Goal: Task Accomplishment & Management: Complete application form

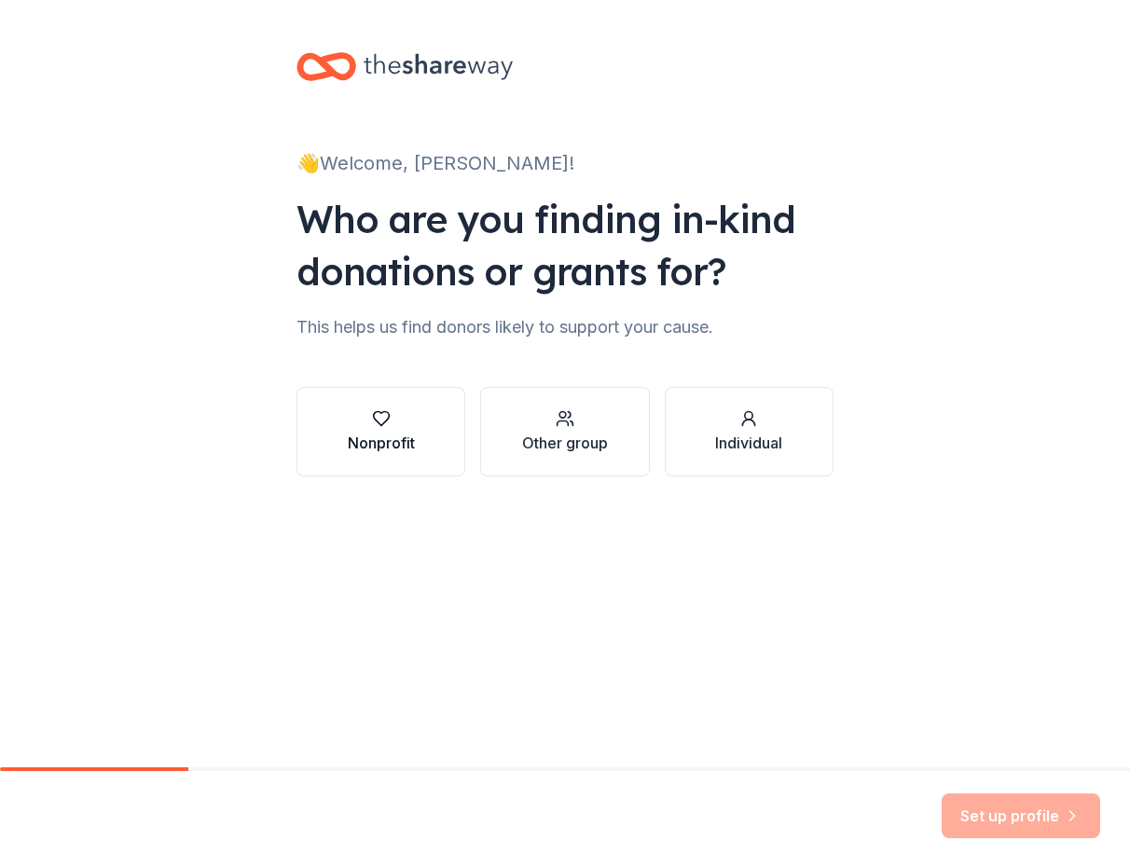
click at [384, 418] on icon "button" at bounding box center [381, 418] width 19 height 19
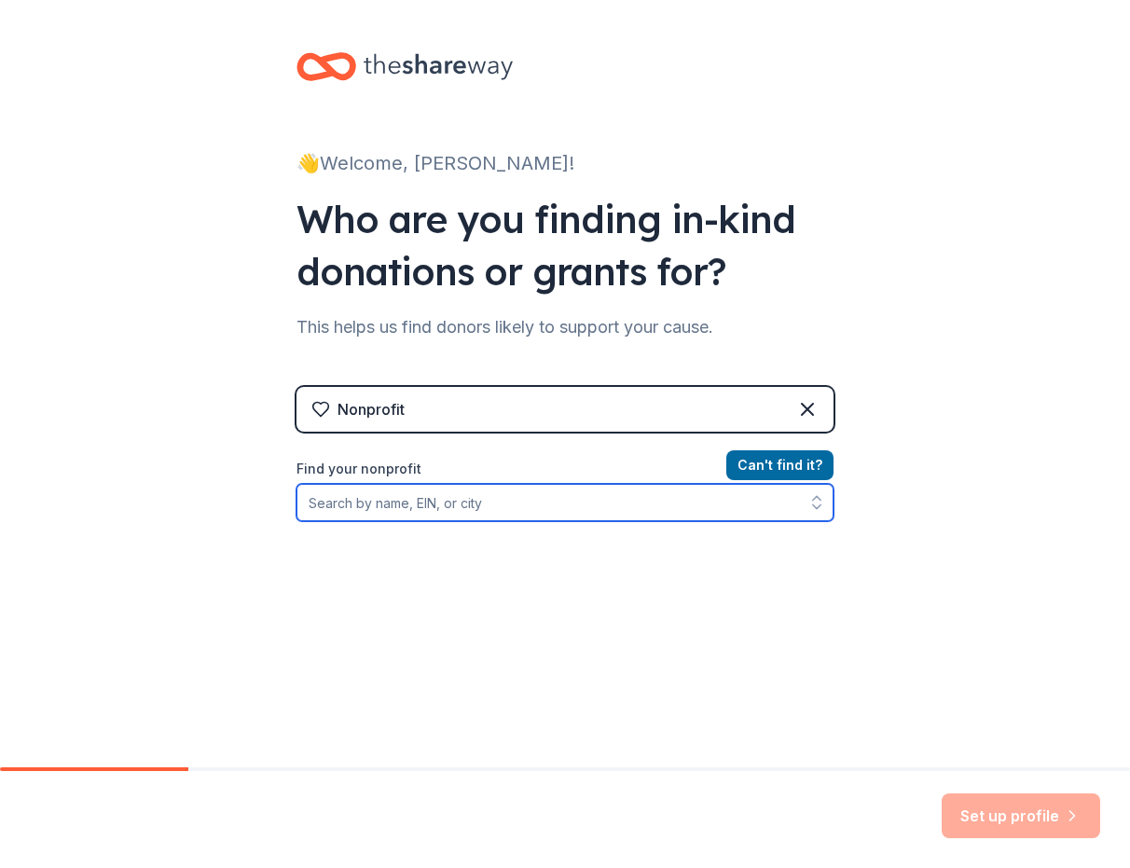
click at [545, 503] on input "Find your nonprofit" at bounding box center [565, 502] width 537 height 37
type input "Big Sky CARES"
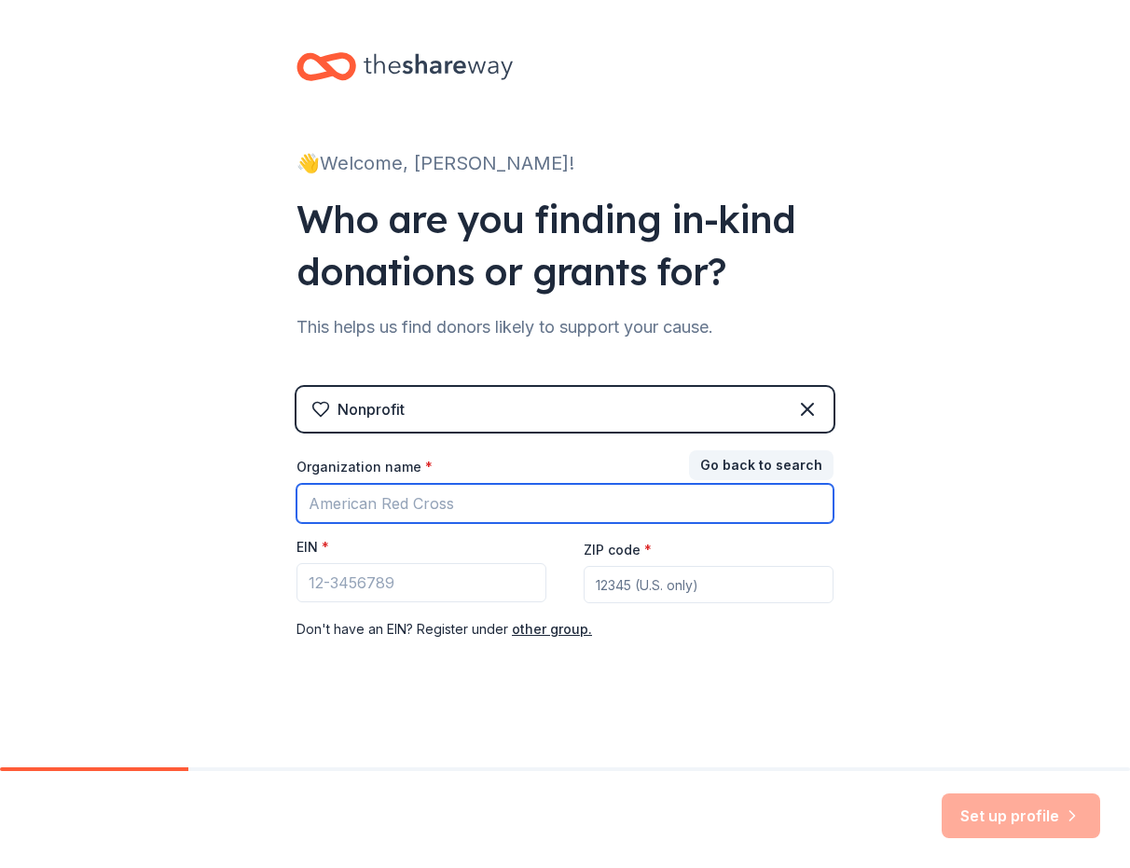
click at [419, 500] on input "Organization name *" at bounding box center [565, 503] width 537 height 39
type input "Big Sky CARES"
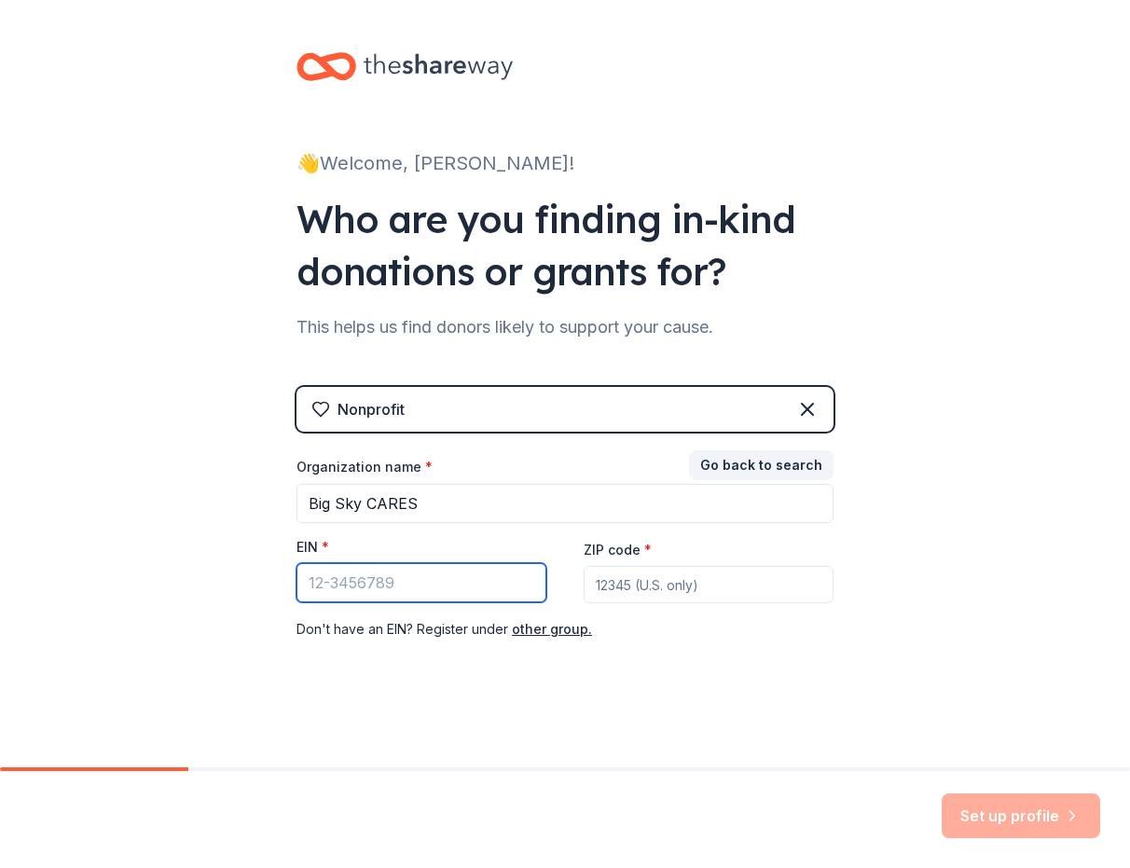
click at [405, 581] on input "EIN *" at bounding box center [422, 582] width 250 height 39
paste input "47-4527878"
type input "47-4527878"
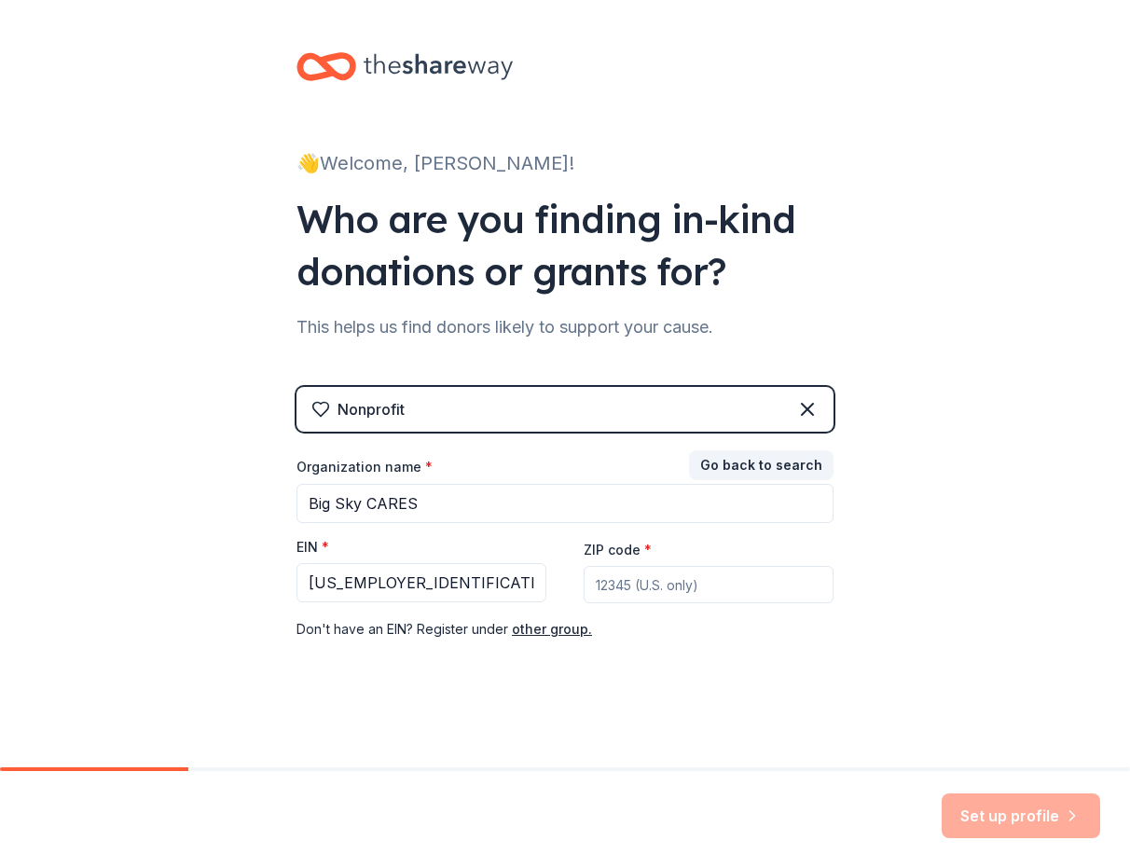
click at [686, 586] on input "ZIP code *" at bounding box center [709, 584] width 250 height 37
type input "70437"
click at [995, 812] on button "Set up profile" at bounding box center [1021, 815] width 159 height 45
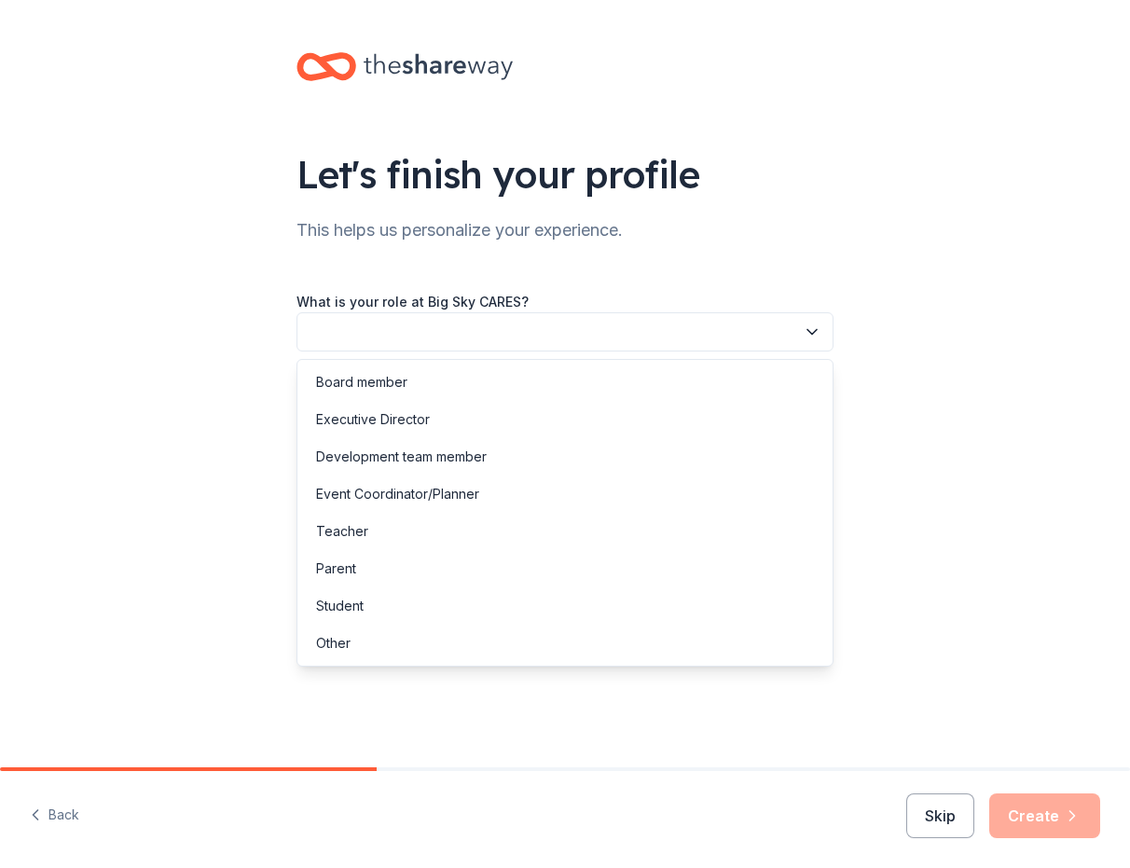
click at [417, 329] on button "button" at bounding box center [565, 331] width 537 height 39
click at [407, 604] on div "Student" at bounding box center [565, 605] width 528 height 37
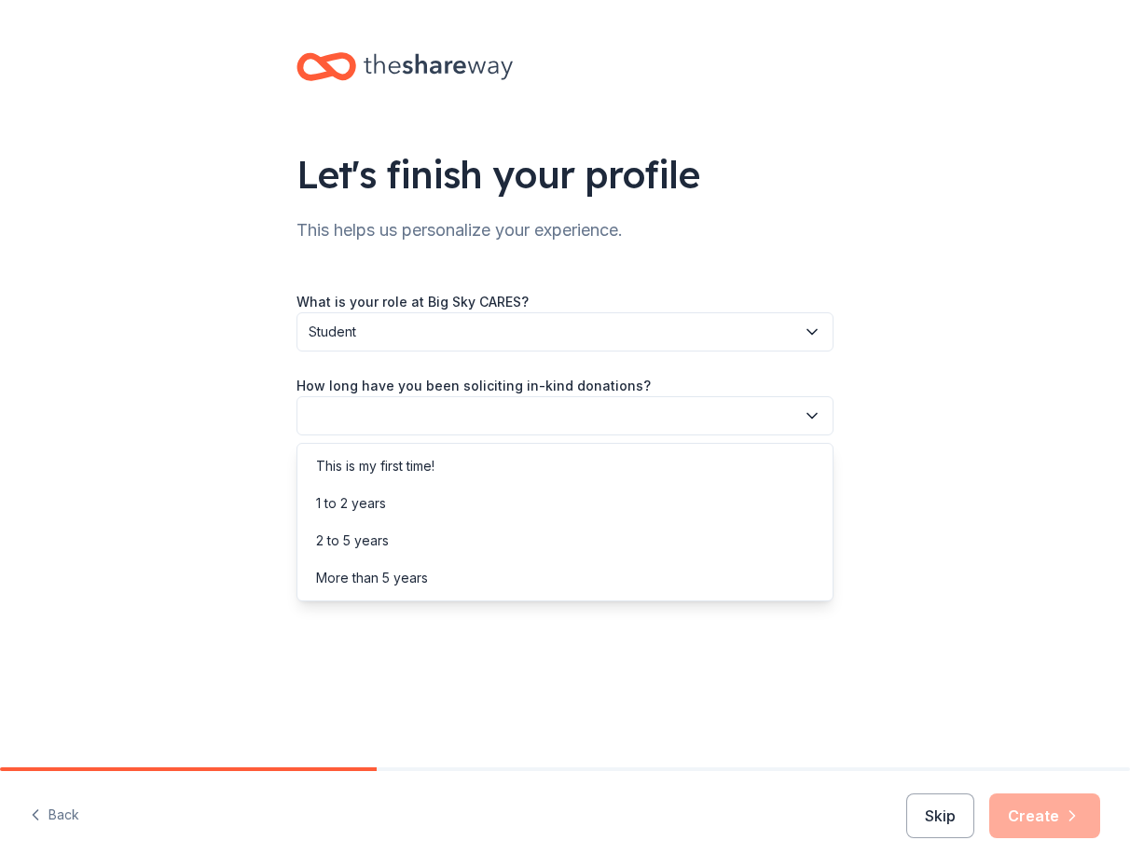
click at [398, 416] on button "button" at bounding box center [565, 415] width 537 height 39
click at [395, 577] on div "More than 5 years" at bounding box center [372, 578] width 112 height 22
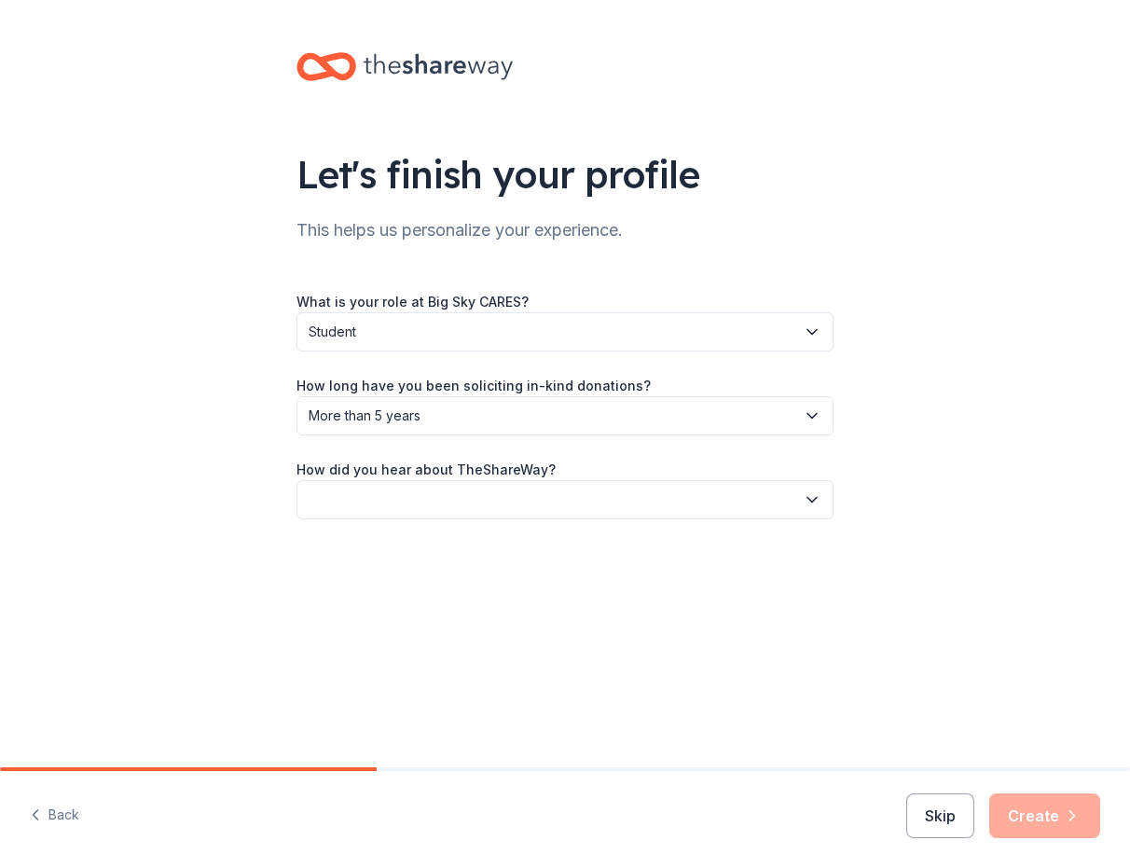
click at [422, 417] on span "More than 5 years" at bounding box center [552, 416] width 487 height 22
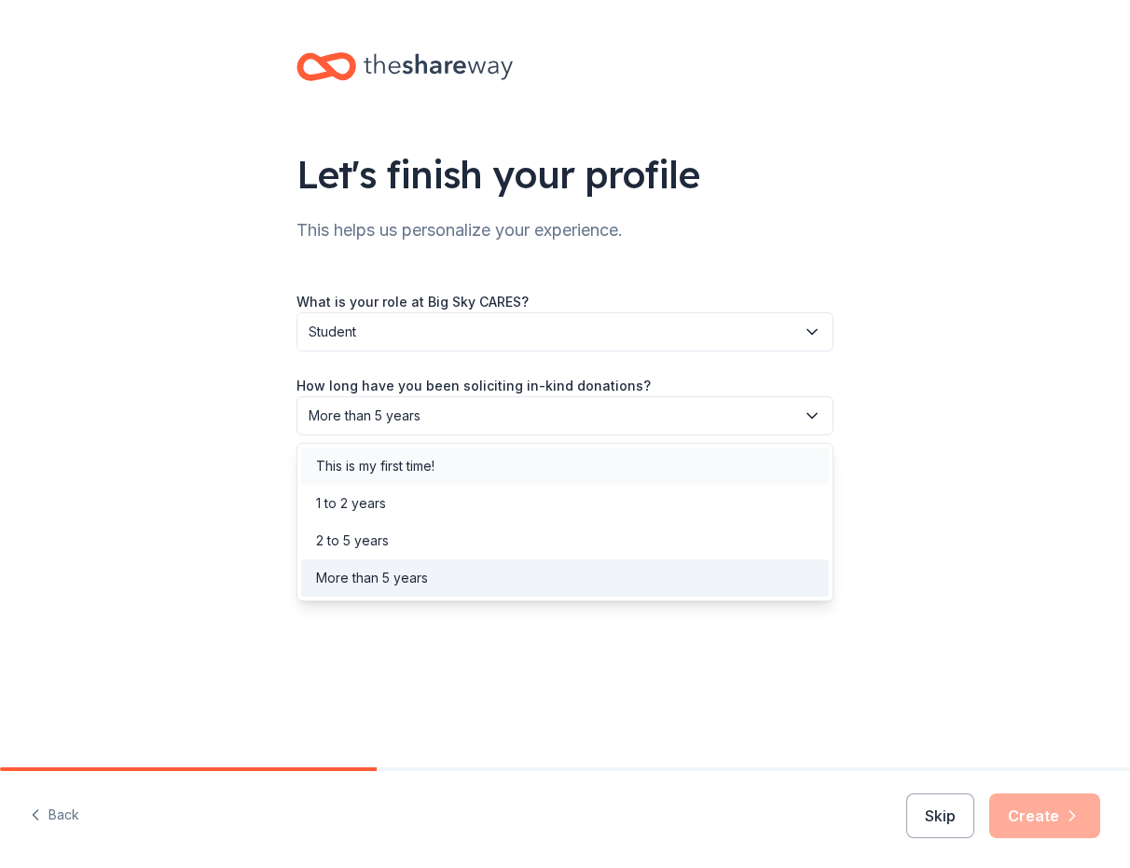
click at [411, 453] on div "This is my first time!" at bounding box center [565, 466] width 528 height 37
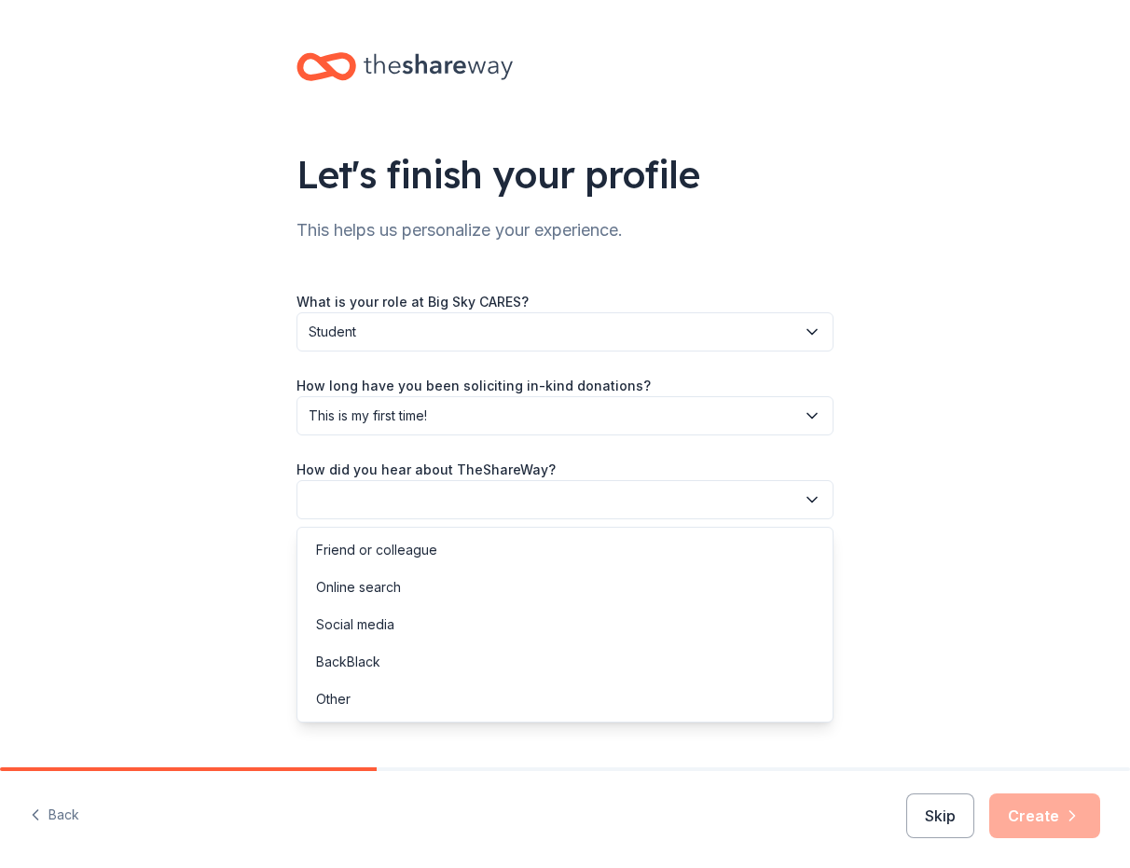
click at [407, 496] on button "button" at bounding box center [565, 499] width 537 height 39
click at [387, 594] on div "Online search" at bounding box center [358, 587] width 85 height 22
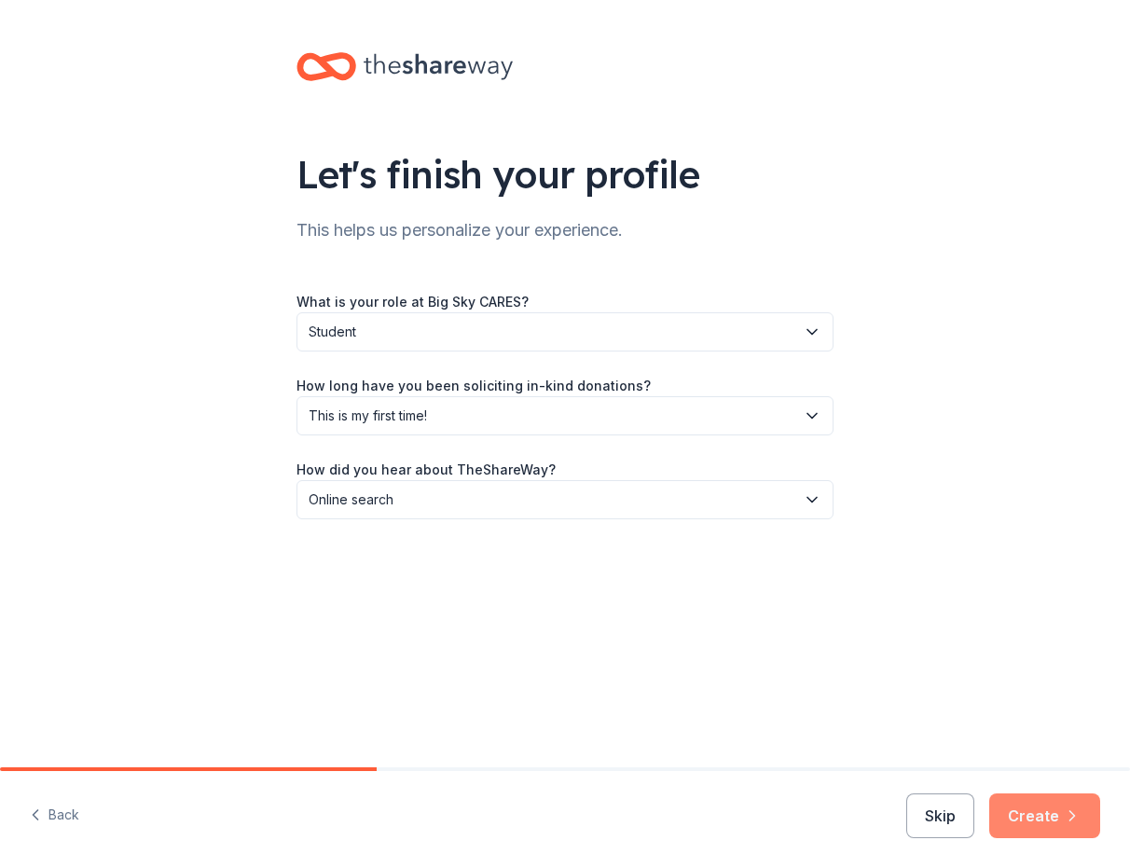
click at [1047, 823] on button "Create" at bounding box center [1044, 815] width 111 height 45
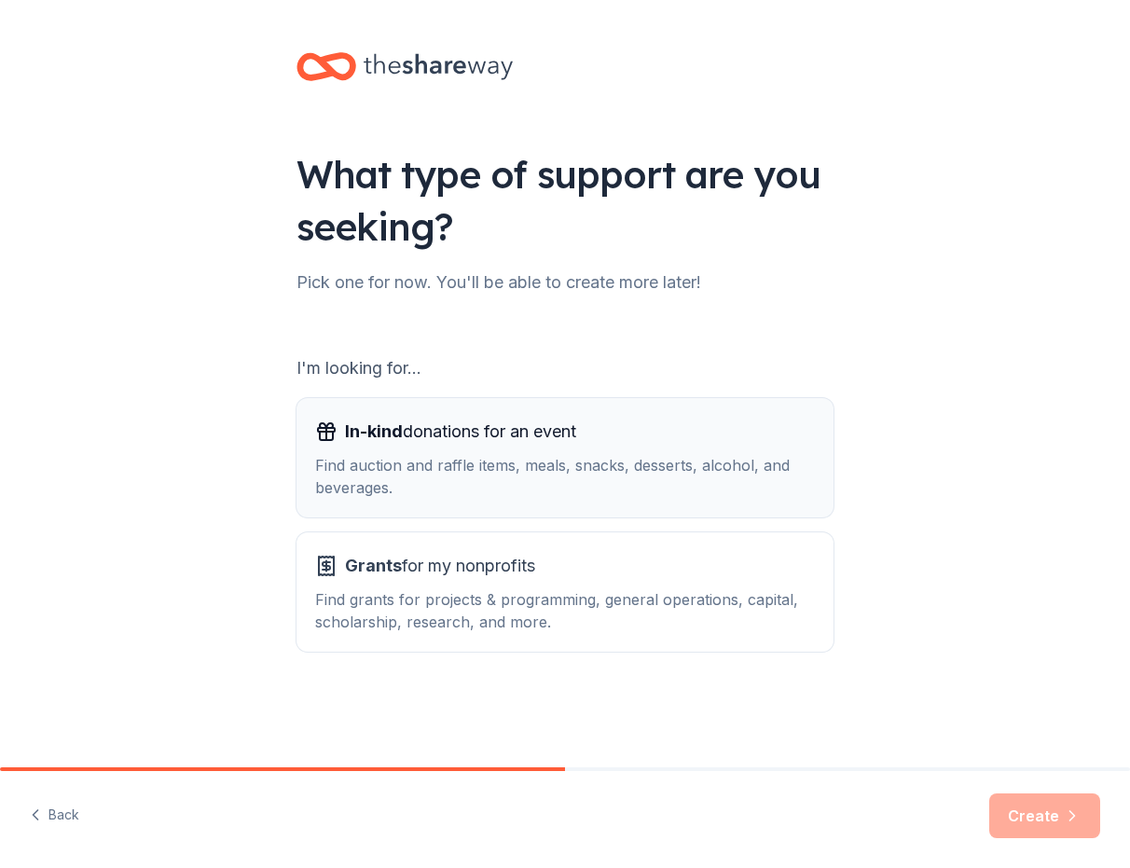
click at [393, 459] on div "Find auction and raffle items, meals, snacks, desserts, alcohol, and beverages." at bounding box center [565, 476] width 500 height 45
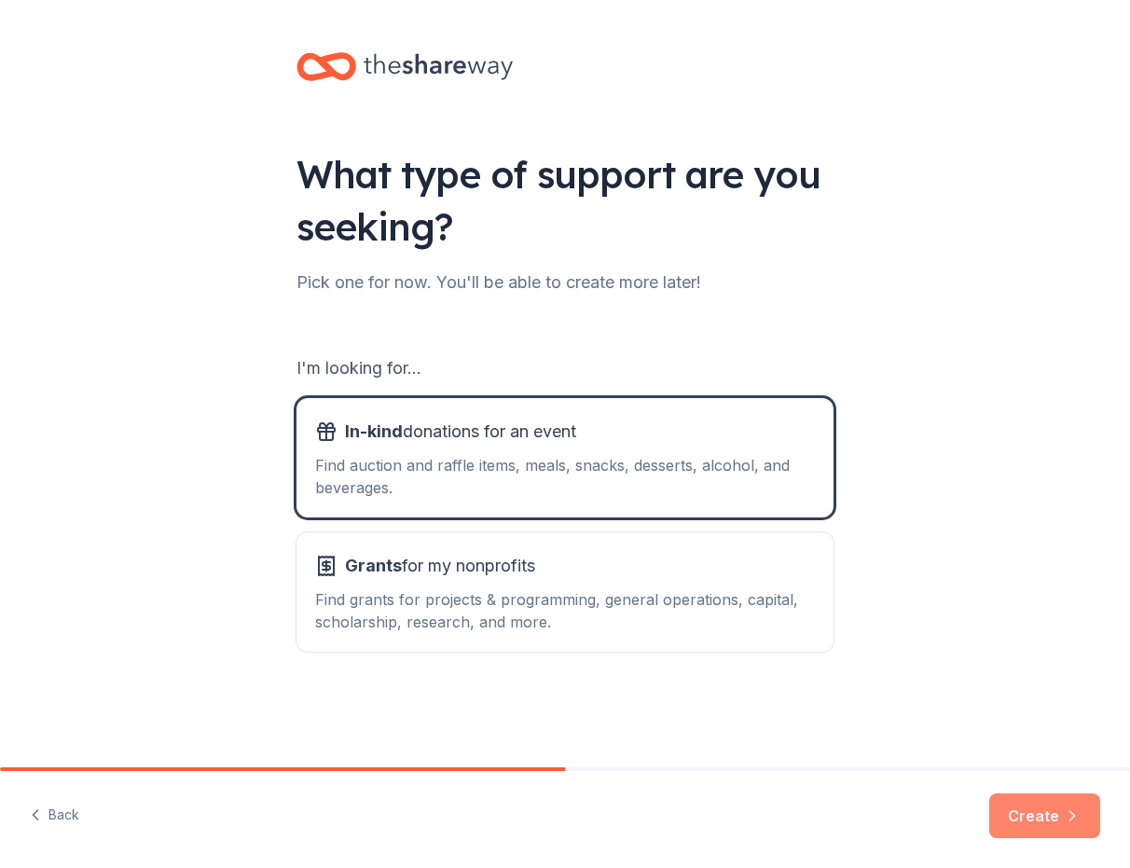
click at [1038, 816] on button "Create" at bounding box center [1044, 815] width 111 height 45
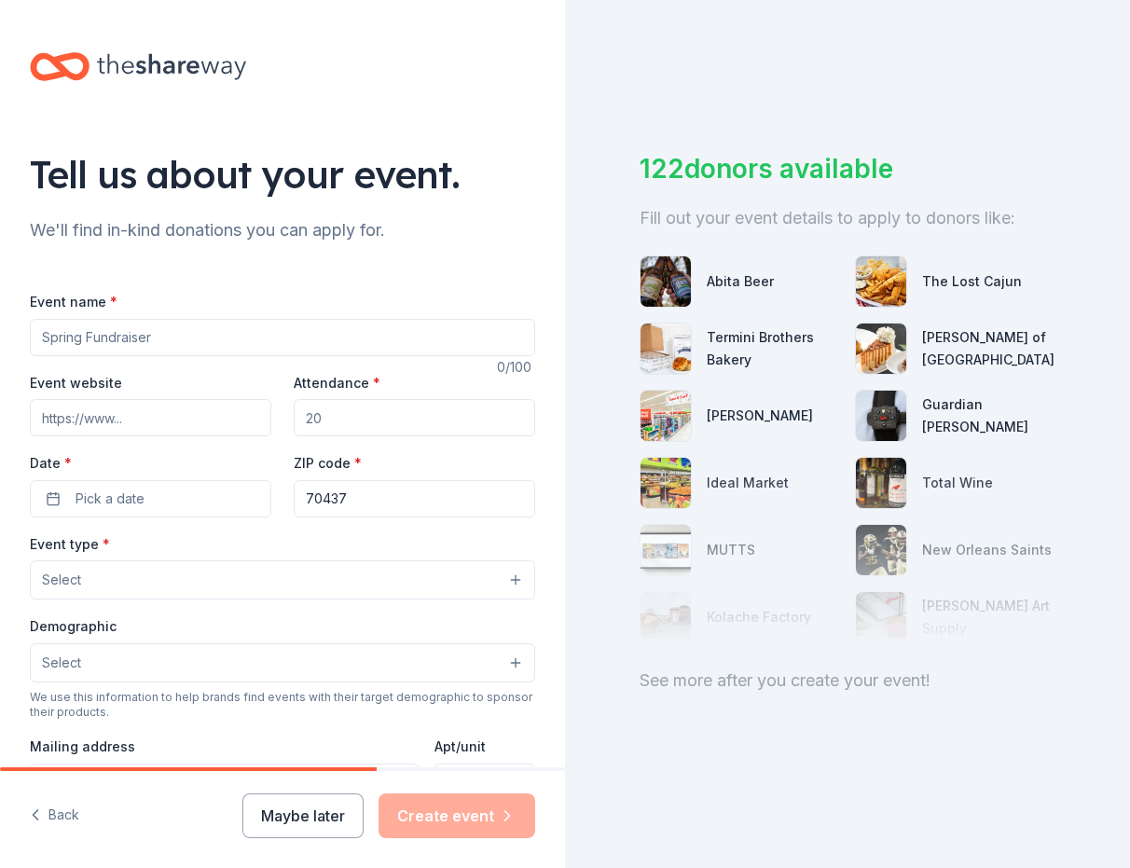
click at [415, 339] on input "Event name *" at bounding box center [282, 337] width 505 height 37
click at [83, 436] on div "Event website Attendance * Date * Pick a date ZIP code * 70437" at bounding box center [282, 444] width 505 height 146
click at [219, 326] on input "Friendsgiving" at bounding box center [282, 337] width 505 height 37
click at [214, 340] on input "Friendsgiving" at bounding box center [282, 337] width 505 height 37
type input "Friendsgiving Brunch"
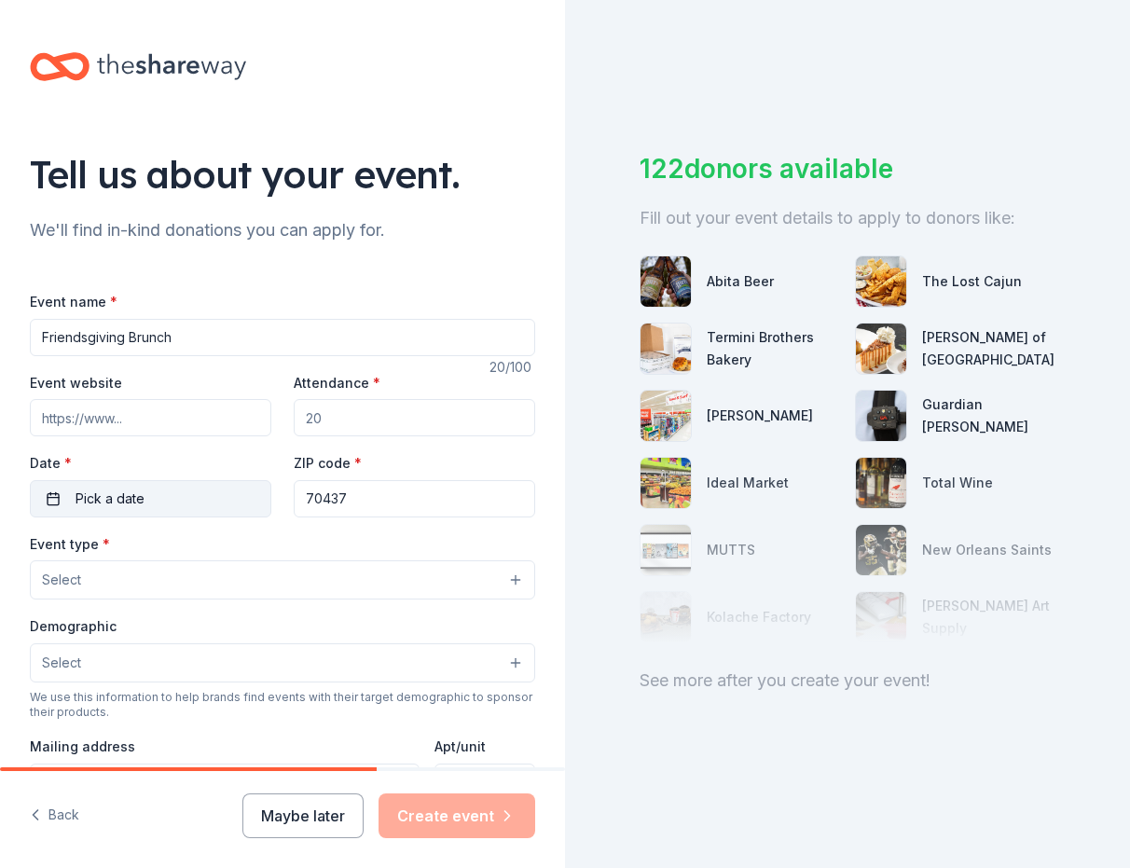
click at [171, 501] on button "Pick a date" at bounding box center [150, 498] width 241 height 37
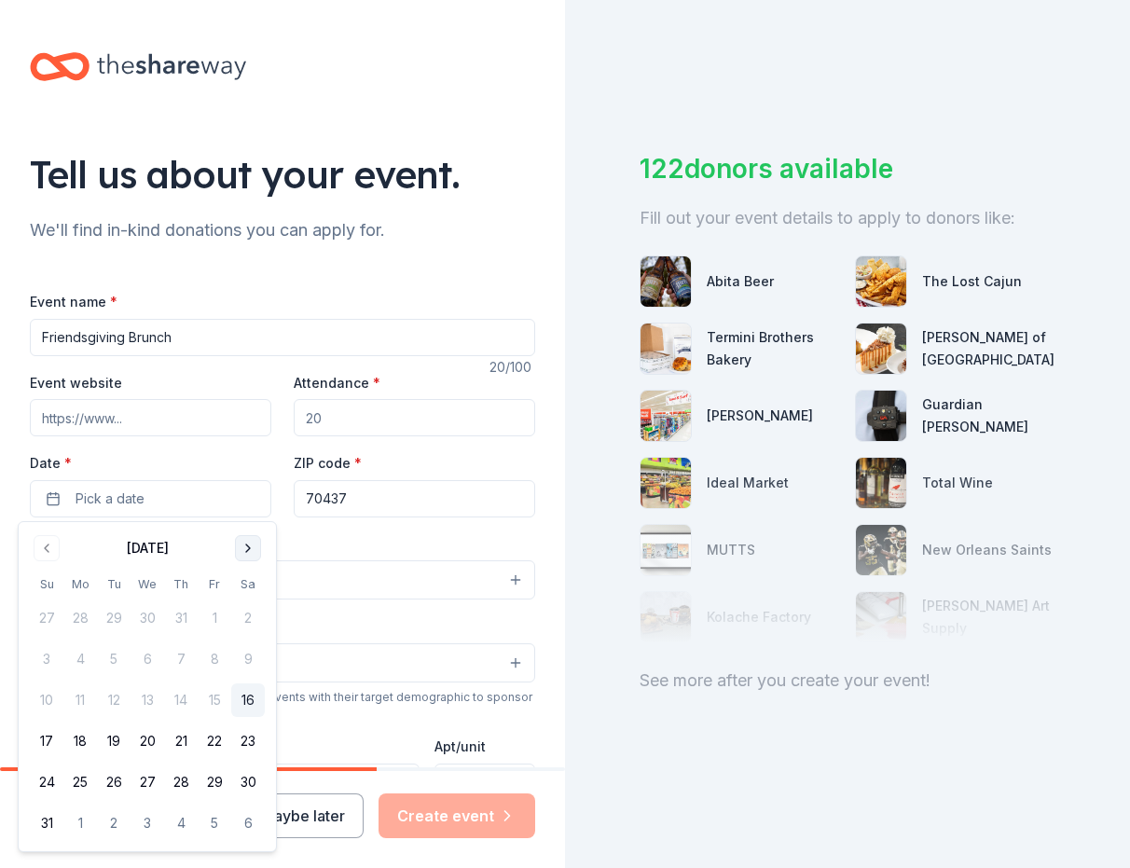
click at [245, 541] on button "Go to next month" at bounding box center [248, 548] width 26 height 26
click at [246, 696] on button "15" at bounding box center [248, 700] width 34 height 34
click at [349, 423] on input "Attendance *" at bounding box center [414, 417] width 241 height 37
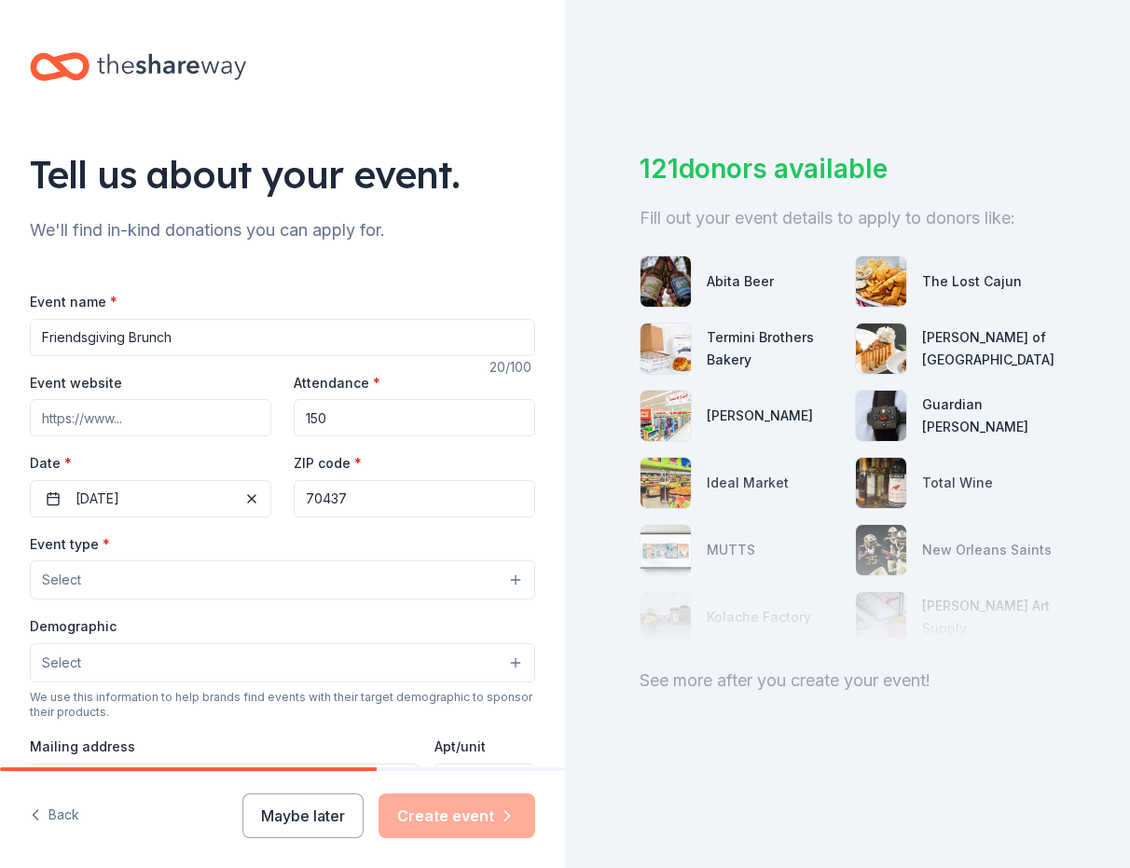
type input "150"
click at [164, 573] on button "Select" at bounding box center [282, 579] width 505 height 39
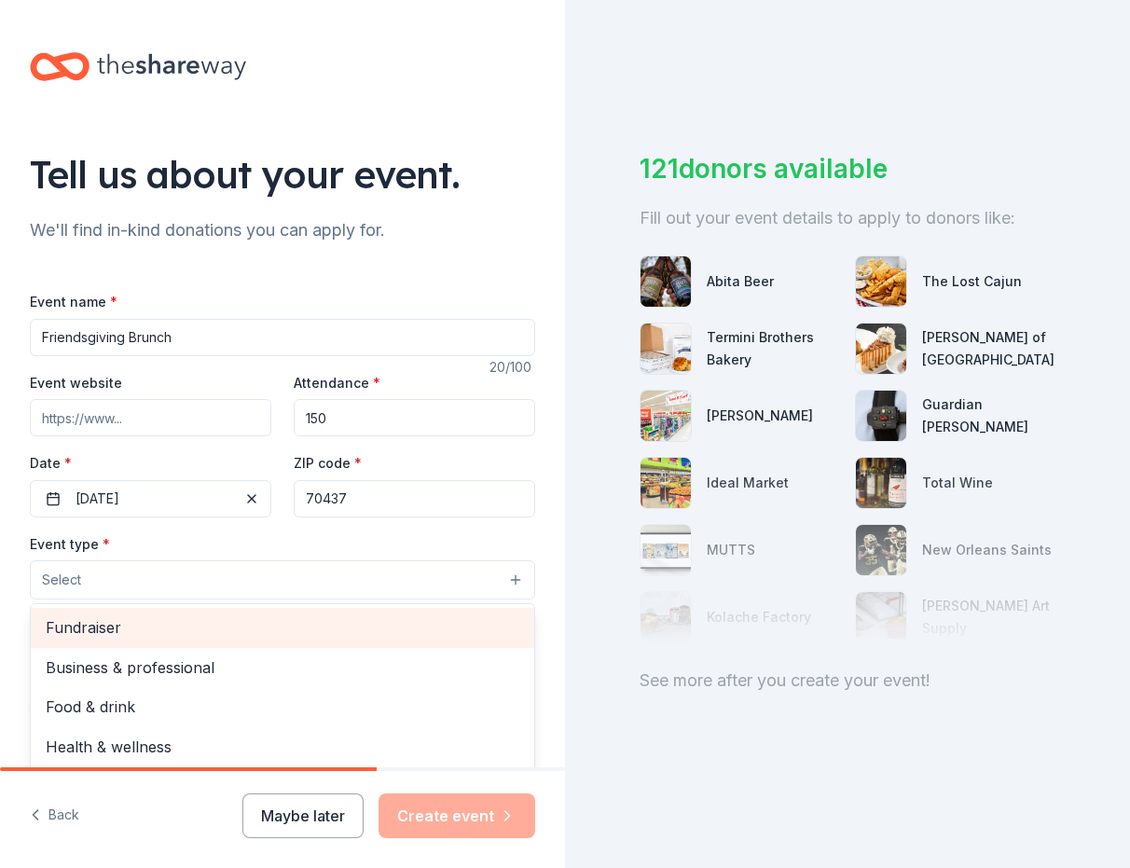
click at [149, 612] on div "Fundraiser" at bounding box center [283, 627] width 504 height 39
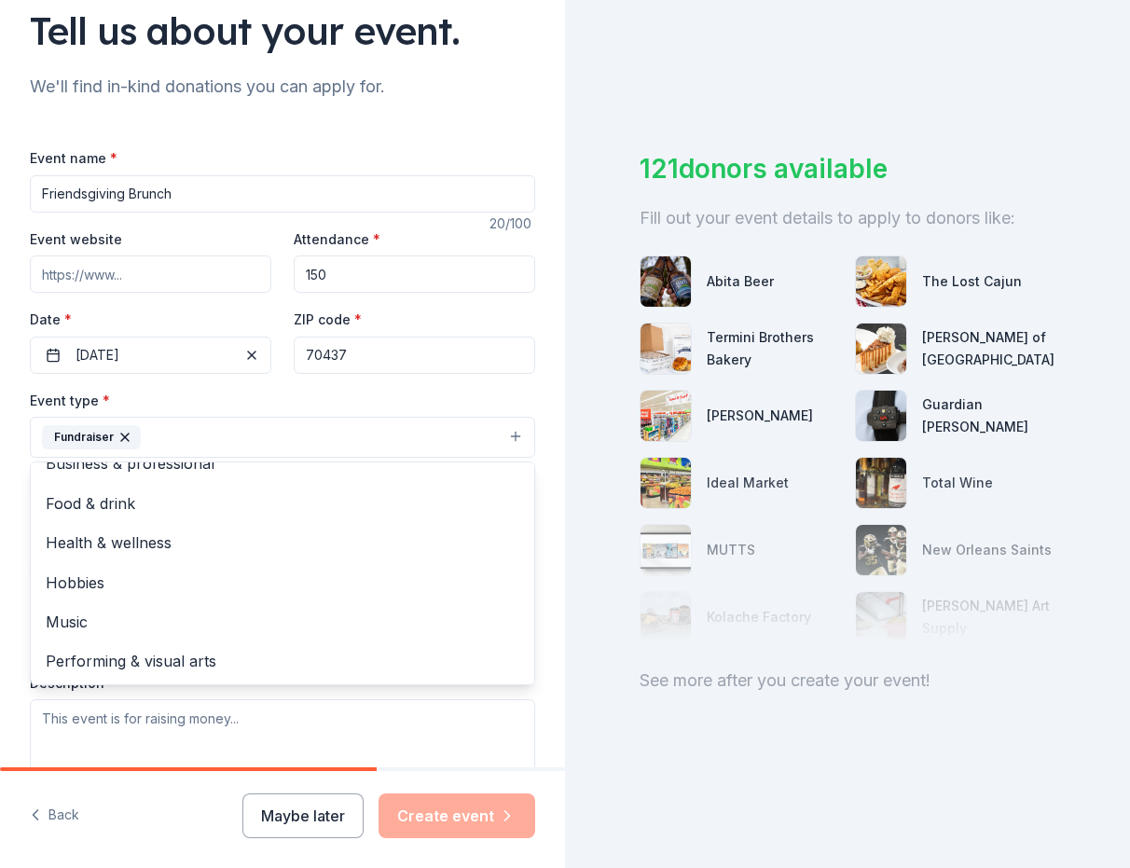
scroll to position [145, 0]
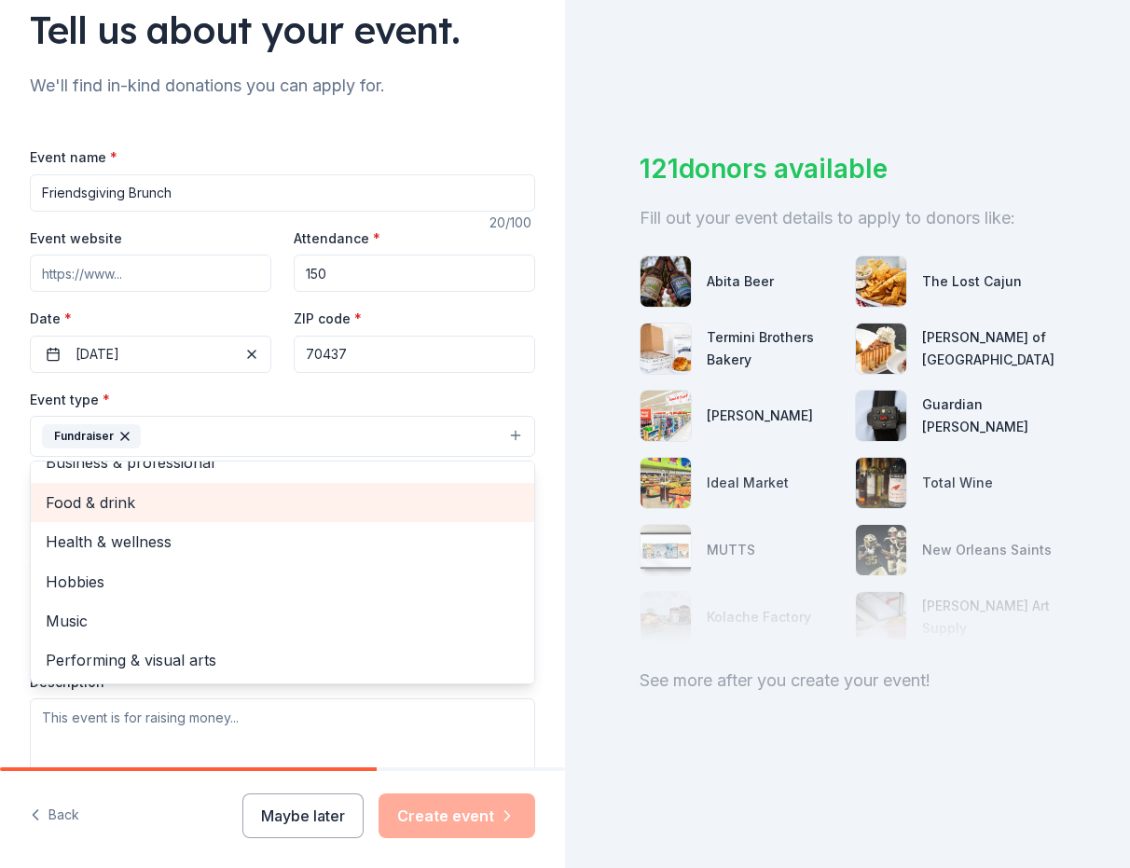
click at [137, 493] on span "Food & drink" at bounding box center [283, 502] width 474 height 24
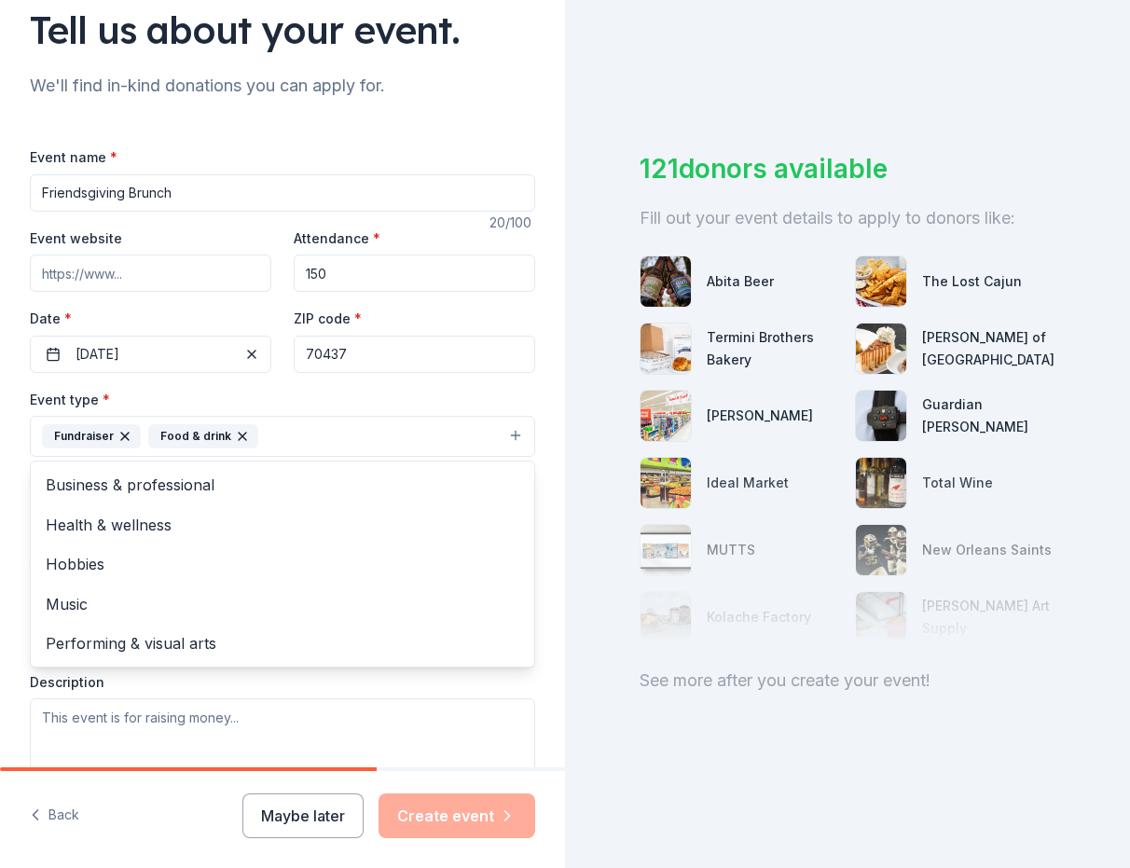
click at [172, 691] on div "Event type * Fundraiser Food & drink Business & professional Health & wellness …" at bounding box center [282, 585] width 505 height 394
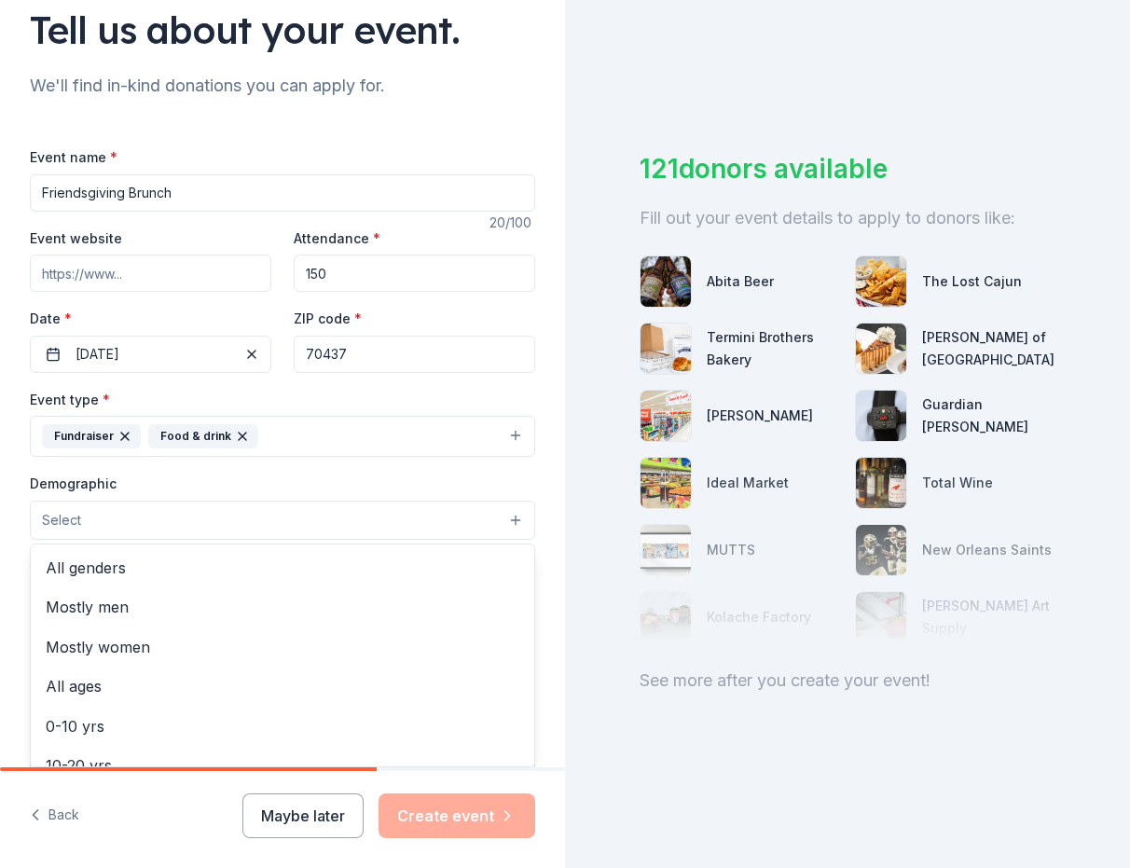
click at [216, 520] on button "Select" at bounding box center [282, 520] width 505 height 39
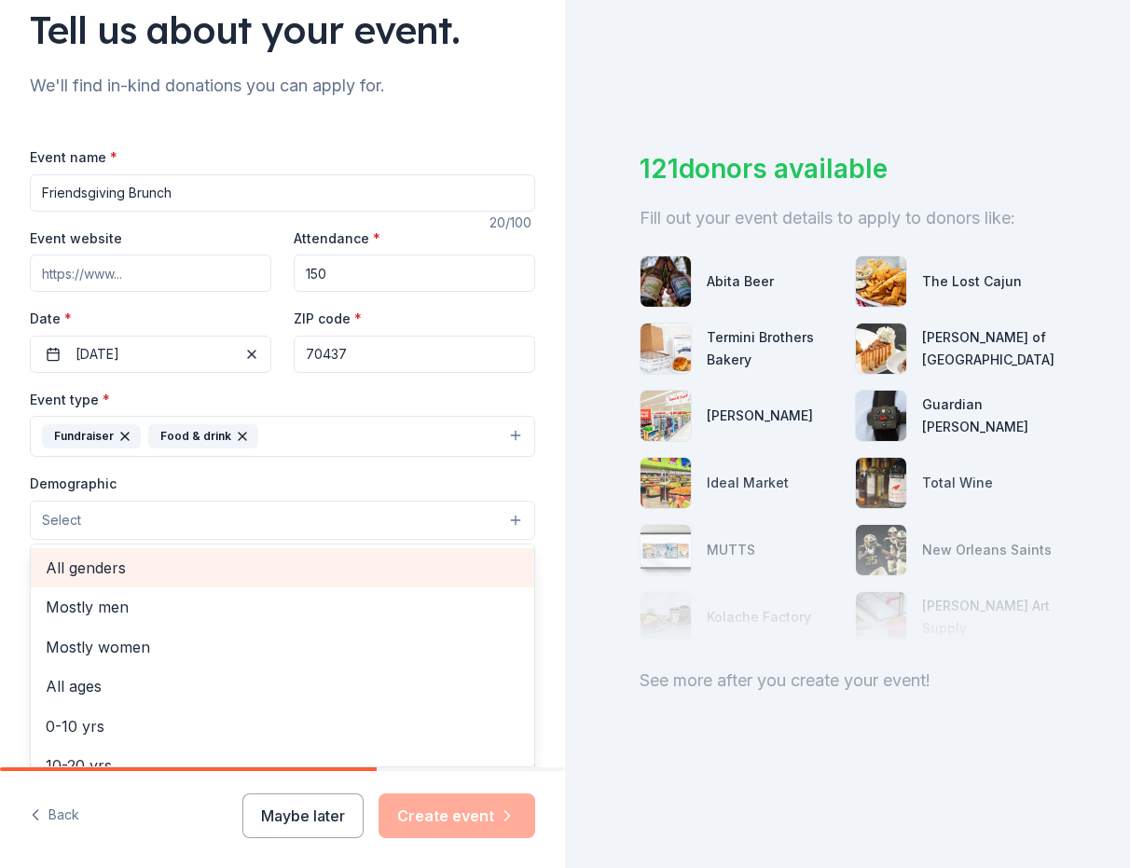
click at [187, 574] on span "All genders" at bounding box center [283, 568] width 474 height 24
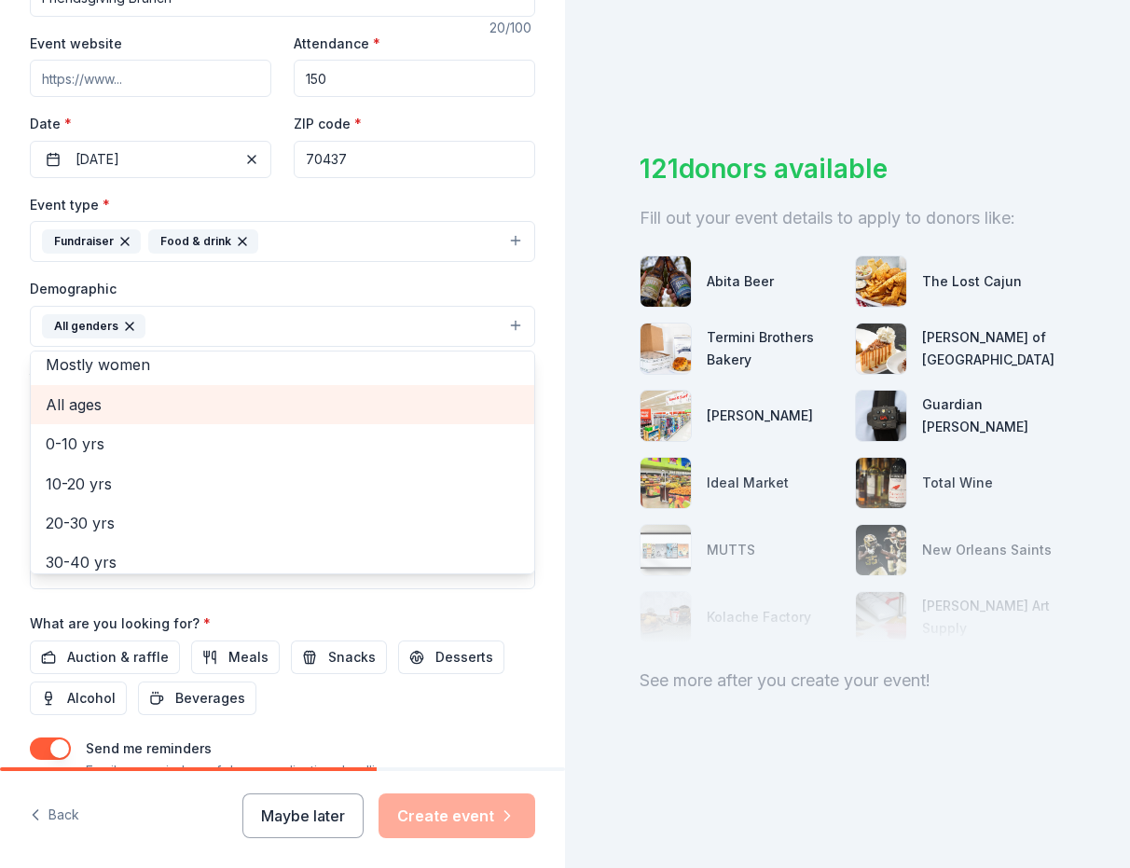
scroll to position [46, 0]
click at [286, 404] on span "All ages" at bounding box center [283, 408] width 474 height 24
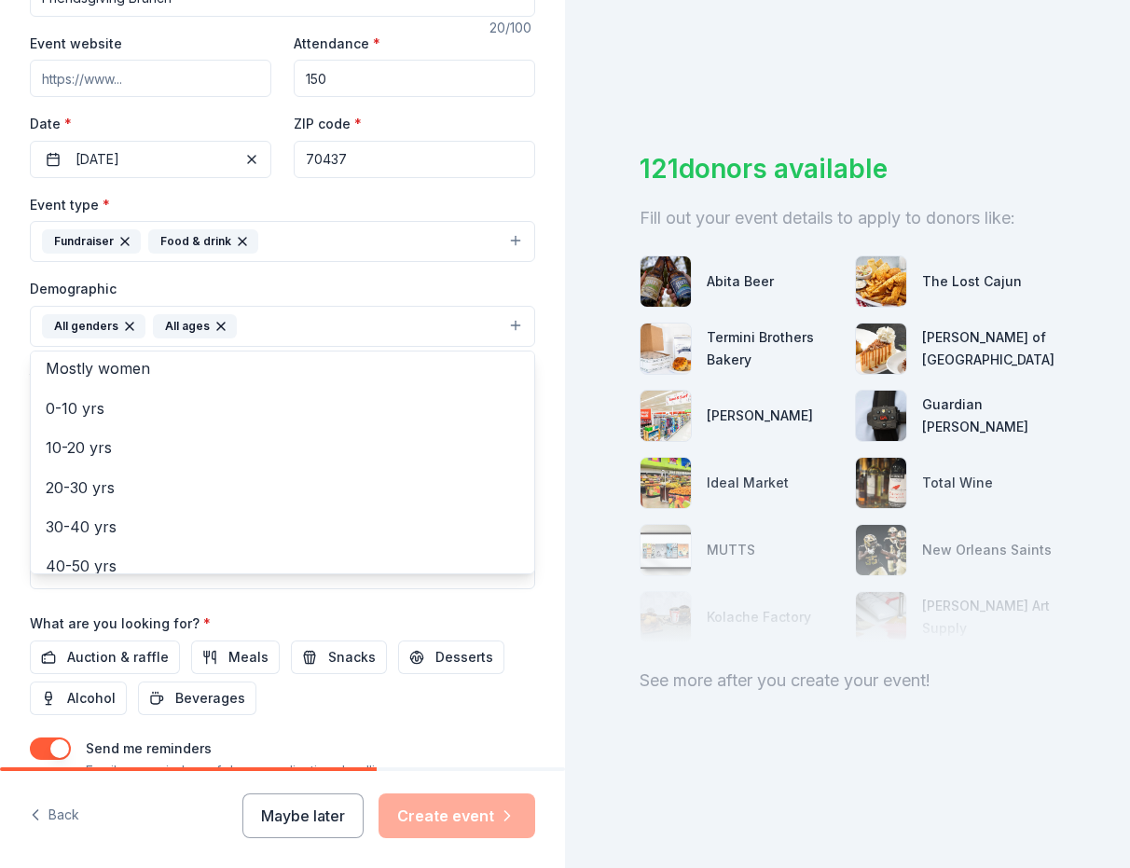
click at [437, 615] on div "Event name * Friendsgiving Brunch 20 /100 Event website Attendance * 150 Date *…" at bounding box center [282, 383] width 505 height 865
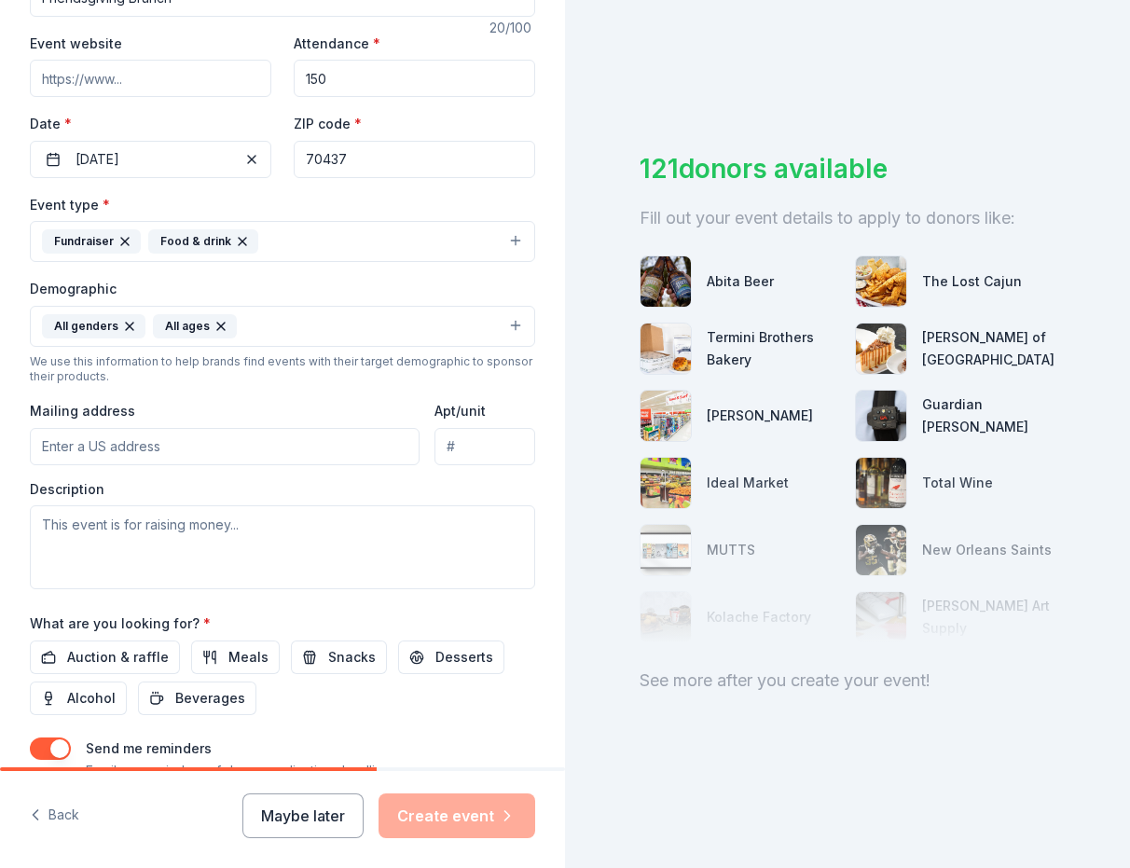
click at [160, 451] on input "Mailing address" at bounding box center [225, 446] width 390 height 37
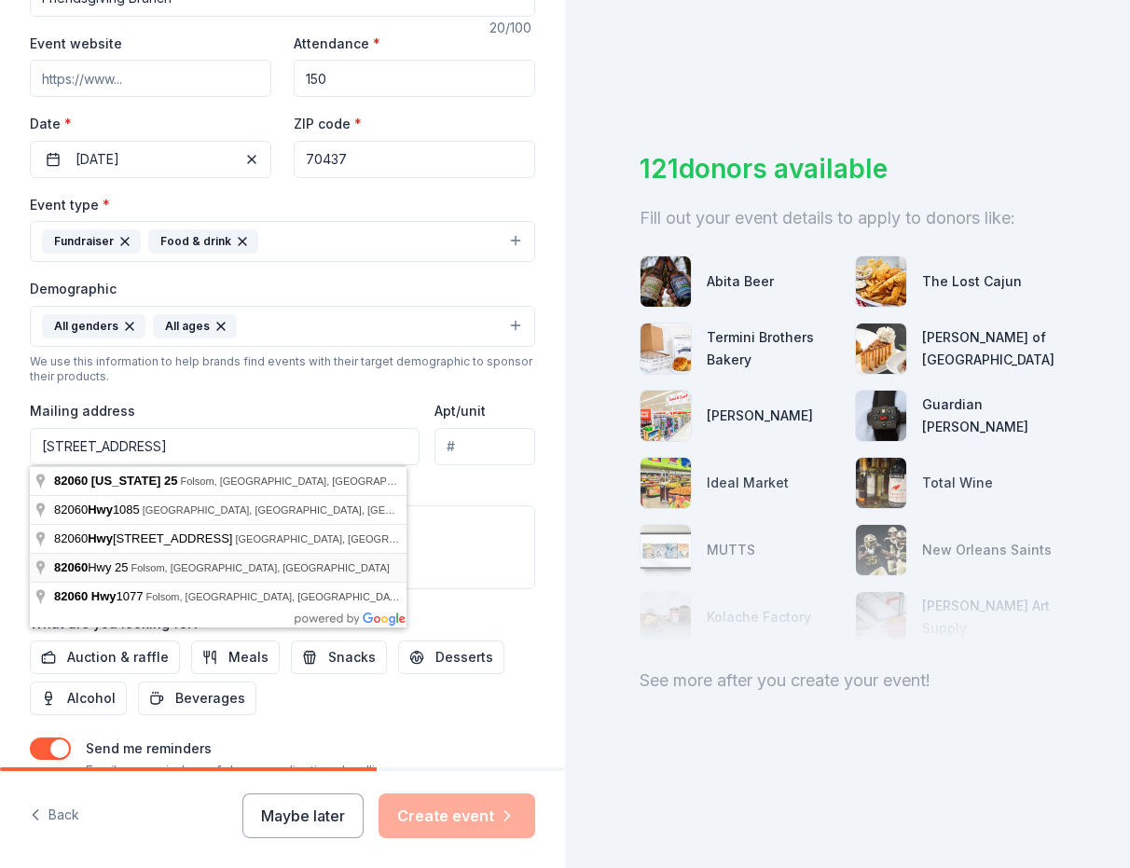
type input "82060 Highway 25, Folsom, LA, 70437"
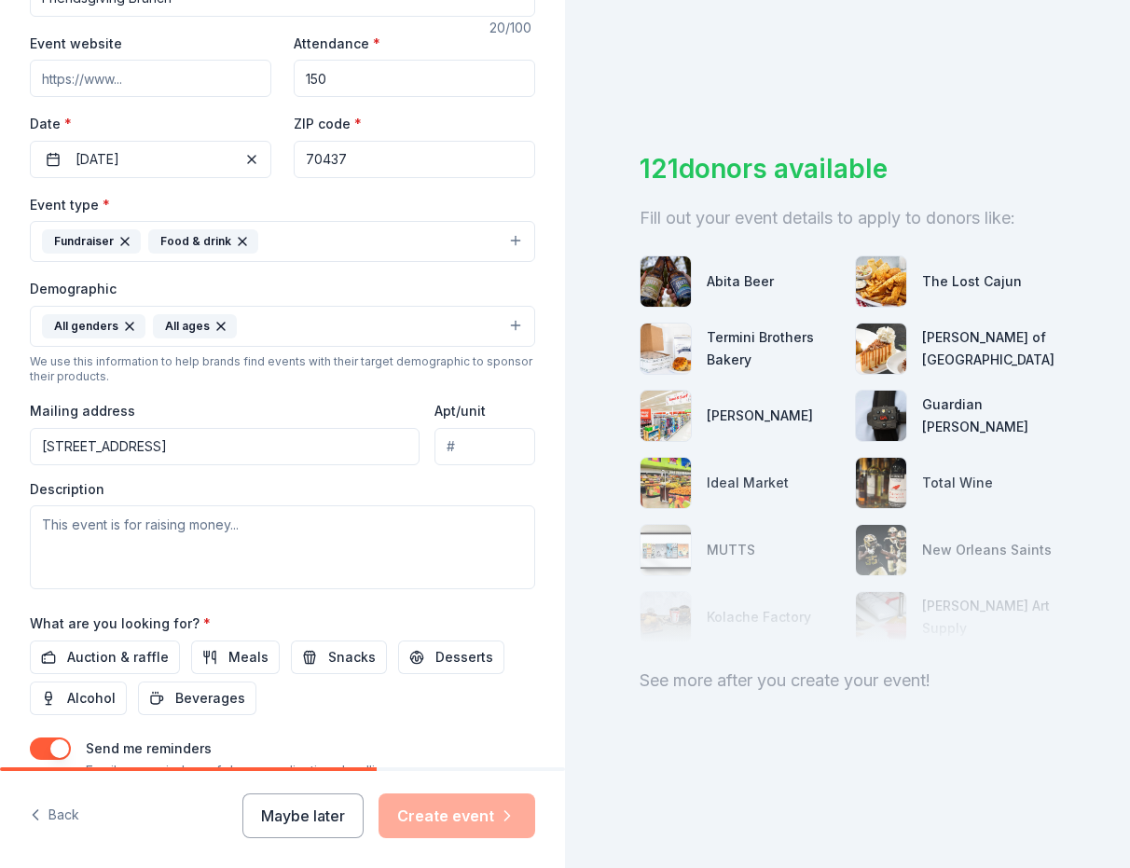
click at [471, 459] on input "Apt/unit" at bounding box center [485, 446] width 101 height 37
click at [326, 536] on textarea at bounding box center [282, 547] width 505 height 84
click at [90, 664] on span "Auction & raffle" at bounding box center [118, 657] width 102 height 22
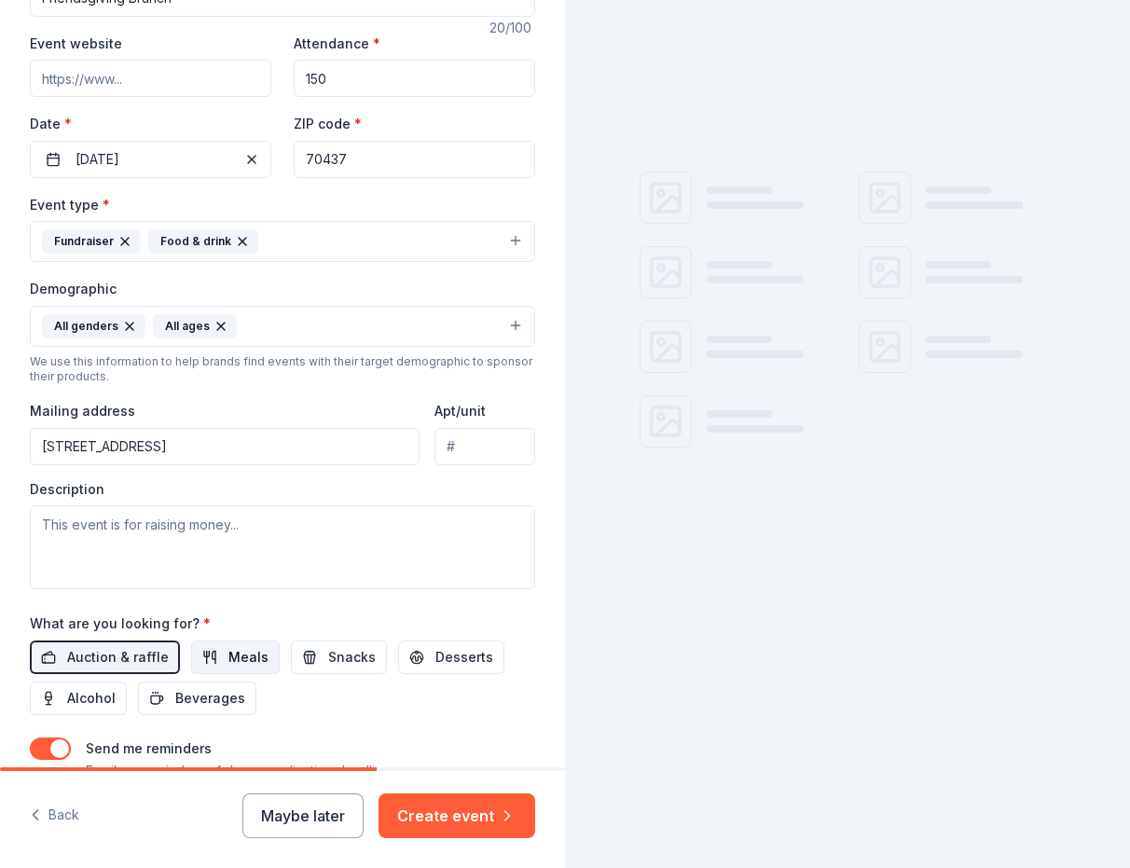
click at [249, 666] on span "Meals" at bounding box center [248, 657] width 40 height 22
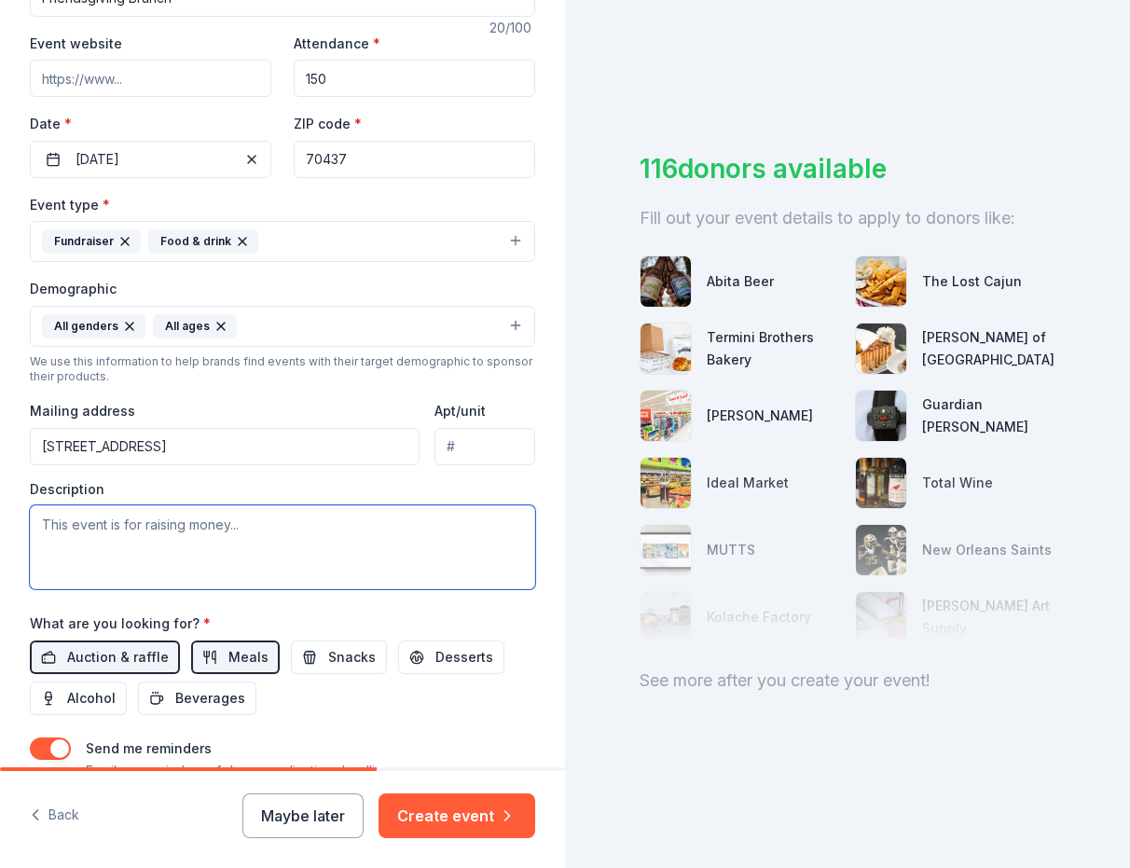
click at [149, 548] on textarea at bounding box center [282, 547] width 505 height 84
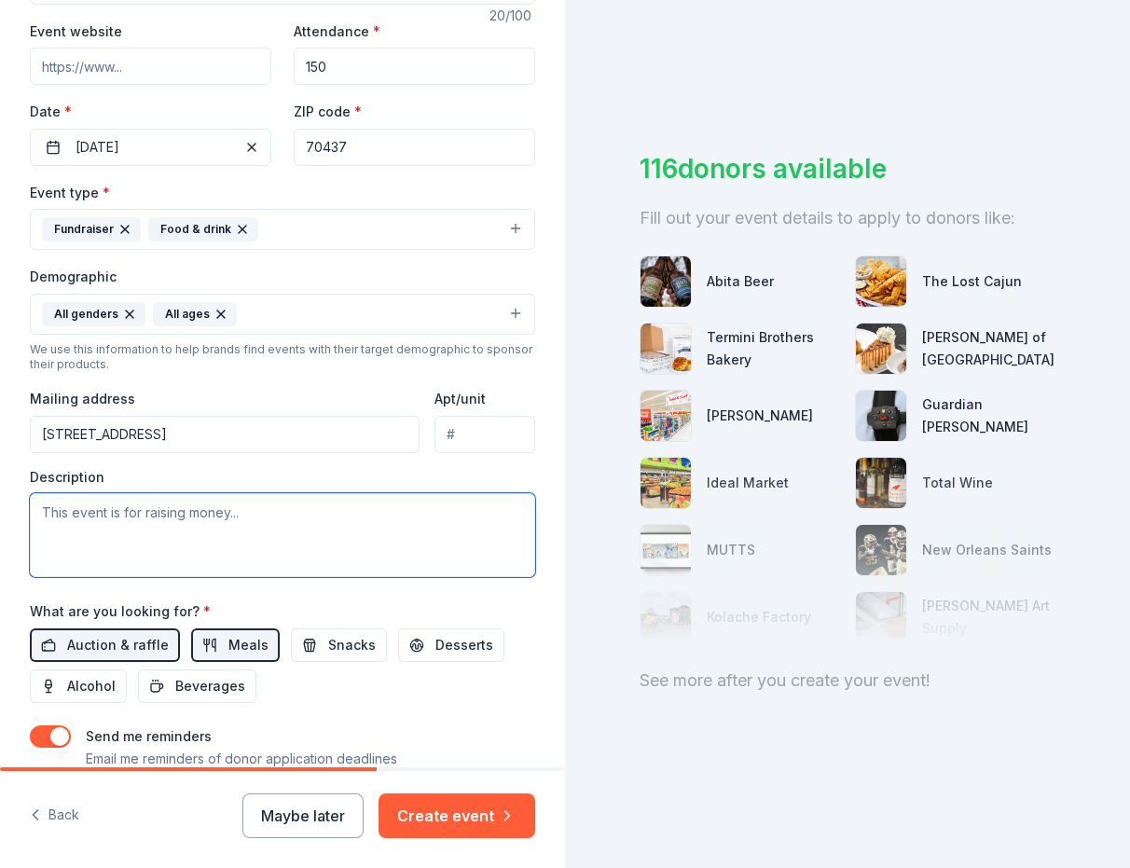
scroll to position [351, 0]
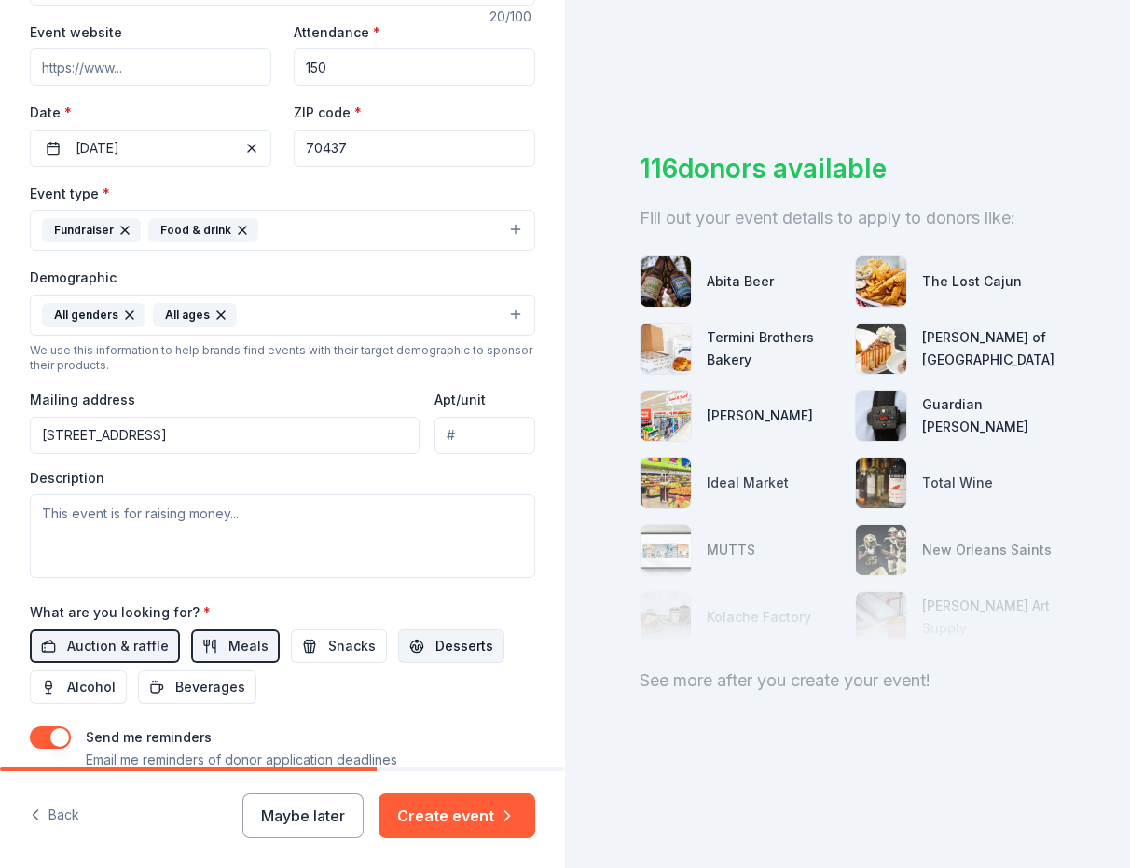
click at [453, 642] on span "Desserts" at bounding box center [464, 646] width 58 height 22
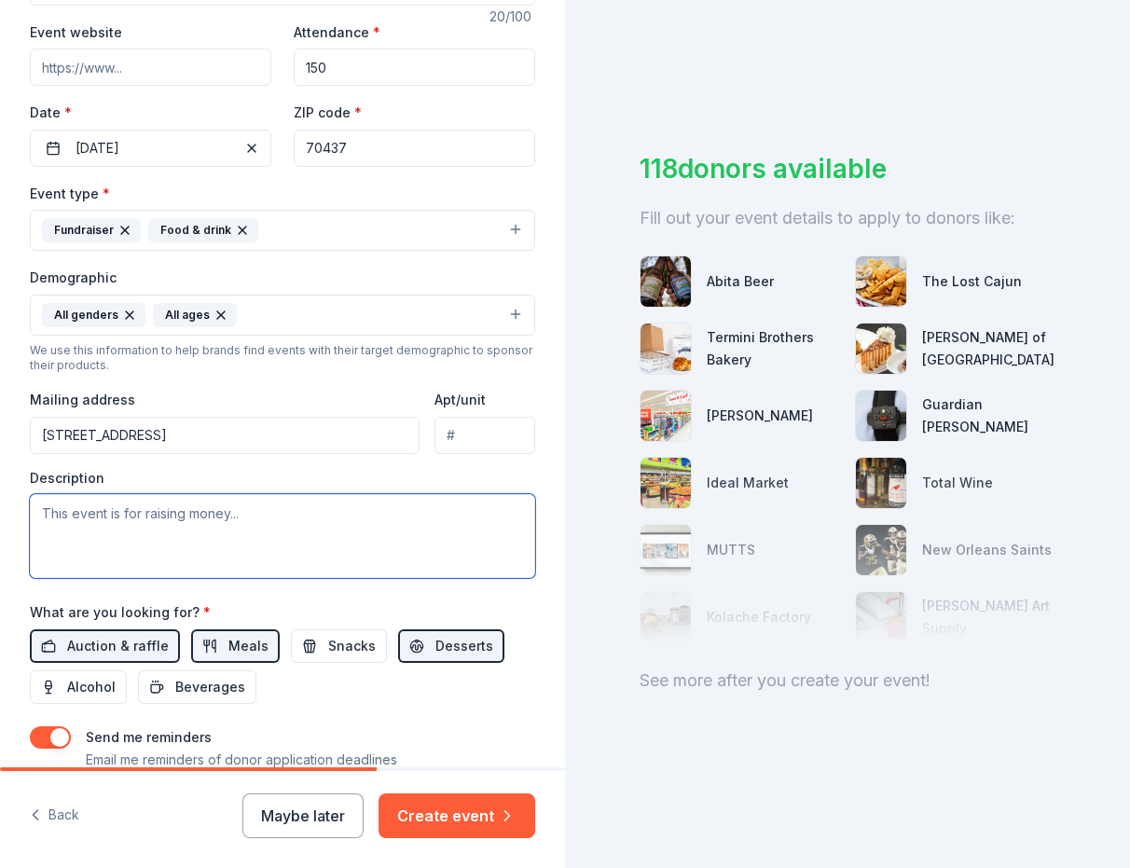
click at [255, 513] on textarea at bounding box center [282, 536] width 505 height 84
paste textarea "Our vision is to create a no-kill, no-shelter community, by increasing communit…"
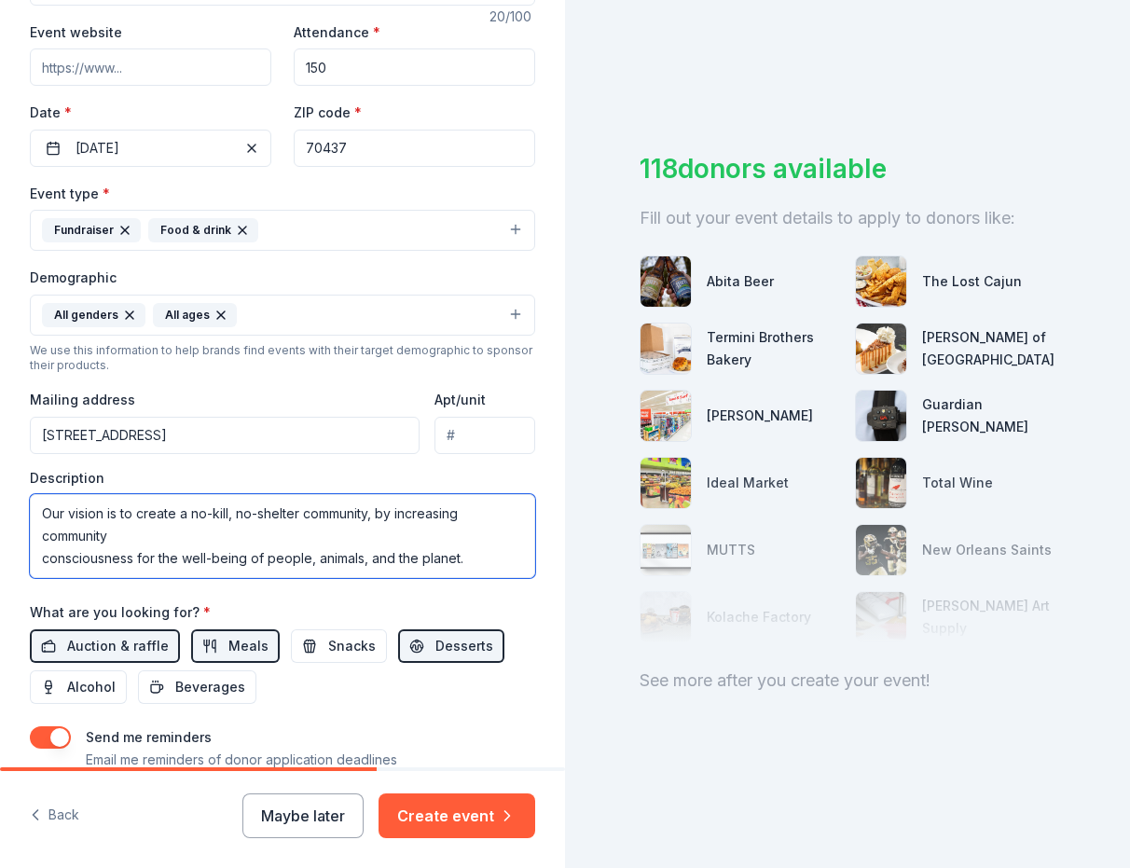
click at [43, 557] on textarea "Our vision is to create a no-kill, no-shelter community, by increasing communit…" at bounding box center [282, 536] width 505 height 84
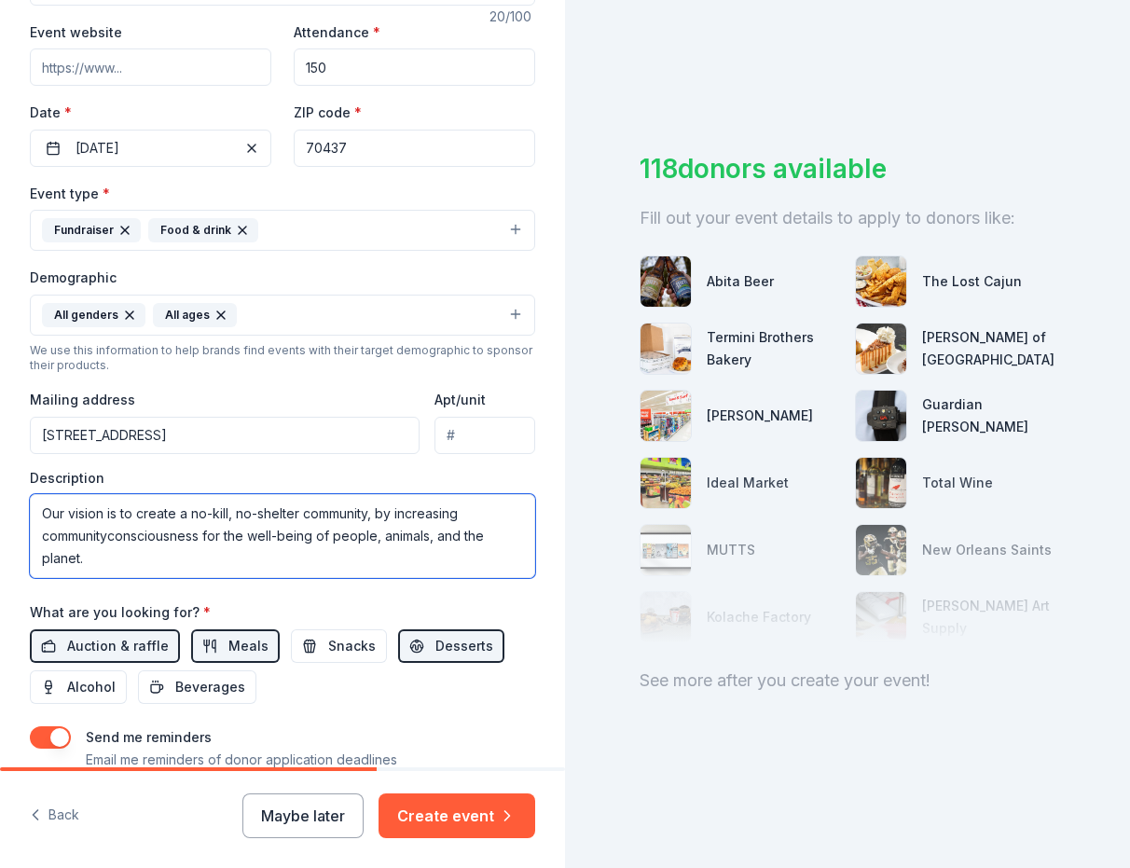
type textarea "Our vision is to create a no-kill, no-shelter community, by increasing communit…"
drag, startPoint x: 43, startPoint y: 509, endPoint x: 118, endPoint y: 574, distance: 99.8
click at [118, 574] on textarea "Our vision is to create a no-kill, no-shelter community, by increasing communit…" at bounding box center [282, 536] width 505 height 84
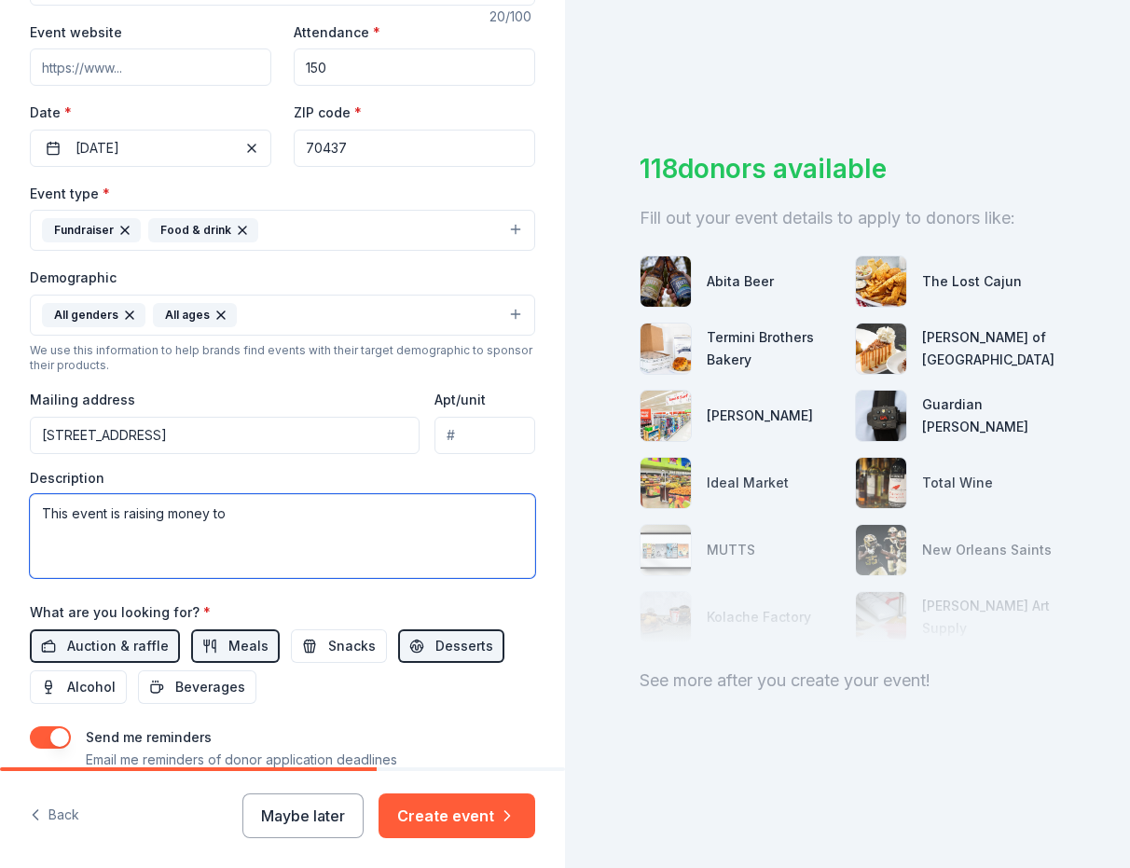
paste textarea "Our vision is to create a no-kill, no-shelter community, by increasing communit…"
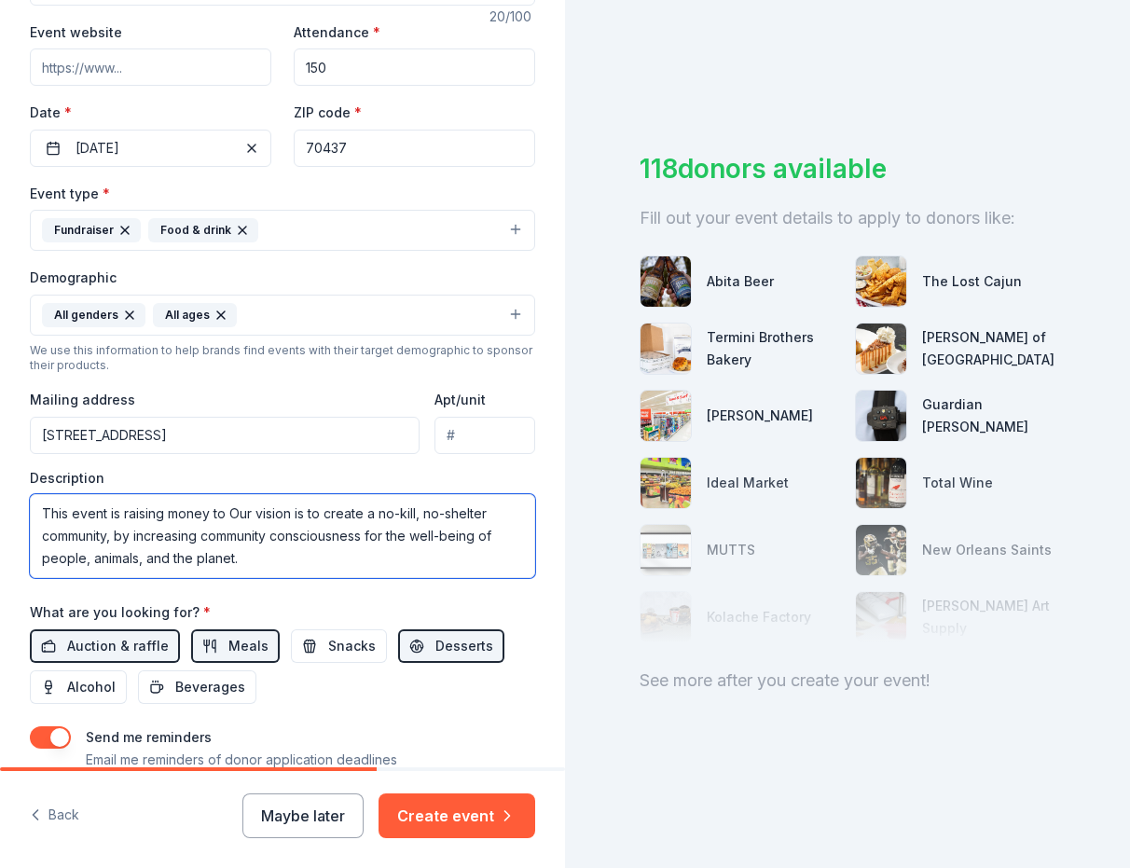
click at [302, 519] on textarea "This event is raising money to Our vision is to create a no-kill, no-shelter co…" at bounding box center [282, 536] width 505 height 84
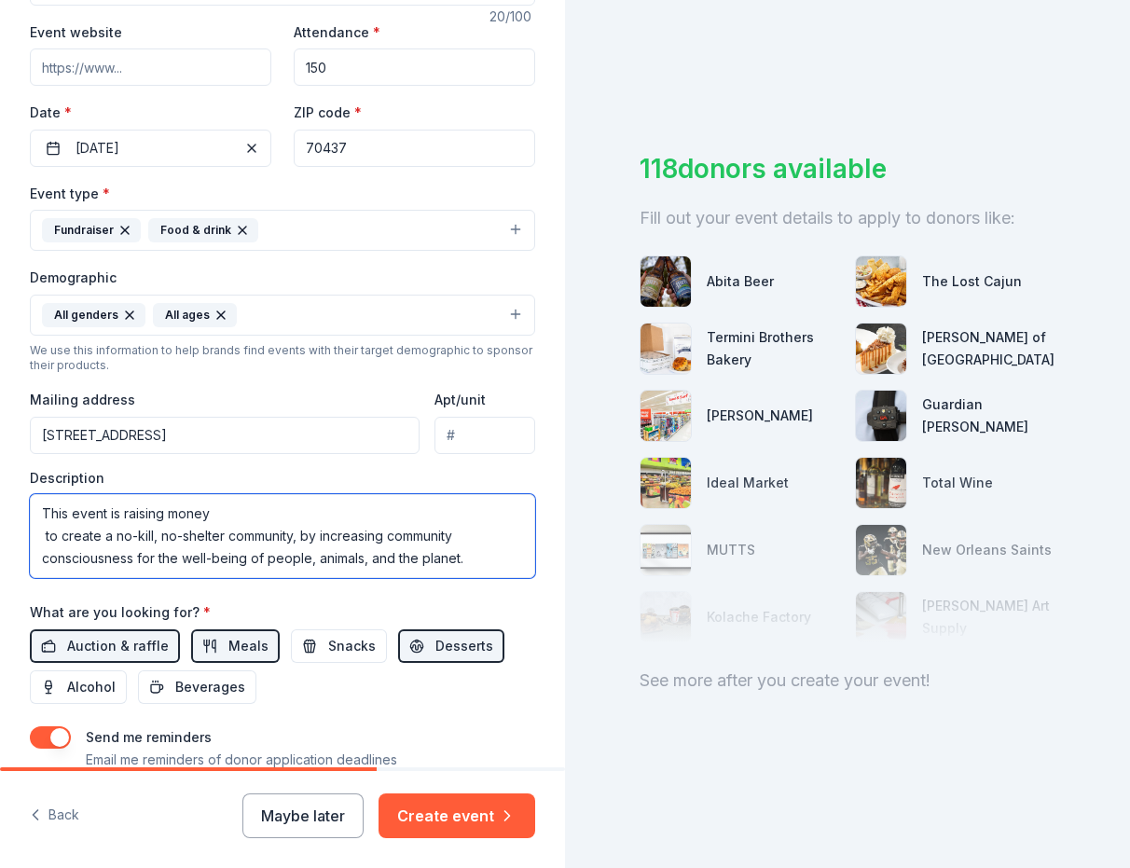
paste textarea "Our vision is to create a no-kill, no-shelter community, by increasing communit…"
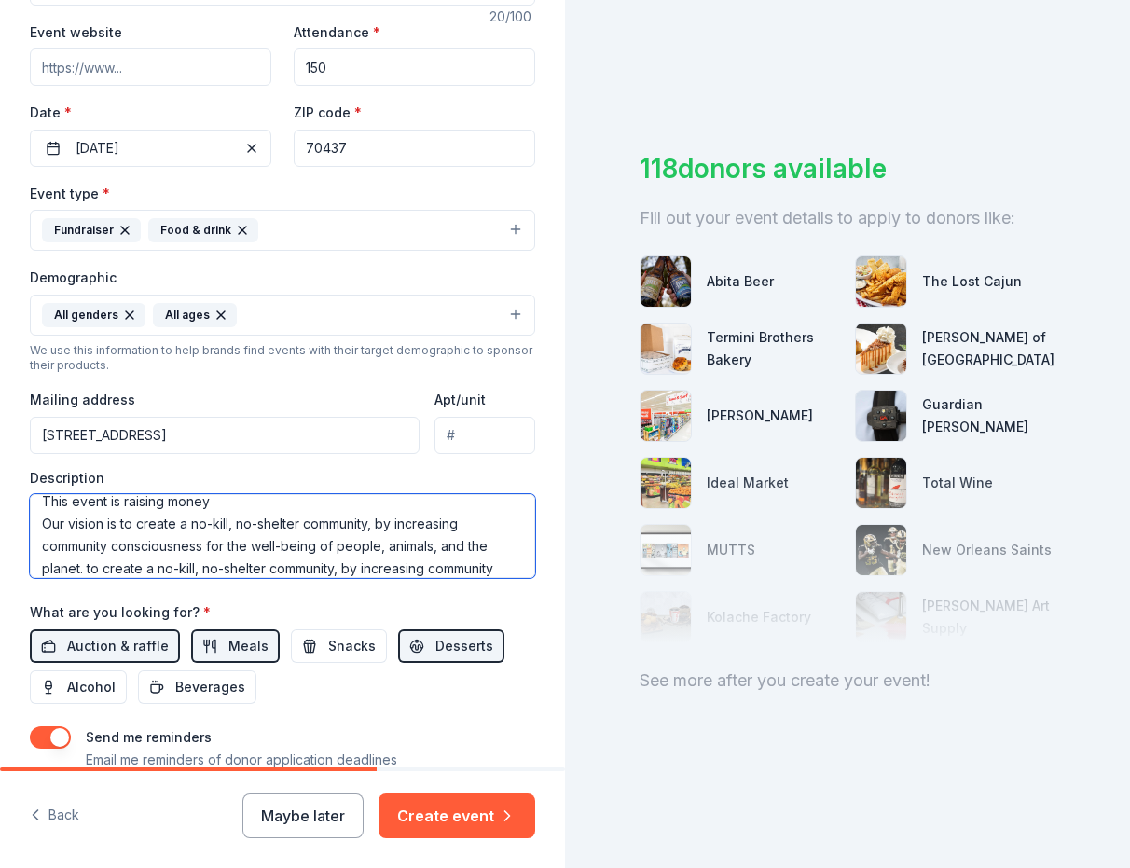
scroll to position [67, 0]
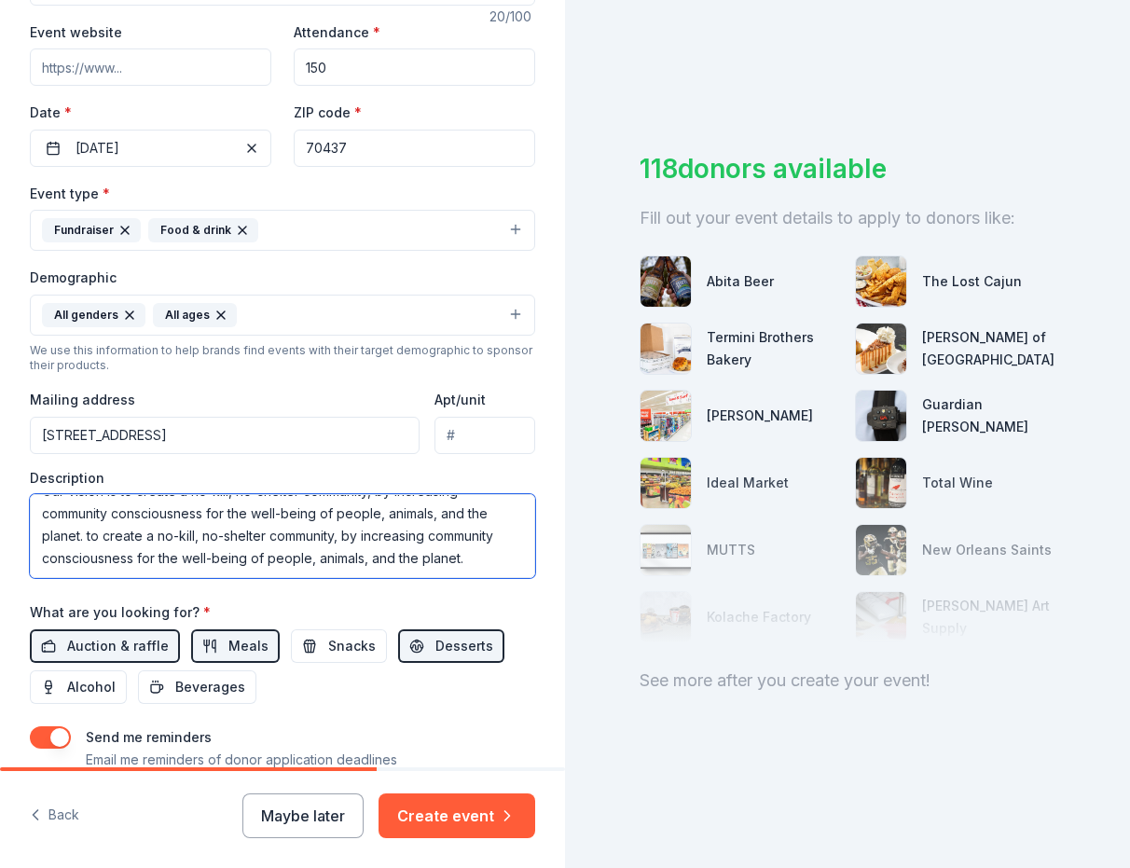
drag, startPoint x: 83, startPoint y: 566, endPoint x: 193, endPoint y: 611, distance: 118.8
click at [193, 611] on div "Event name * Friendsgiving Brunch 20 /100 Event website Attendance * 150 Date *…" at bounding box center [282, 371] width 505 height 865
click at [245, 496] on textarea "This event is raising money Our vision is to create a no-kill, no-shelter commu…" at bounding box center [282, 536] width 505 height 84
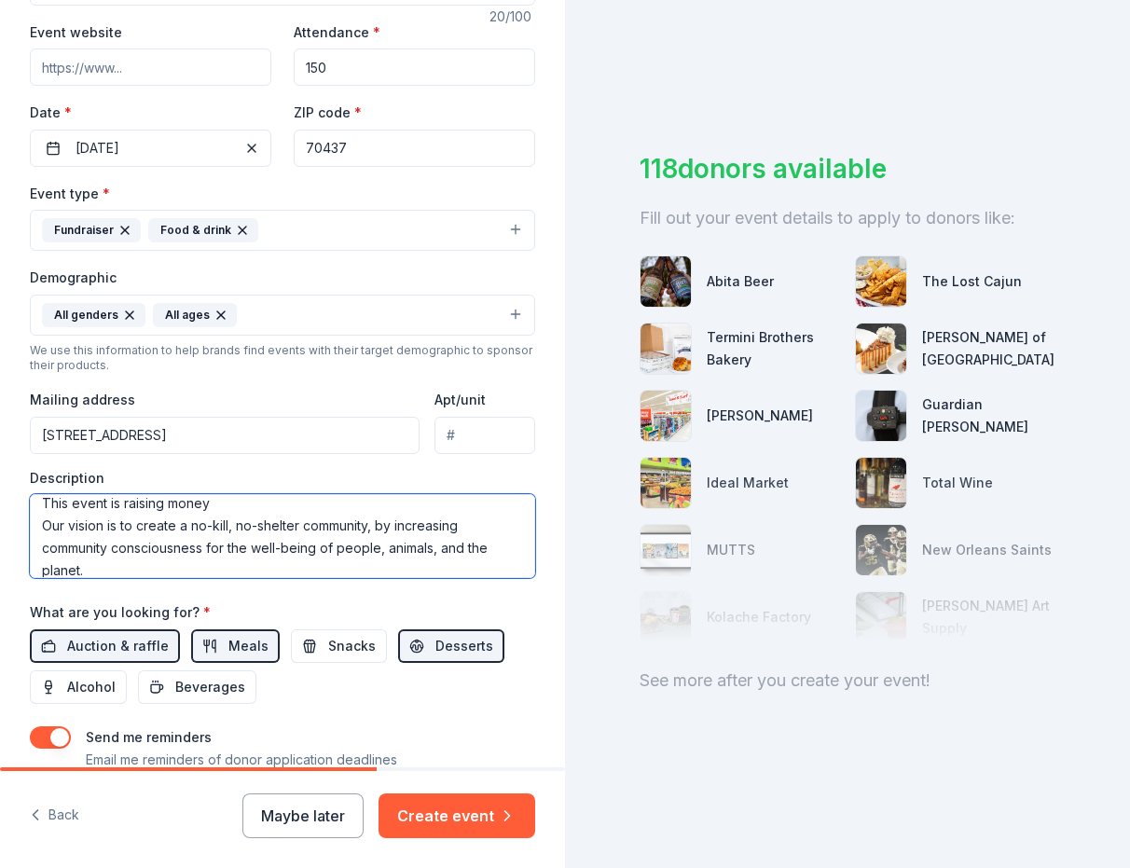
click at [364, 505] on textarea "This event is raising money Our vision is to create a no-kill, no-shelter commu…" at bounding box center [282, 536] width 505 height 84
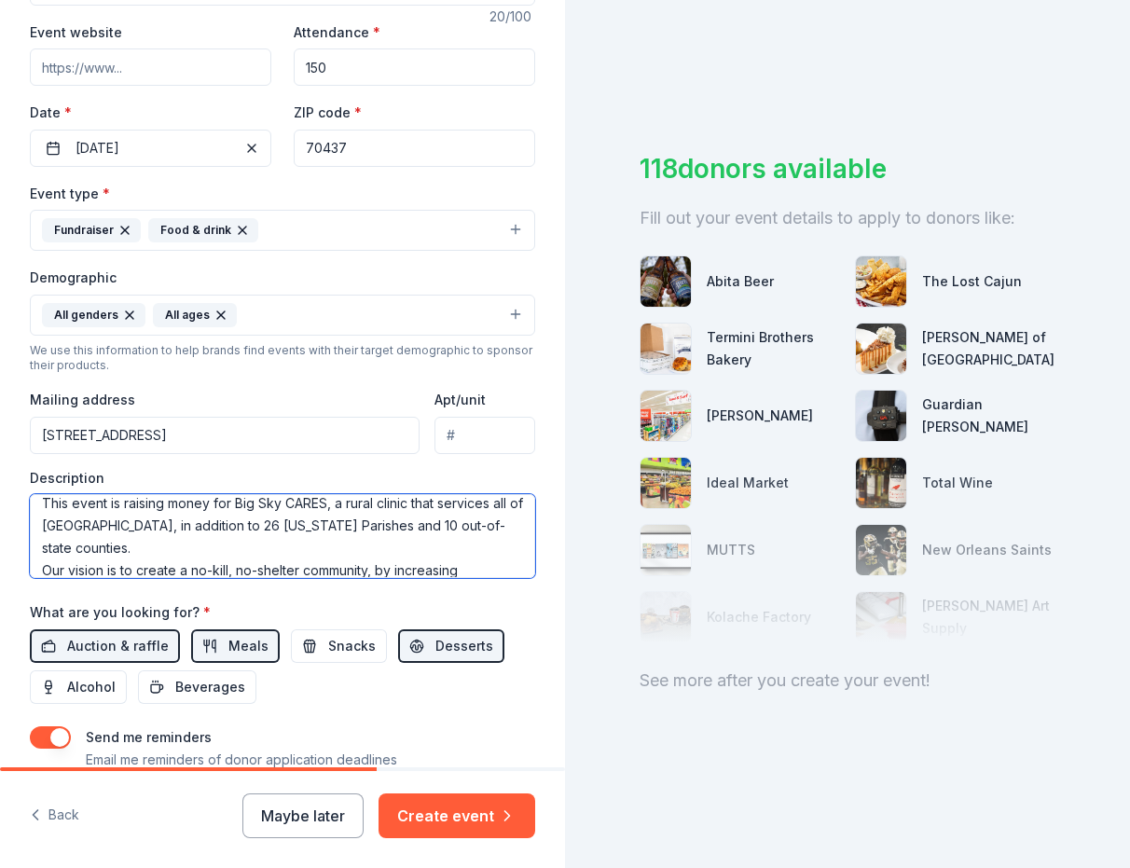
click at [46, 568] on textarea "This event is raising money for Big Sky CARES, a rural clinic that services all…" at bounding box center [282, 536] width 505 height 84
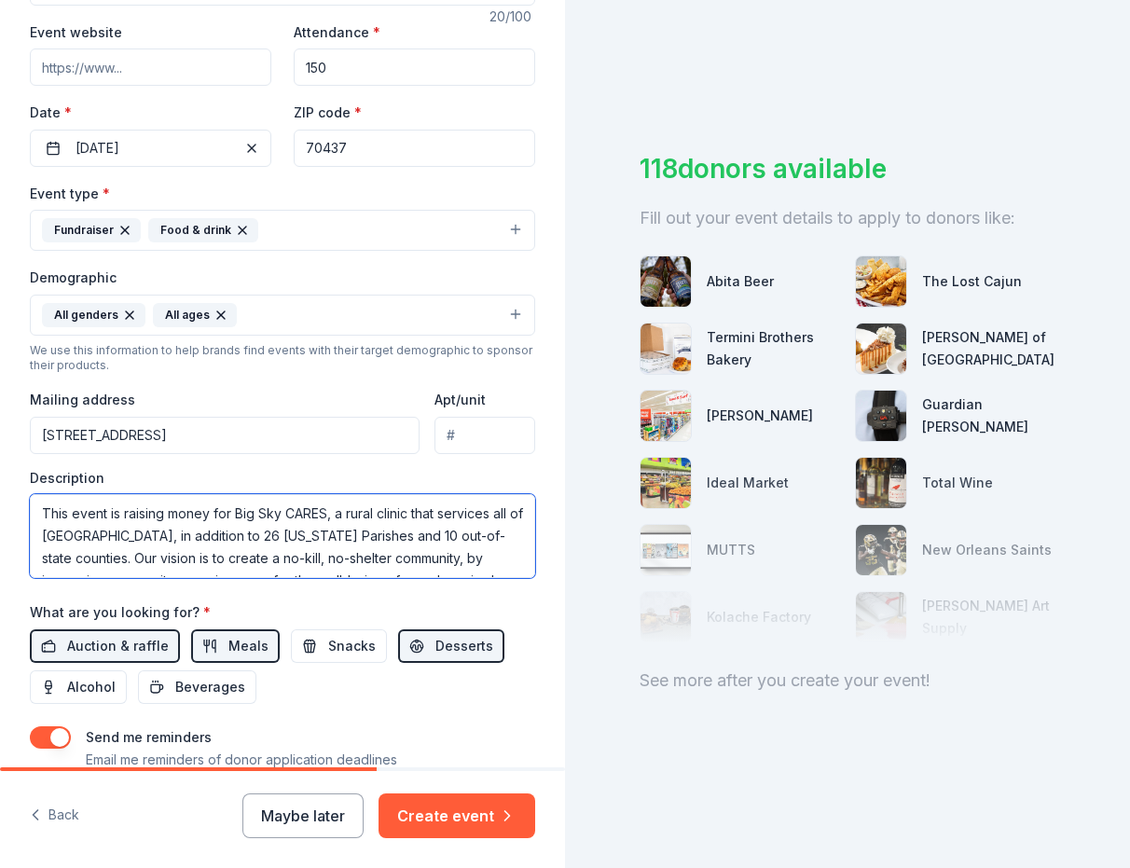
click at [301, 534] on textarea "This event is raising money for Big Sky CARES, a rural clinic that services all…" at bounding box center [282, 536] width 505 height 84
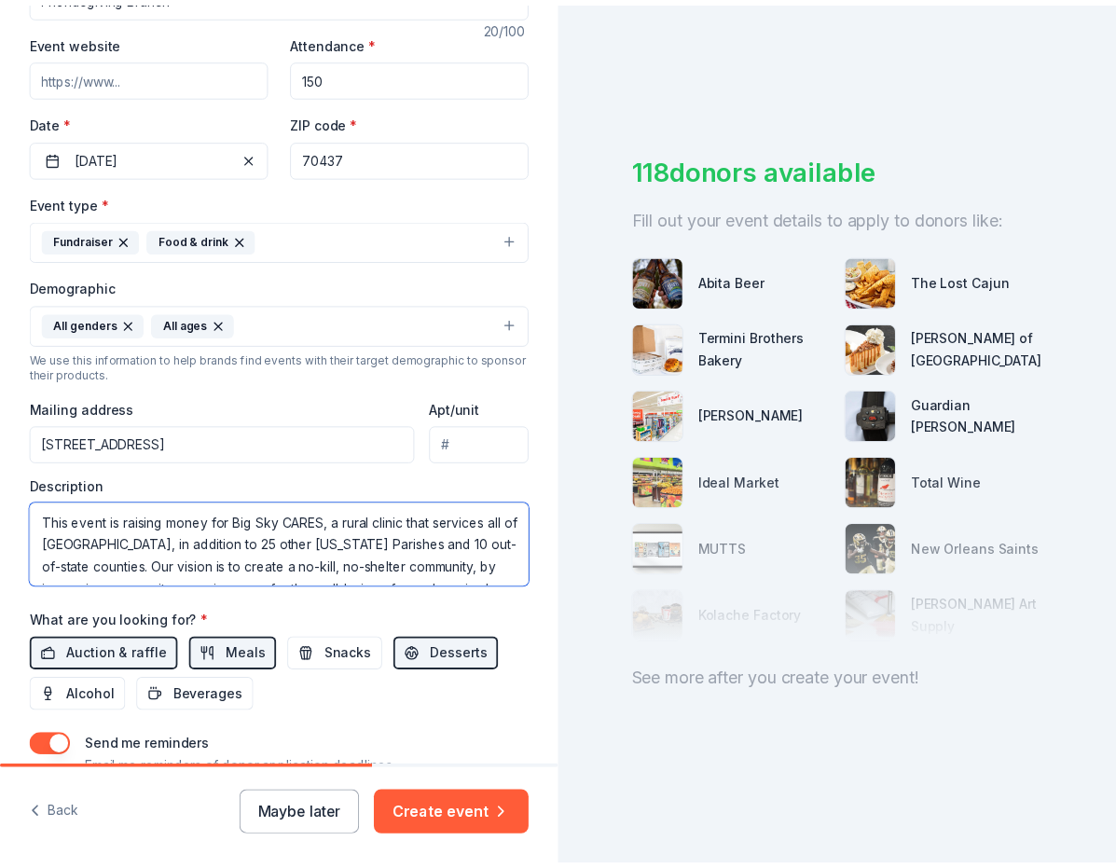
scroll to position [362, 0]
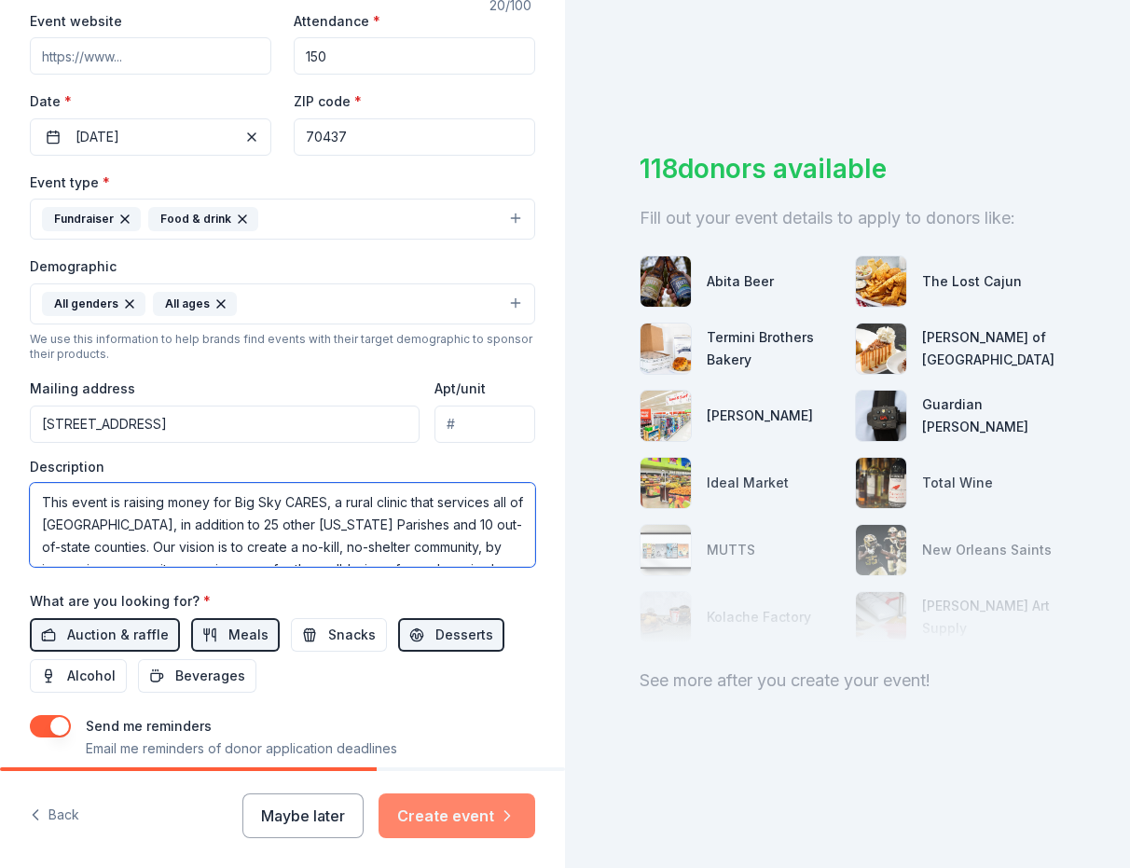
type textarea "This event is raising money for Big Sky CARES, a rural clinic that services all…"
click at [468, 808] on button "Create event" at bounding box center [457, 815] width 157 height 45
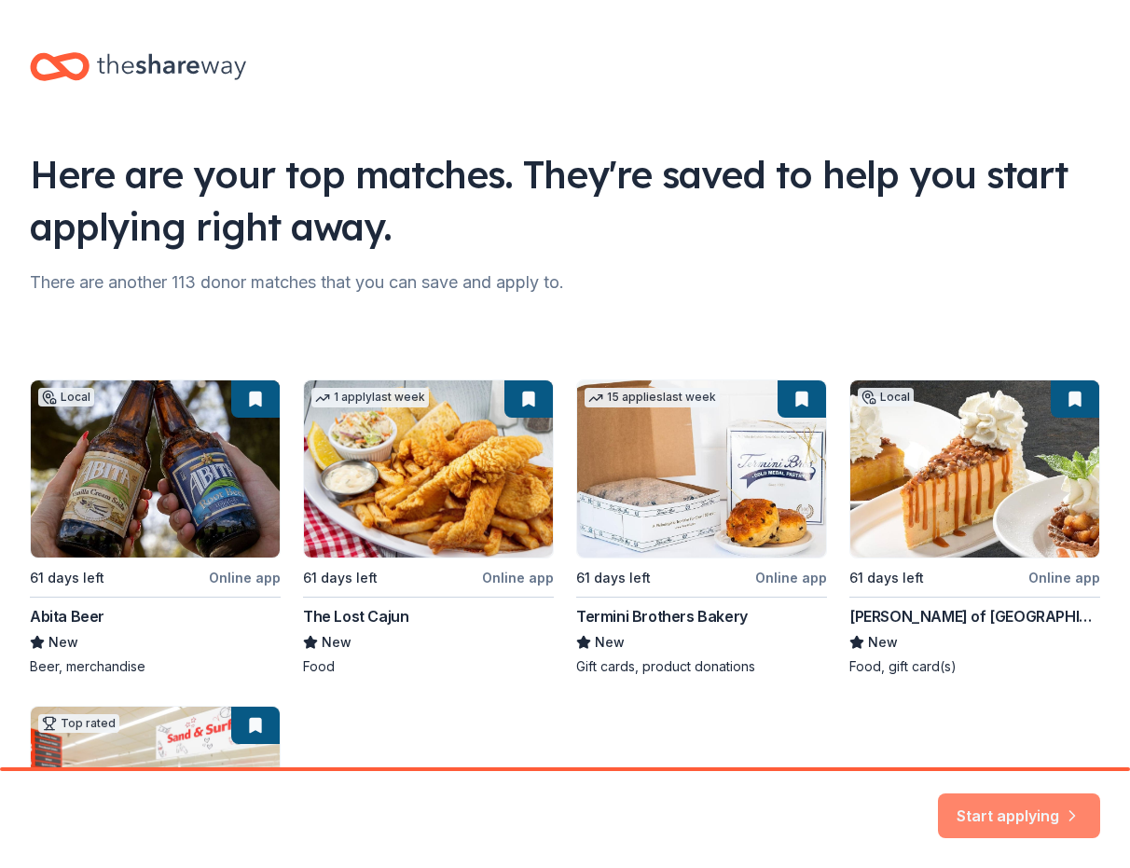
click at [1014, 811] on button "Start applying" at bounding box center [1019, 804] width 162 height 45
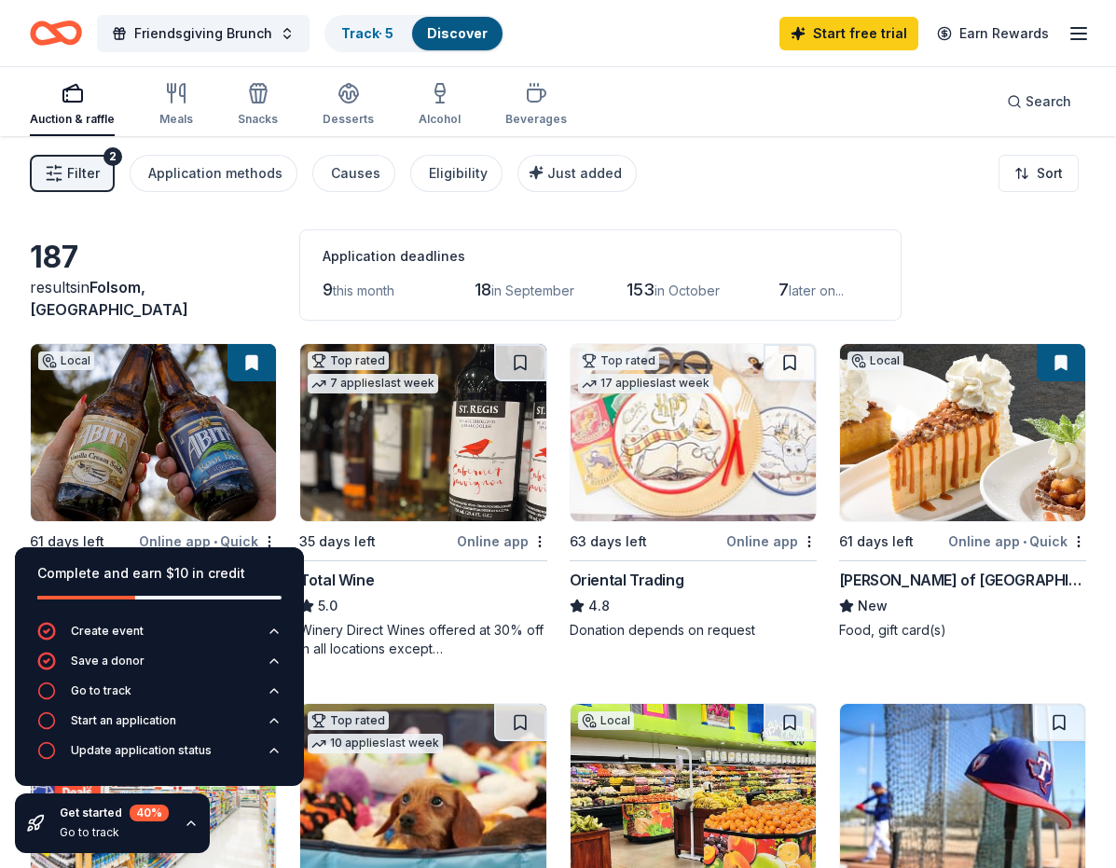
click at [241, 465] on img at bounding box center [153, 432] width 245 height 177
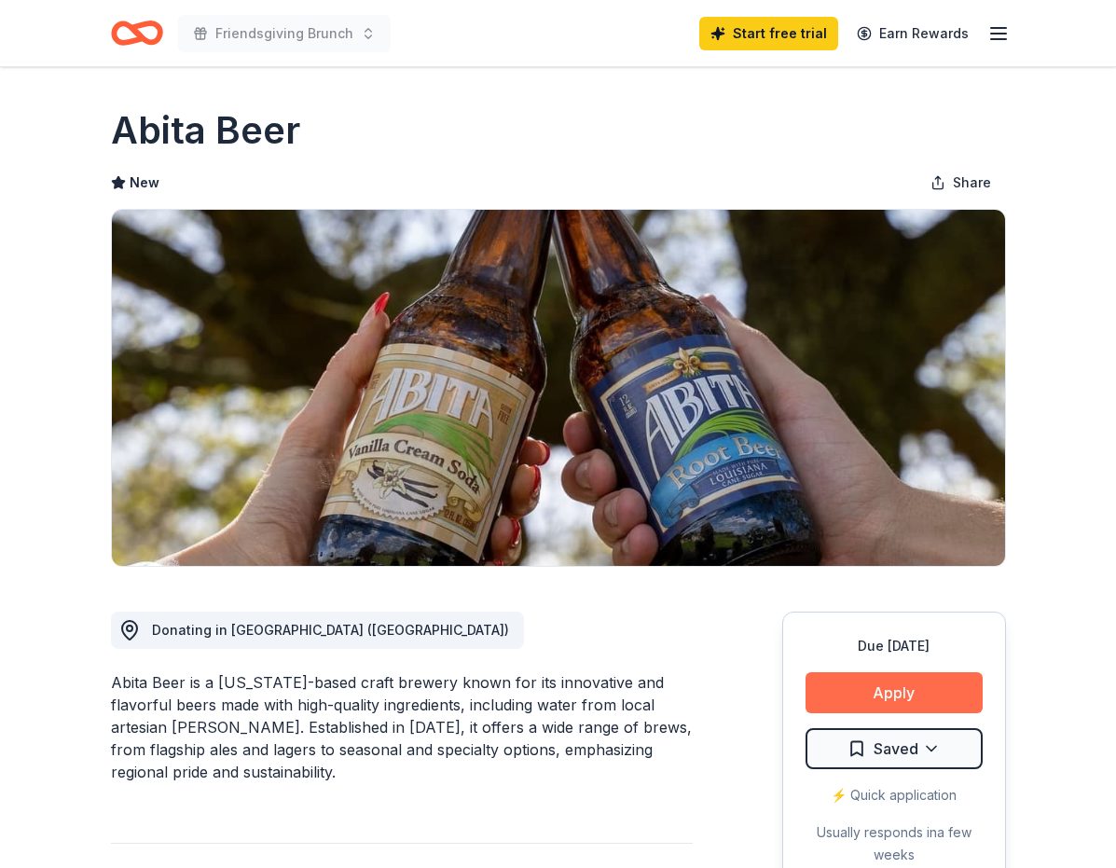
click at [895, 690] on button "Apply" at bounding box center [894, 692] width 177 height 41
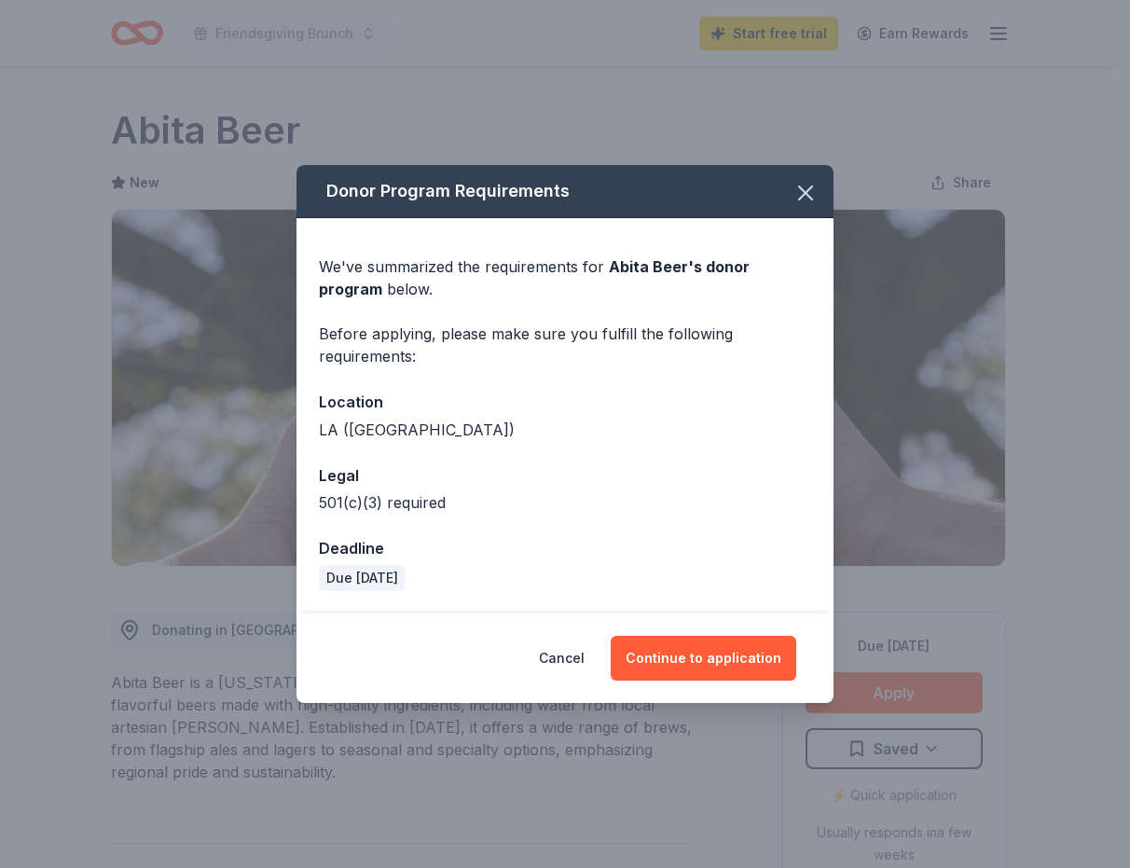
click at [685, 629] on div "Cancel Continue to application" at bounding box center [565, 659] width 537 height 90
click at [689, 662] on button "Continue to application" at bounding box center [704, 658] width 186 height 45
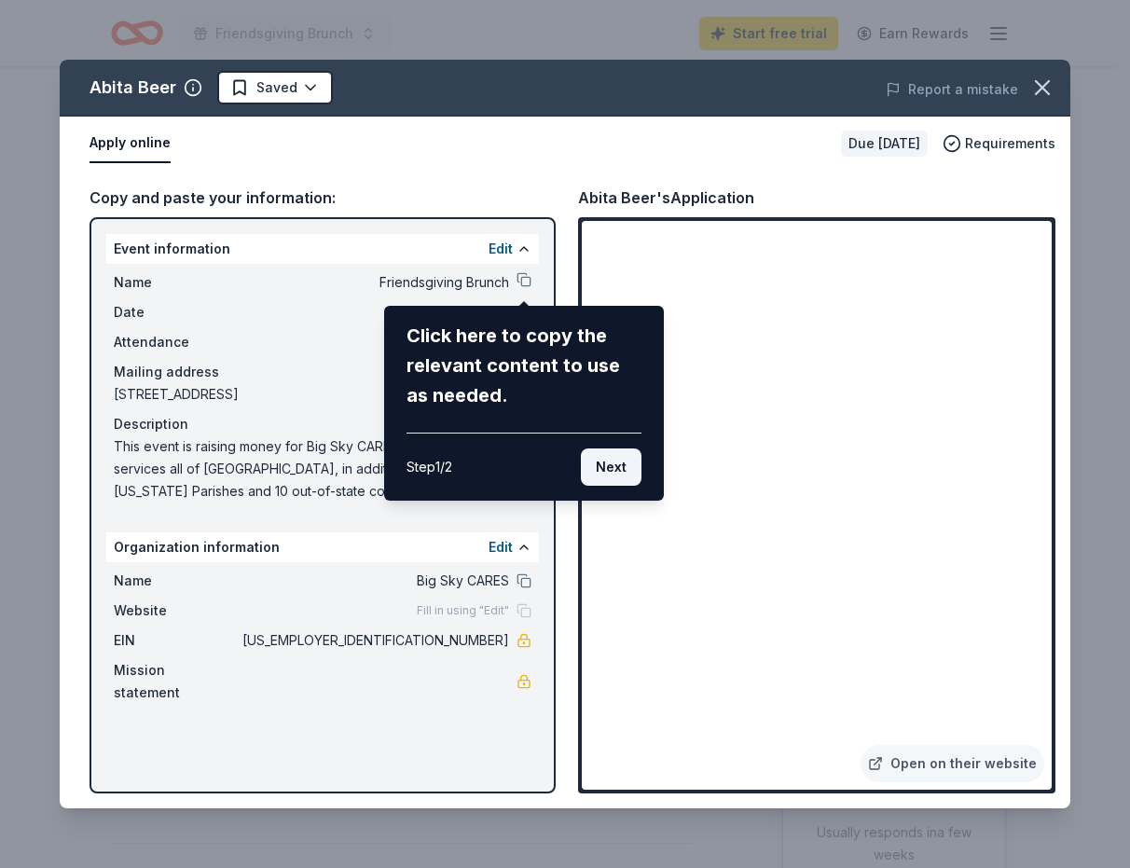
click at [611, 460] on button "Next" at bounding box center [611, 466] width 61 height 37
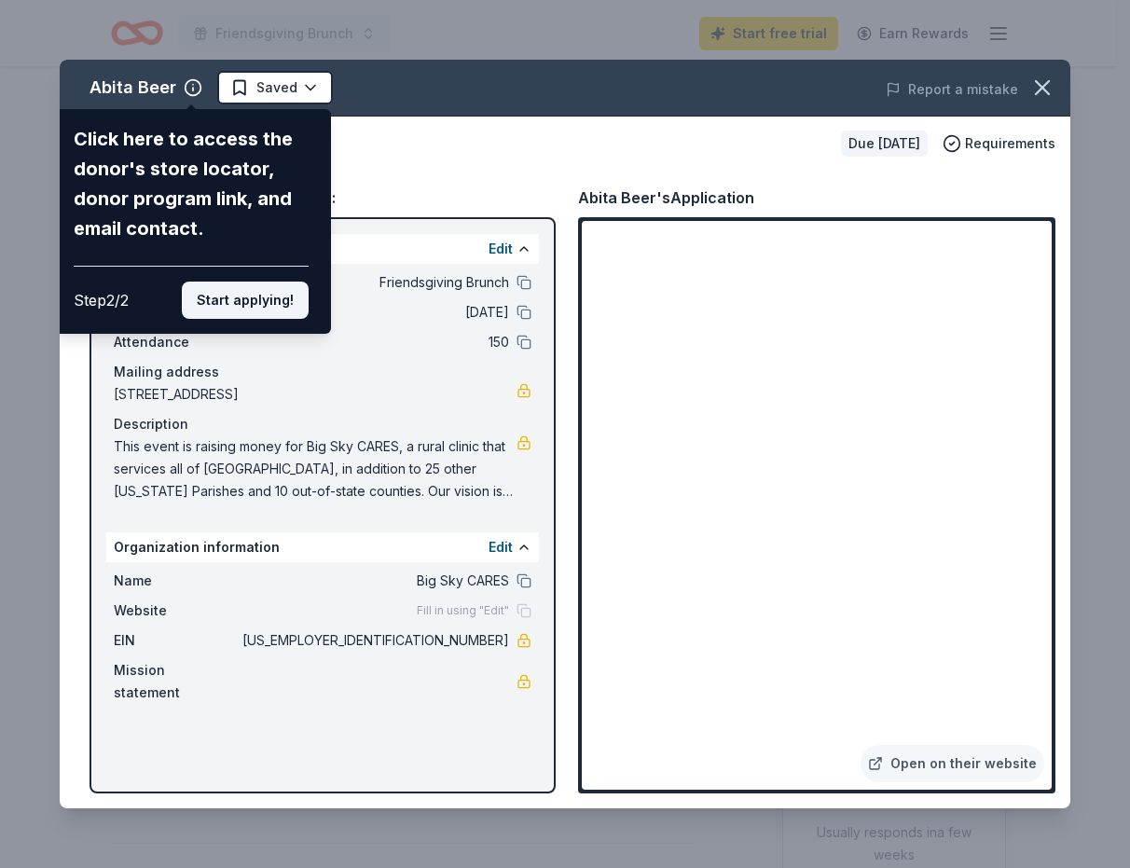
click at [241, 298] on button "Start applying!" at bounding box center [245, 300] width 127 height 37
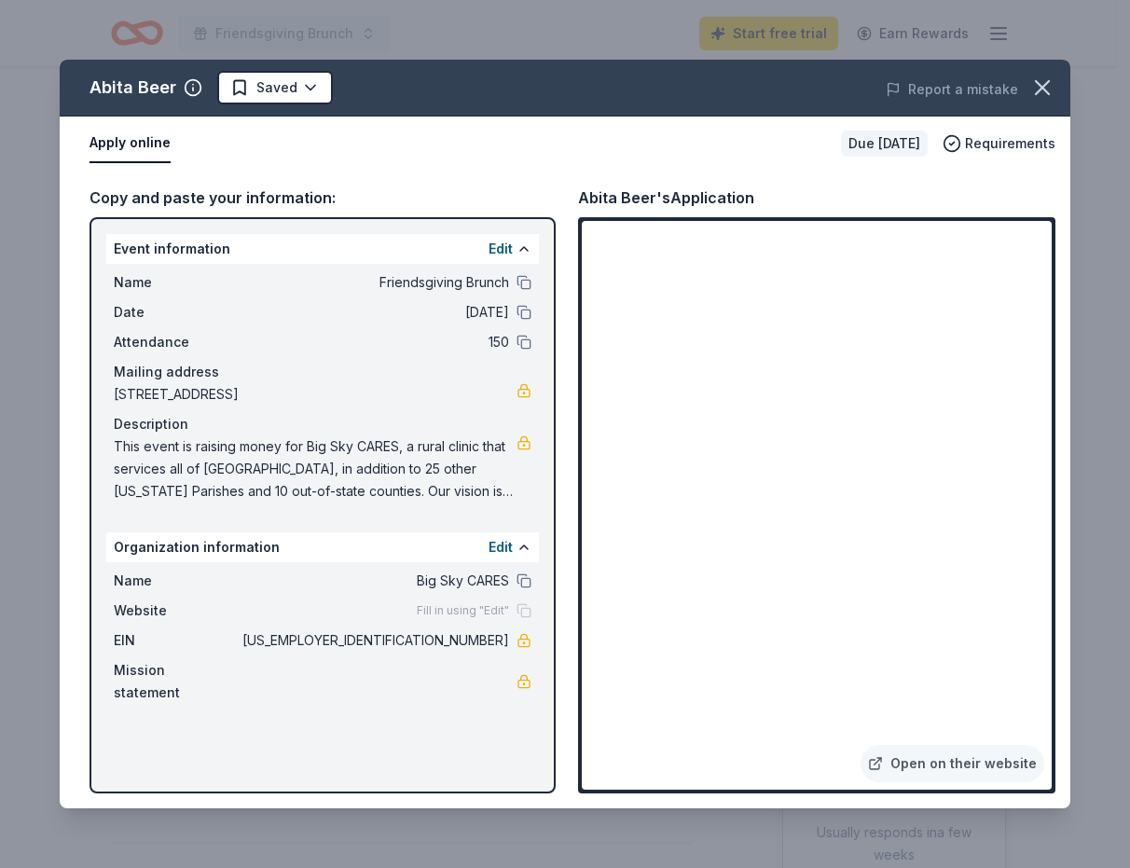
drag, startPoint x: 109, startPoint y: 441, endPoint x: 433, endPoint y: 467, distance: 324.6
click at [433, 467] on div "Name Friendsgiving Brunch Date 11/15/25 Attendance 150 Mailing address 82060 Hi…" at bounding box center [322, 387] width 433 height 246
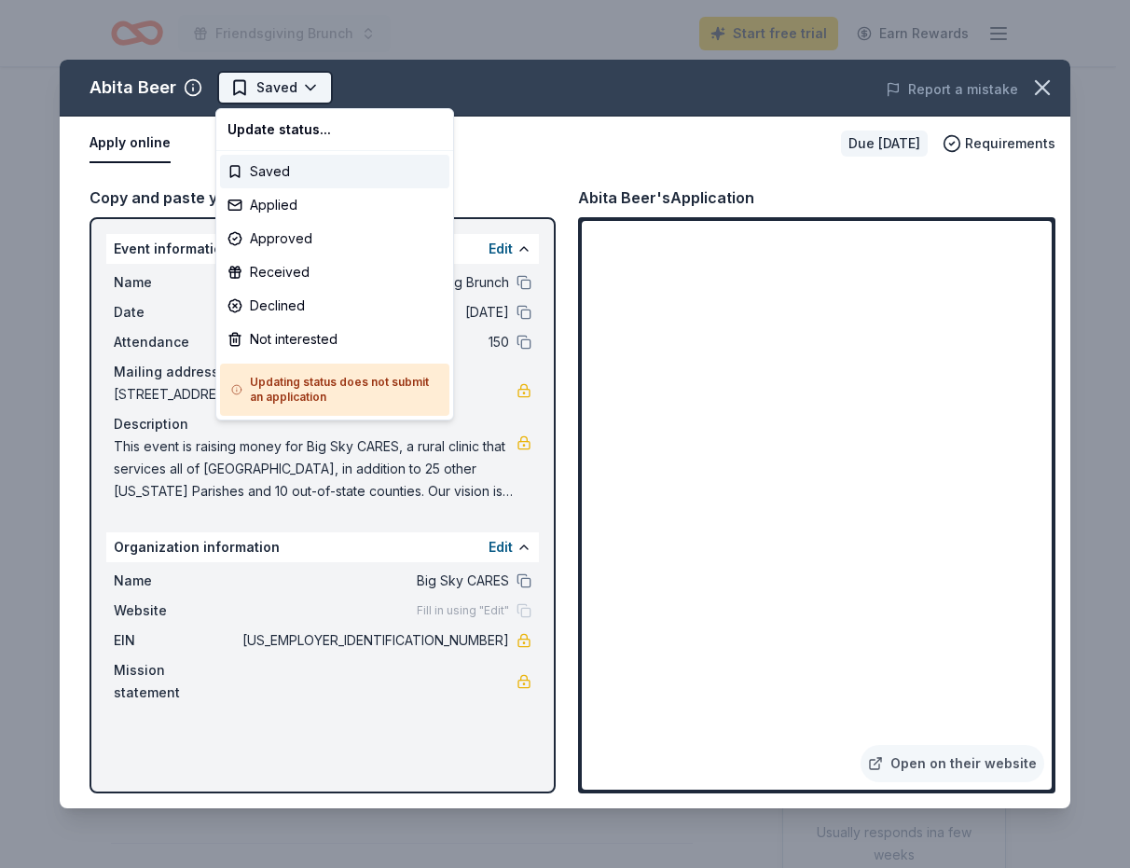
click at [296, 89] on html "Friendsgiving Brunch Start free trial Earn Rewards Due in 61 days Share Abita B…" at bounding box center [565, 434] width 1130 height 868
click at [532, 141] on html "Friendsgiving Brunch Start free trial Earn Rewards Due in 61 days Share Abita B…" at bounding box center [565, 434] width 1130 height 868
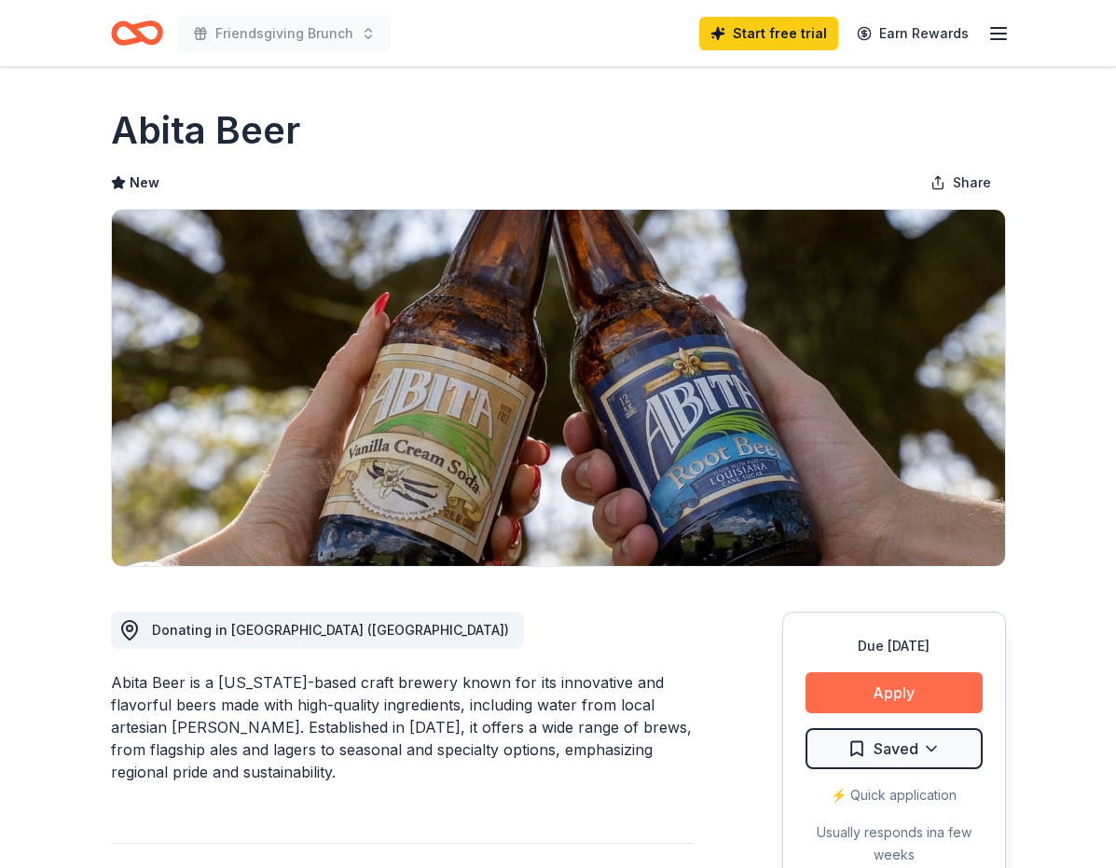
click at [882, 695] on button "Apply" at bounding box center [894, 692] width 177 height 41
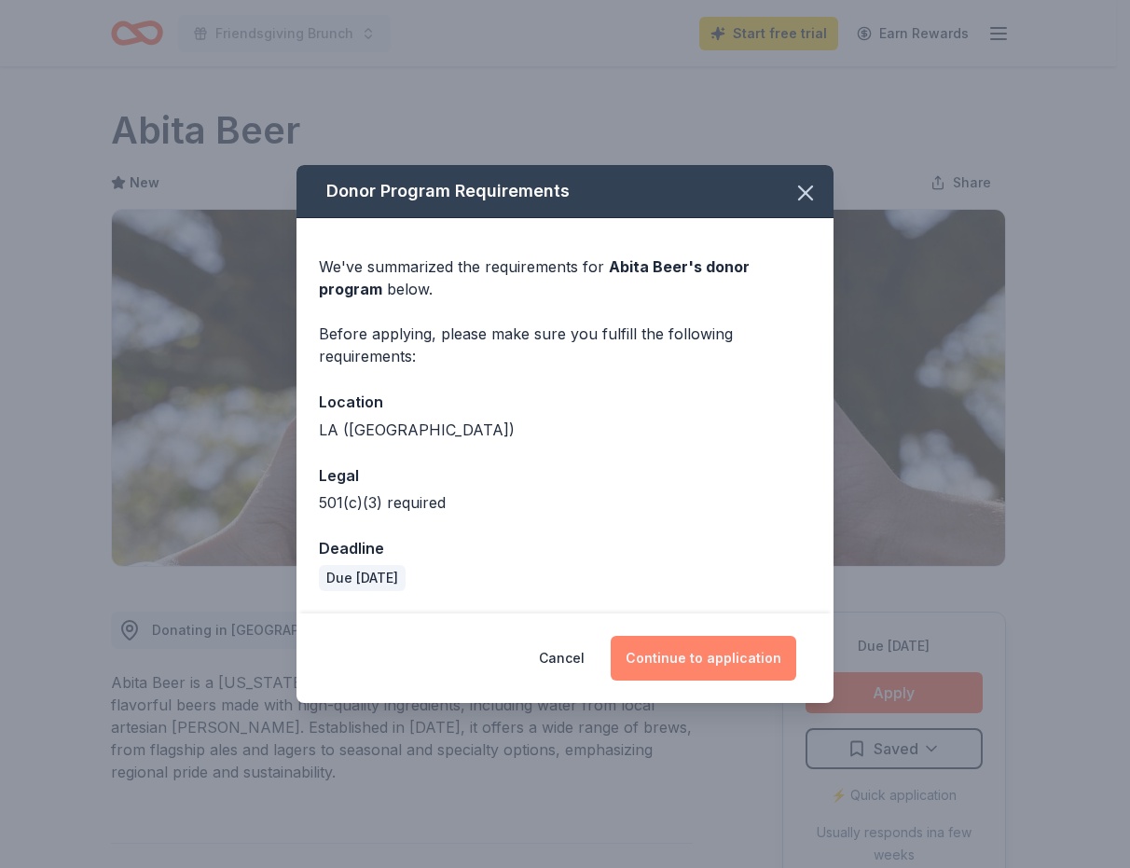
click at [747, 650] on button "Continue to application" at bounding box center [704, 658] width 186 height 45
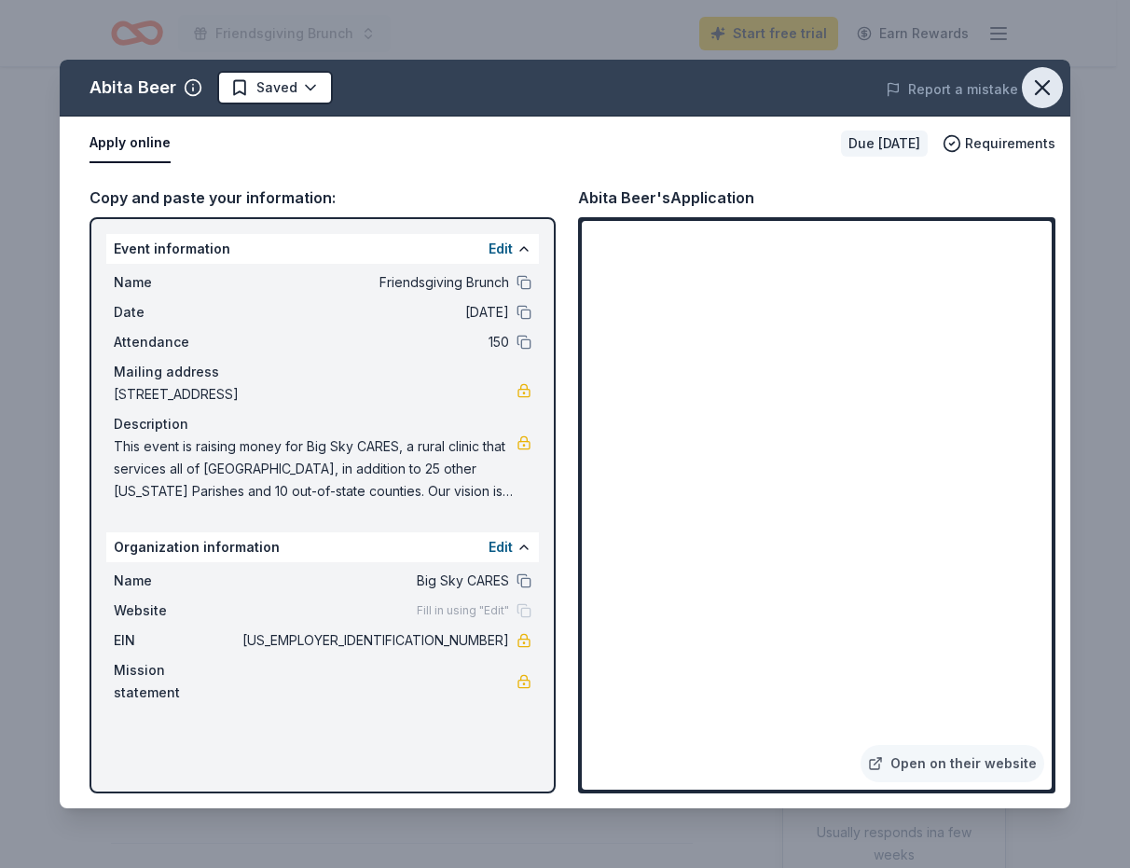
click at [1047, 93] on icon "button" at bounding box center [1042, 87] width 13 height 13
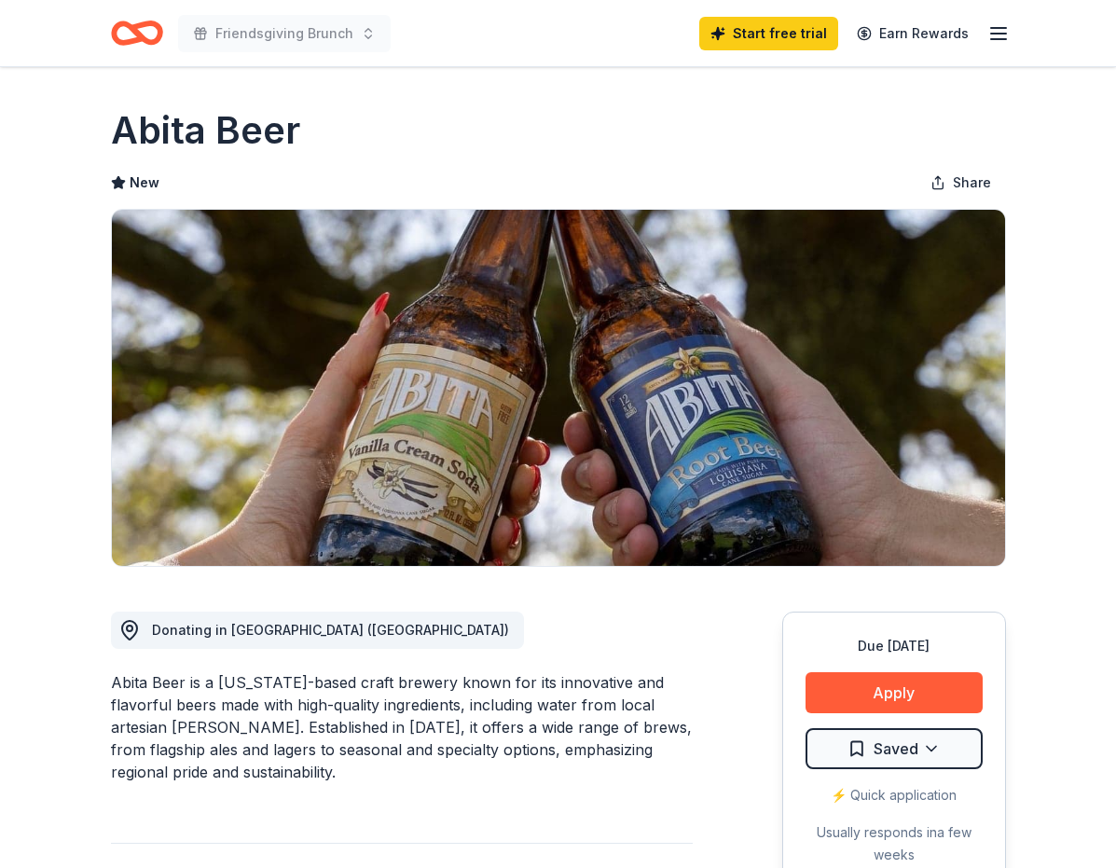
click at [905, 714] on div "Due in 61 days Apply Saved ⚡️ Quick application Usually responds in a few weeks" at bounding box center [894, 751] width 224 height 278
click at [904, 697] on button "Apply" at bounding box center [894, 692] width 177 height 41
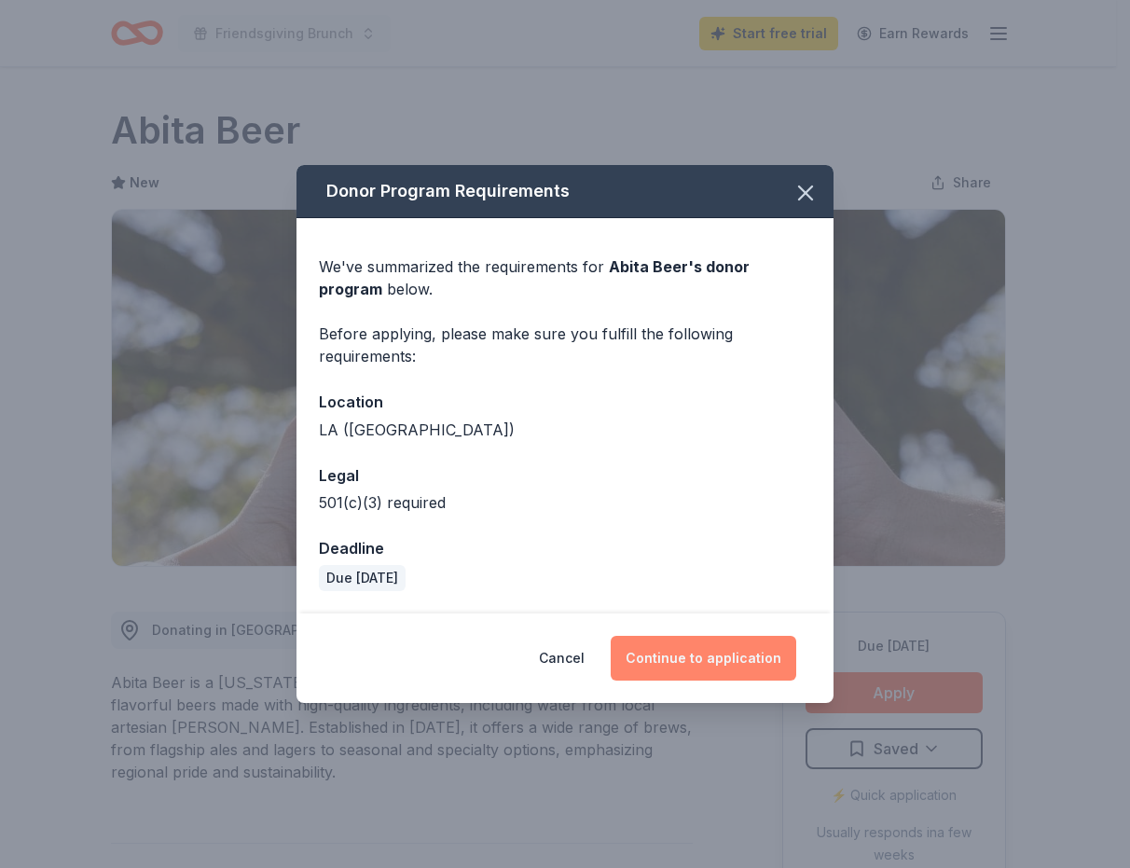
click at [716, 670] on button "Continue to application" at bounding box center [704, 658] width 186 height 45
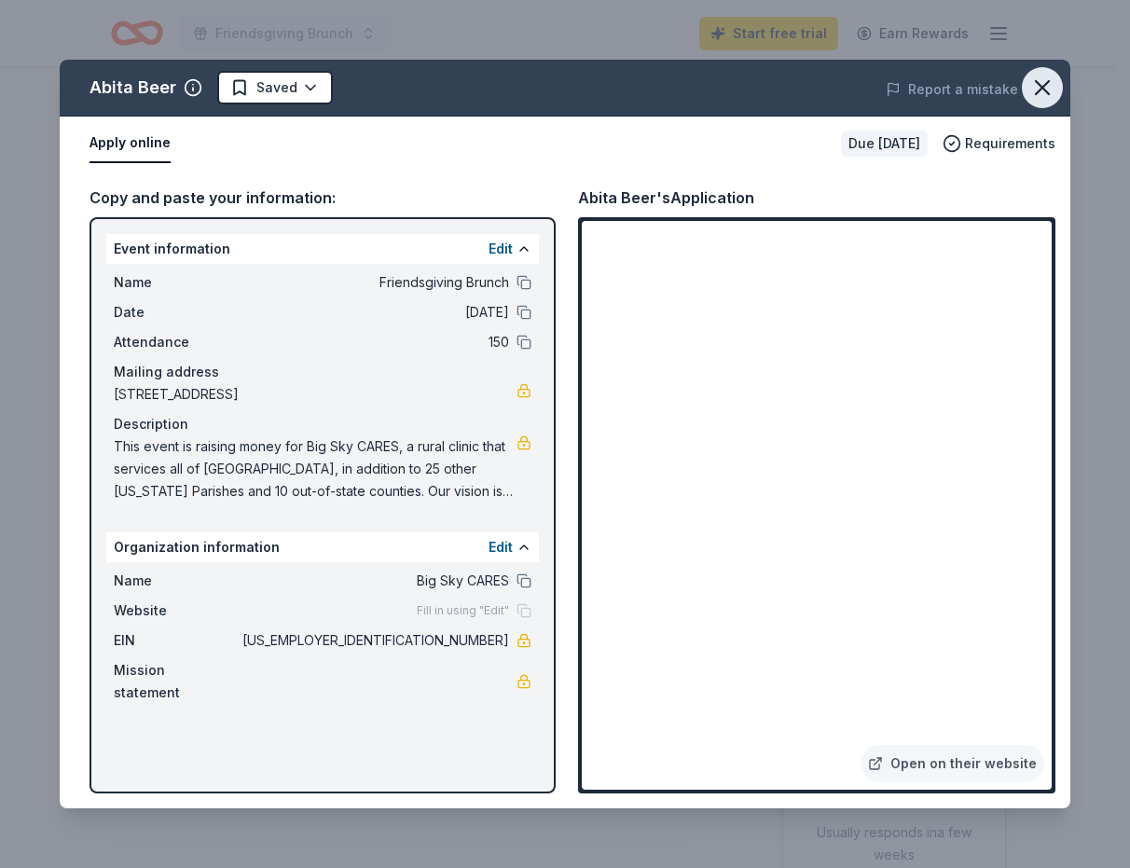
click at [1044, 91] on icon "button" at bounding box center [1042, 88] width 26 height 26
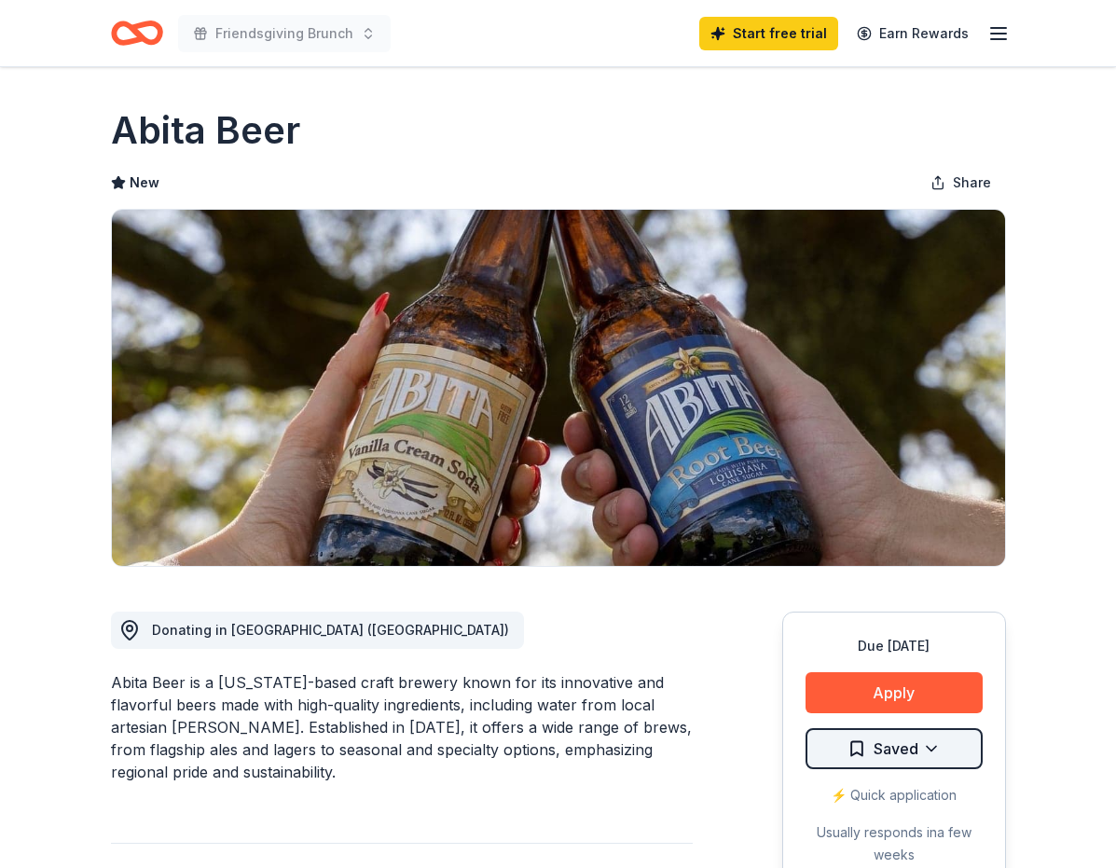
click at [883, 749] on html "Friendsgiving Brunch Start free trial Earn Rewards Due in 61 days Share Abita B…" at bounding box center [558, 434] width 1116 height 868
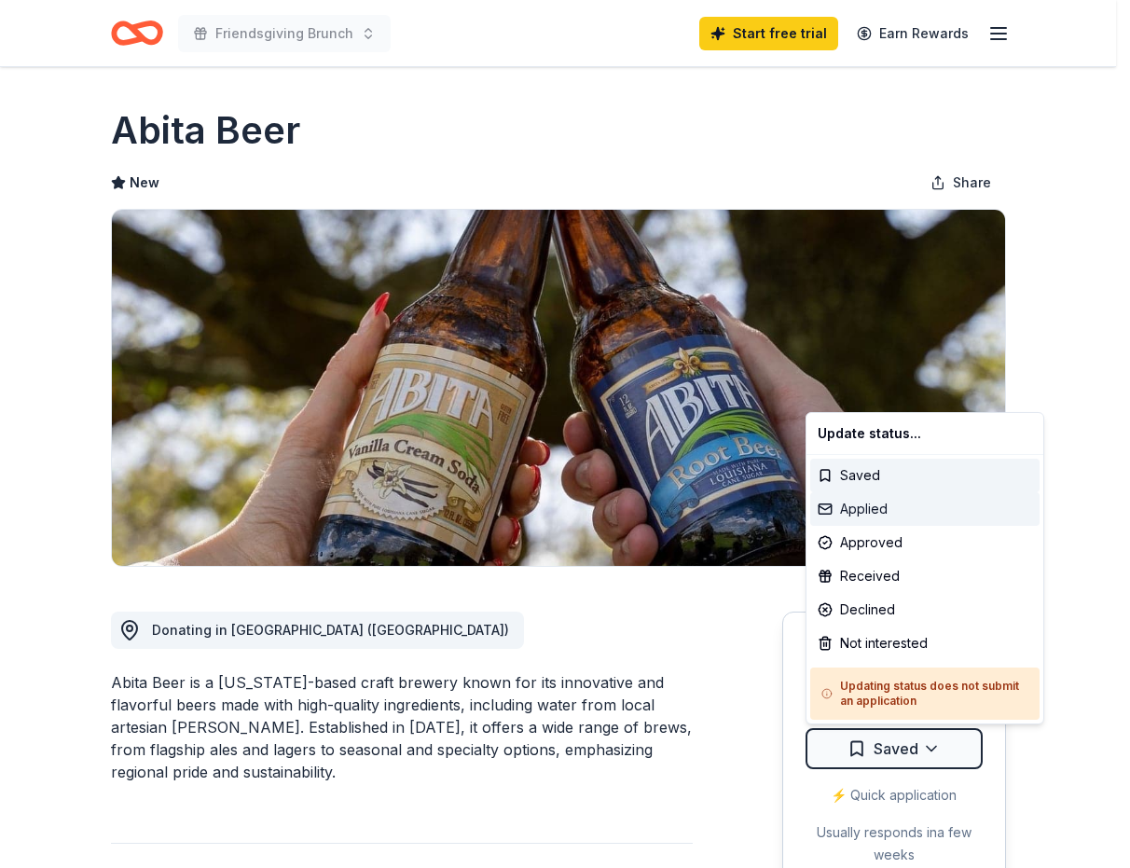
click at [874, 504] on div "Applied" at bounding box center [924, 509] width 229 height 34
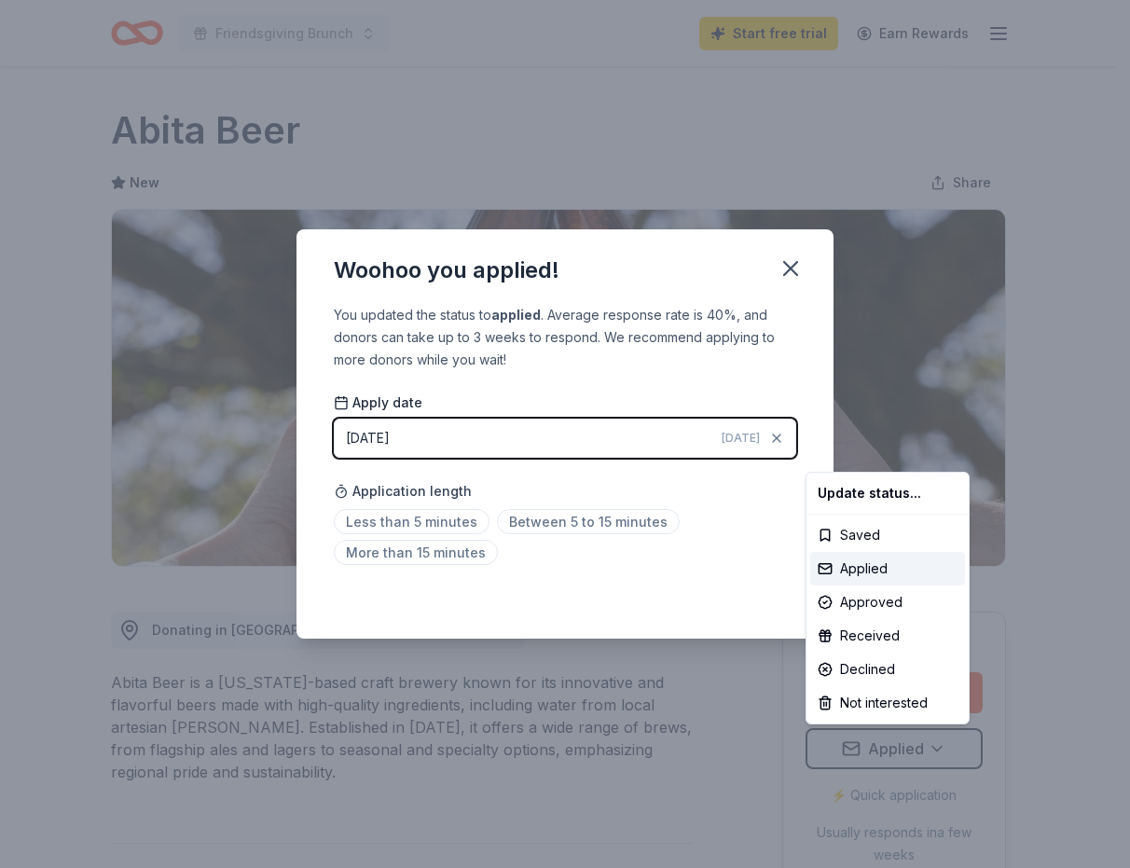
click at [718, 570] on html "Friendsgiving Brunch Start free trial Earn Rewards Due in 61 days Share Abita B…" at bounding box center [565, 434] width 1130 height 868
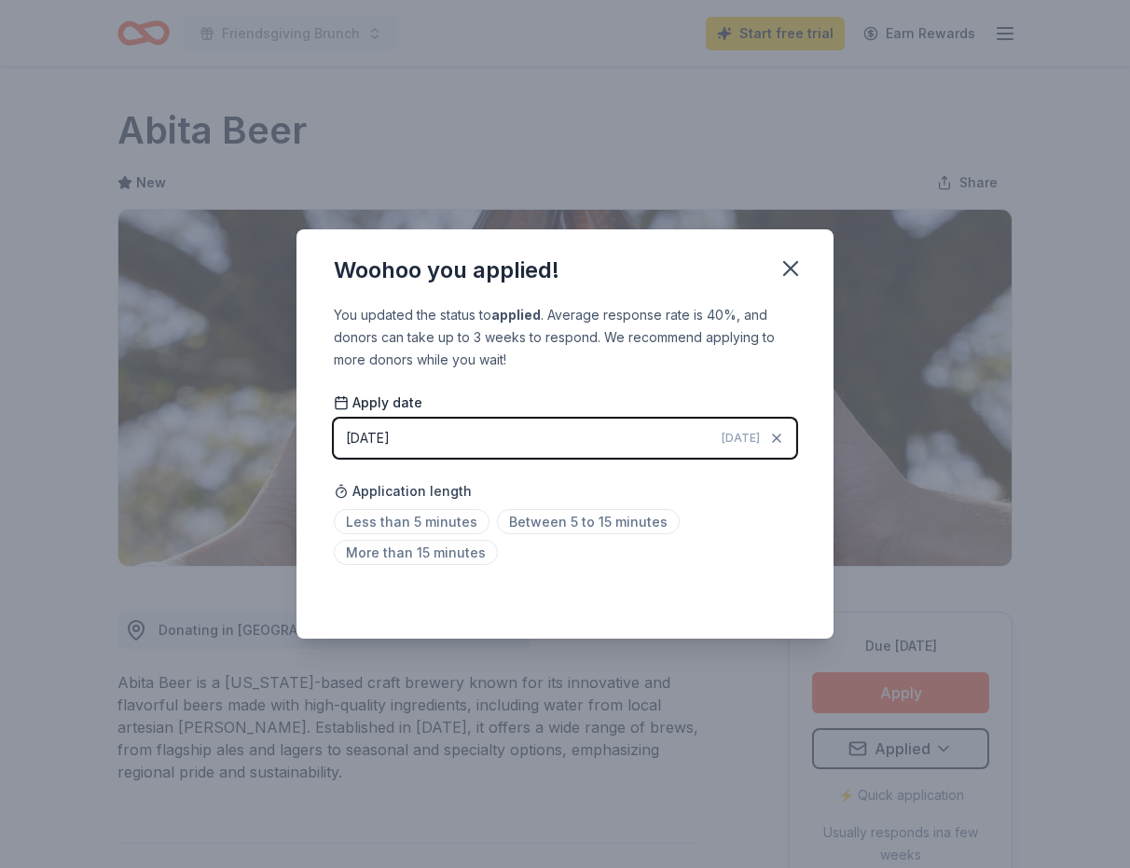
click at [743, 610] on div "You updated the status to applied . Average response rate is 40%, and donors ca…" at bounding box center [565, 472] width 537 height 336
click at [710, 578] on div "You updated the status to applied . Average response rate is 40%, and donors ca…" at bounding box center [565, 472] width 537 height 336
click at [778, 268] on button "button" at bounding box center [790, 268] width 41 height 41
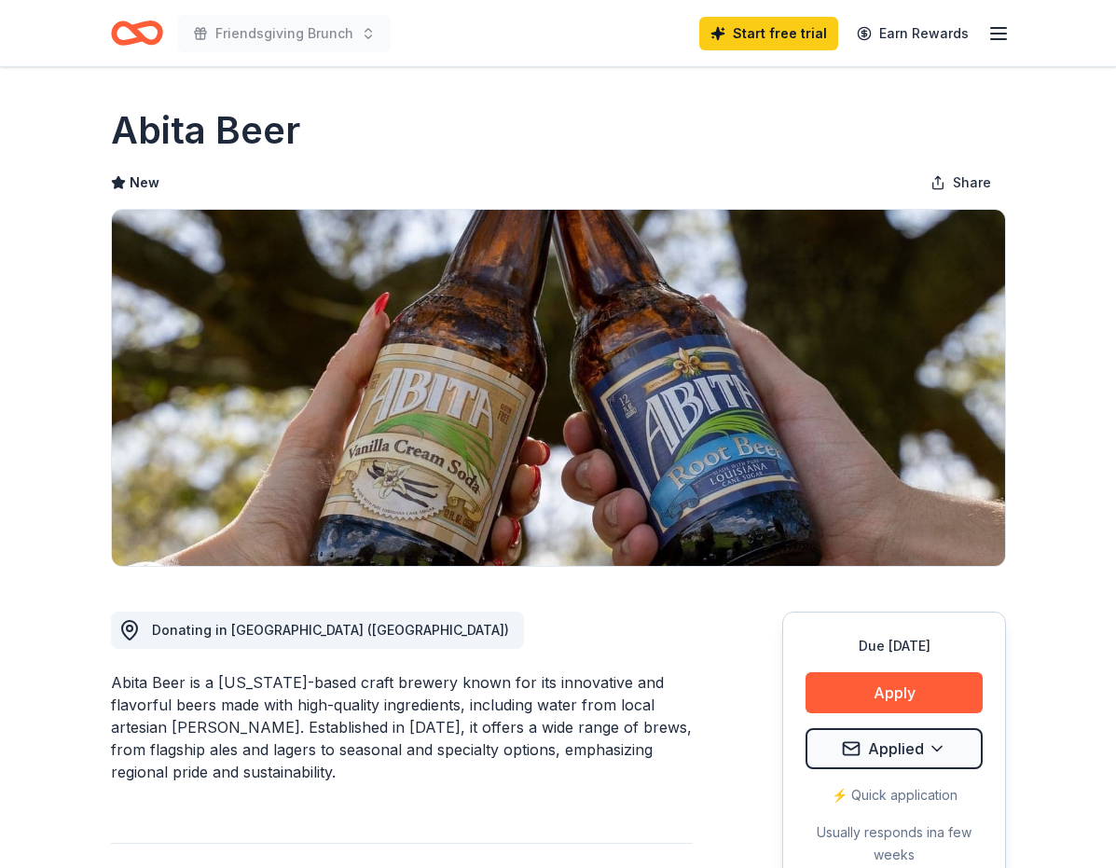
drag, startPoint x: 600, startPoint y: 136, endPoint x: 624, endPoint y: 128, distance: 25.7
click at [599, 136] on div "Abita Beer" at bounding box center [558, 130] width 895 height 52
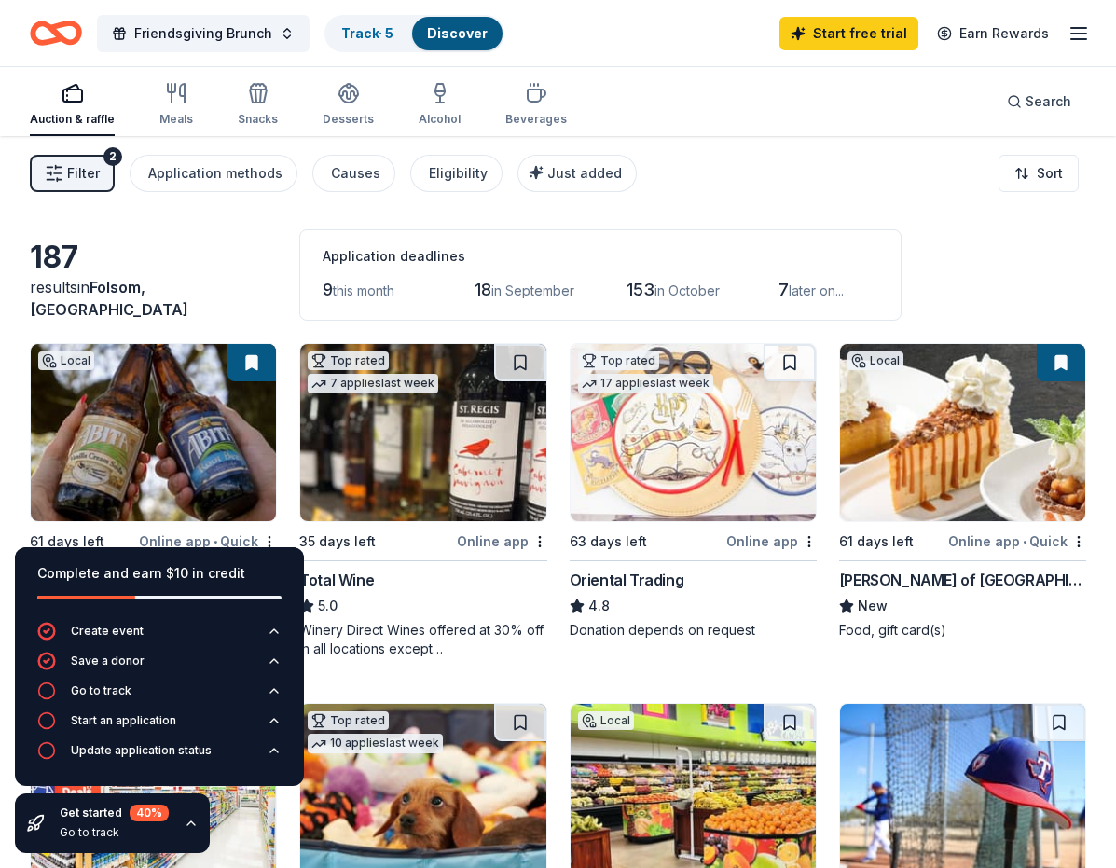
drag, startPoint x: 1115, startPoint y: 860, endPoint x: 1290, endPoint y: 869, distance: 175.5
click at [1115, 867] on html "Friendsgiving Brunch Track · 5 Discover Start free trial Earn Rewards Auction &…" at bounding box center [558, 434] width 1116 height 868
drag, startPoint x: 1112, startPoint y: 858, endPoint x: 1126, endPoint y: 854, distance: 14.5
click at [1115, 854] on html "Friendsgiving Brunch Track · 5 Discover Start free trial Earn Rewards Auction &…" at bounding box center [558, 434] width 1116 height 868
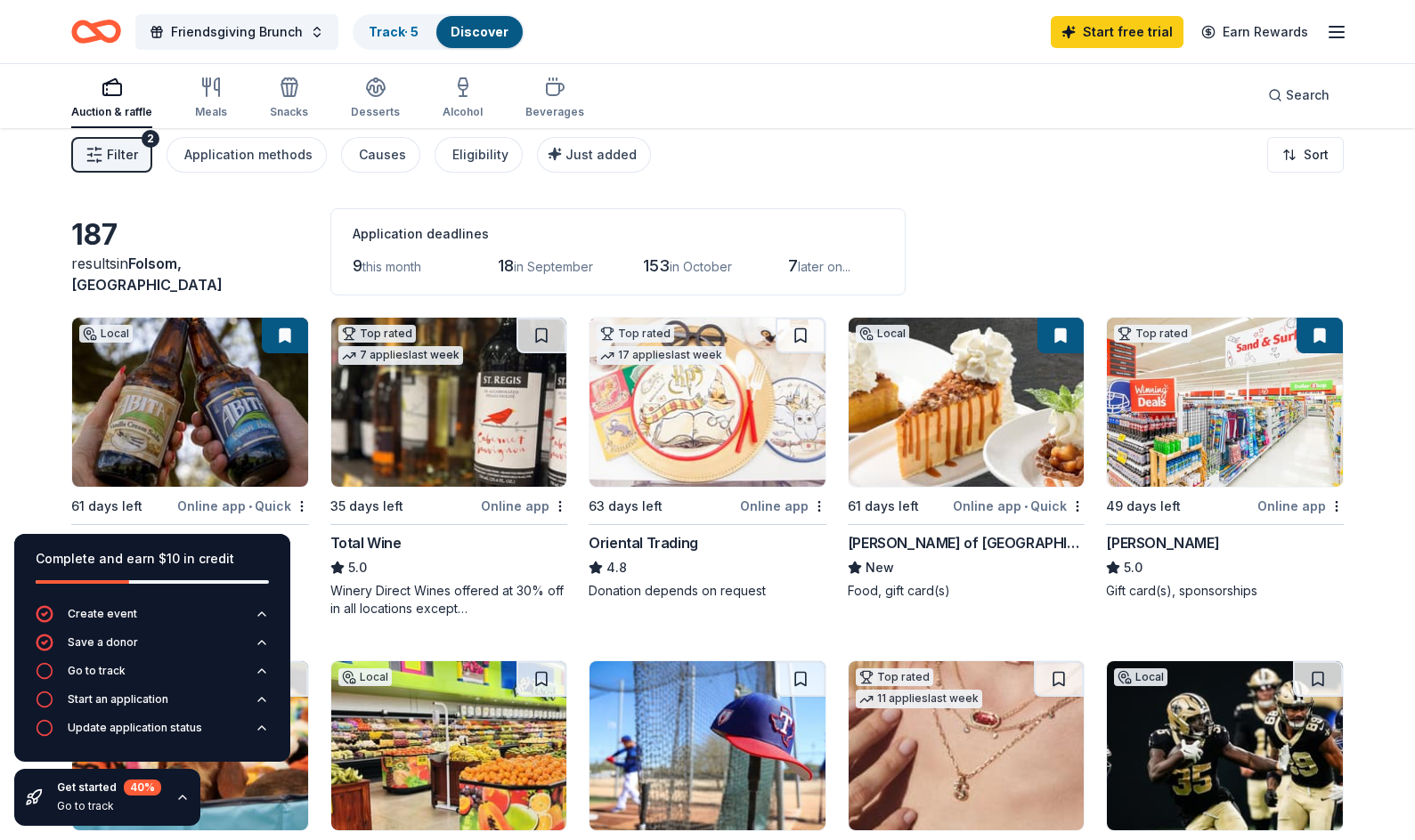
scroll to position [6, 0]
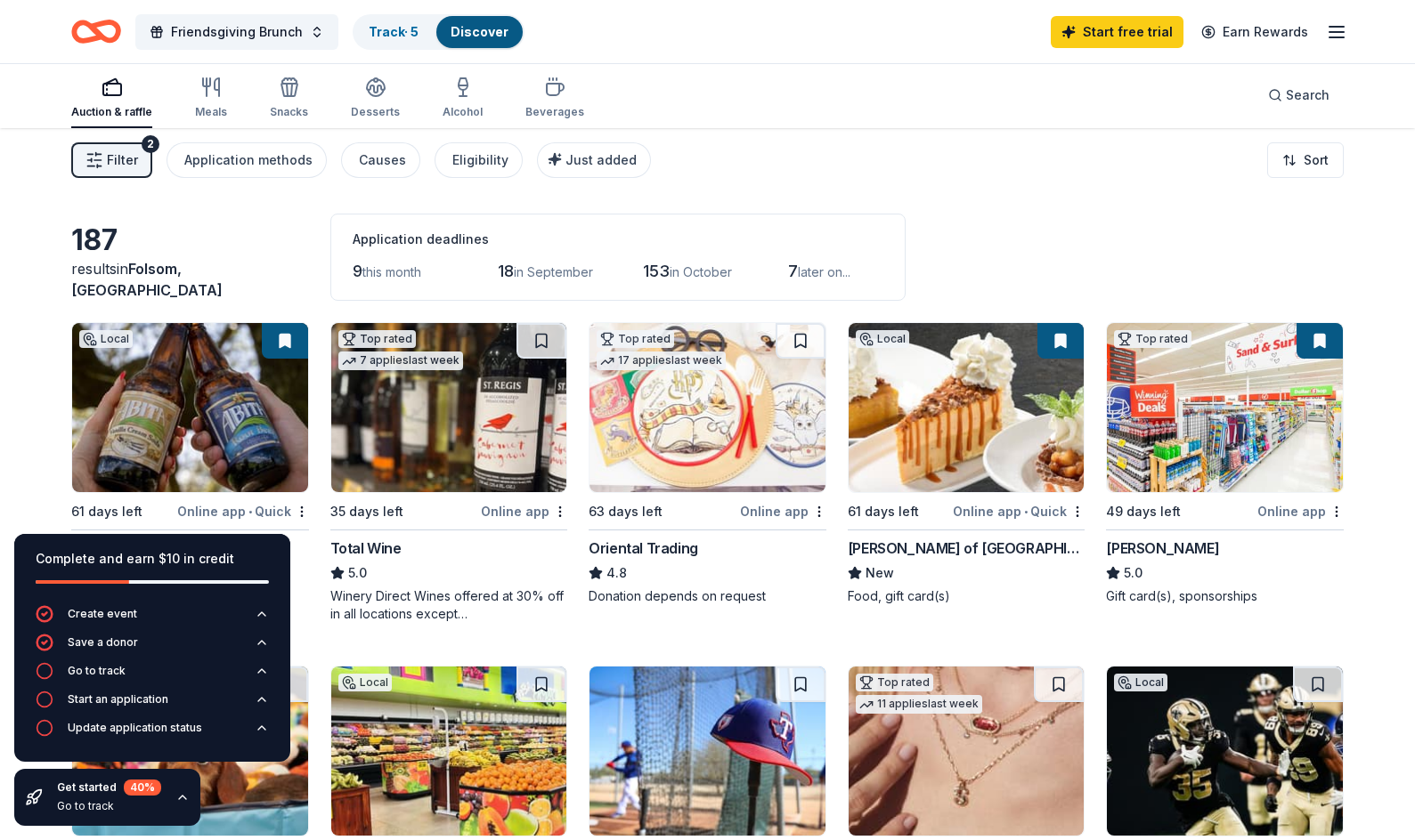
click at [955, 448] on img at bounding box center [966, 407] width 236 height 169
click at [258, 693] on icon "button" at bounding box center [262, 699] width 14 height 14
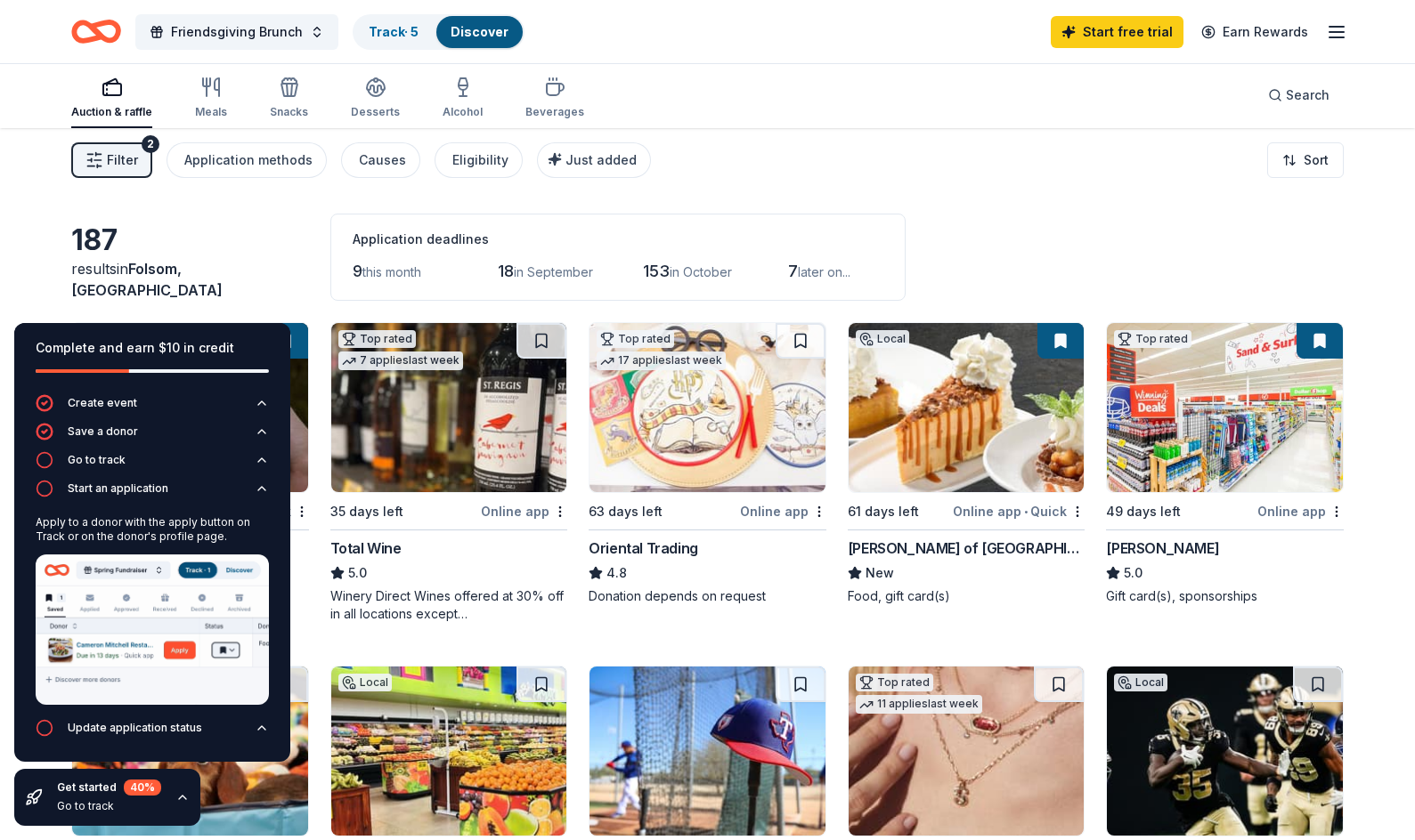
click at [229, 348] on div "Complete and earn $10 in credit" at bounding box center [152, 347] width 233 height 21
click at [243, 488] on button "Start an application" at bounding box center [152, 494] width 233 height 29
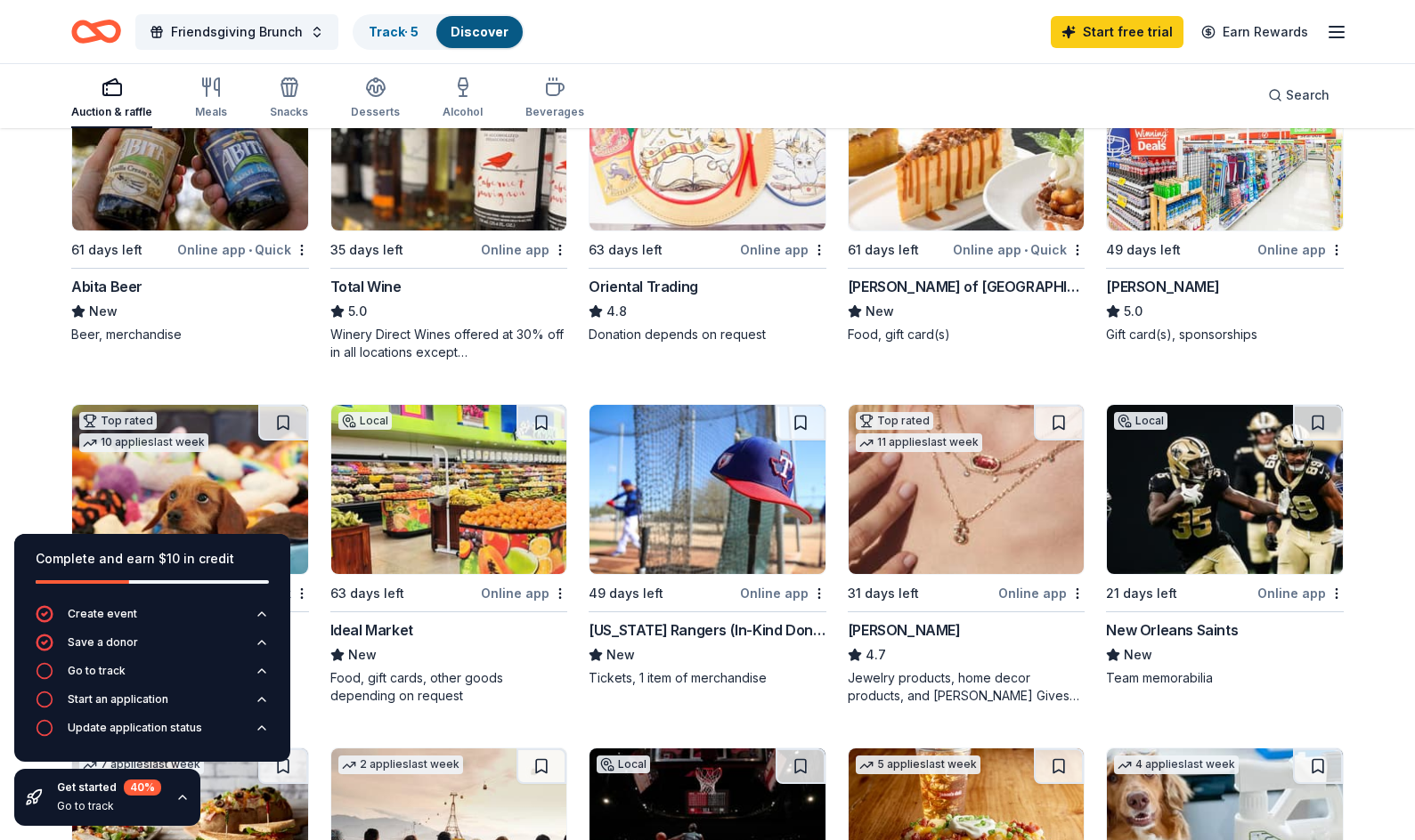
scroll to position [264, 0]
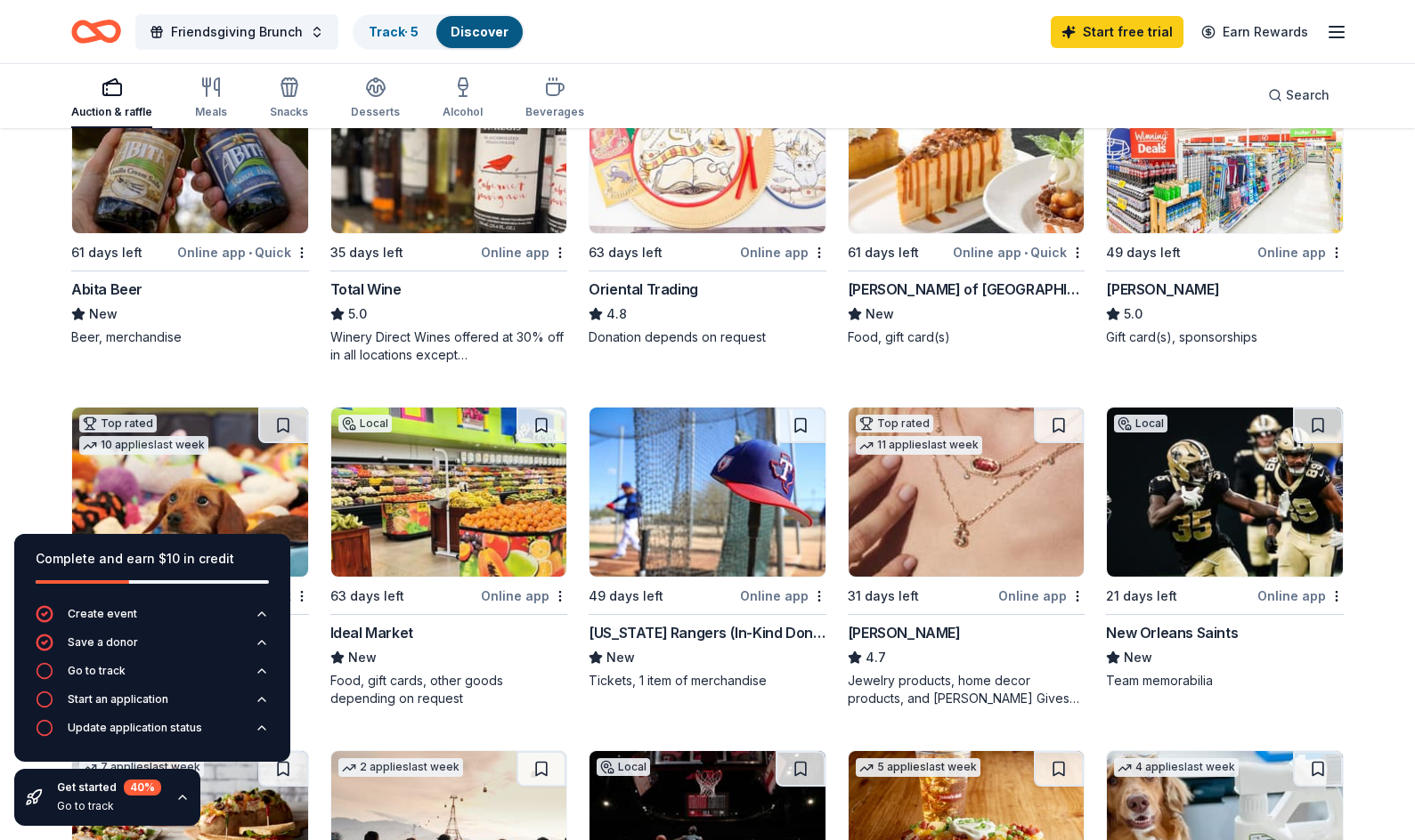
click at [1065, 194] on img at bounding box center [1224, 148] width 236 height 169
click at [952, 577] on img at bounding box center [966, 492] width 236 height 169
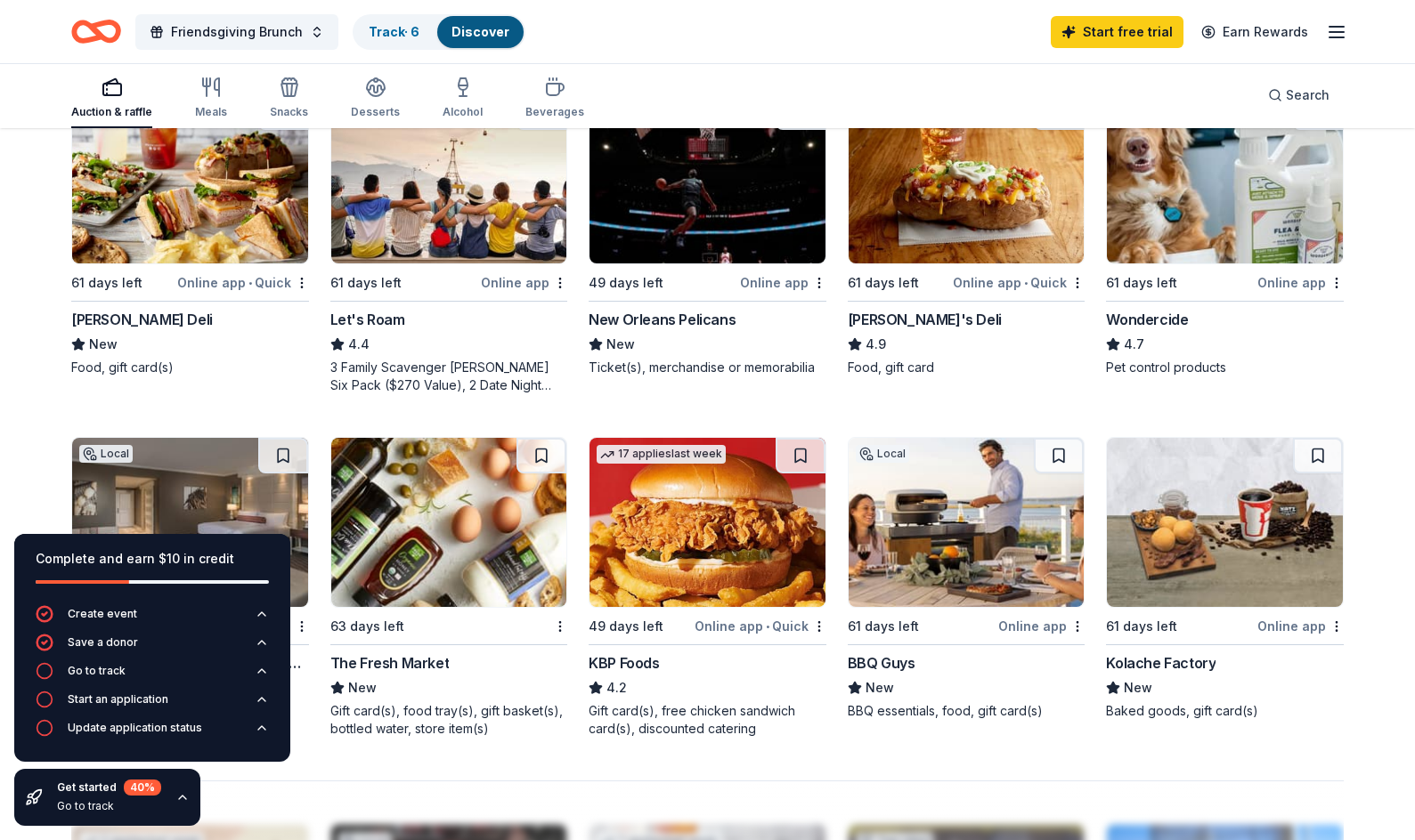
scroll to position [908, 0]
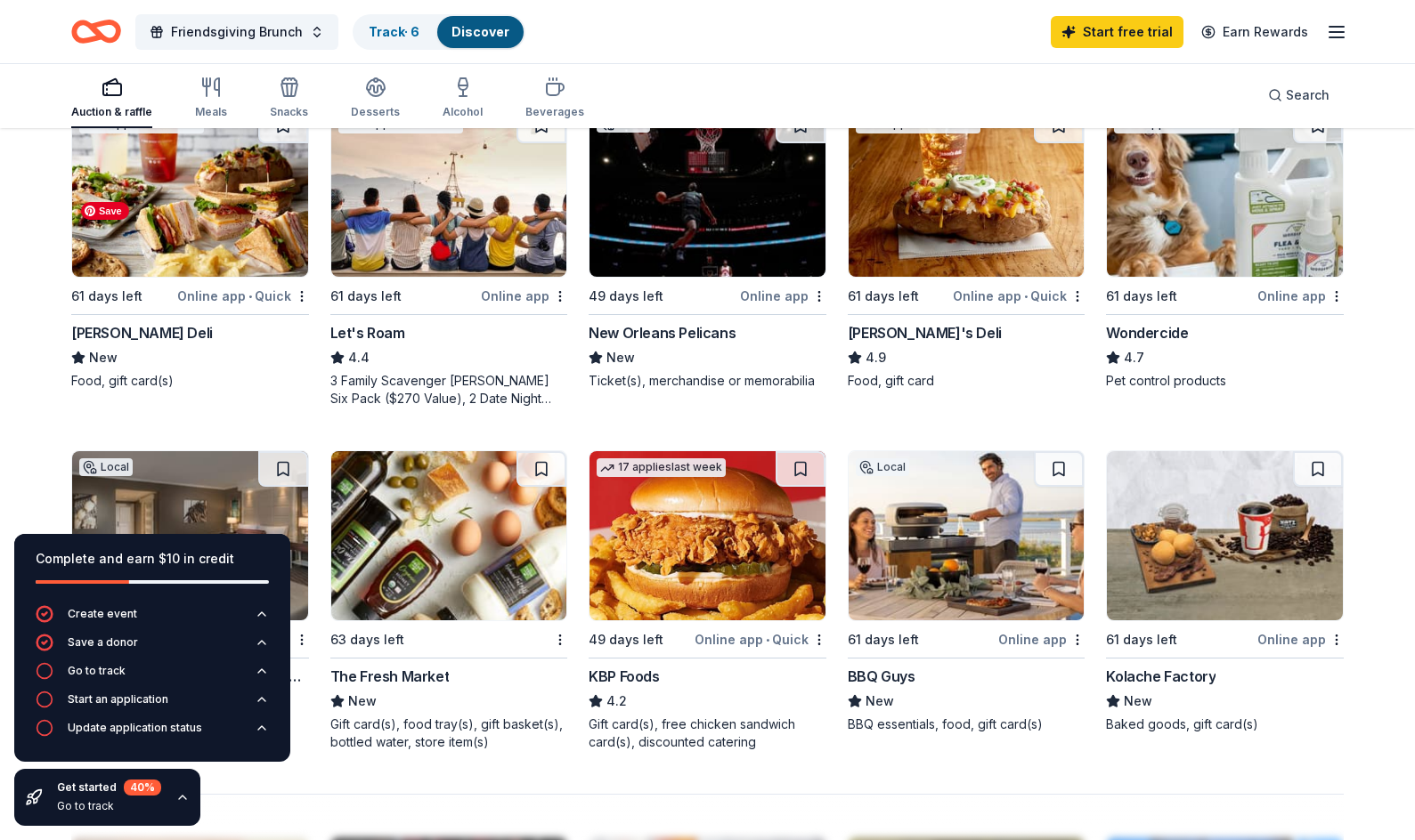
click at [138, 277] on img at bounding box center [190, 192] width 236 height 169
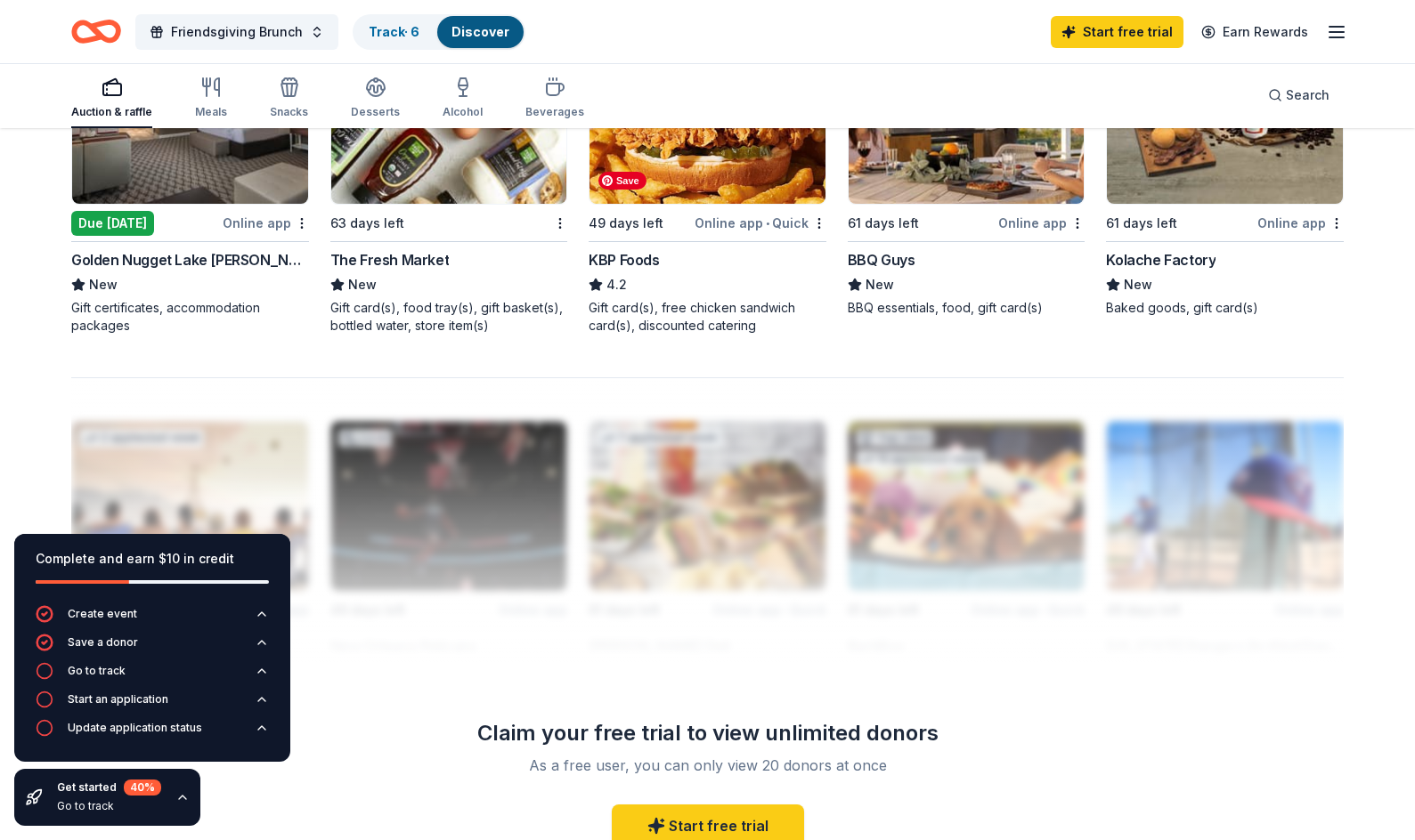
scroll to position [1338, 0]
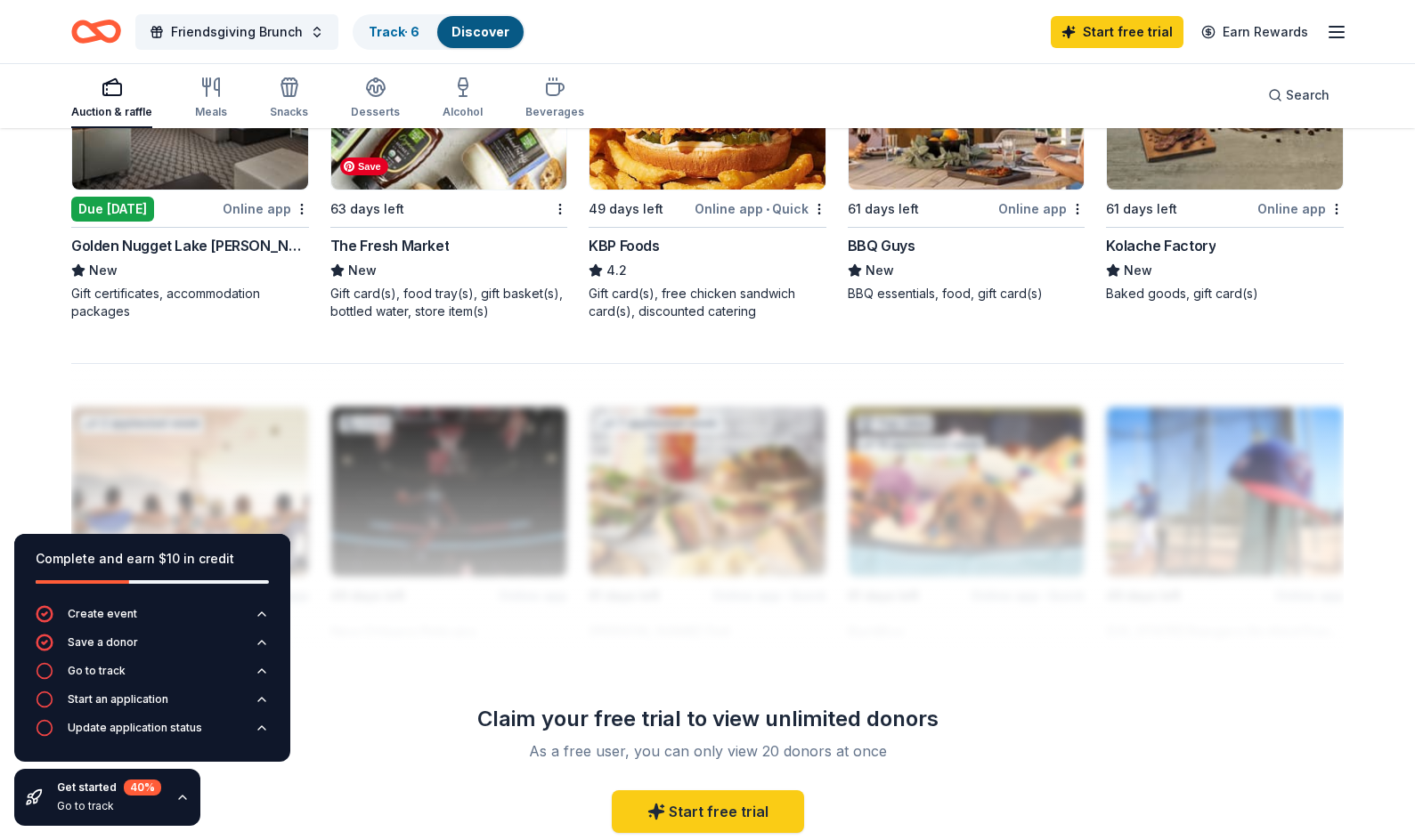
click at [433, 190] on img at bounding box center [449, 104] width 236 height 169
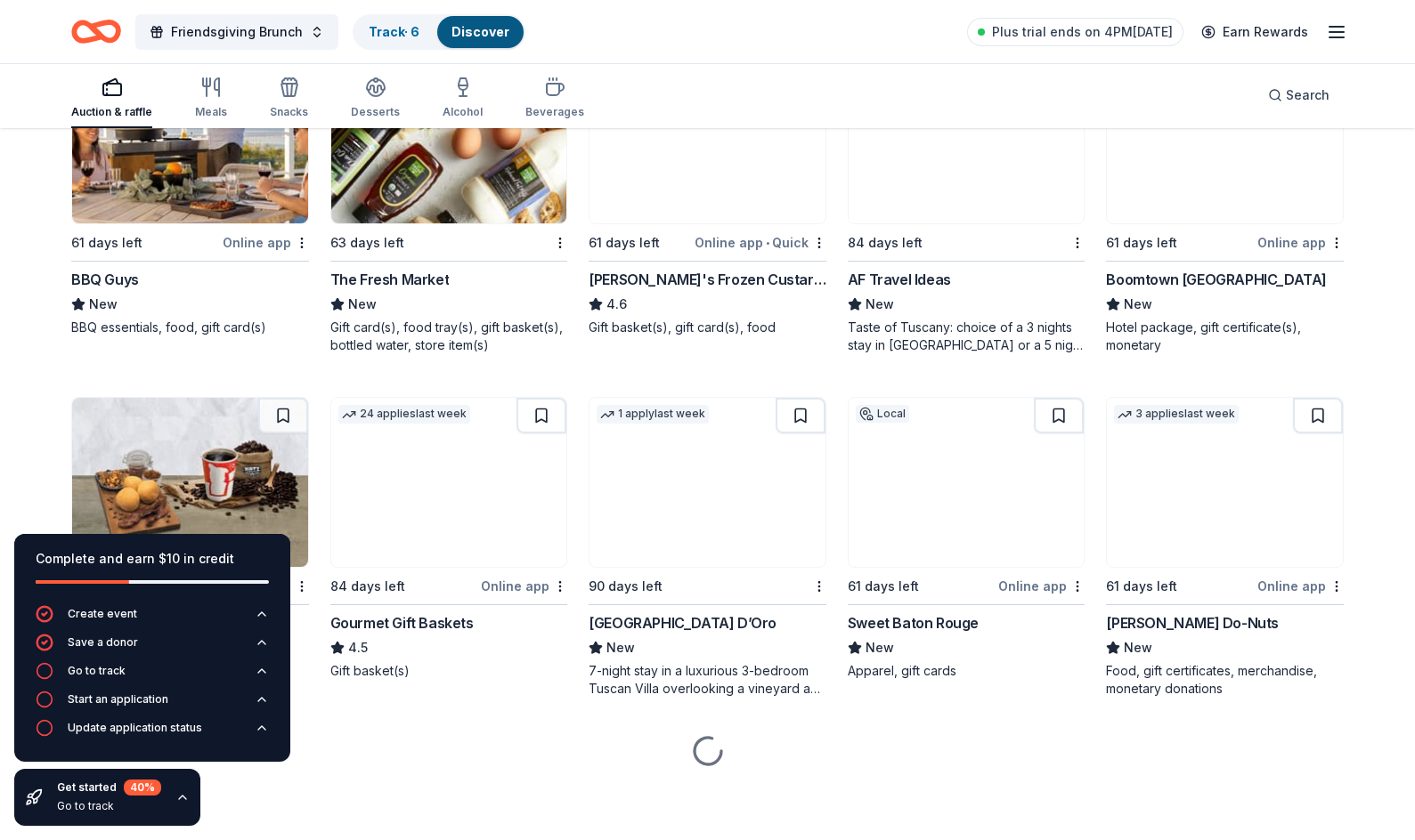
scroll to position [1653, 0]
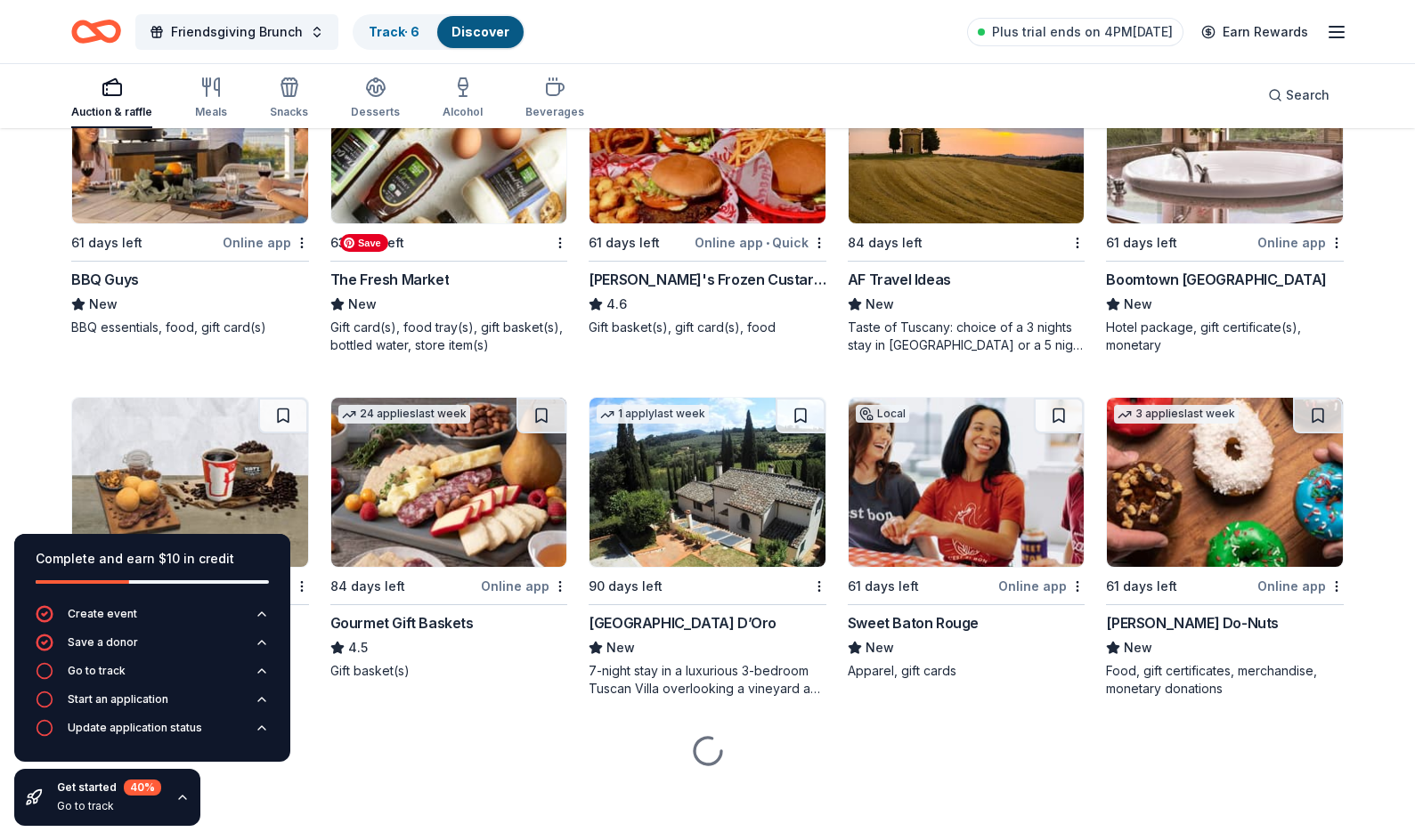
click at [468, 223] on img at bounding box center [449, 138] width 236 height 169
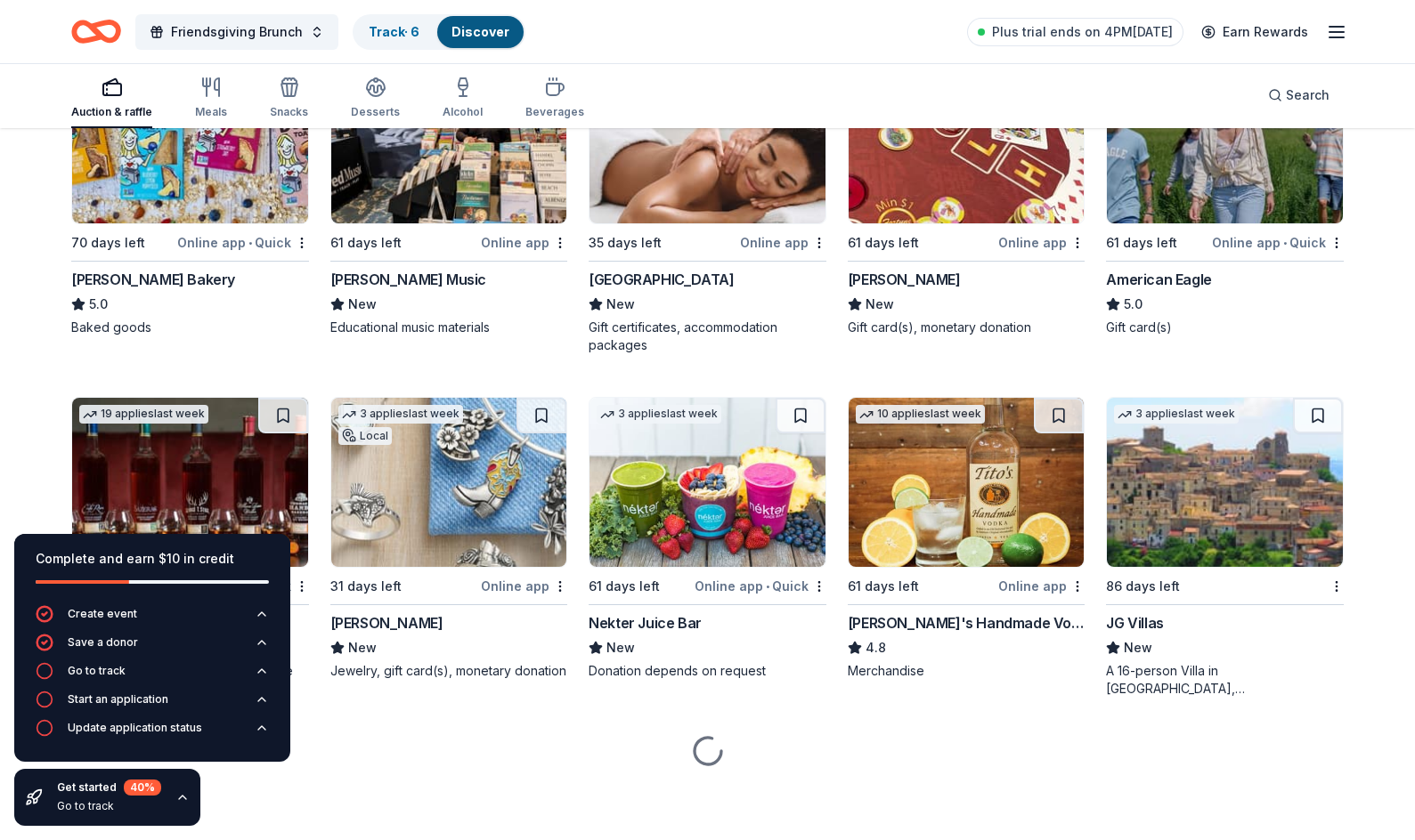
scroll to position [2488, 0]
click at [1065, 223] on img at bounding box center [1224, 138] width 236 height 169
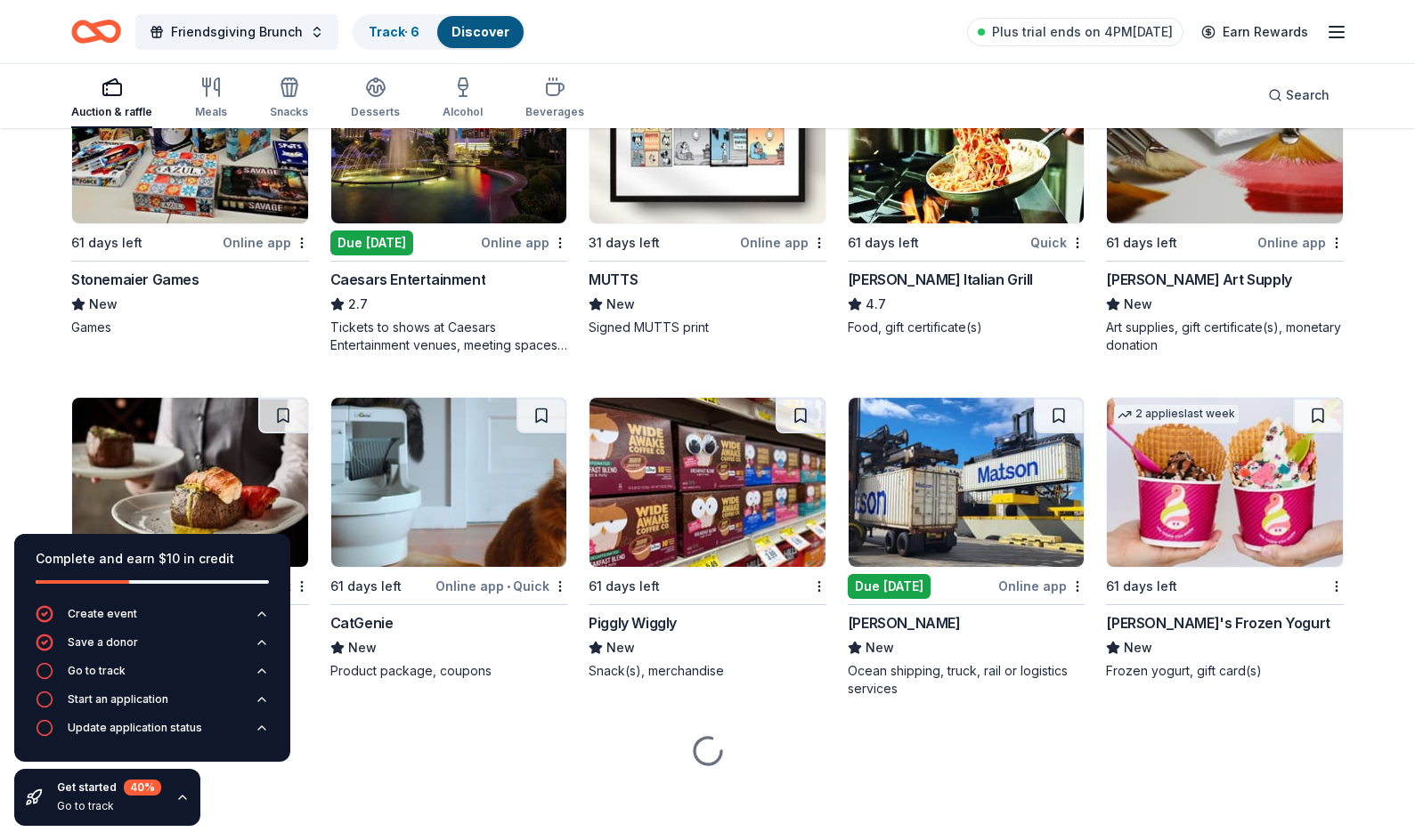
scroll to position [4452, 0]
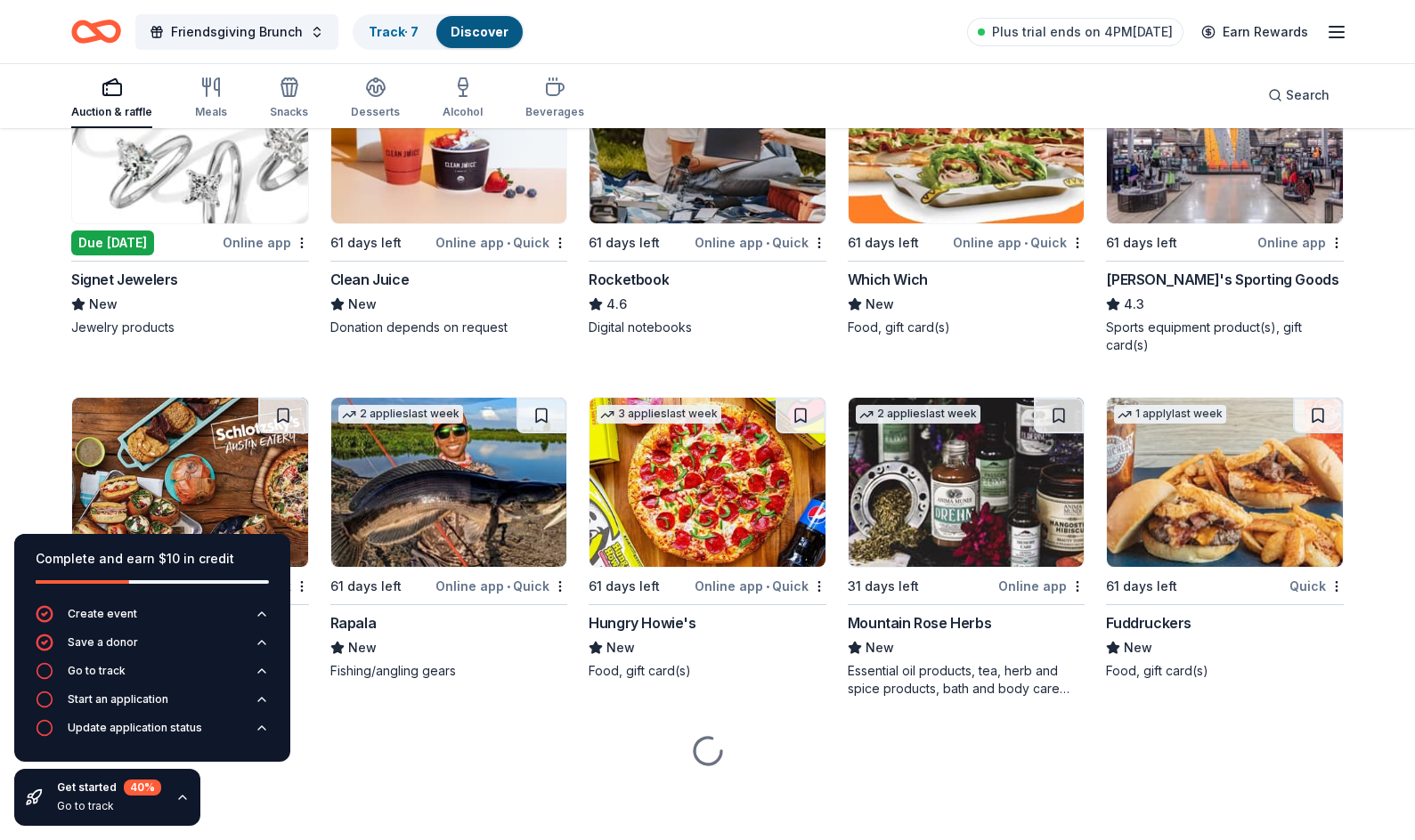
scroll to position [5967, 0]
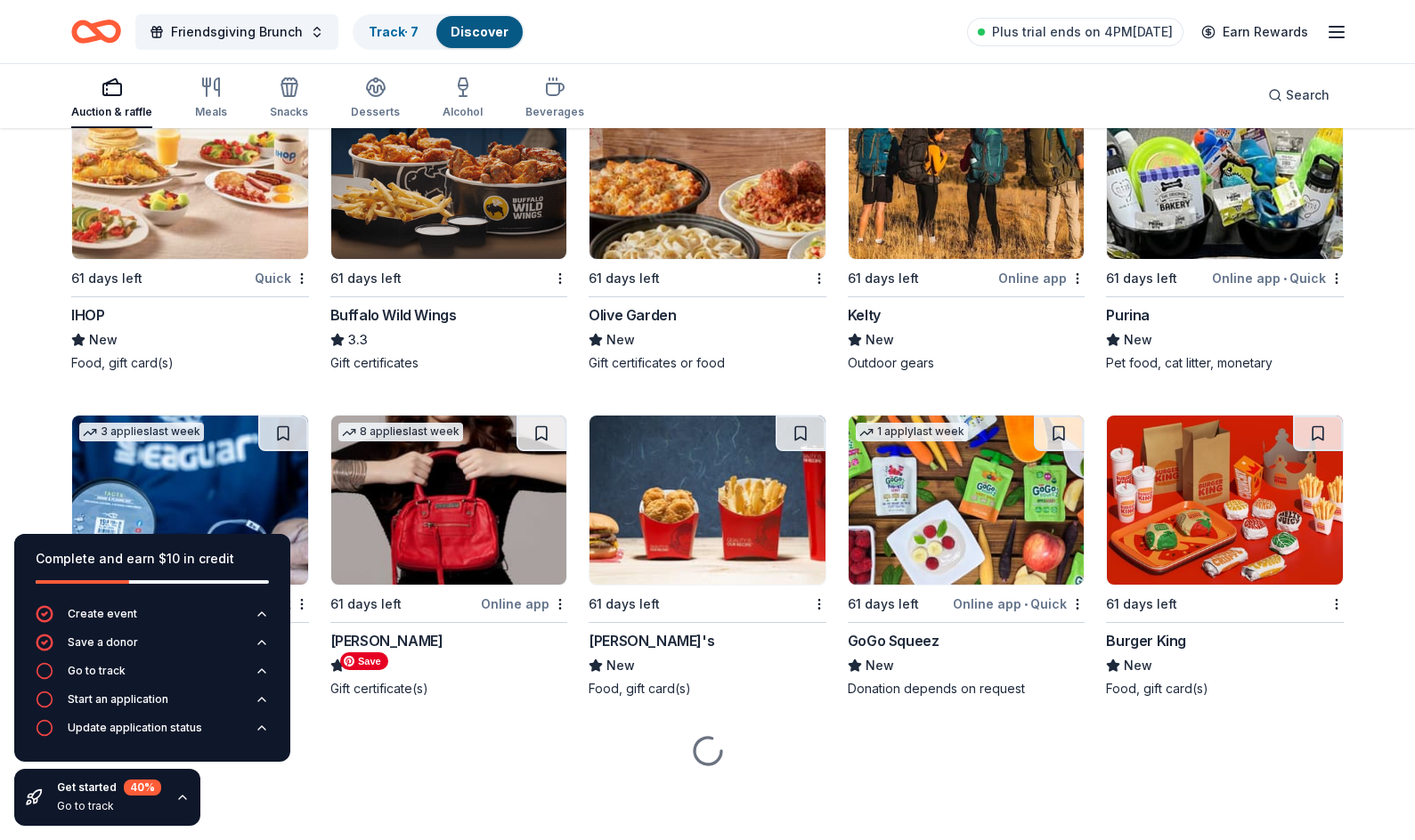
scroll to position [8200, 0]
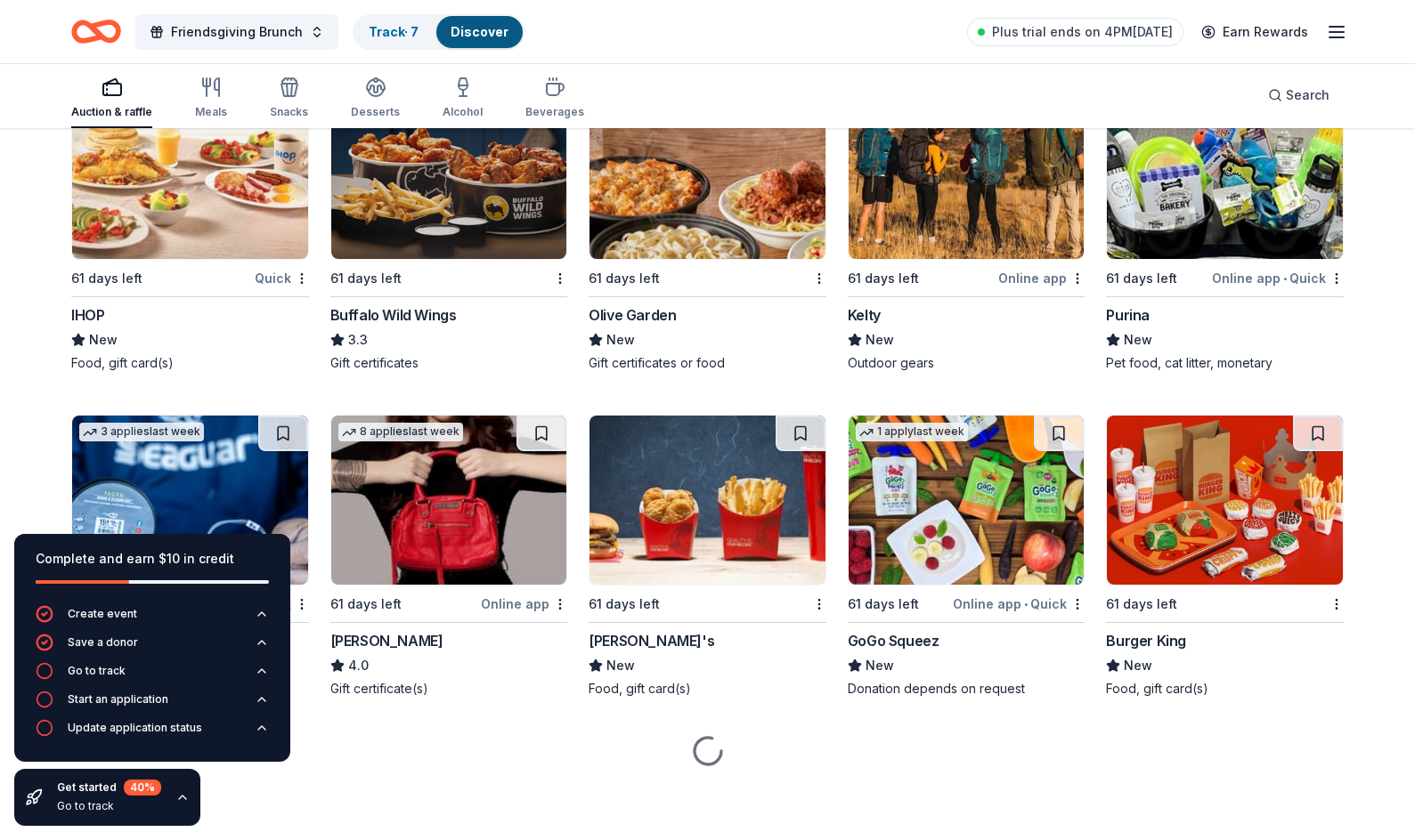
scroll to position [8592, 0]
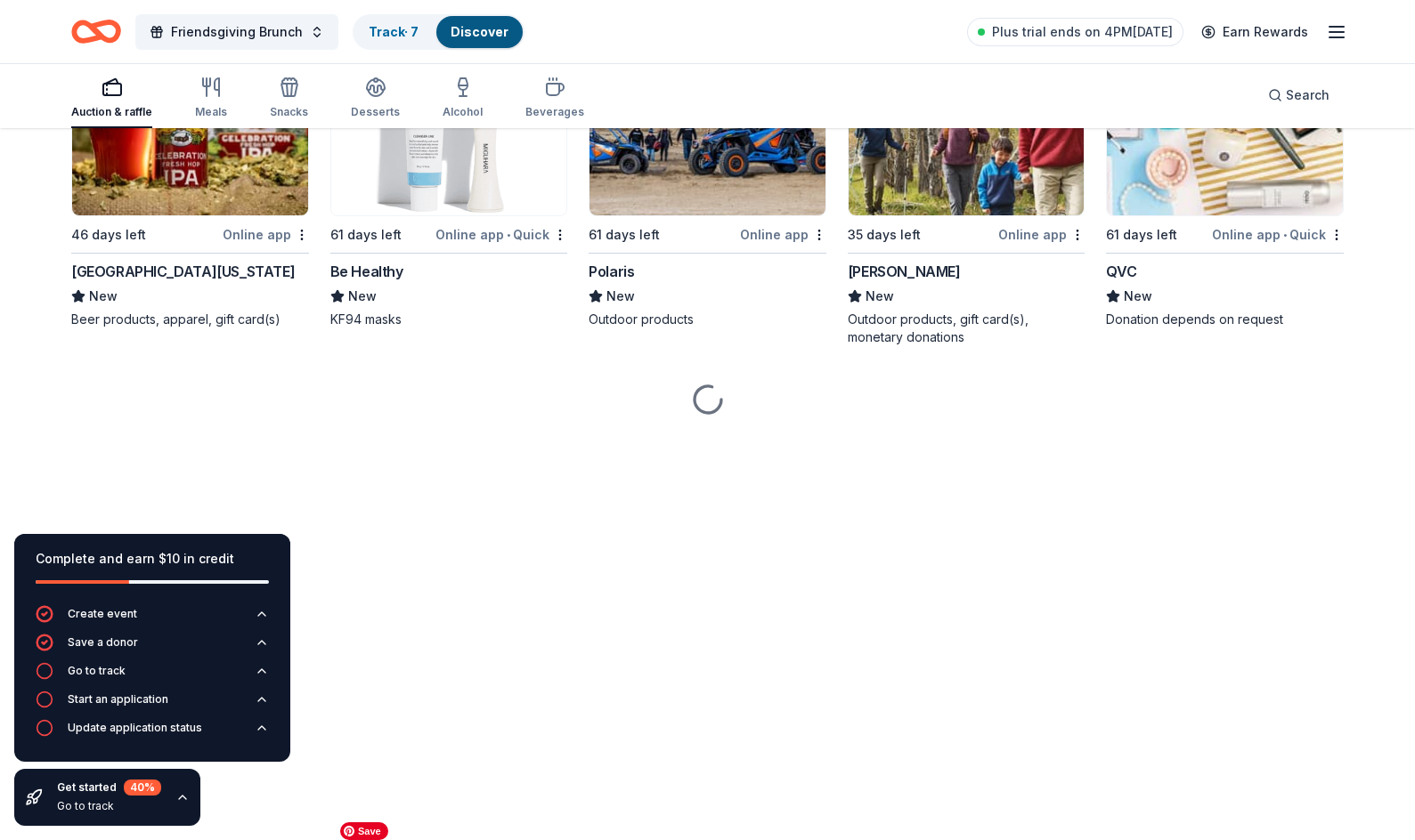
scroll to position [10098, 0]
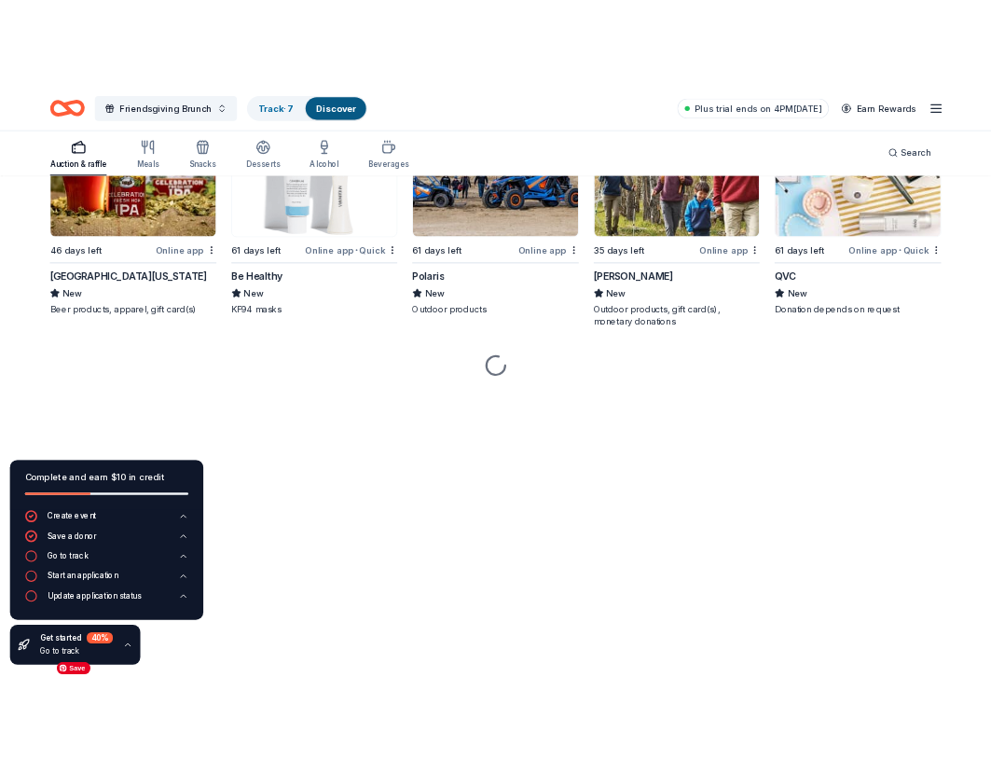
scroll to position [10670, 0]
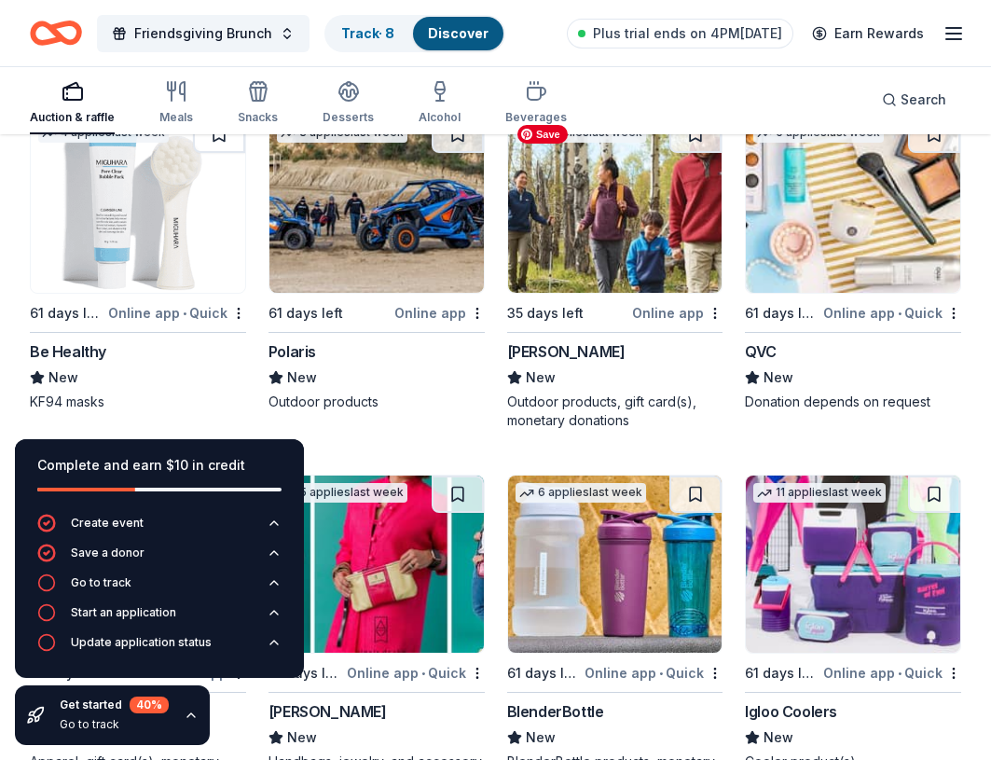
scroll to position [12355, 0]
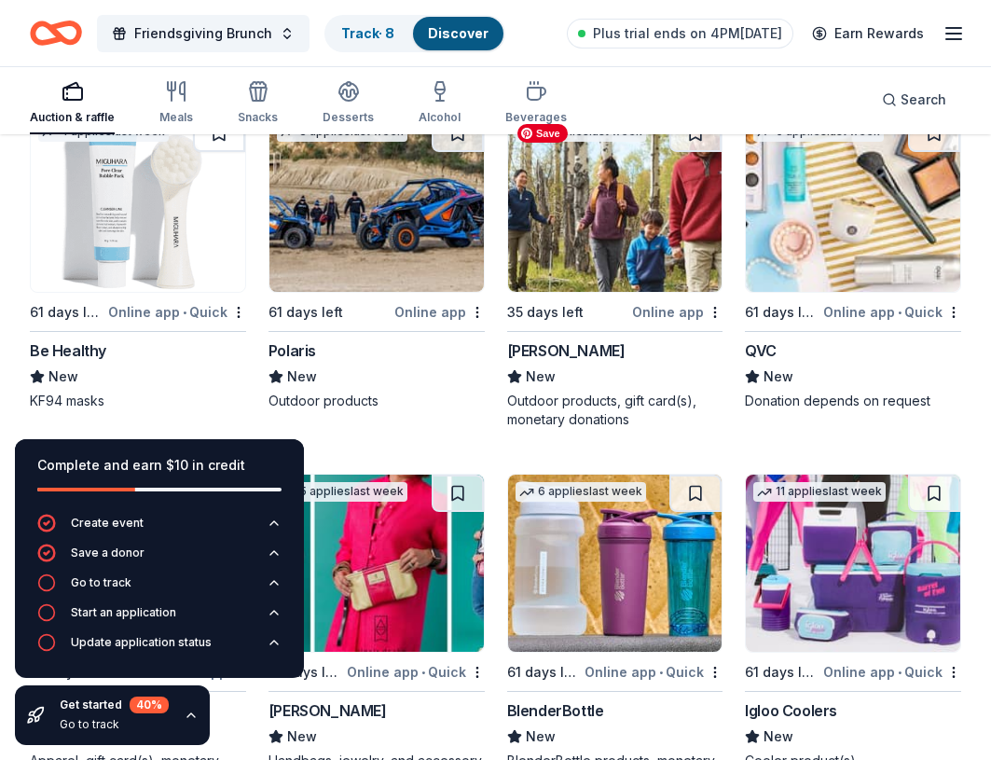
click at [612, 215] on img at bounding box center [615, 203] width 214 height 177
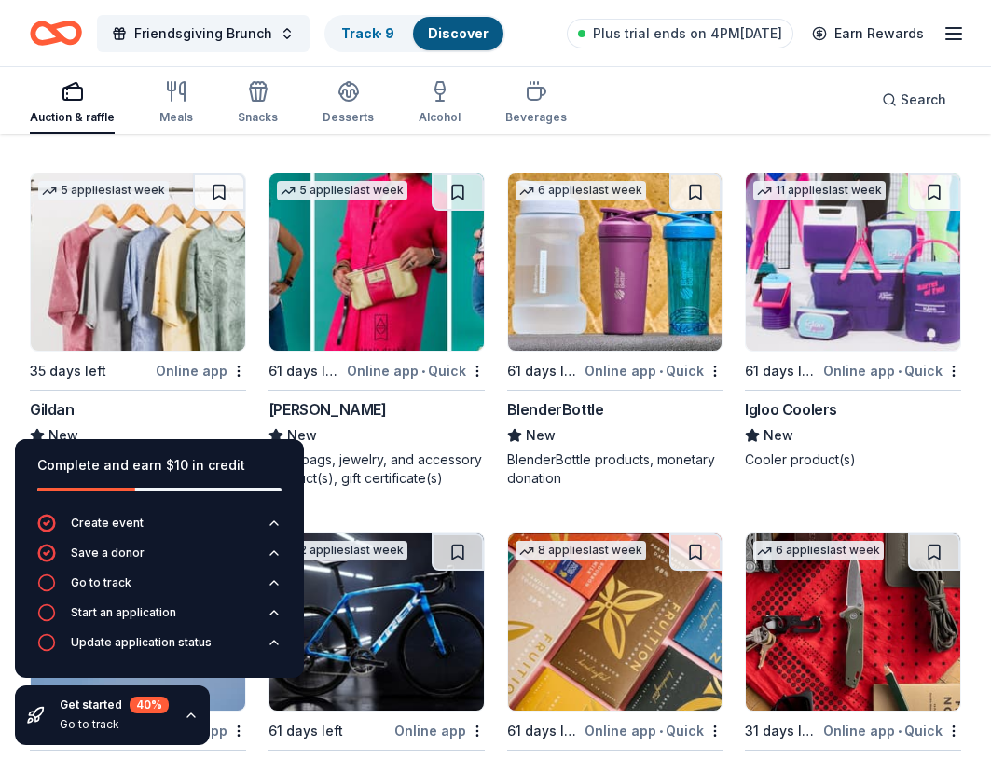
scroll to position [12665, 0]
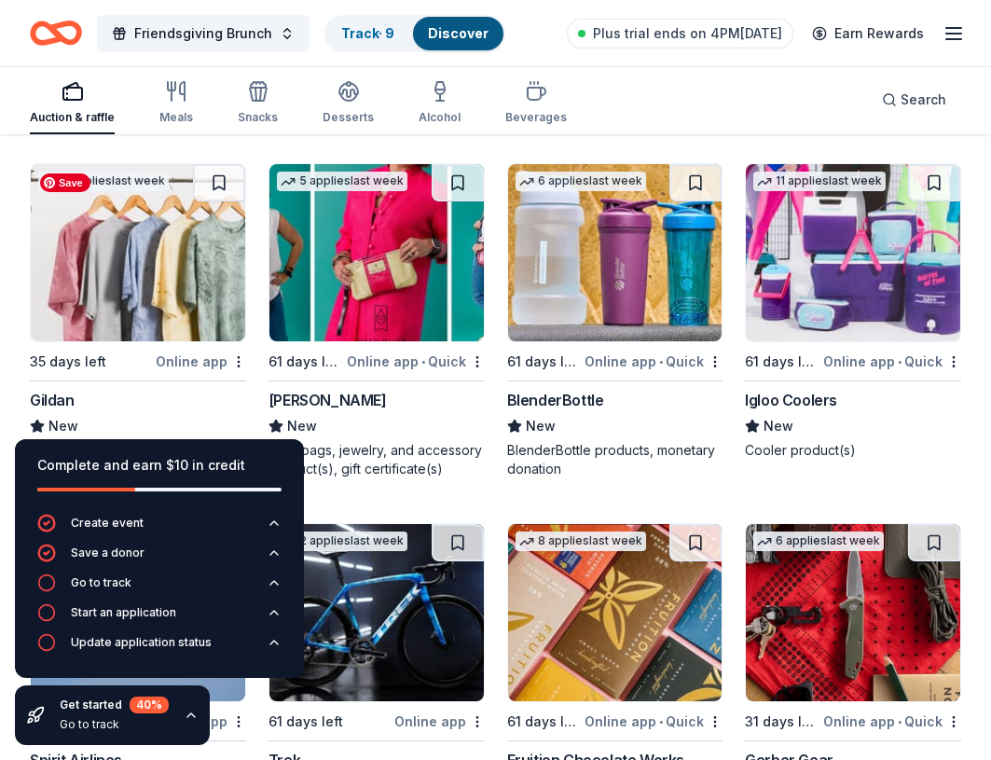
click at [146, 297] on img at bounding box center [138, 252] width 214 height 177
click at [377, 31] on link "Track · 10" at bounding box center [370, 33] width 59 height 16
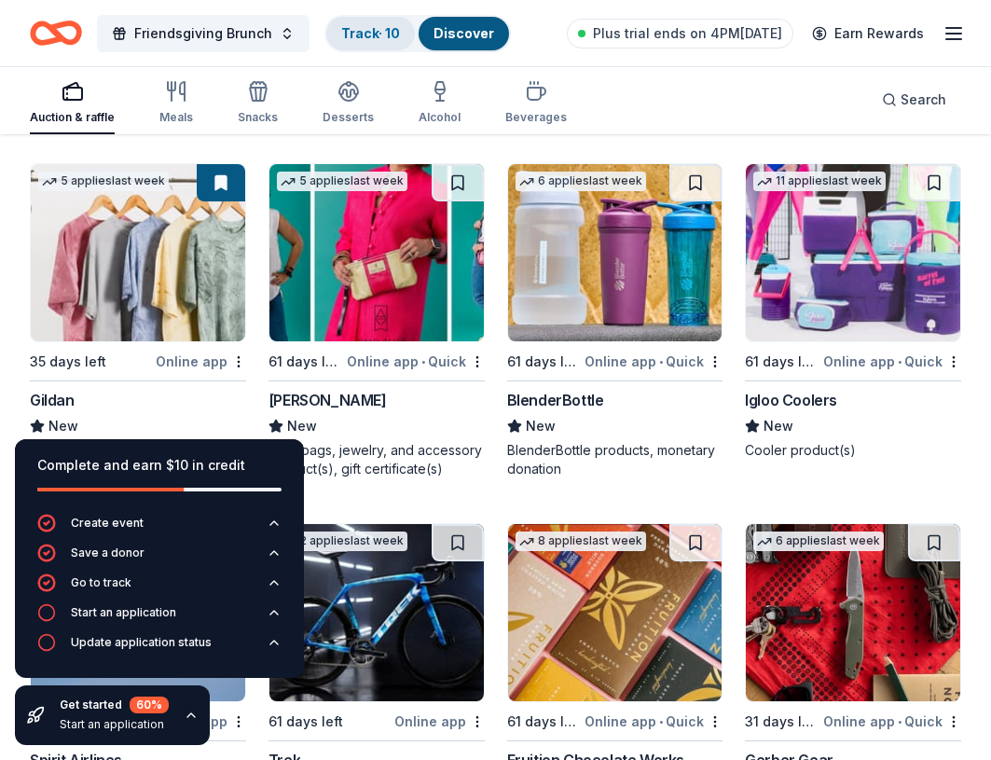
scroll to position [1, 0]
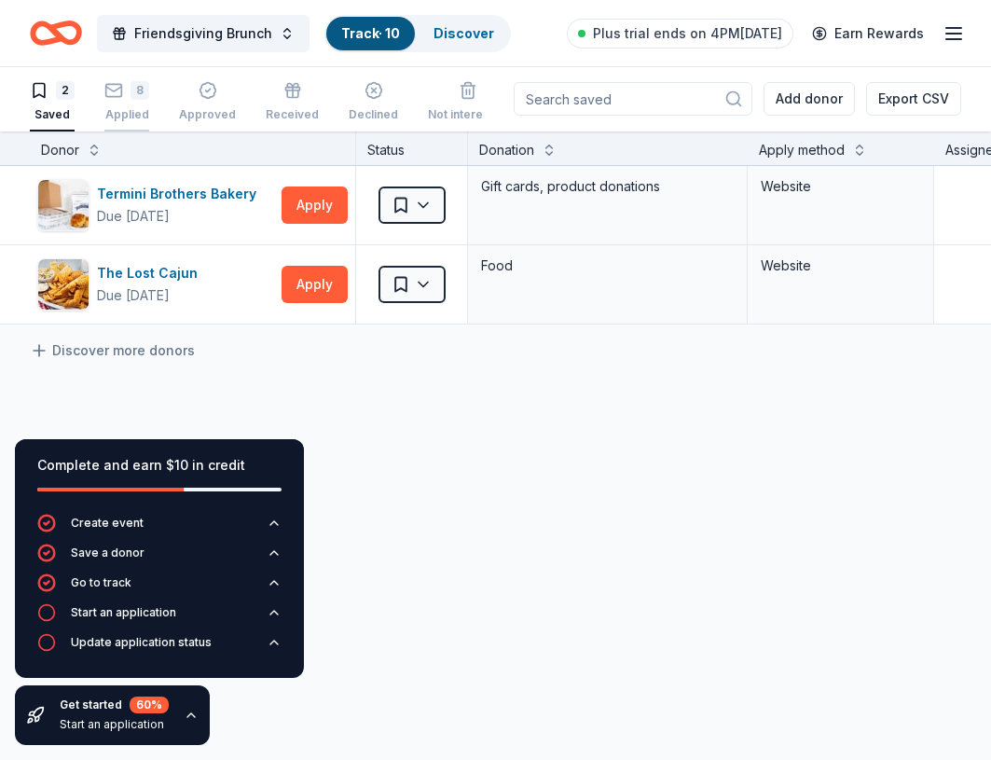
click at [112, 96] on rect "button" at bounding box center [114, 90] width 16 height 12
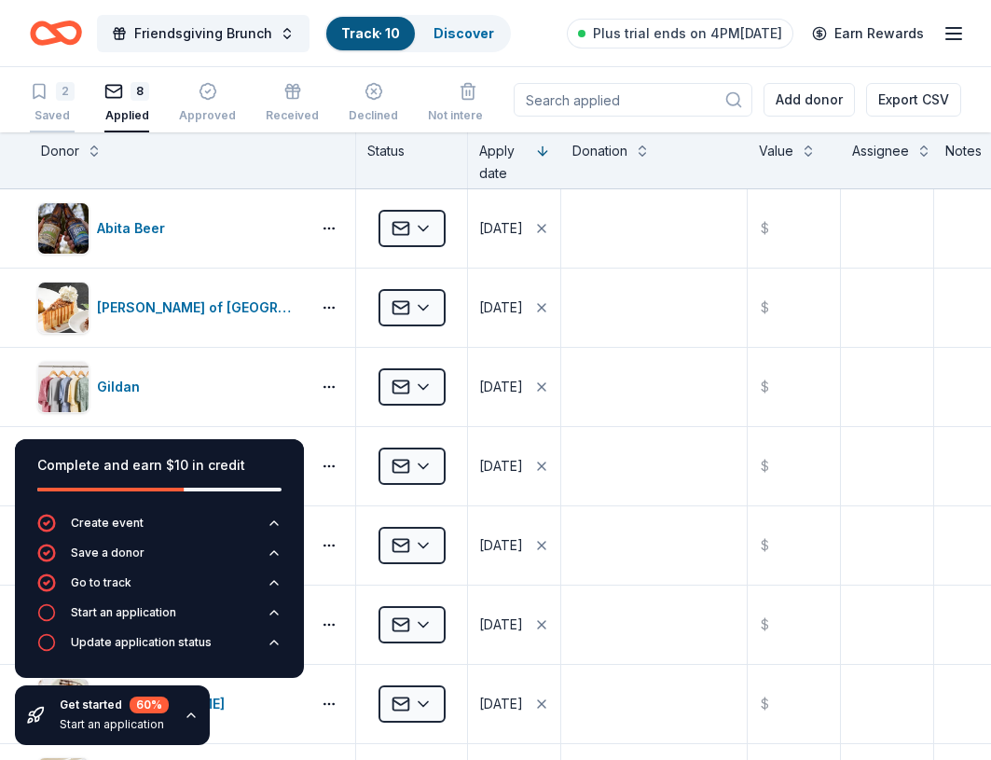
click at [52, 112] on div "Saved" at bounding box center [52, 115] width 45 height 15
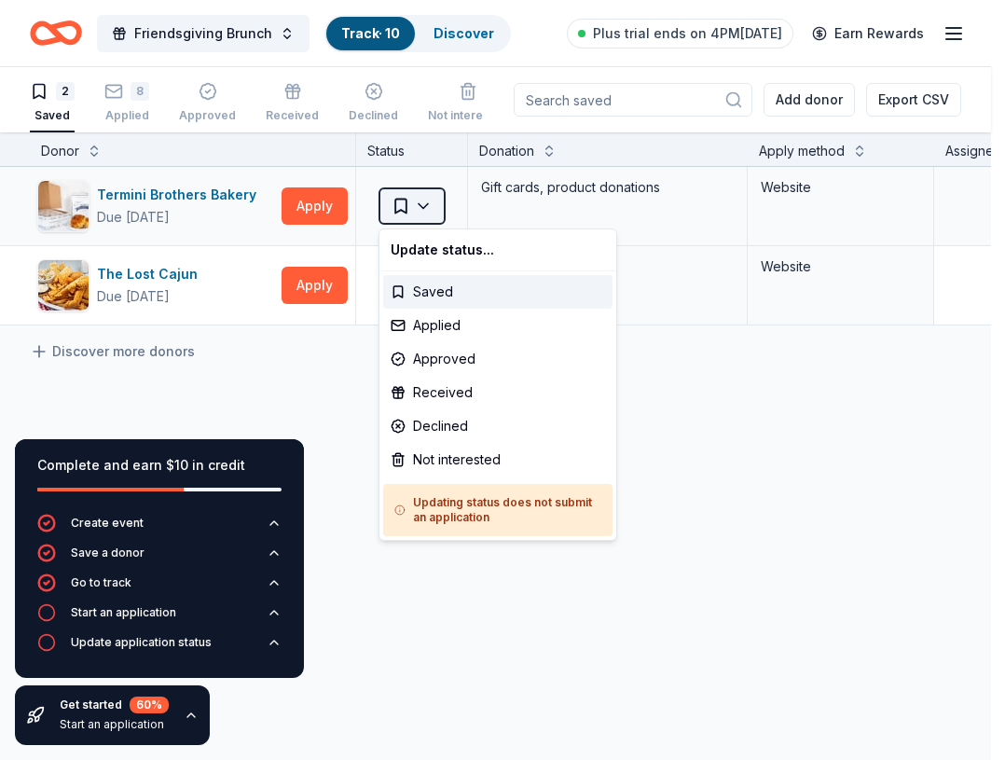
click at [392, 207] on html "Friendsgiving Brunch Track · 10 Discover Plus trial ends on 4PM, 8/23 Earn Rewa…" at bounding box center [502, 380] width 1005 height 760
click at [406, 291] on div "Saved" at bounding box center [497, 292] width 229 height 34
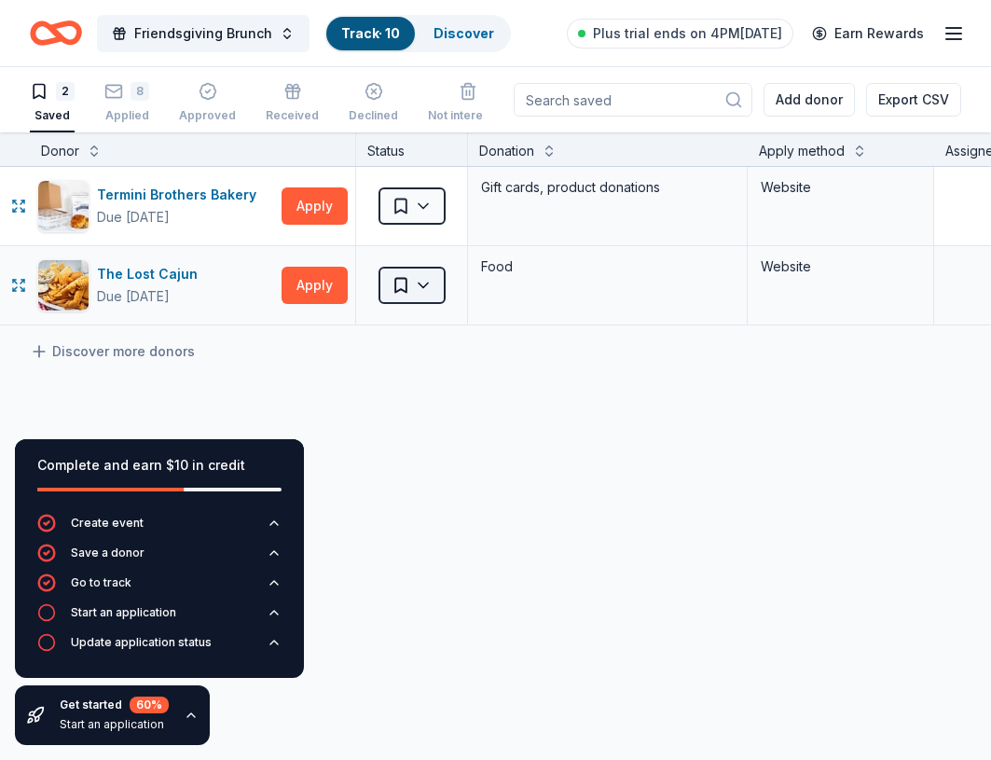
click at [409, 289] on html "Friendsgiving Brunch Track · 10 Discover Plus trial ends on 4PM, 8/23 Earn Rewa…" at bounding box center [495, 380] width 991 height 760
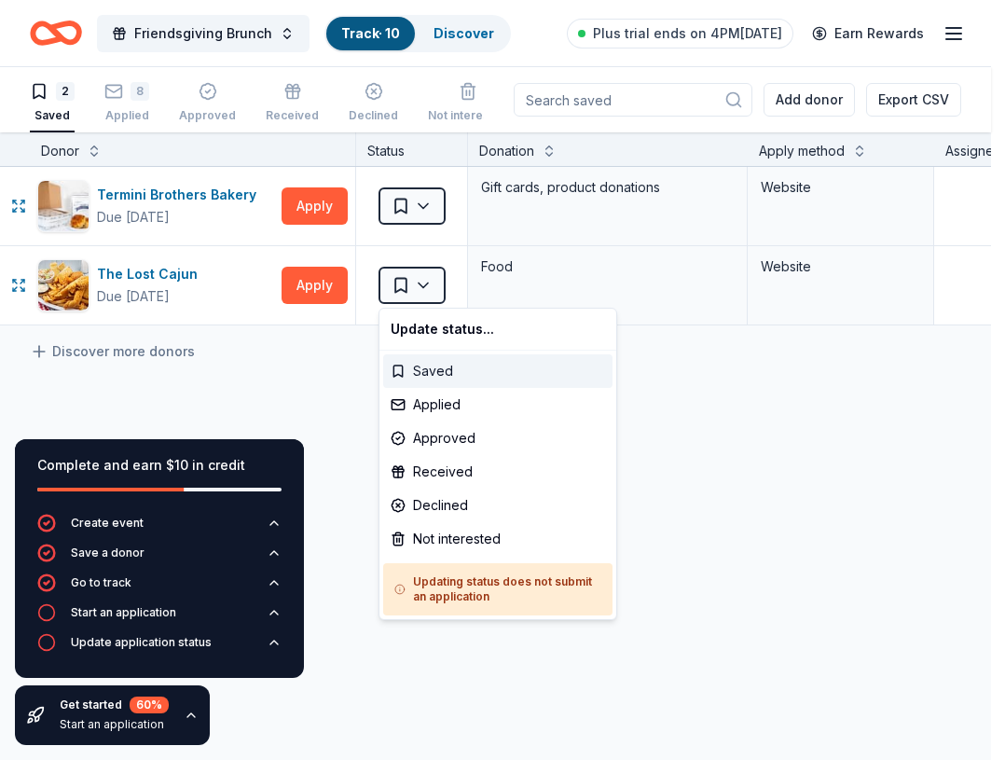
click at [426, 364] on div "Saved" at bounding box center [497, 371] width 229 height 34
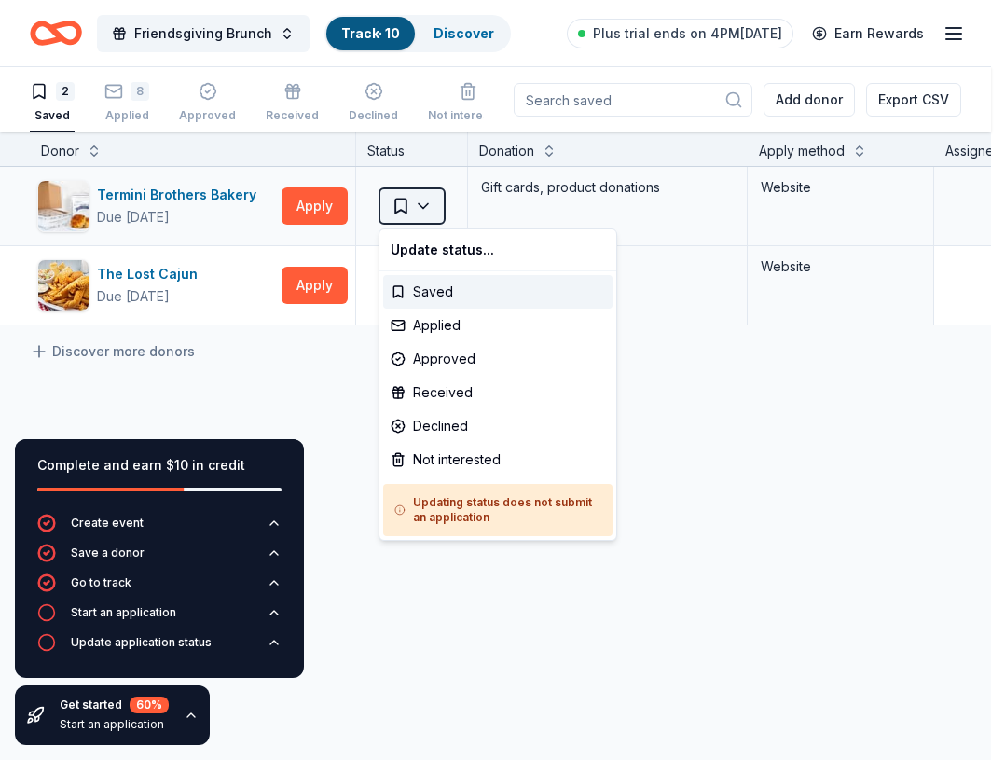
click at [430, 203] on html "Friendsgiving Brunch Track · 10 Discover Plus trial ends on 4PM, 8/23 Earn Rewa…" at bounding box center [502, 380] width 1005 height 760
click at [502, 458] on div "Not interested" at bounding box center [497, 460] width 229 height 34
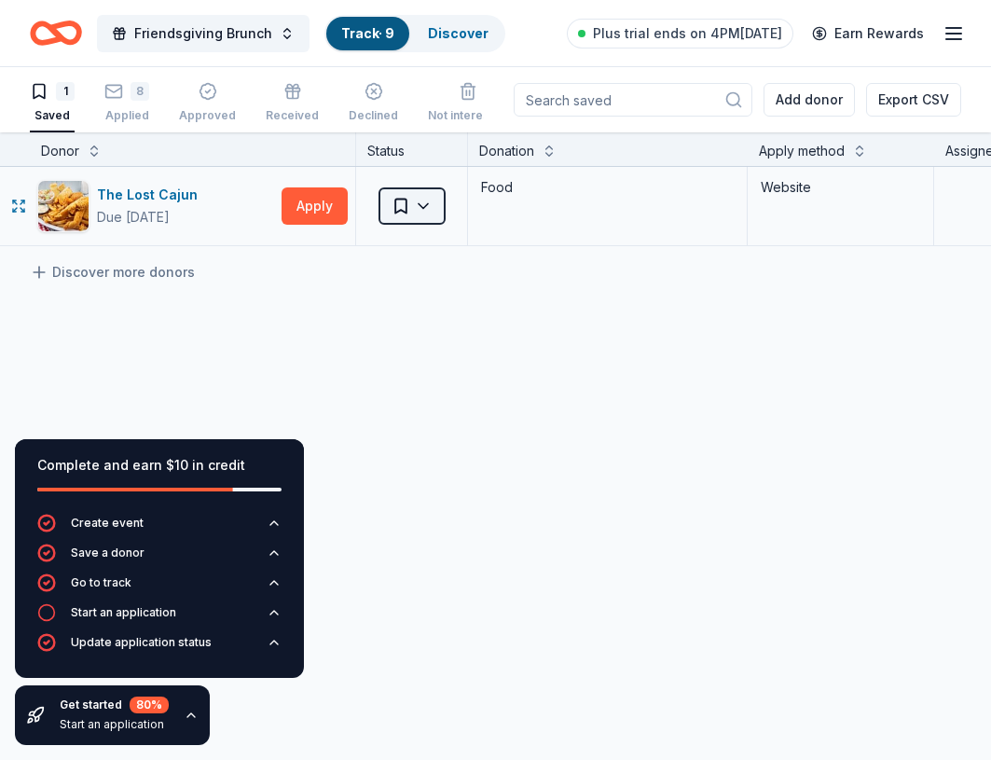
click at [393, 205] on html "Friendsgiving Brunch Track · 9 Discover Plus trial ends on 4PM, 8/23 Earn Rewar…" at bounding box center [495, 380] width 991 height 760
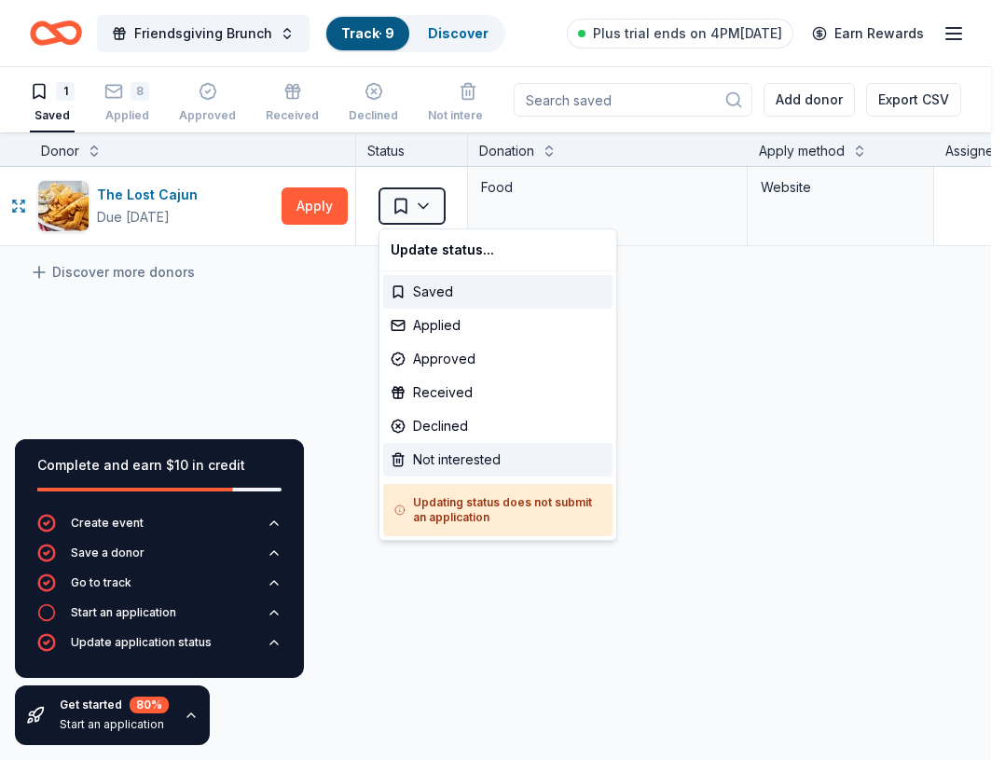
click at [429, 447] on div "Not interested" at bounding box center [497, 460] width 229 height 34
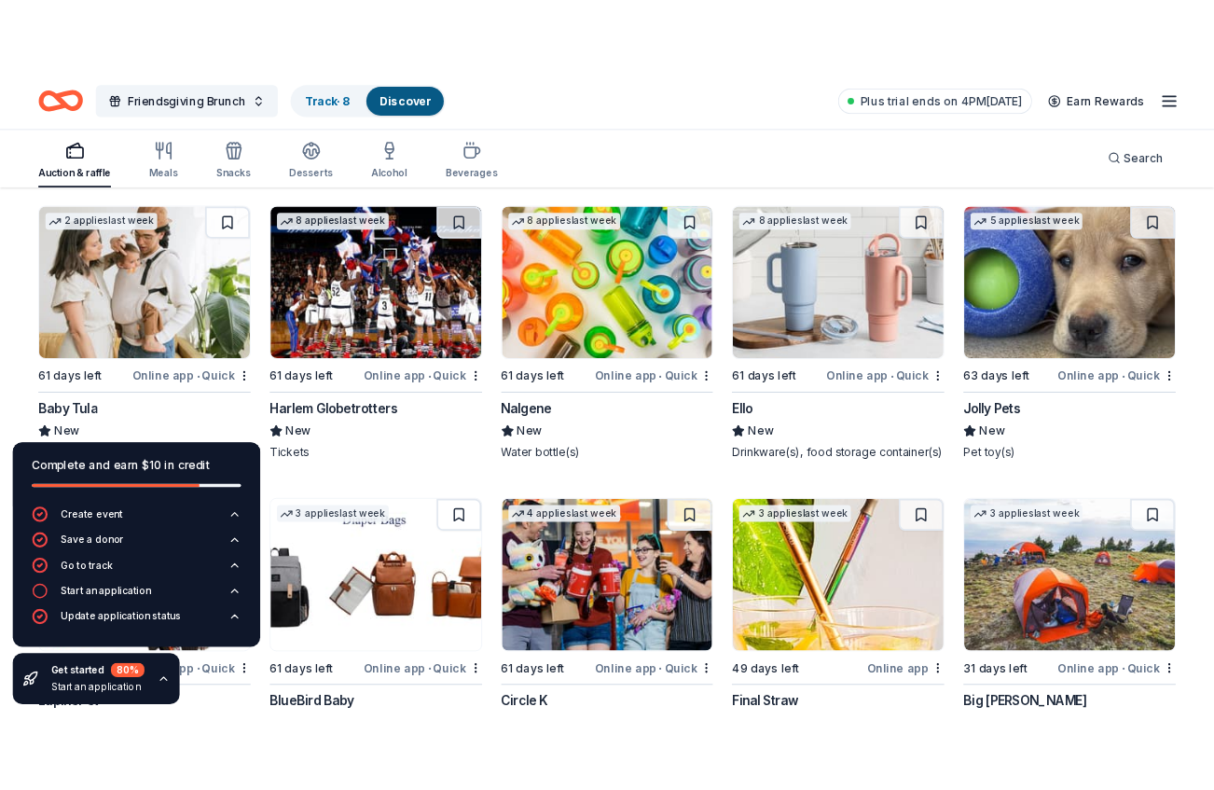
scroll to position [11252, 0]
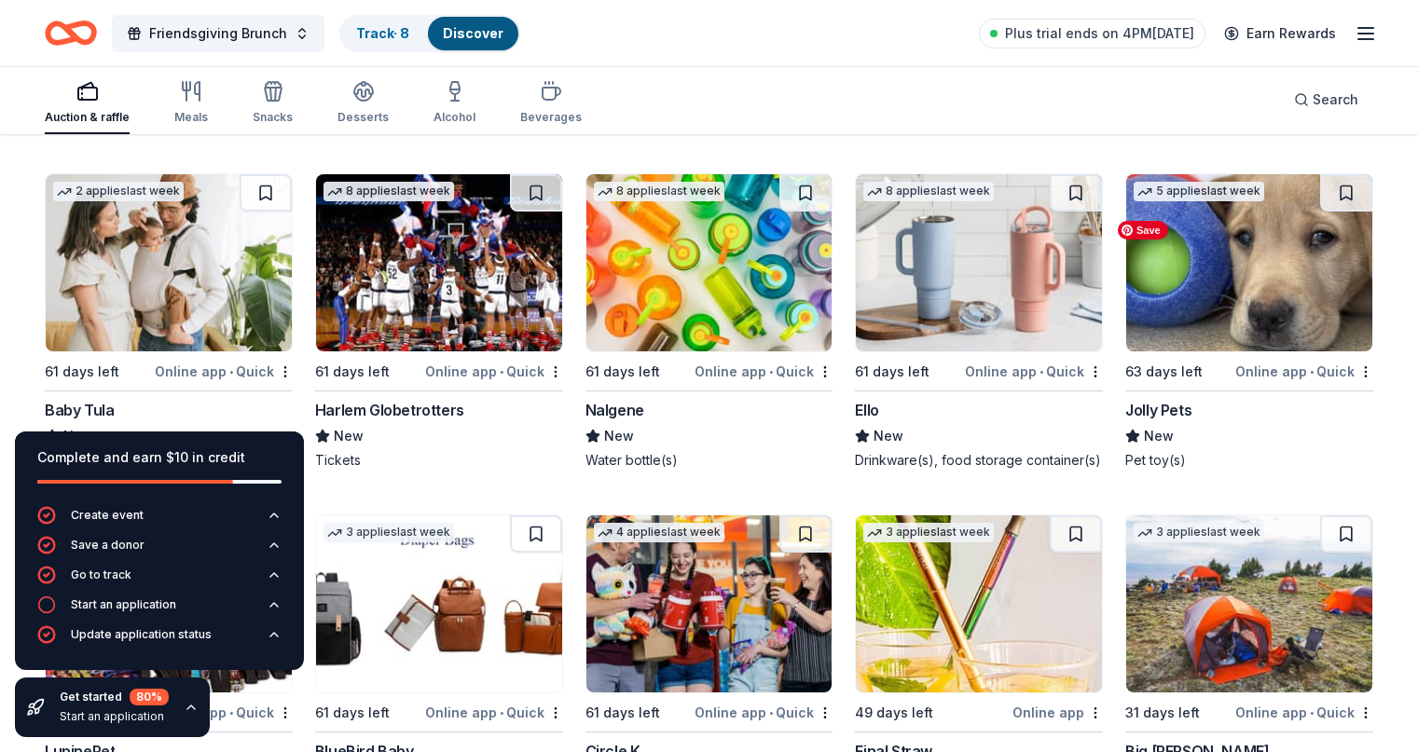
click at [1115, 316] on img at bounding box center [1249, 262] width 246 height 177
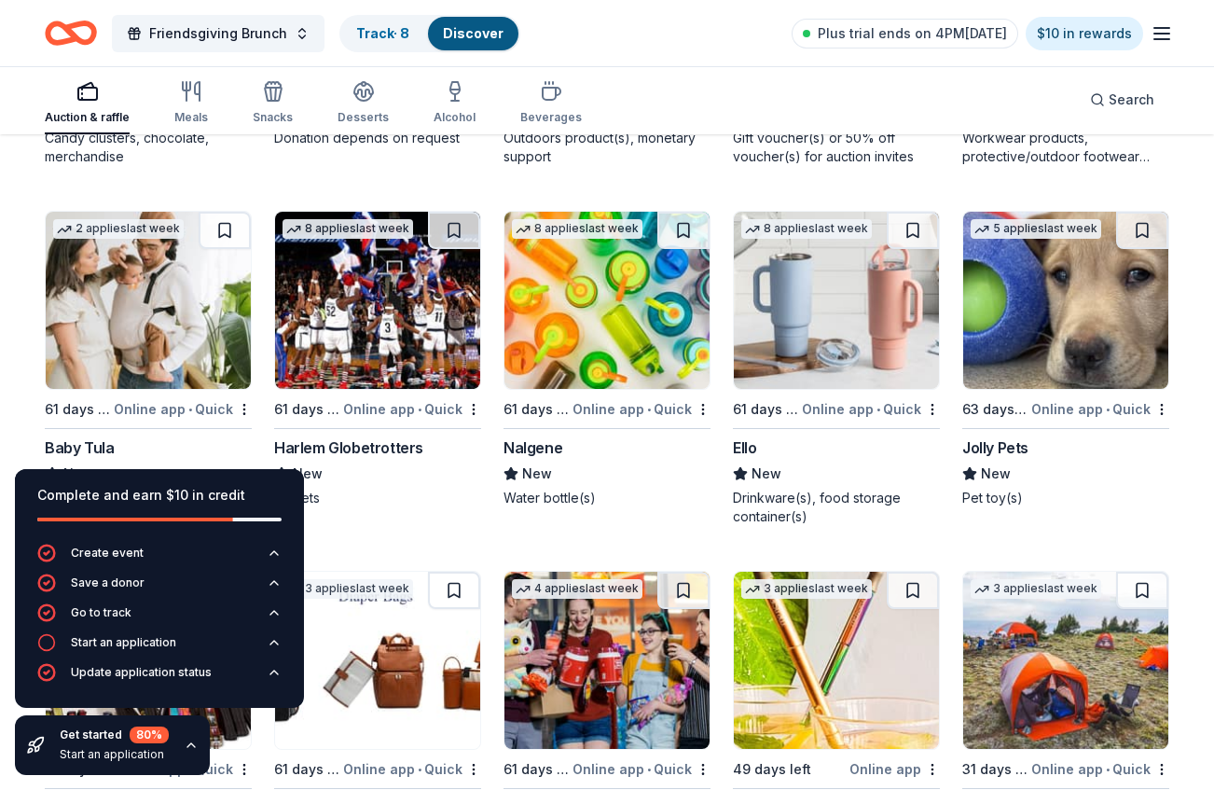
click at [1115, 231] on button at bounding box center [1142, 230] width 52 height 37
drag, startPoint x: 1075, startPoint y: 324, endPoint x: 1086, endPoint y: 328, distance: 11.8
click at [1064, 332] on img at bounding box center [1065, 300] width 205 height 177
click at [686, 225] on button at bounding box center [683, 230] width 52 height 37
click at [912, 229] on button at bounding box center [913, 230] width 52 height 37
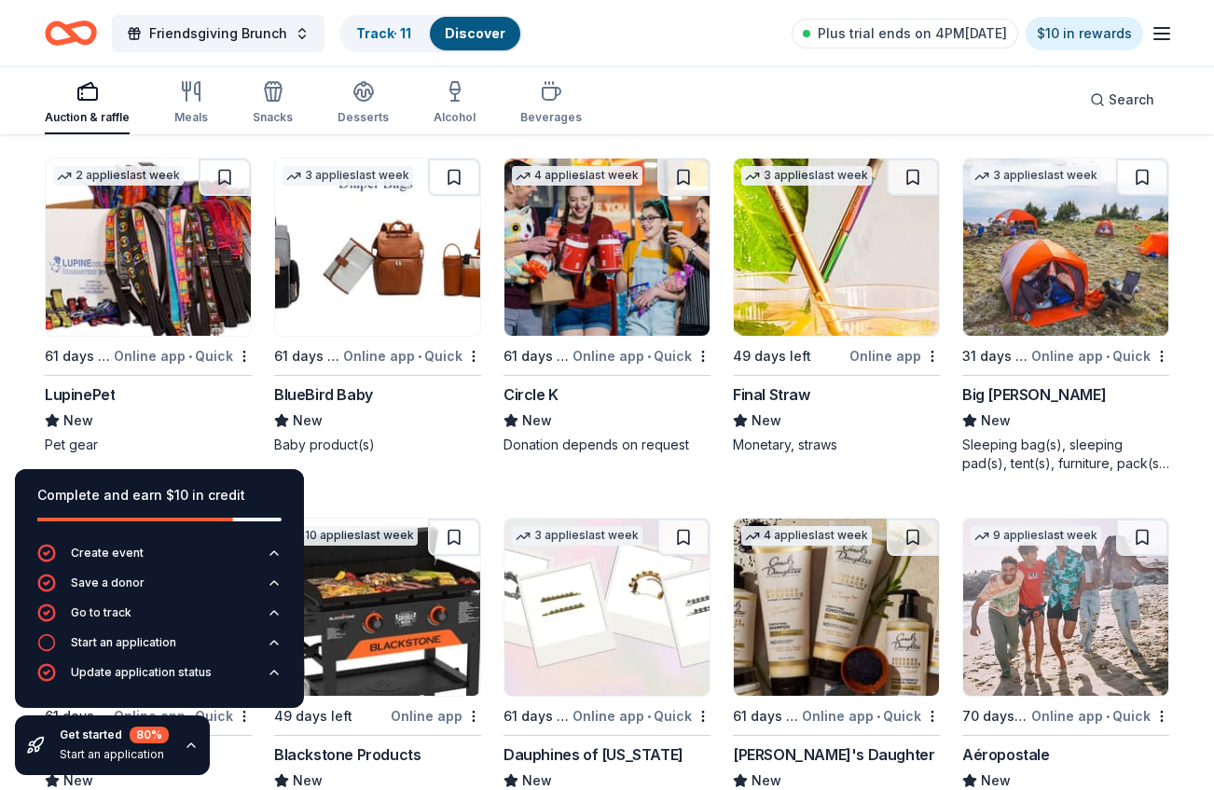
scroll to position [11649, 0]
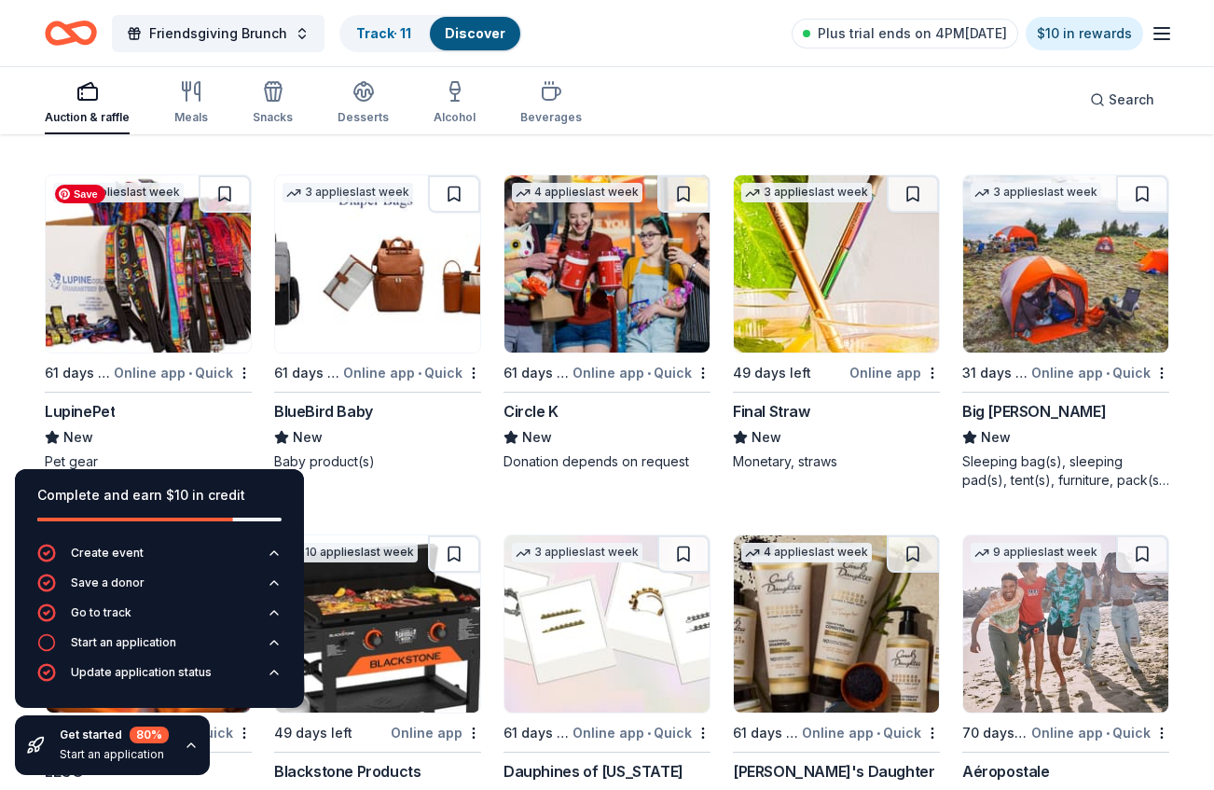
click at [143, 300] on img at bounding box center [148, 263] width 205 height 177
click at [175, 296] on img at bounding box center [148, 263] width 205 height 177
click at [1087, 314] on img at bounding box center [1065, 263] width 205 height 177
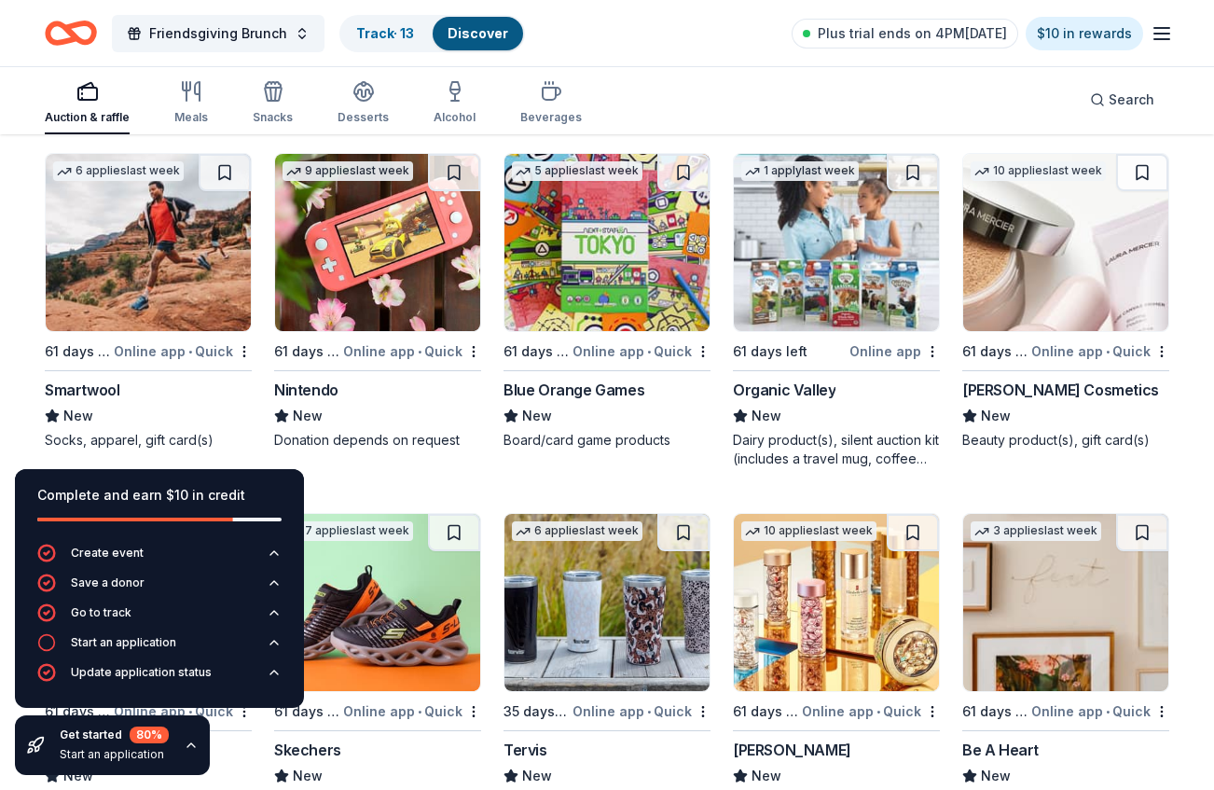
scroll to position [12355, 0]
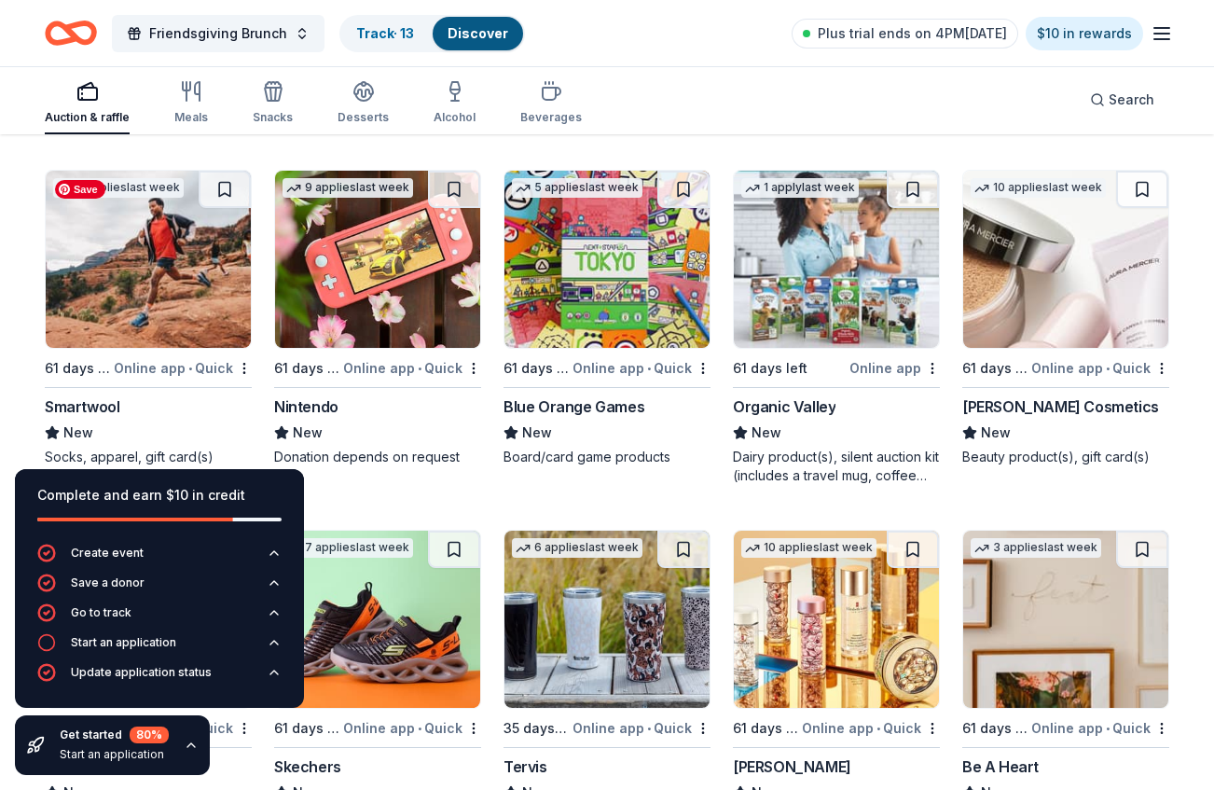
click at [145, 284] on img at bounding box center [148, 259] width 205 height 177
click at [207, 261] on img at bounding box center [148, 259] width 205 height 177
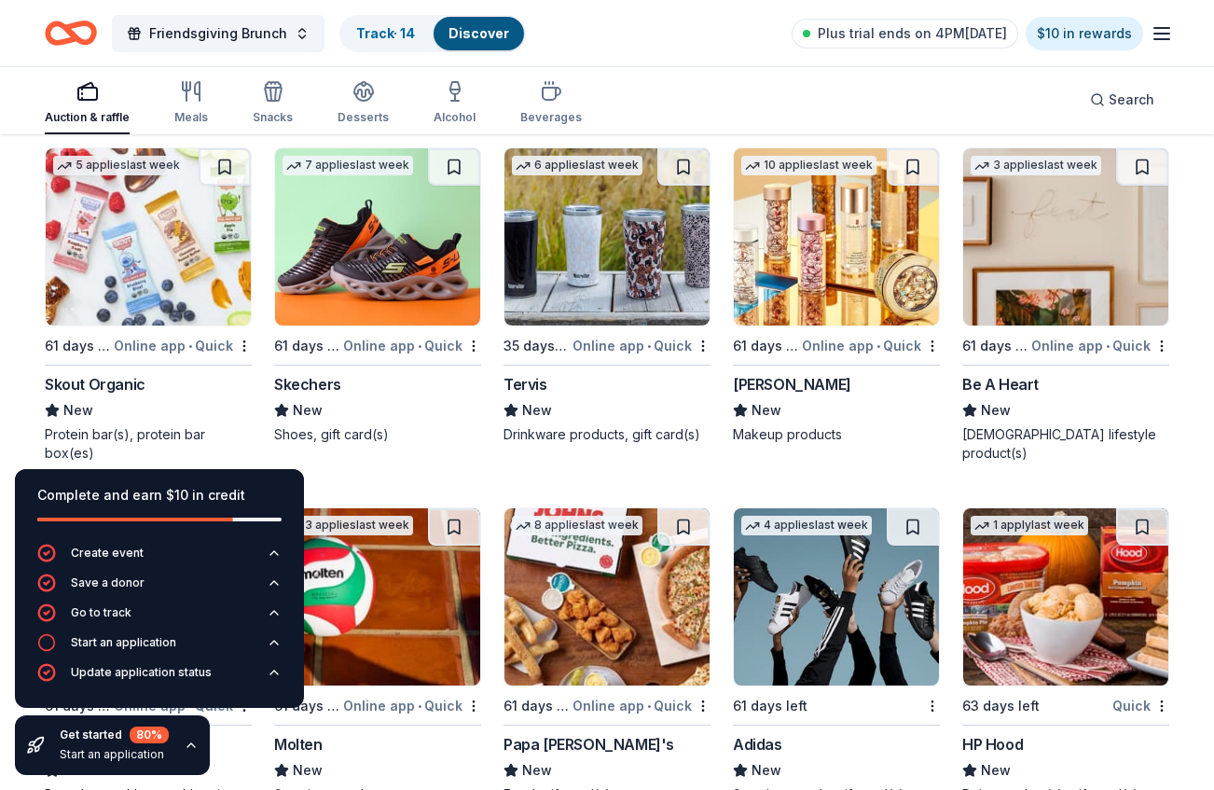
scroll to position [12754, 0]
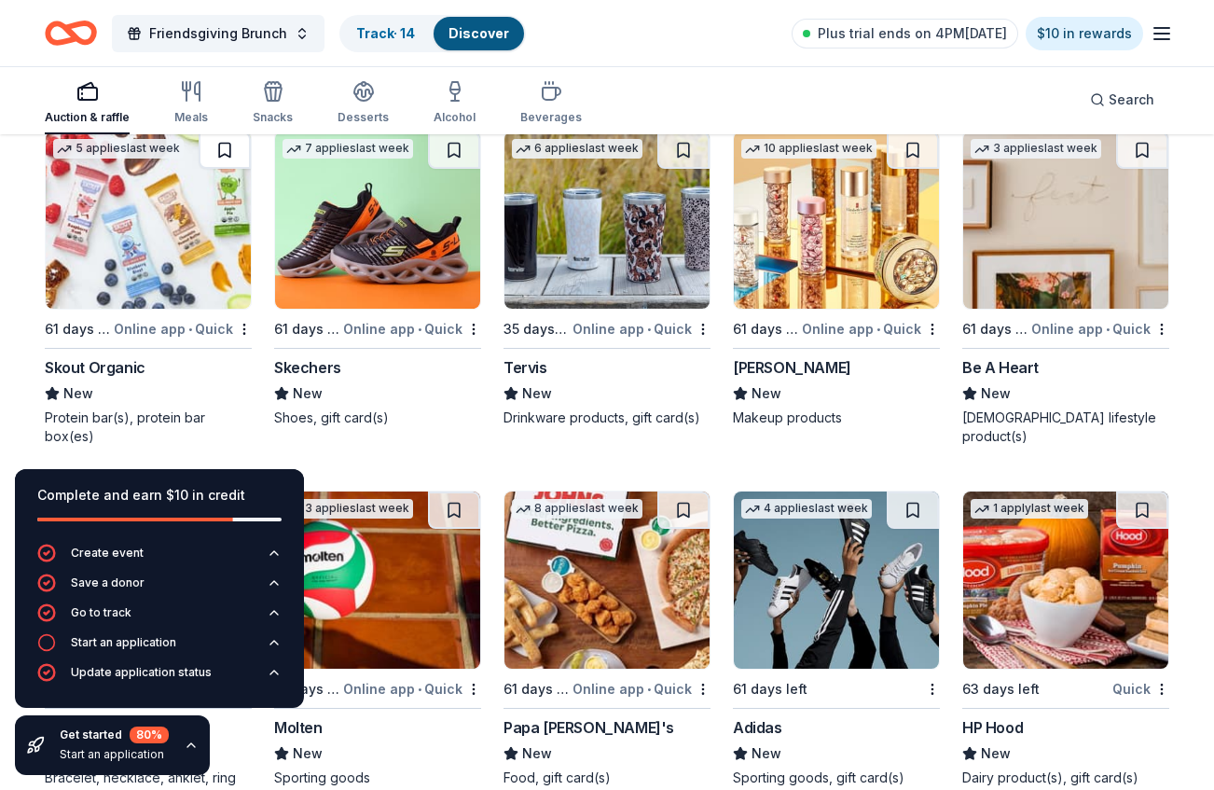
drag, startPoint x: 229, startPoint y: 143, endPoint x: 241, endPoint y: 135, distance: 14.2
click at [229, 143] on button at bounding box center [225, 149] width 52 height 37
click at [683, 149] on button at bounding box center [683, 149] width 52 height 37
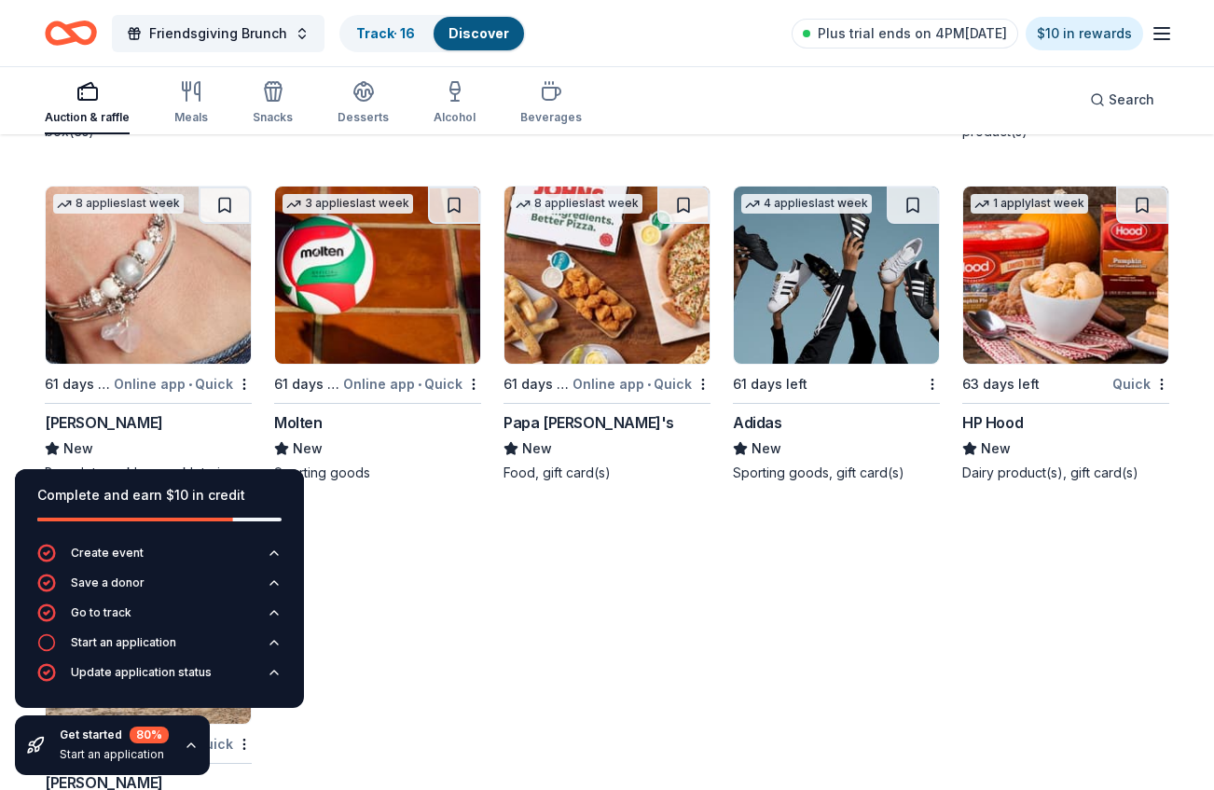
scroll to position [13091, 0]
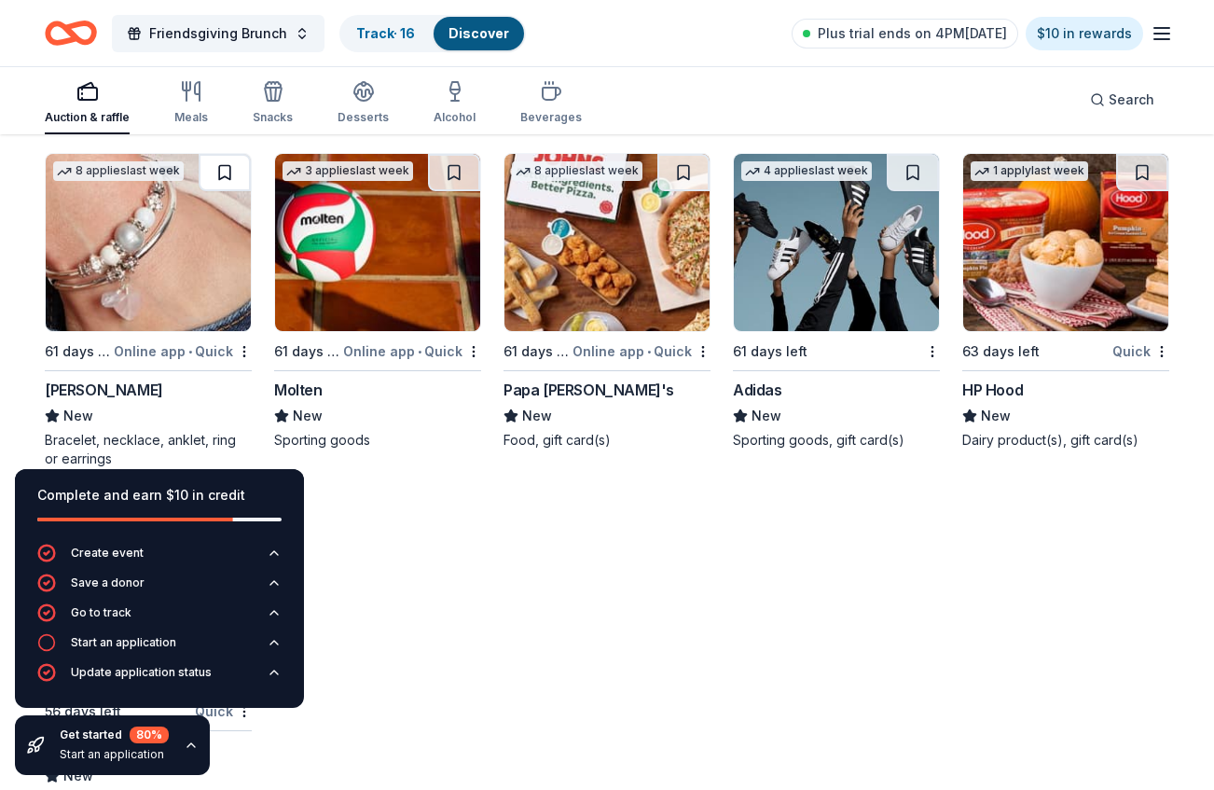
click at [224, 166] on button at bounding box center [225, 172] width 52 height 37
click at [898, 173] on button at bounding box center [913, 172] width 52 height 37
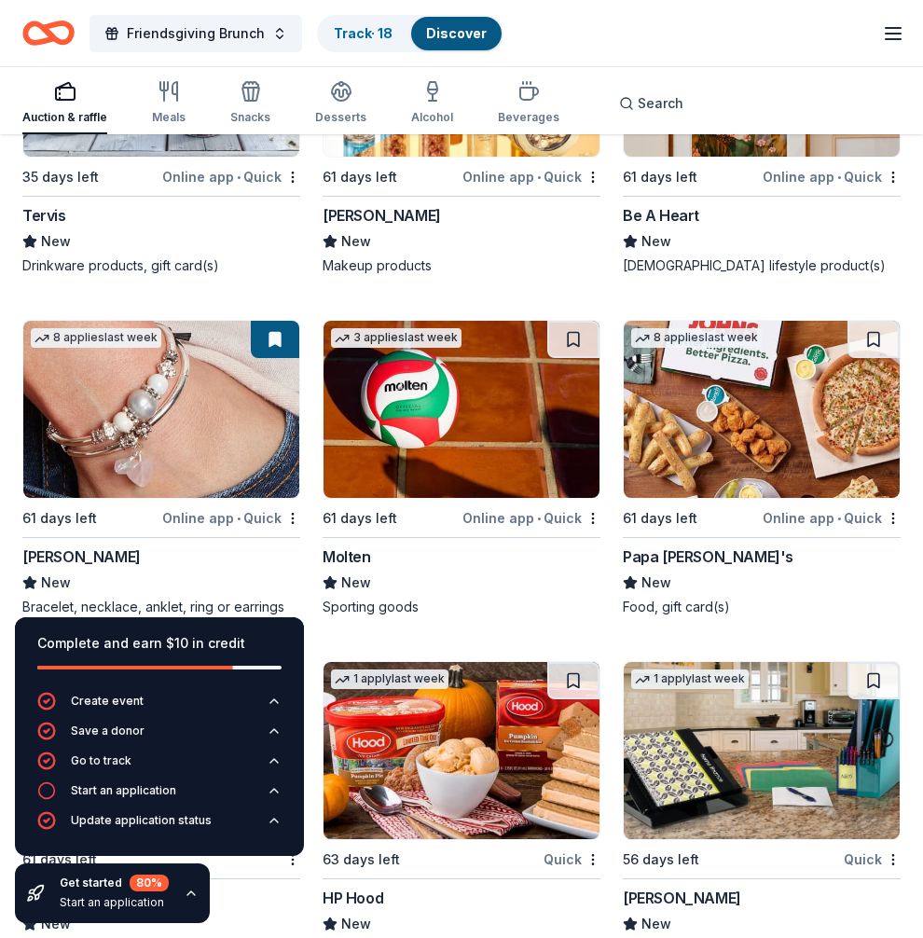
scroll to position [21153, 0]
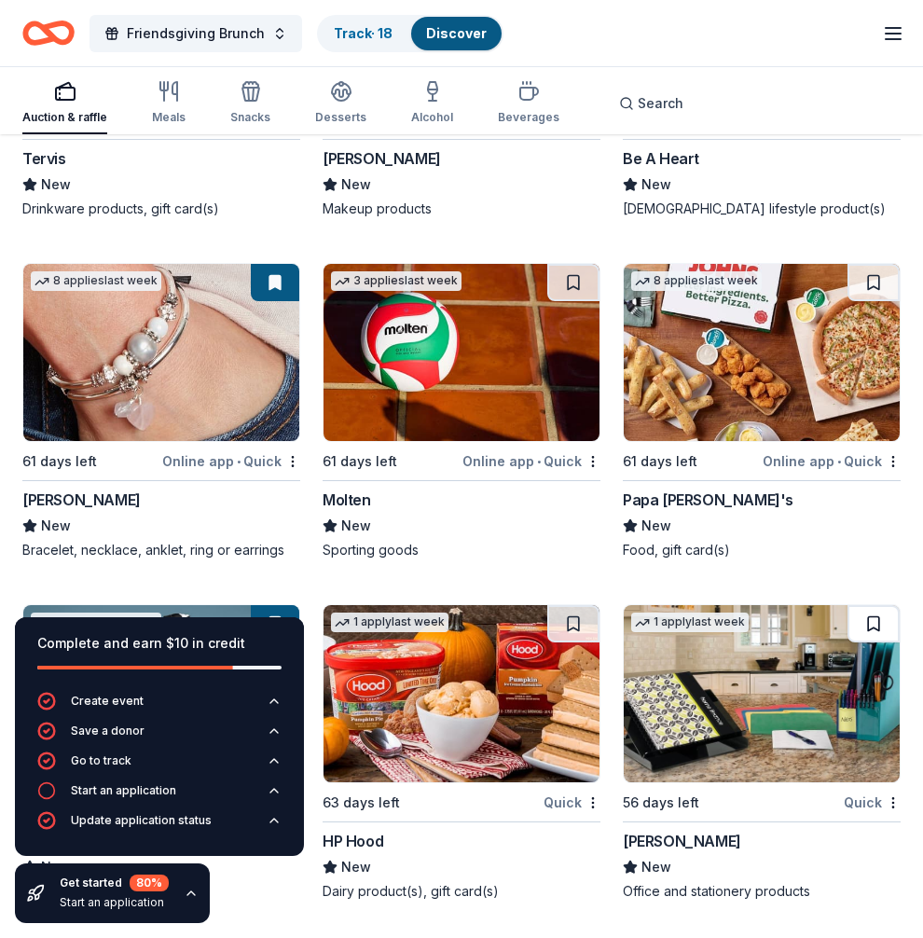
click at [877, 626] on button at bounding box center [874, 623] width 52 height 37
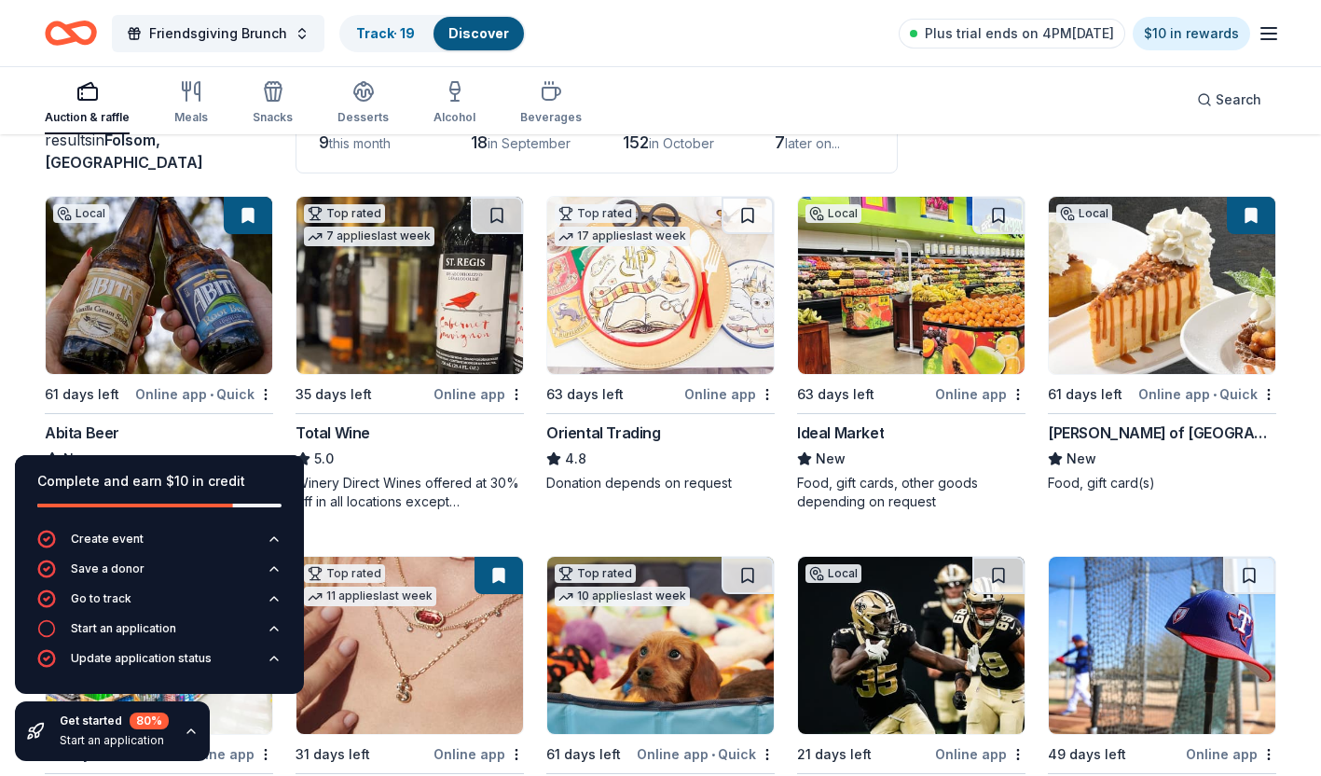
scroll to position [164, 0]
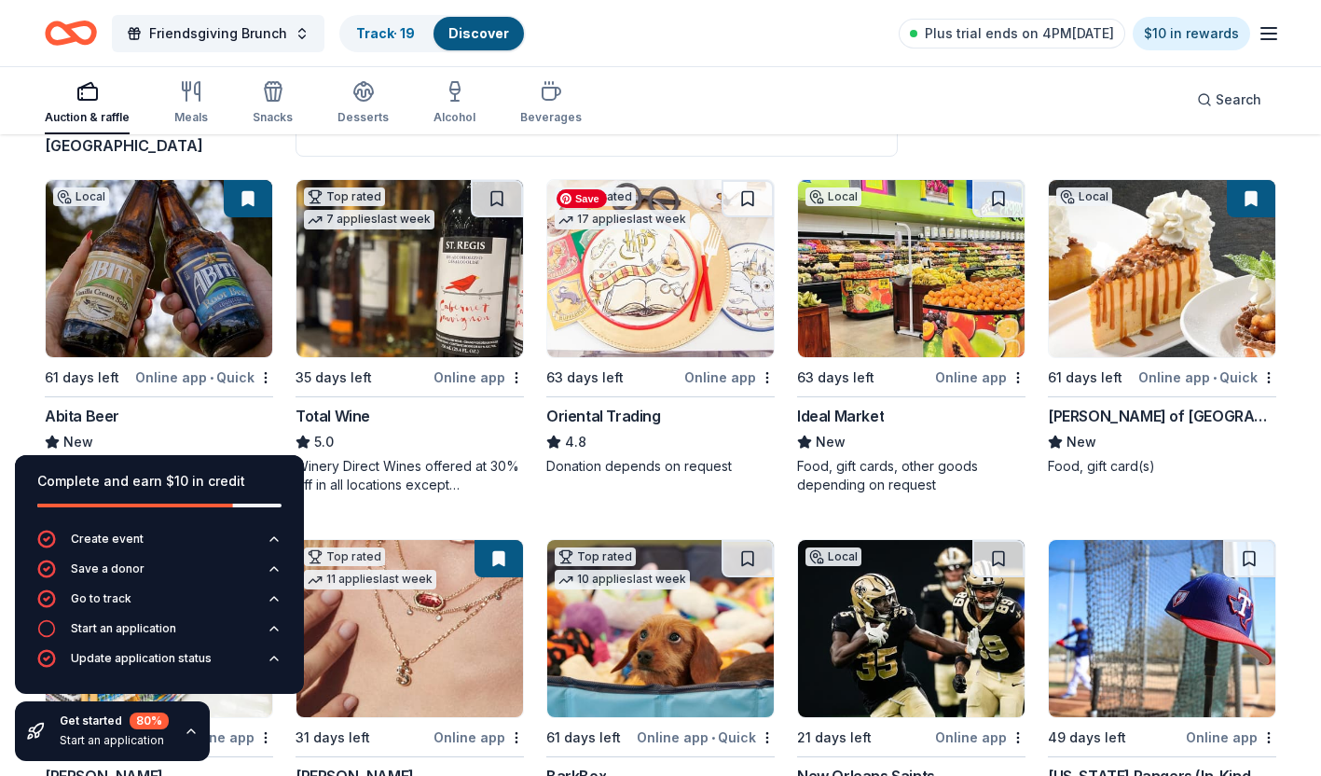
click at [685, 316] on img at bounding box center [660, 268] width 227 height 177
click at [750, 198] on button at bounding box center [748, 198] width 52 height 37
click at [715, 316] on img at bounding box center [660, 268] width 227 height 177
click at [407, 27] on link "Track · 20" at bounding box center [387, 33] width 62 height 16
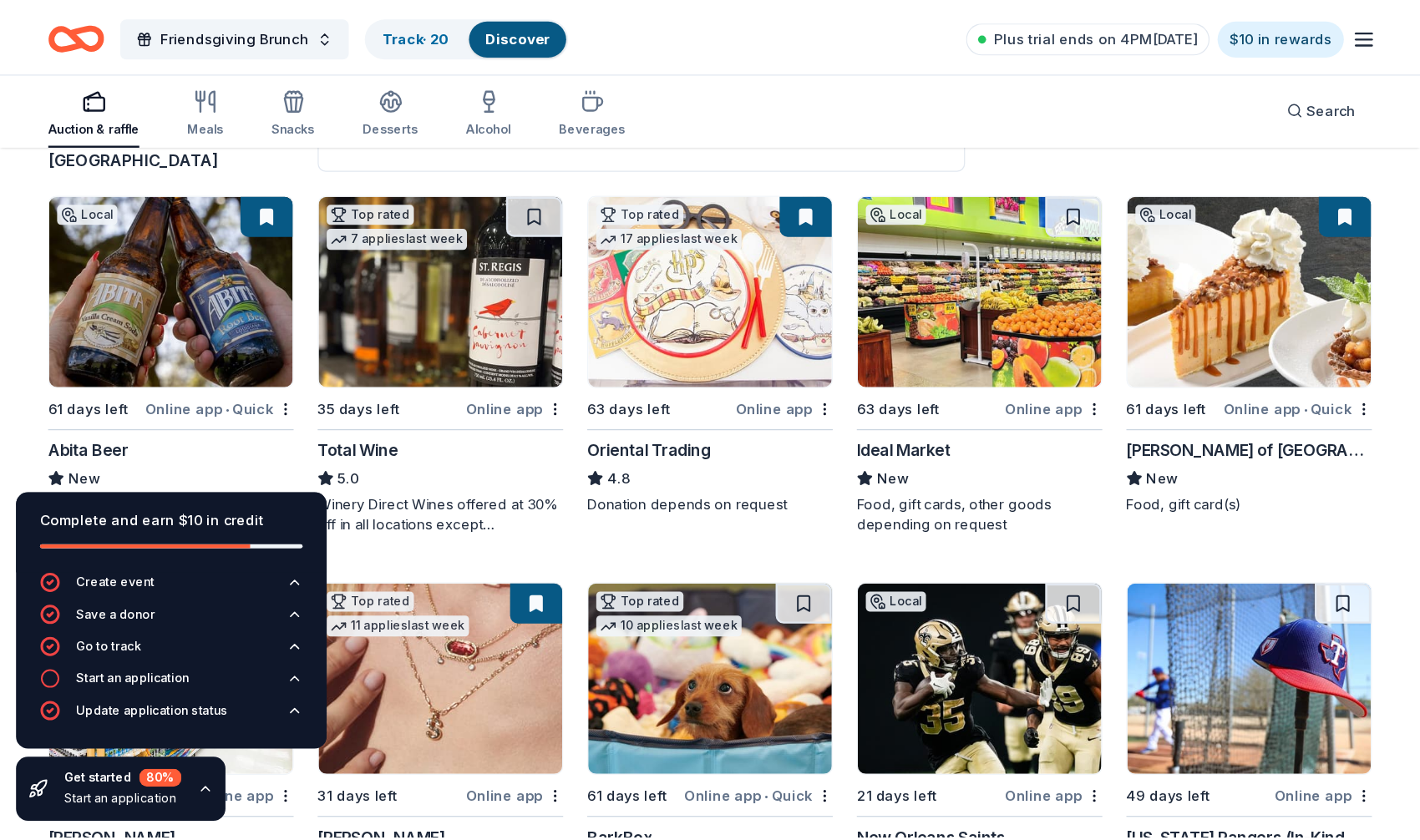
scroll to position [1, 0]
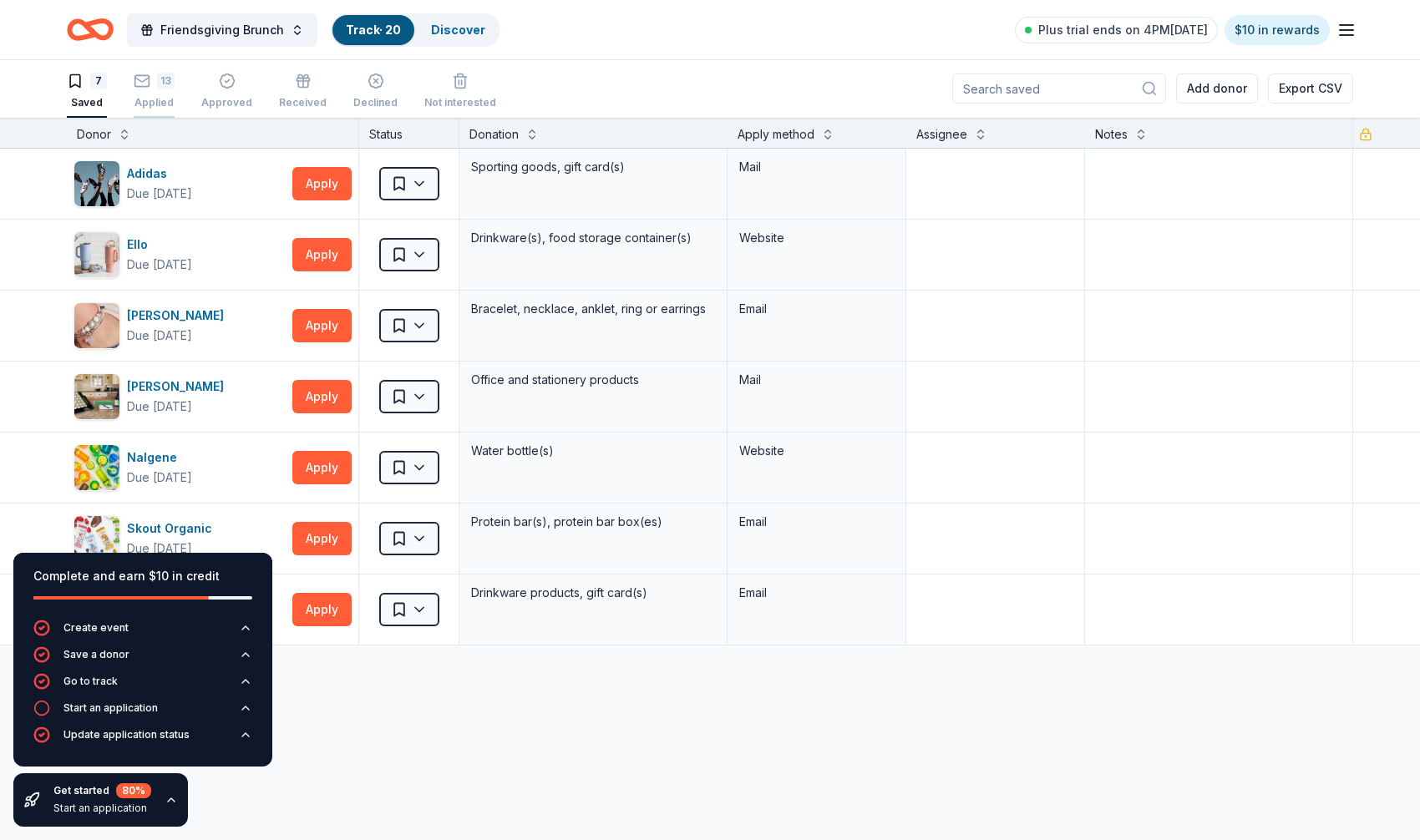
click at [161, 75] on div "13" at bounding box center [166, 81] width 18 height 17
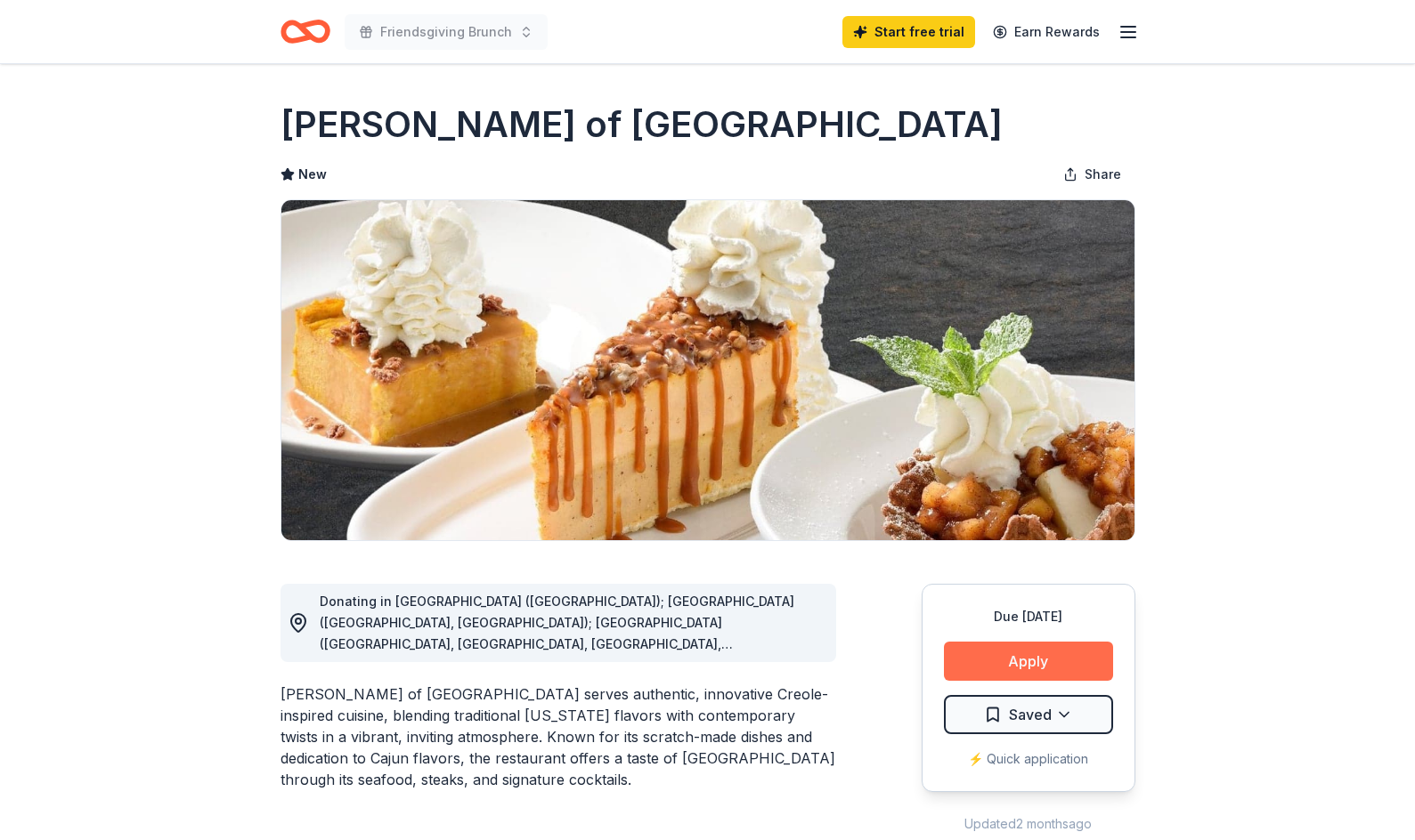
click at [970, 656] on button "Apply" at bounding box center [1027, 661] width 169 height 39
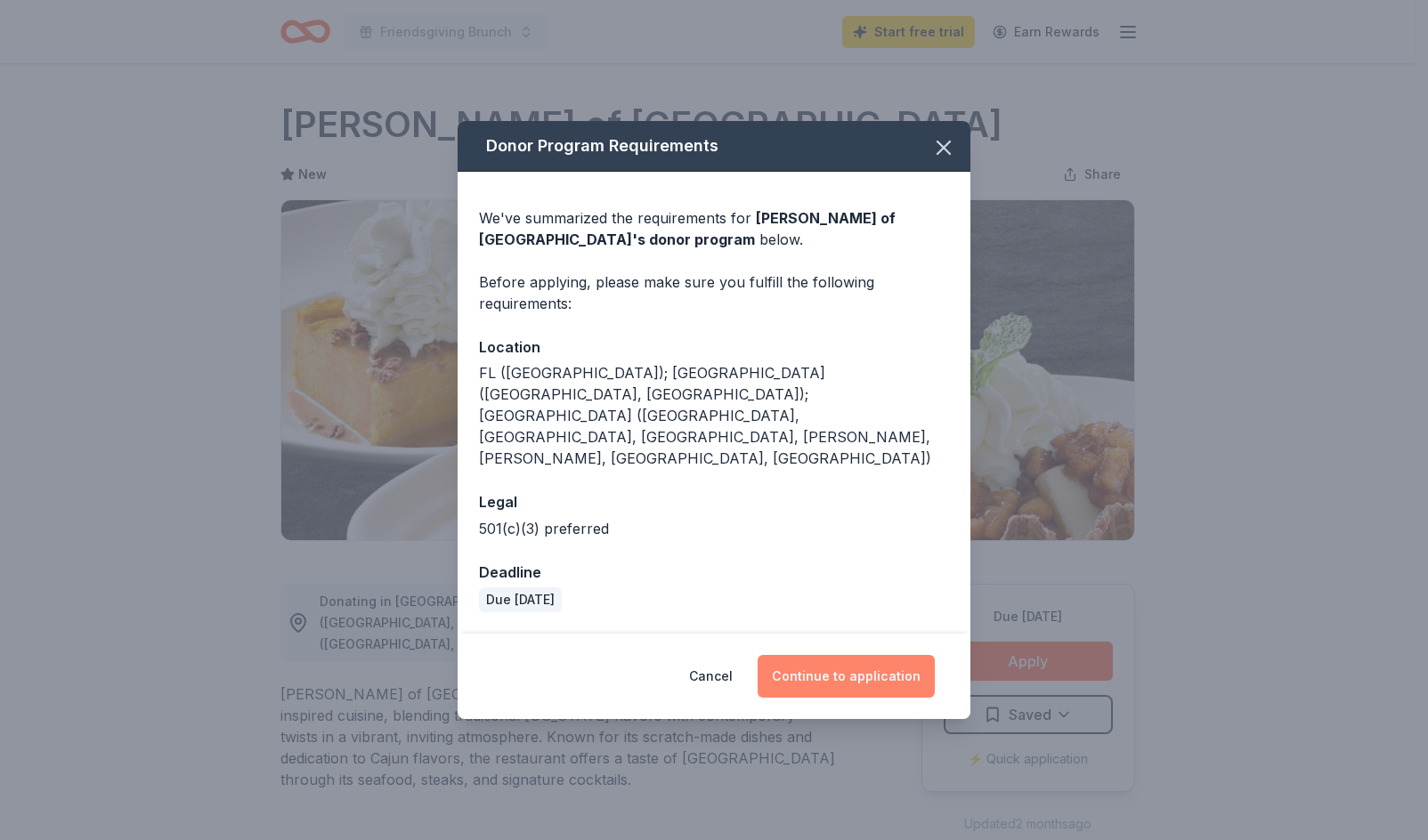
click at [875, 655] on button "Continue to application" at bounding box center [846, 676] width 178 height 43
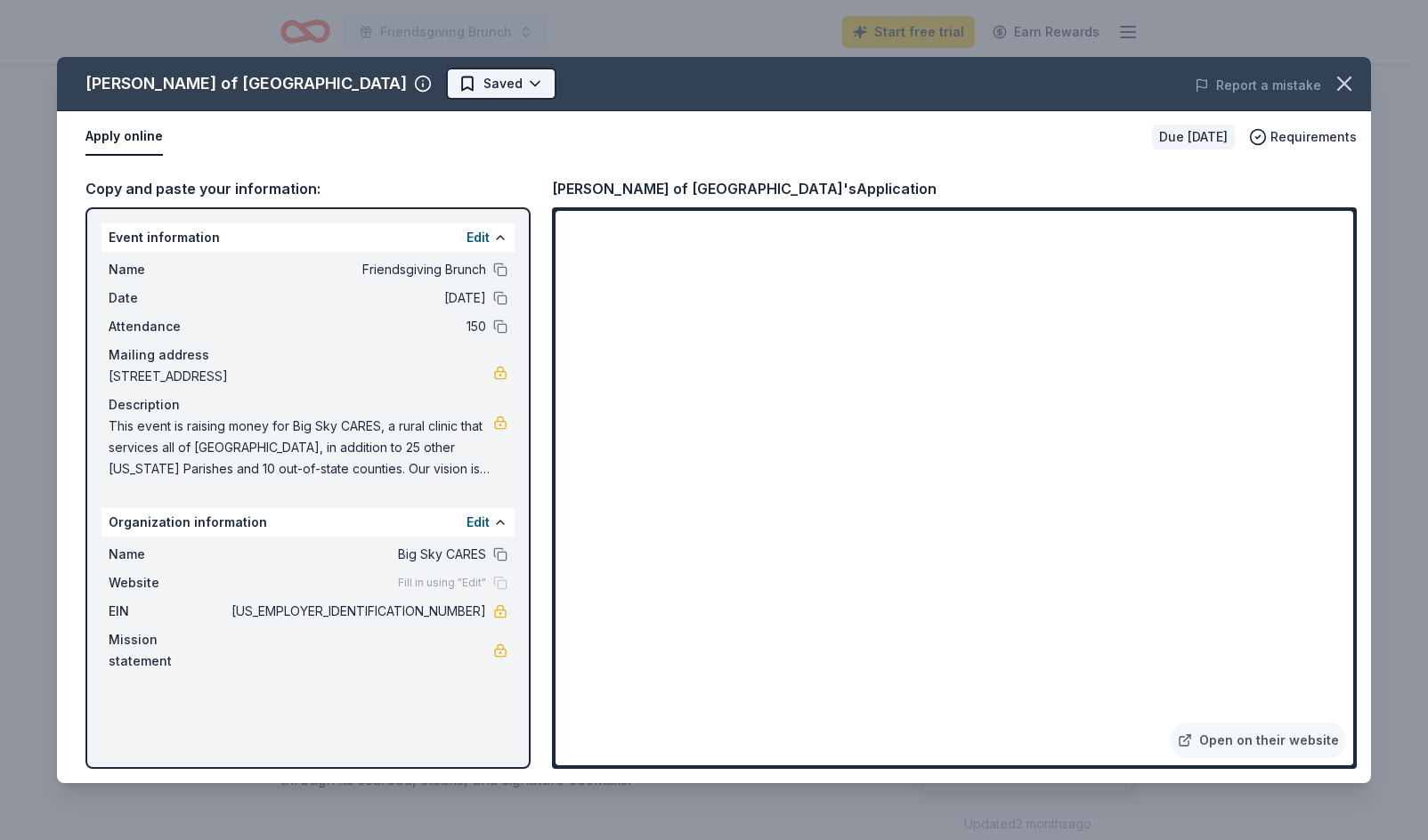
click at [385, 94] on html "Friendsgiving Brunch Start free trial Earn Rewards Due in 61 days Share Copelan…" at bounding box center [714, 420] width 1428 height 840
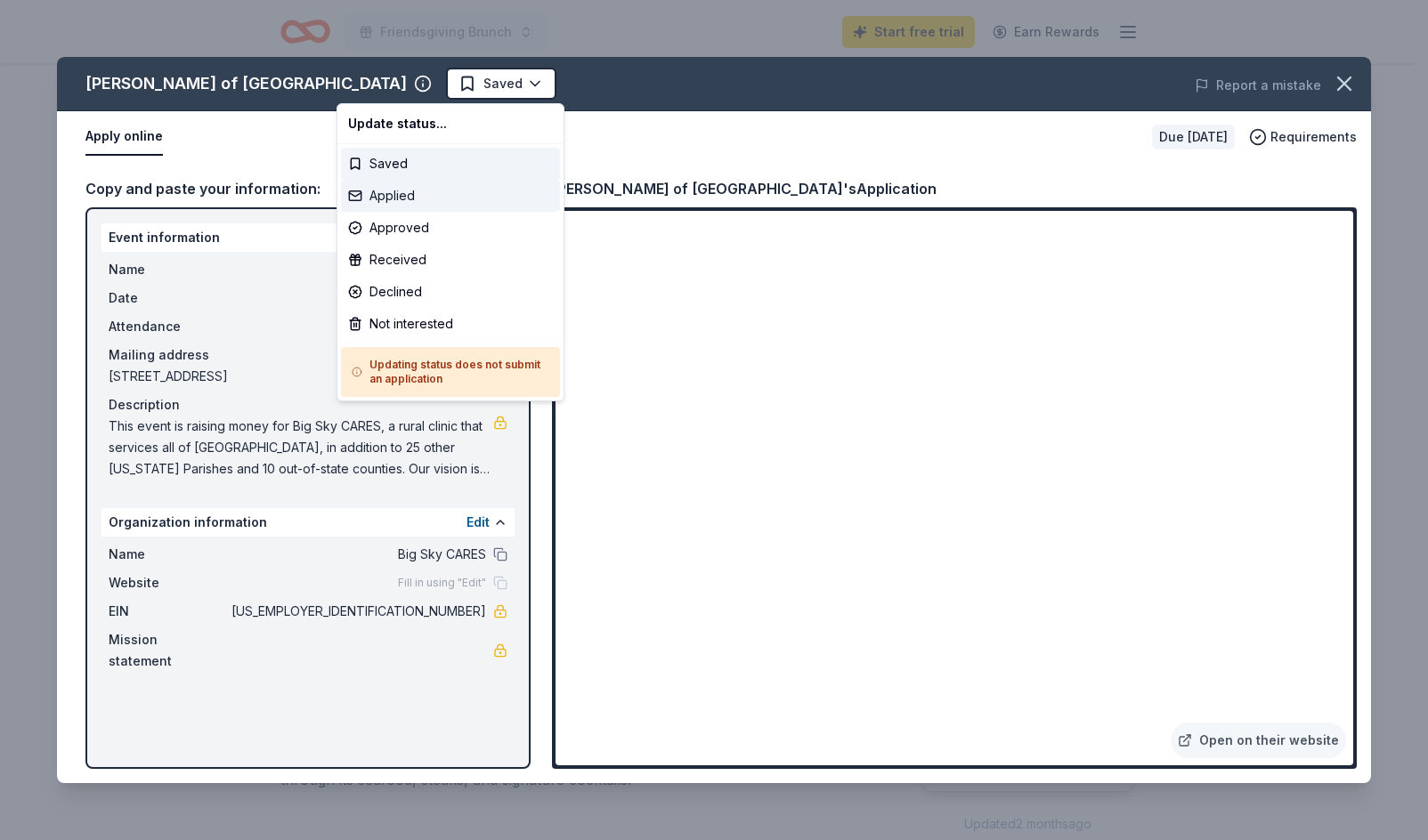
click at [398, 189] on div "Applied" at bounding box center [450, 196] width 219 height 32
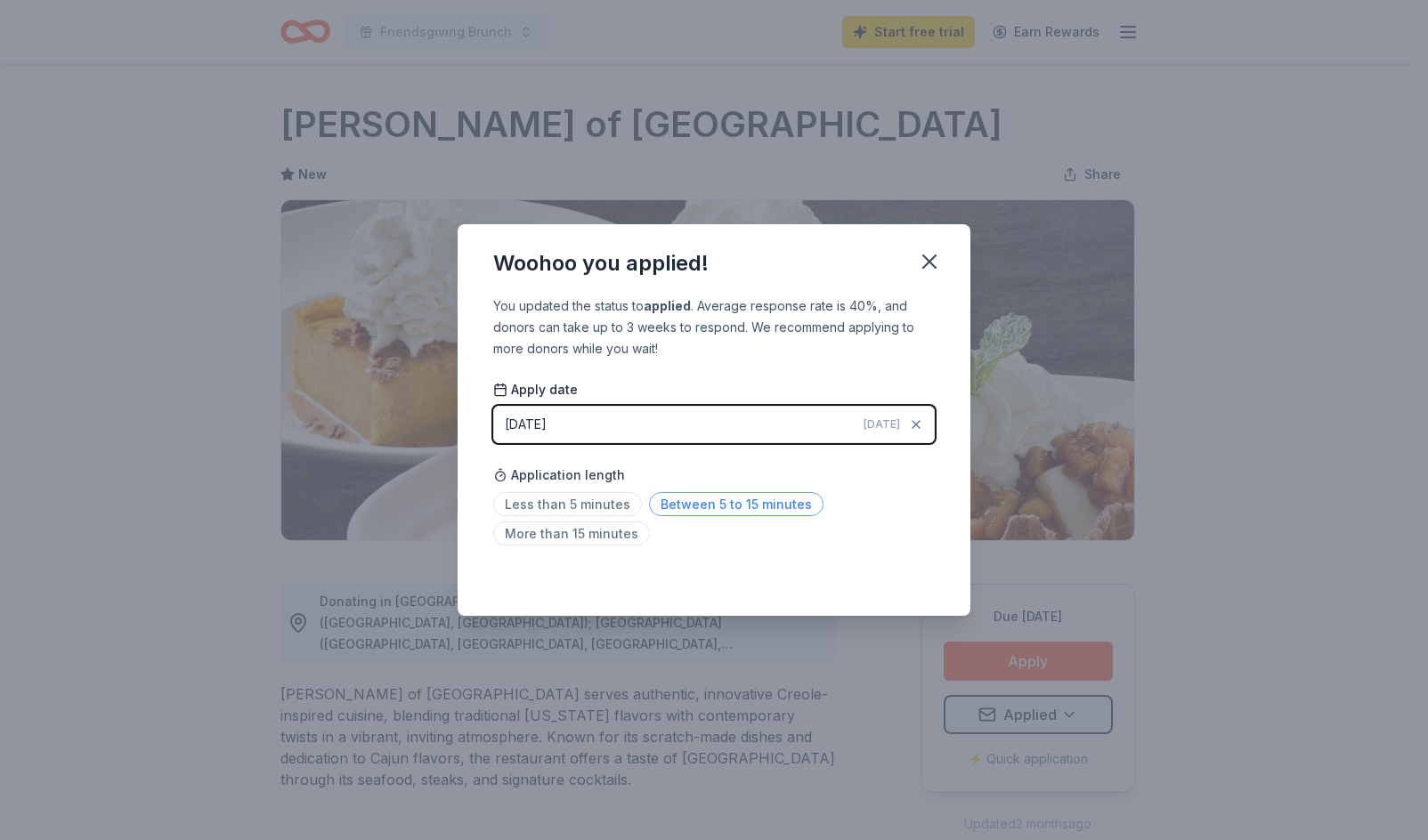
click at [679, 503] on span "Between 5 to 15 minutes" at bounding box center [736, 504] width 175 height 24
click at [923, 256] on icon "button" at bounding box center [929, 262] width 12 height 12
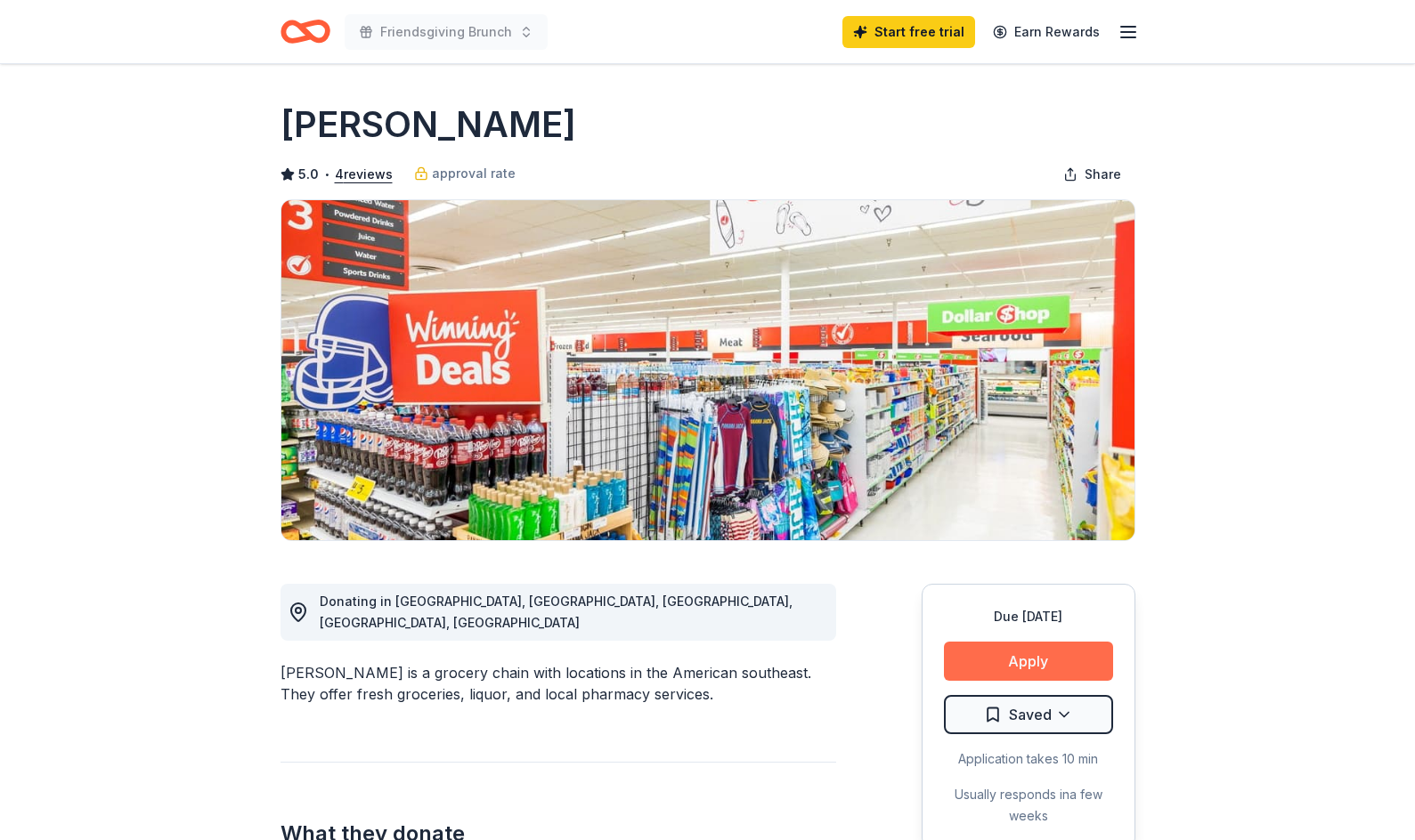
click at [1027, 659] on button "Apply" at bounding box center [1027, 661] width 169 height 39
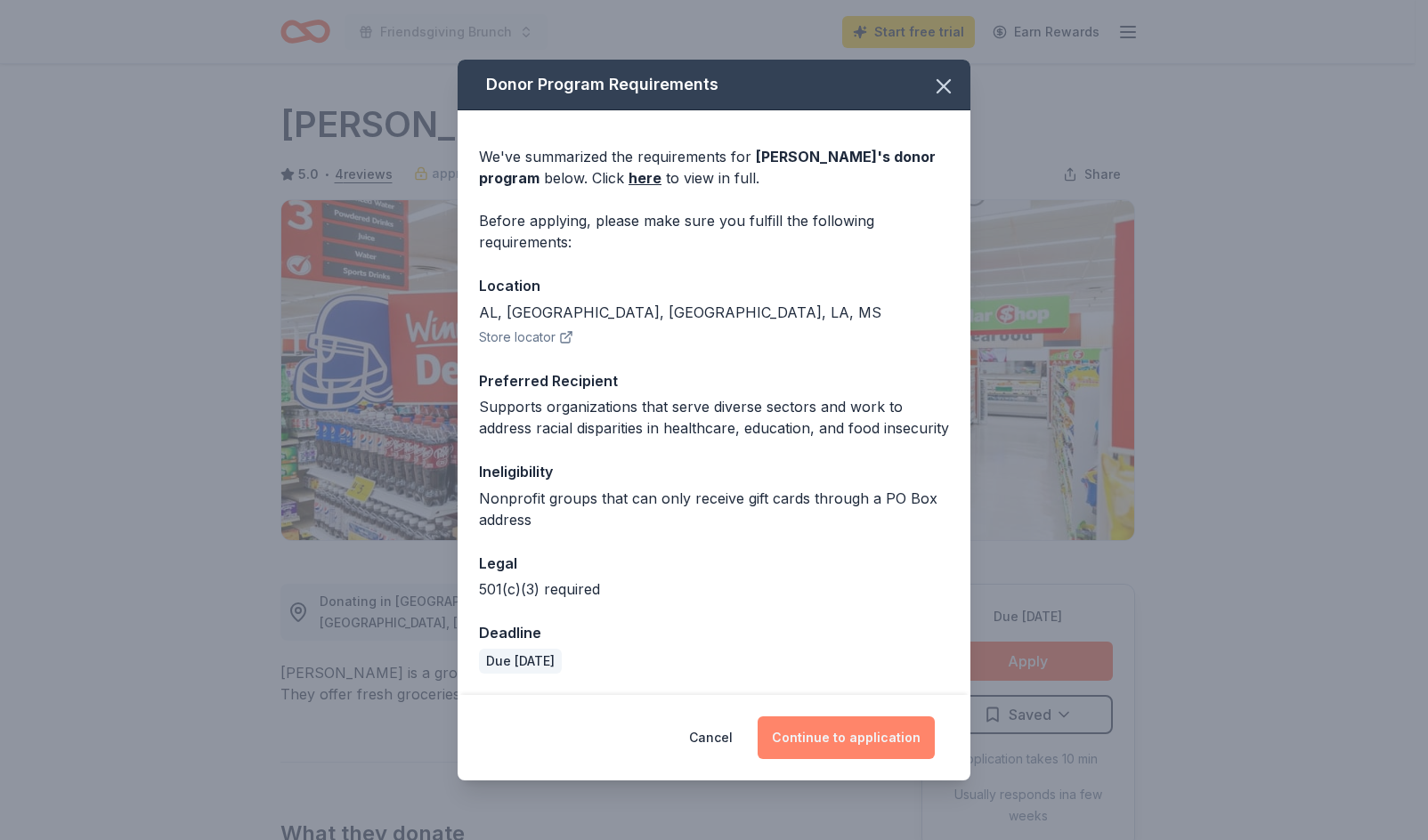
click at [841, 722] on button "Continue to application" at bounding box center [846, 738] width 178 height 43
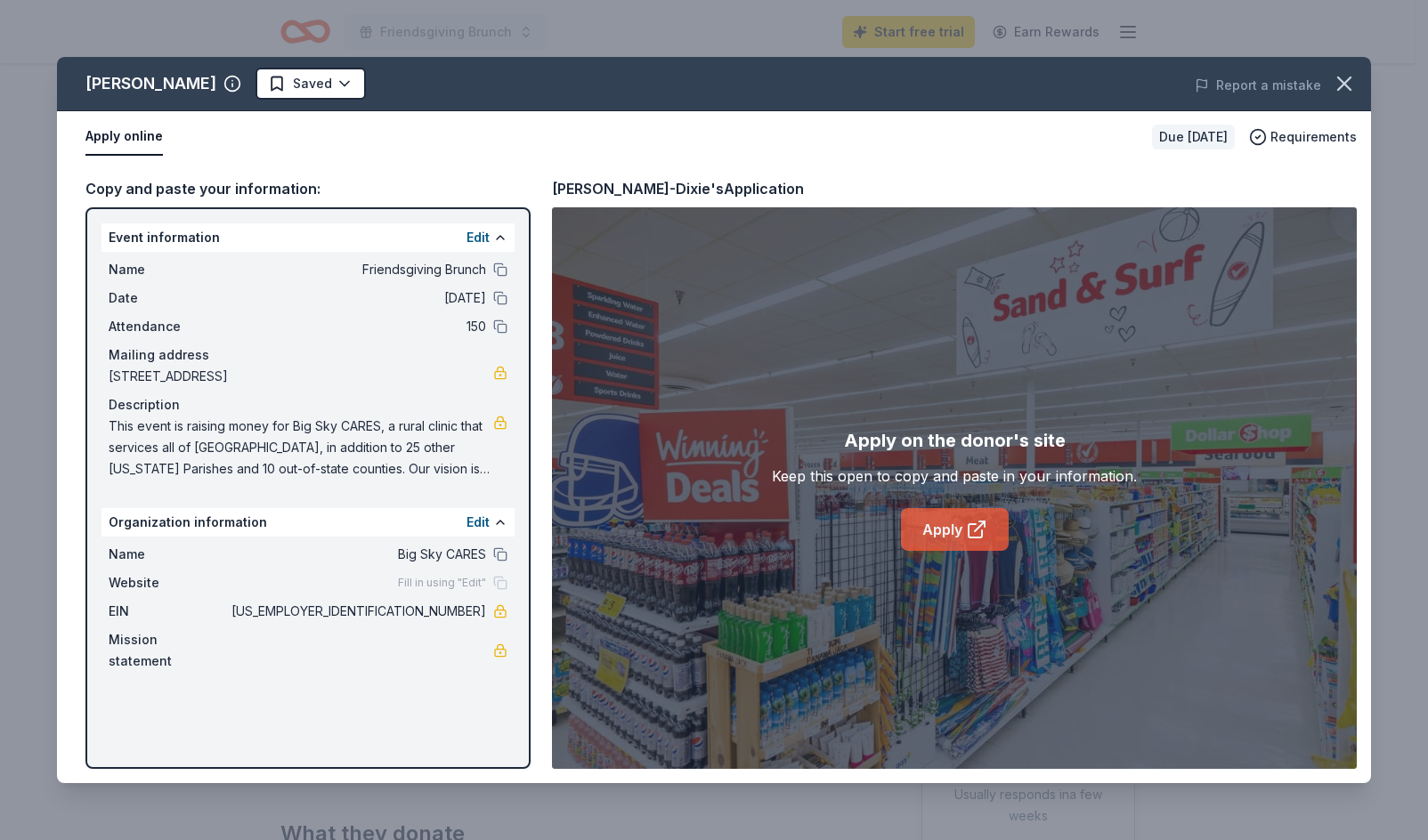
click at [931, 528] on link "Apply" at bounding box center [955, 529] width 108 height 43
click at [248, 80] on html "Friendsgiving Brunch Start free trial Earn Rewards Due [DATE] Share [PERSON_NAM…" at bounding box center [714, 420] width 1428 height 840
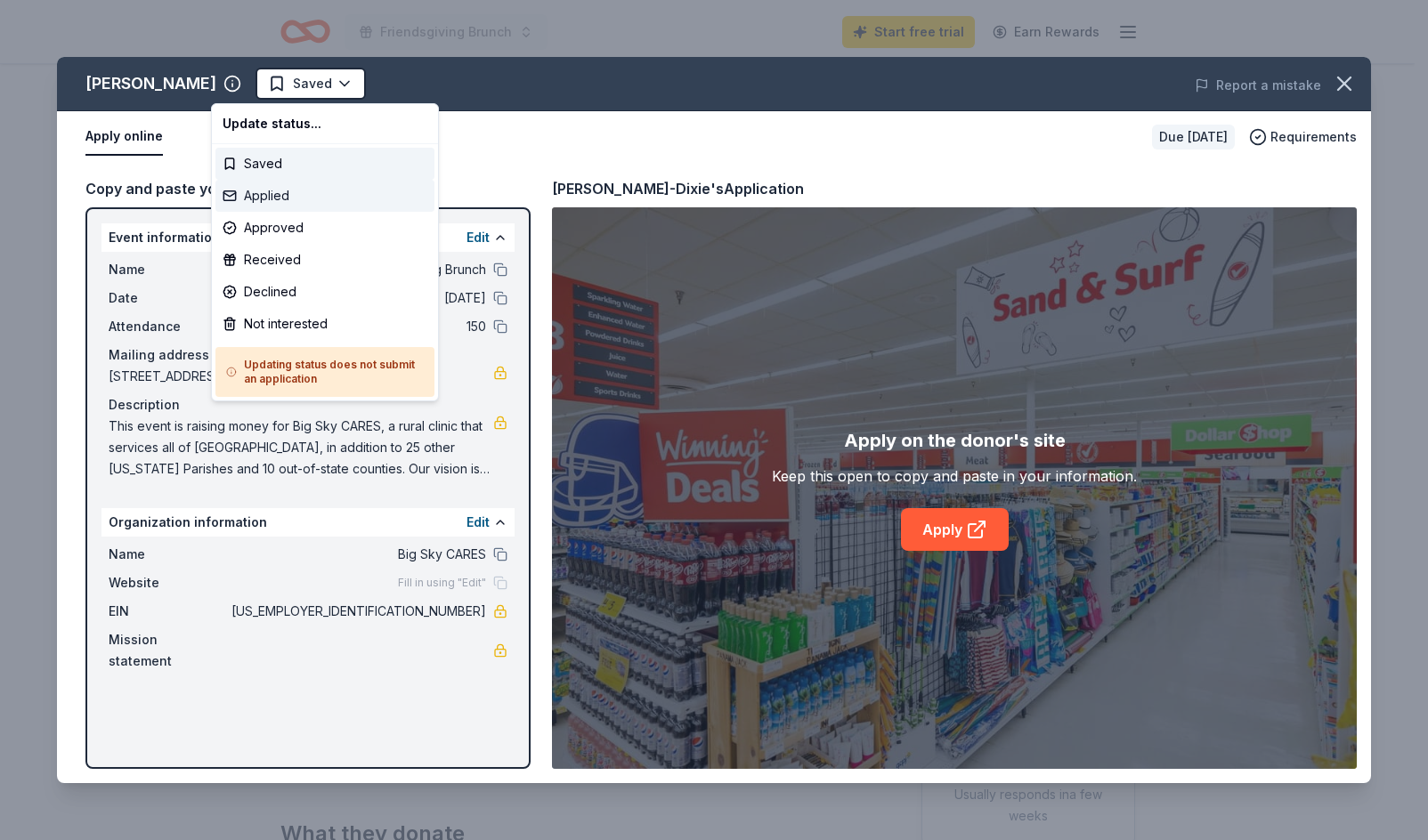
click at [284, 191] on div "Applied" at bounding box center [325, 196] width 219 height 32
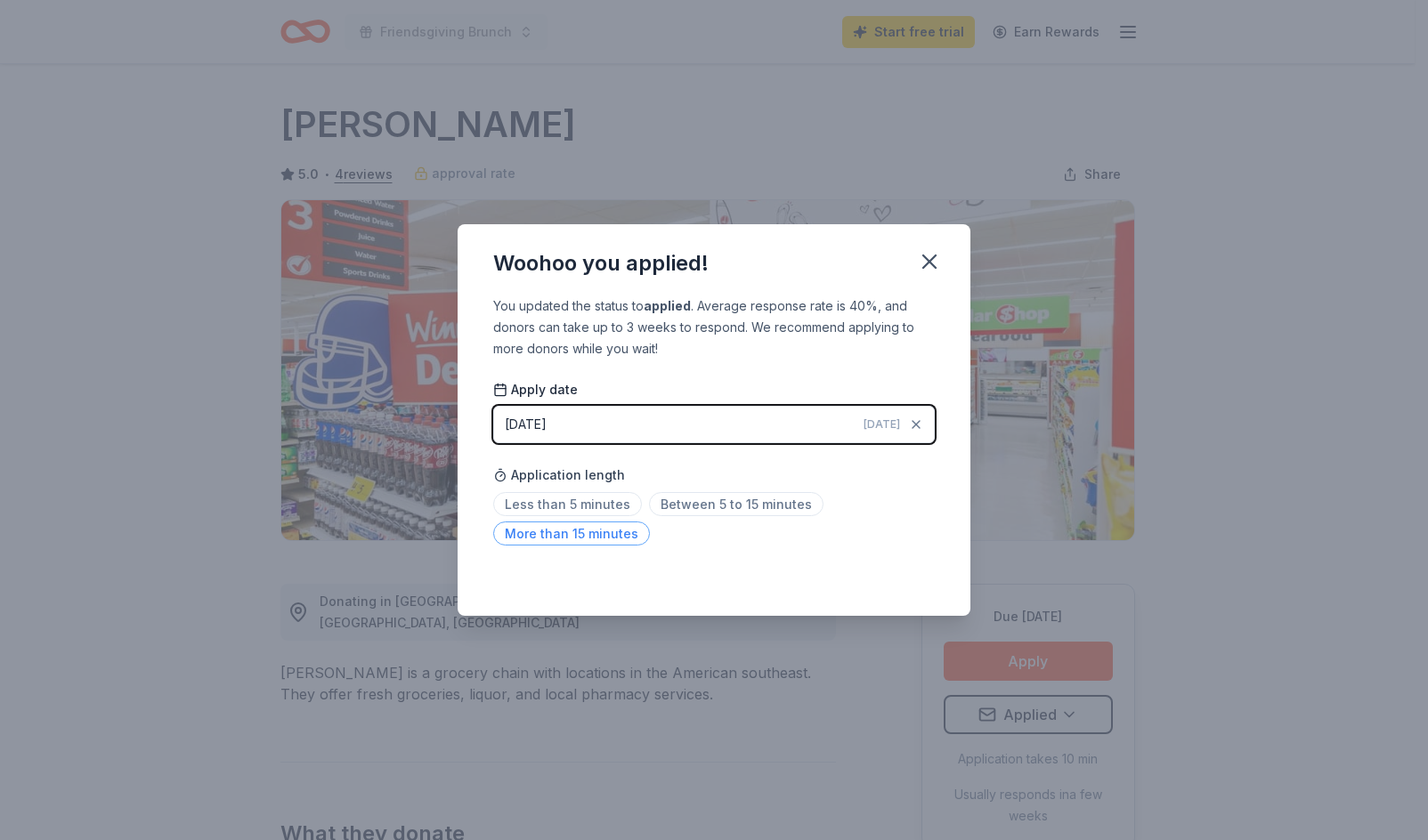
click at [592, 531] on span "More than 15 minutes" at bounding box center [572, 533] width 157 height 24
click at [923, 270] on icon "button" at bounding box center [929, 262] width 25 height 25
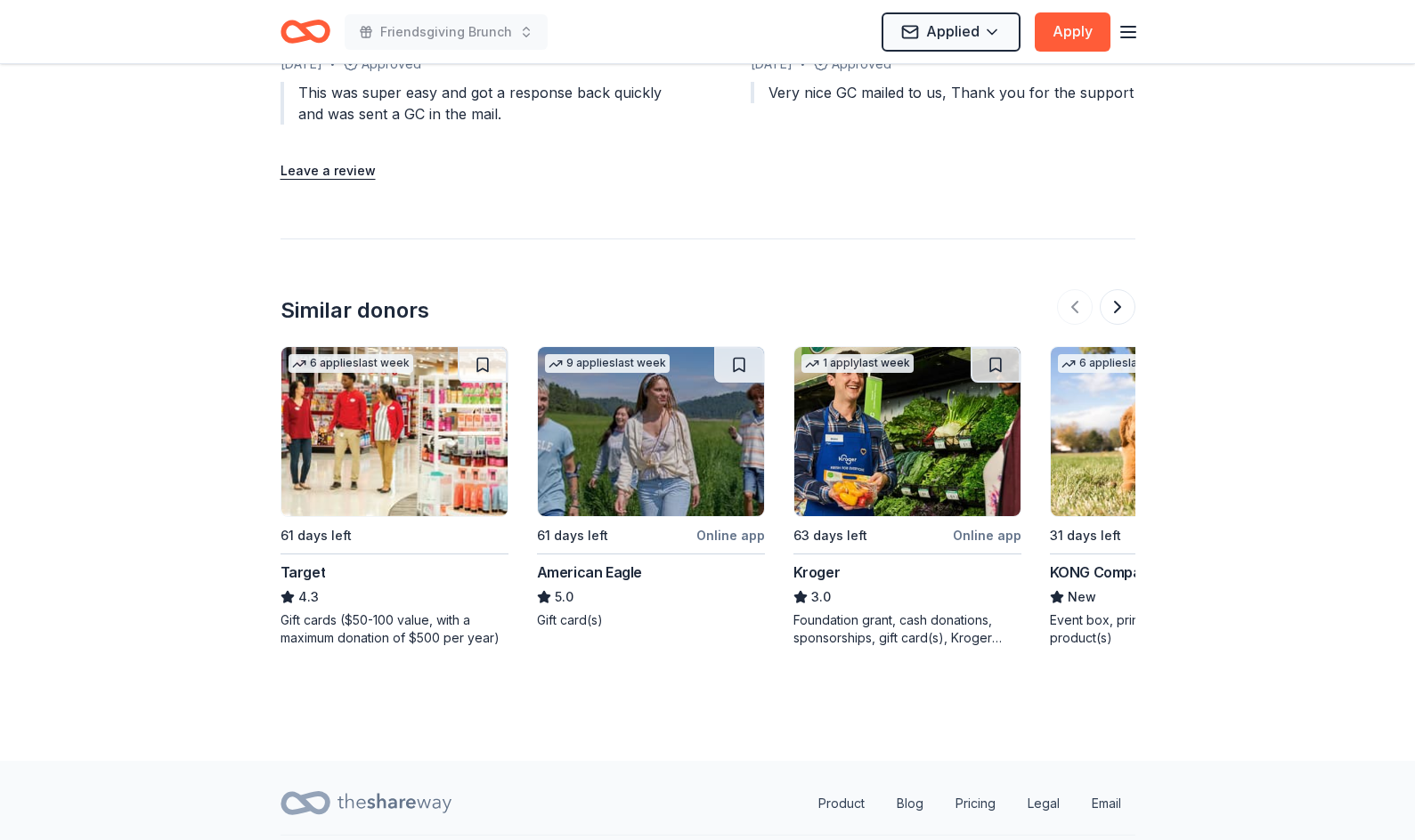
scroll to position [2146, 0]
click at [1111, 288] on button at bounding box center [1117, 305] width 35 height 35
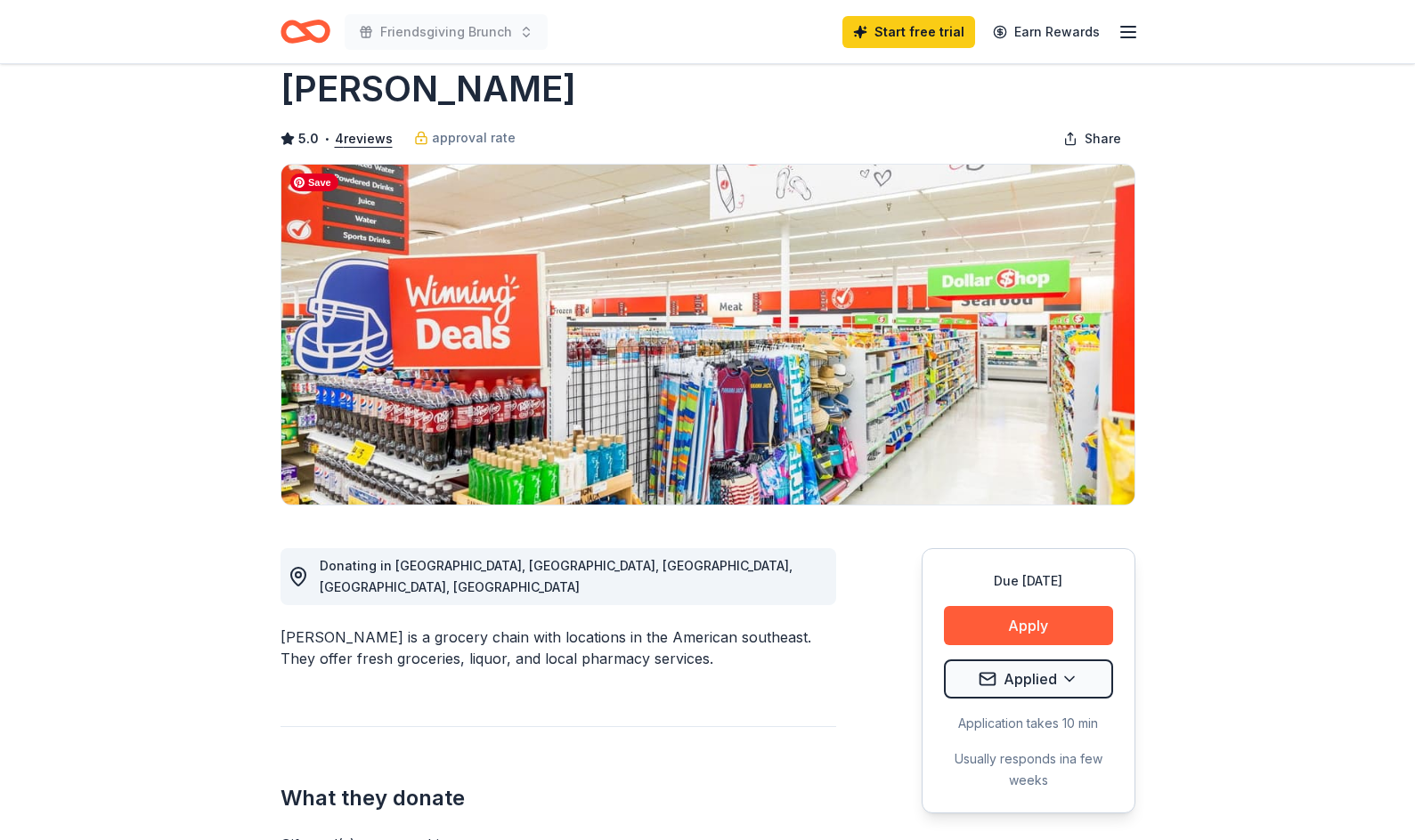
scroll to position [19, 0]
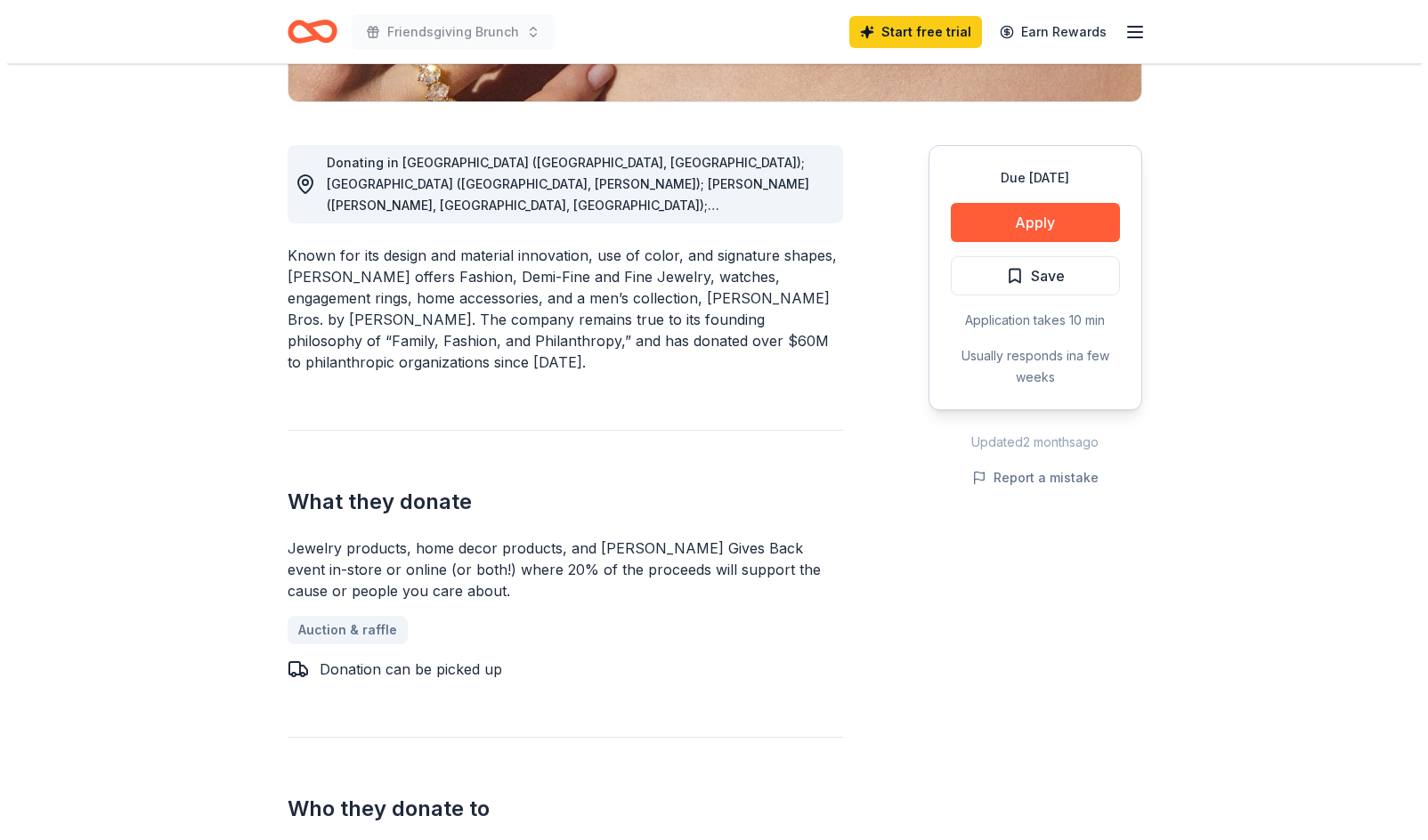
scroll to position [443, 0]
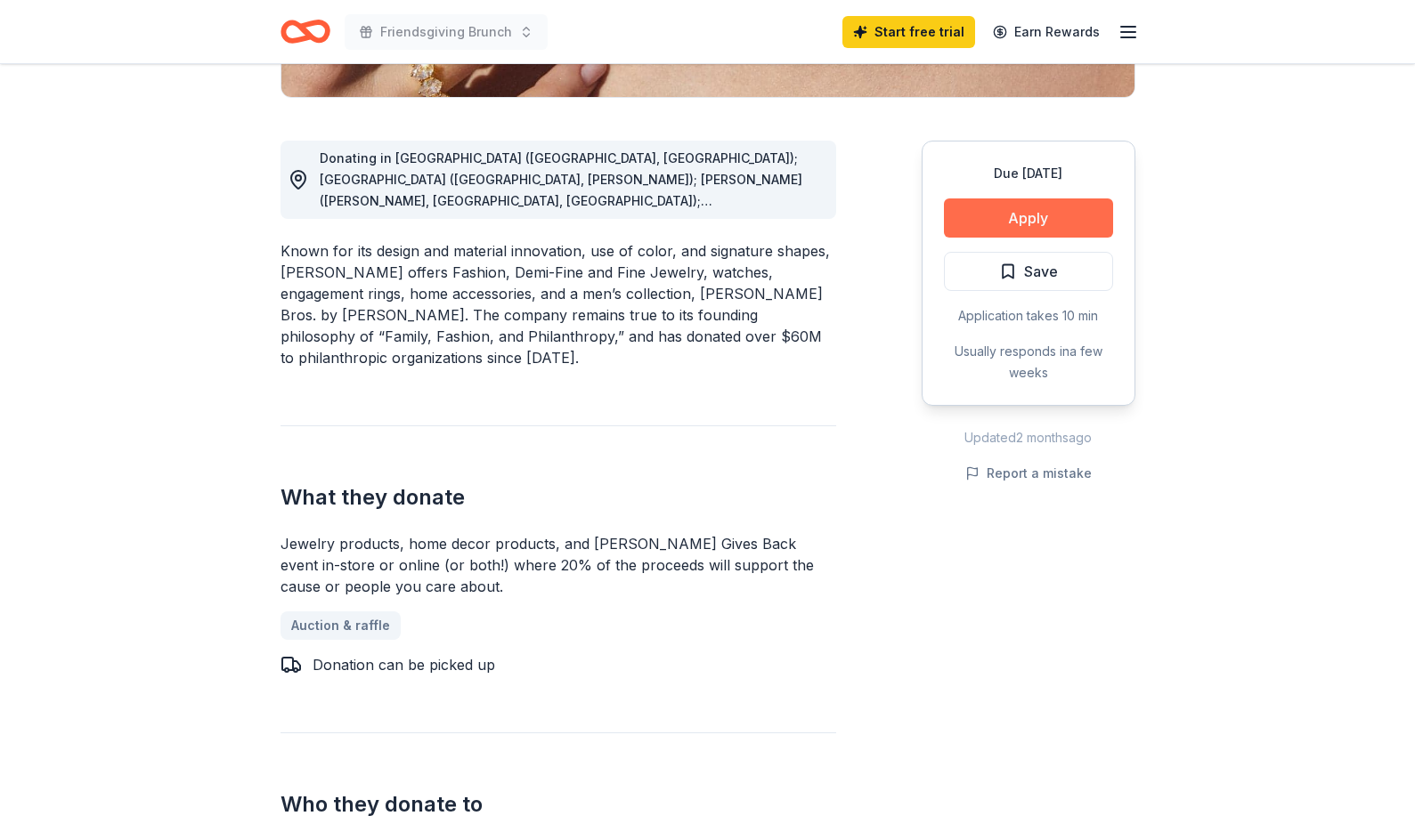
click at [1009, 204] on button "Apply" at bounding box center [1027, 218] width 169 height 39
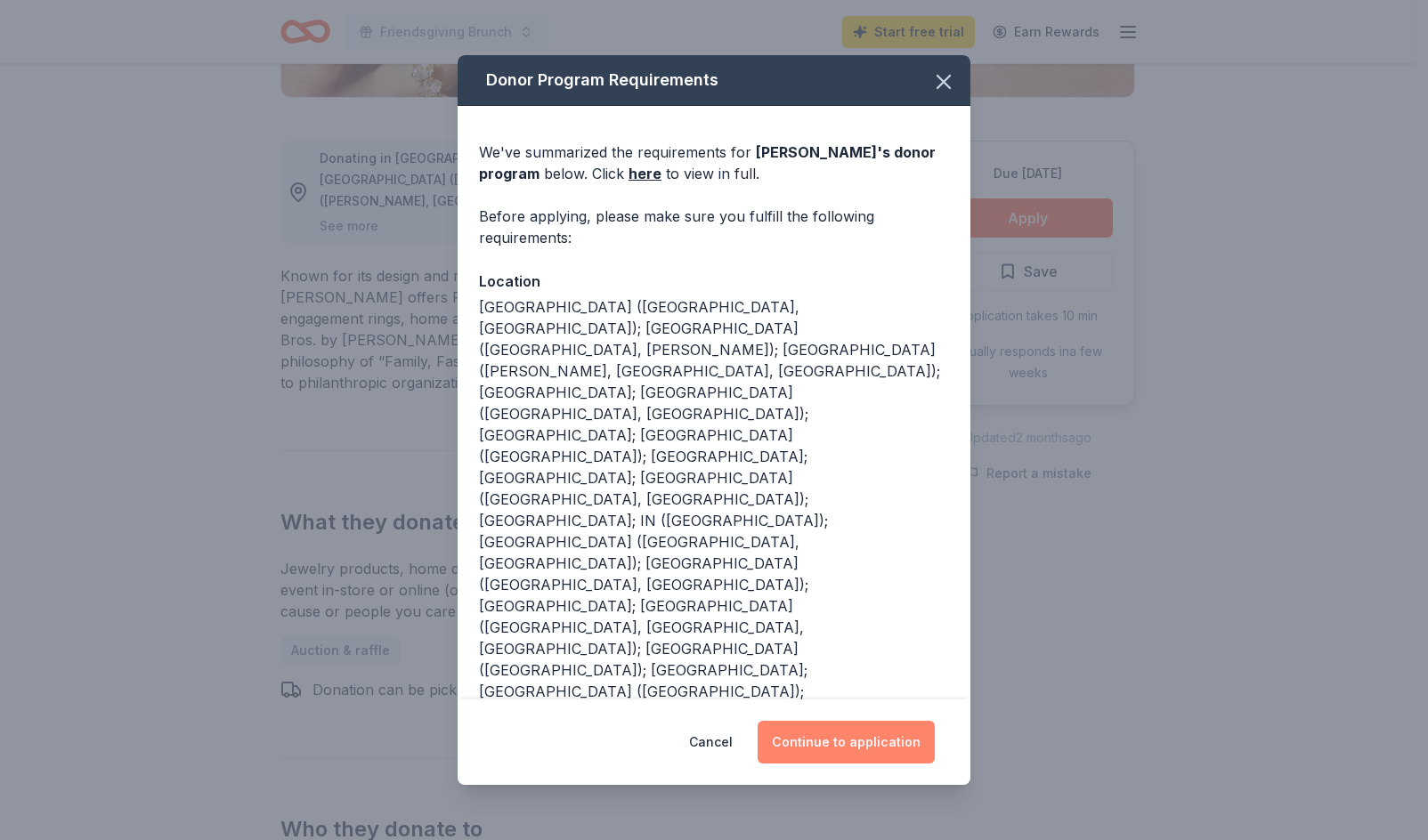
click at [803, 725] on button "Continue to application" at bounding box center [846, 742] width 178 height 43
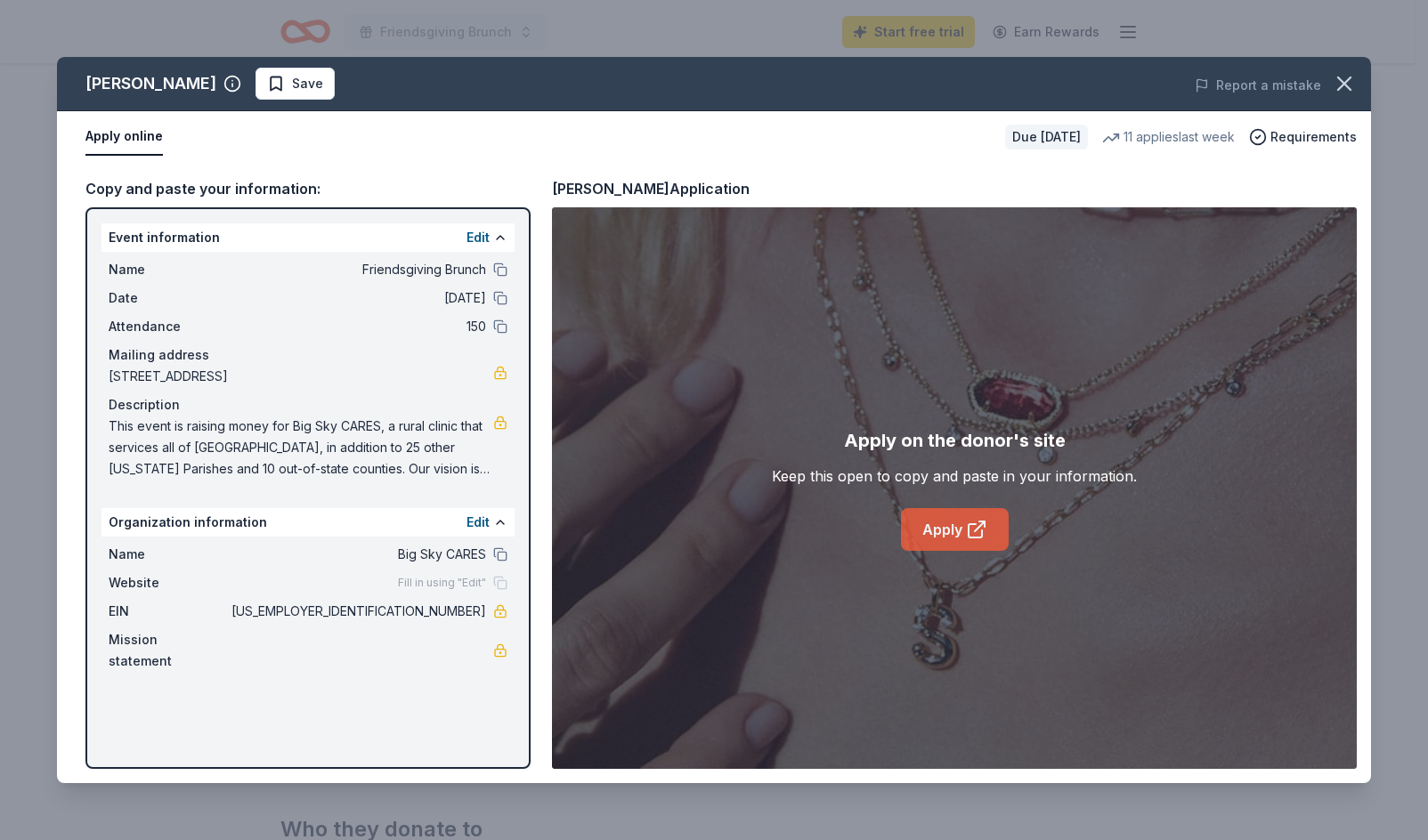
click at [962, 537] on link "Apply" at bounding box center [955, 529] width 108 height 43
click at [267, 82] on span "Save" at bounding box center [295, 83] width 56 height 21
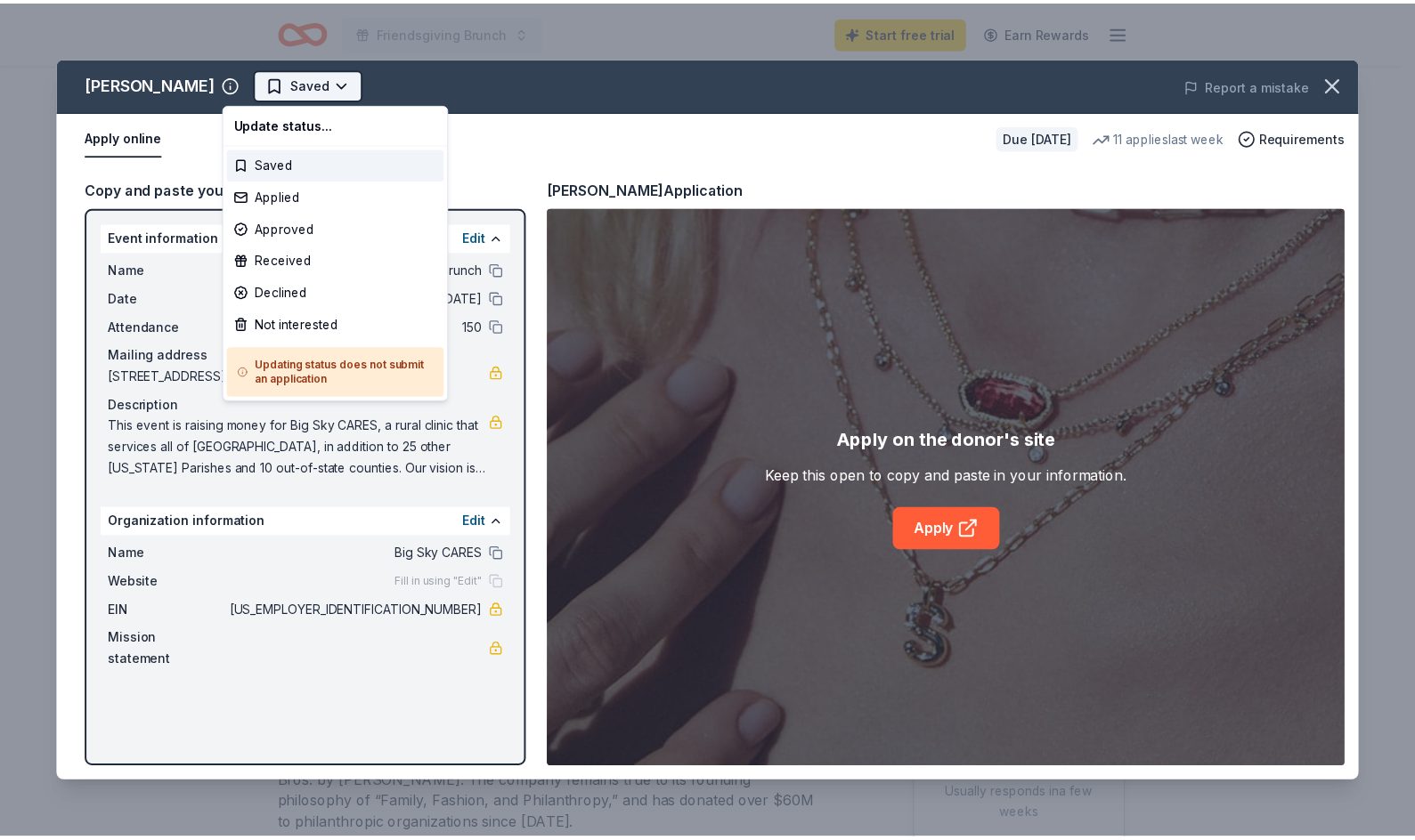
scroll to position [0, 0]
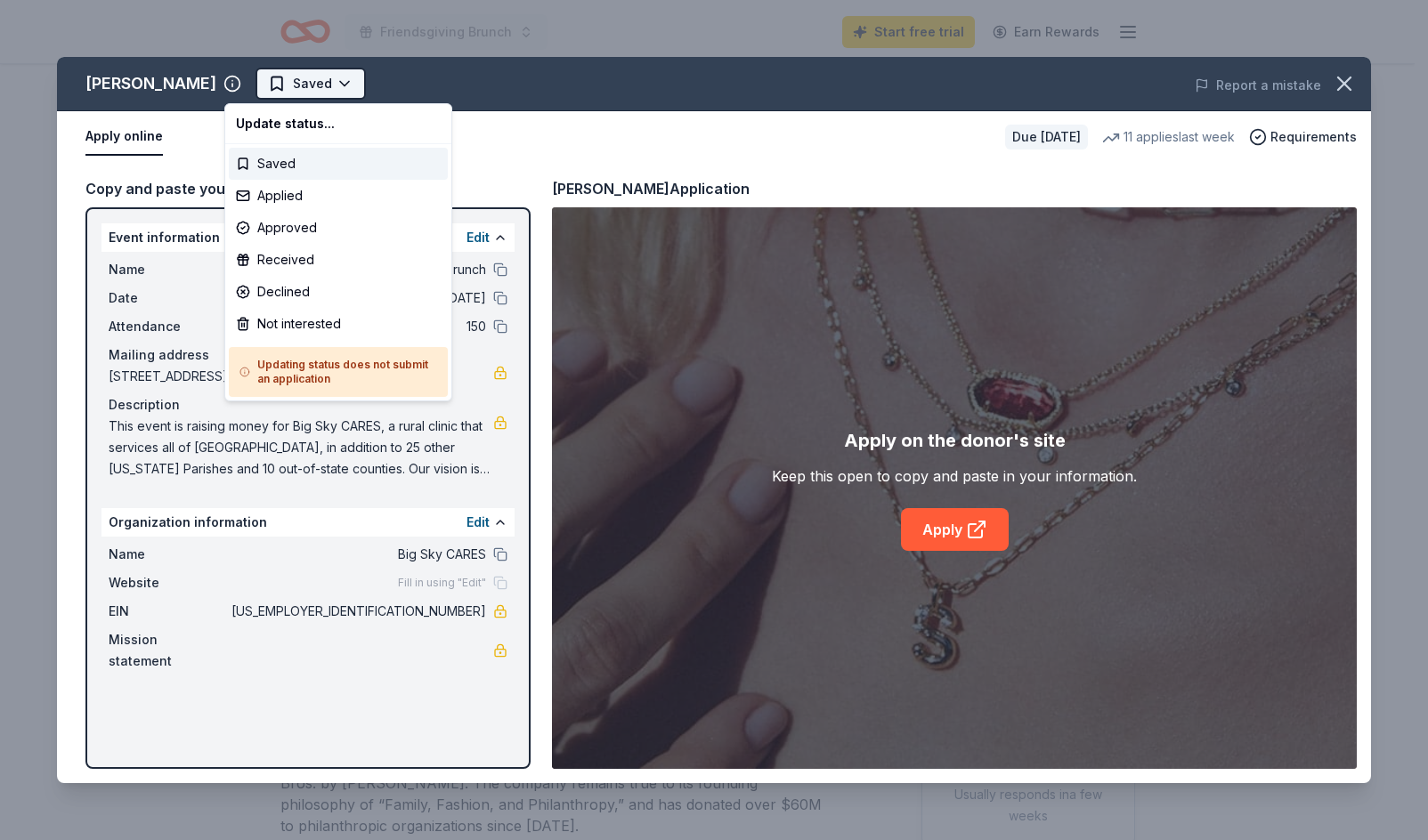
click at [294, 73] on html "Friendsgiving Brunch Start free trial Earn Rewards Due [DATE] Share [PERSON_NAM…" at bounding box center [714, 420] width 1428 height 840
click at [300, 200] on div "Applied" at bounding box center [338, 196] width 219 height 32
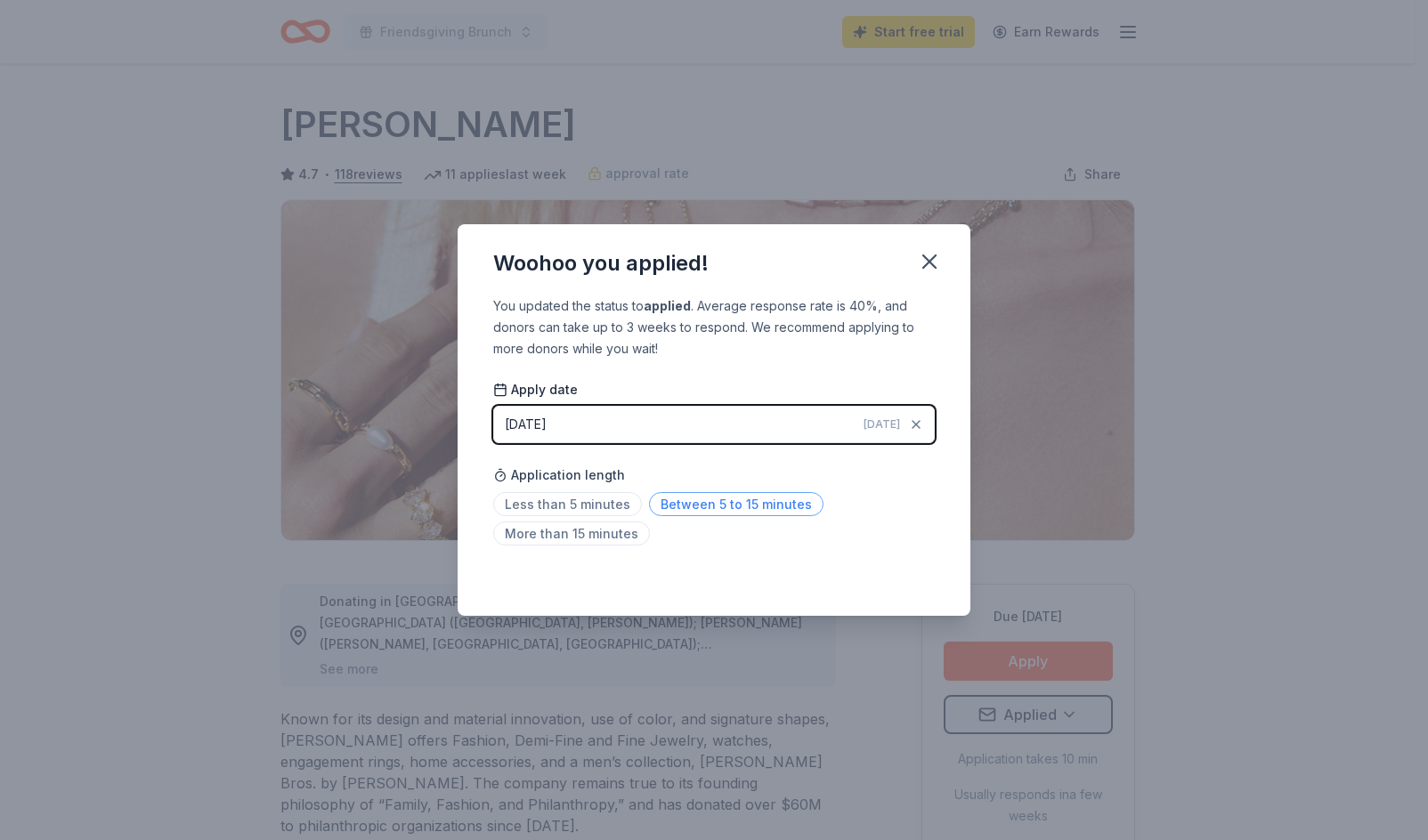
click at [699, 494] on span "Between 5 to 15 minutes" at bounding box center [736, 504] width 175 height 24
click at [934, 255] on icon "button" at bounding box center [929, 262] width 25 height 25
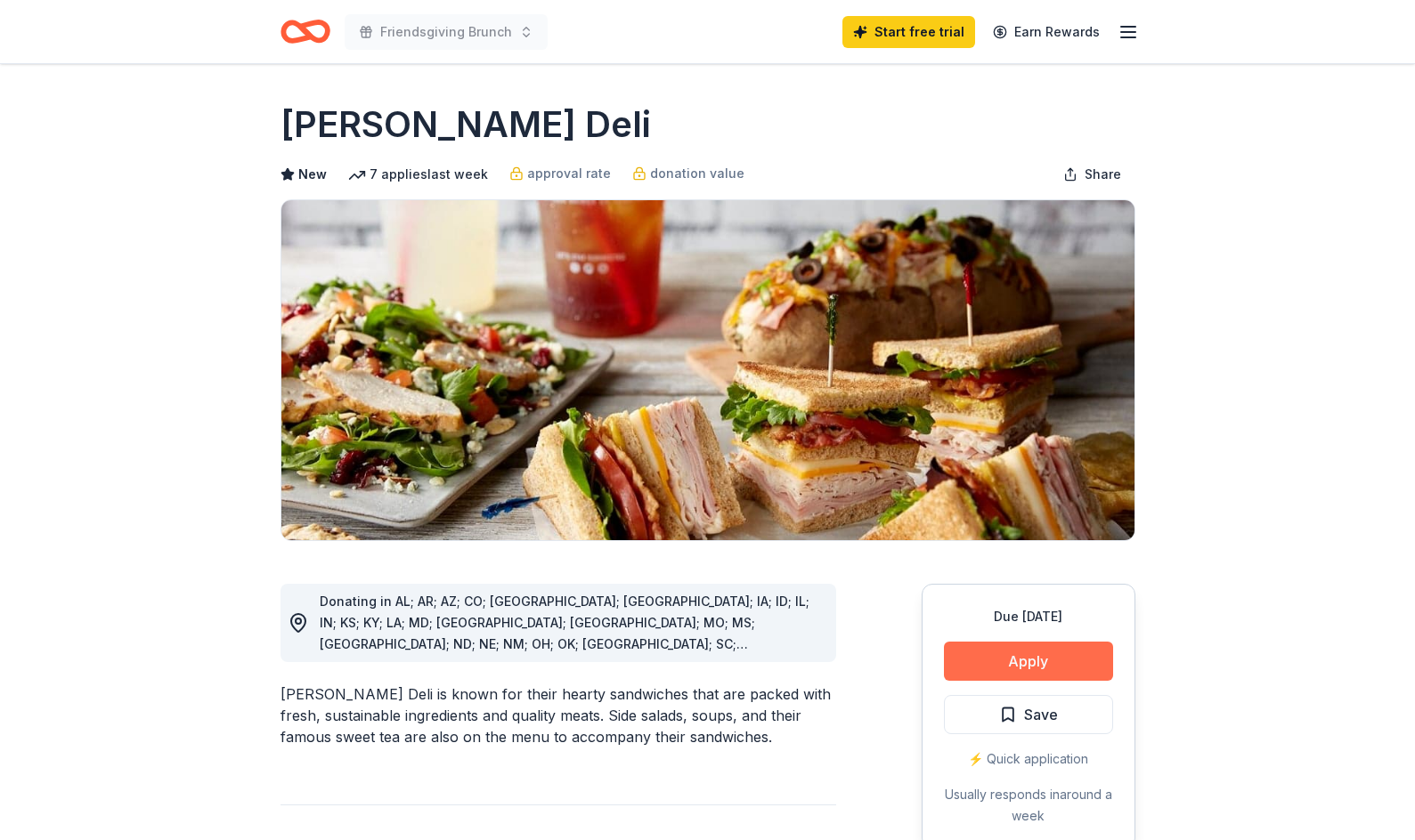
click at [975, 664] on button "Apply" at bounding box center [1027, 661] width 169 height 39
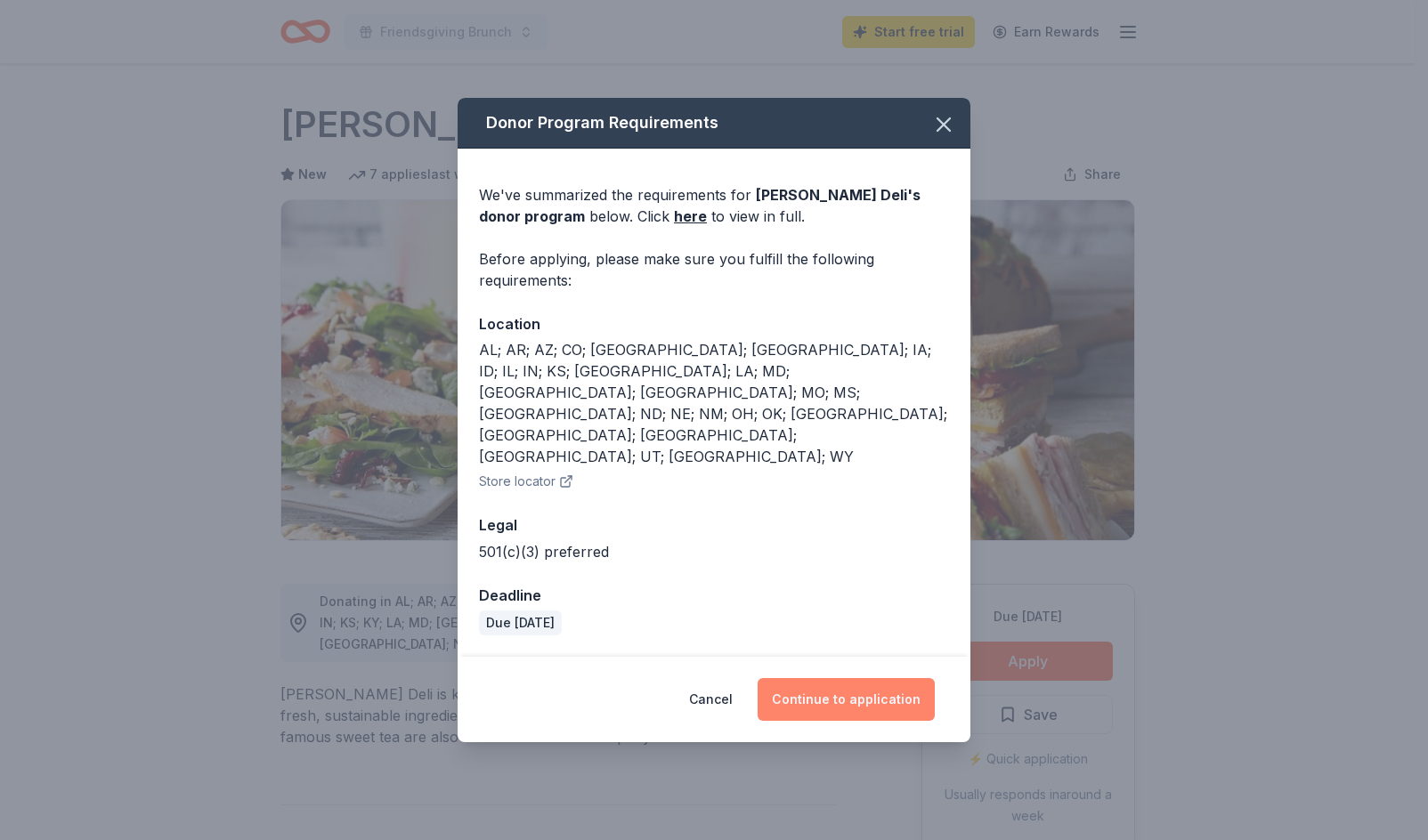
click at [830, 679] on button "Continue to application" at bounding box center [846, 700] width 178 height 43
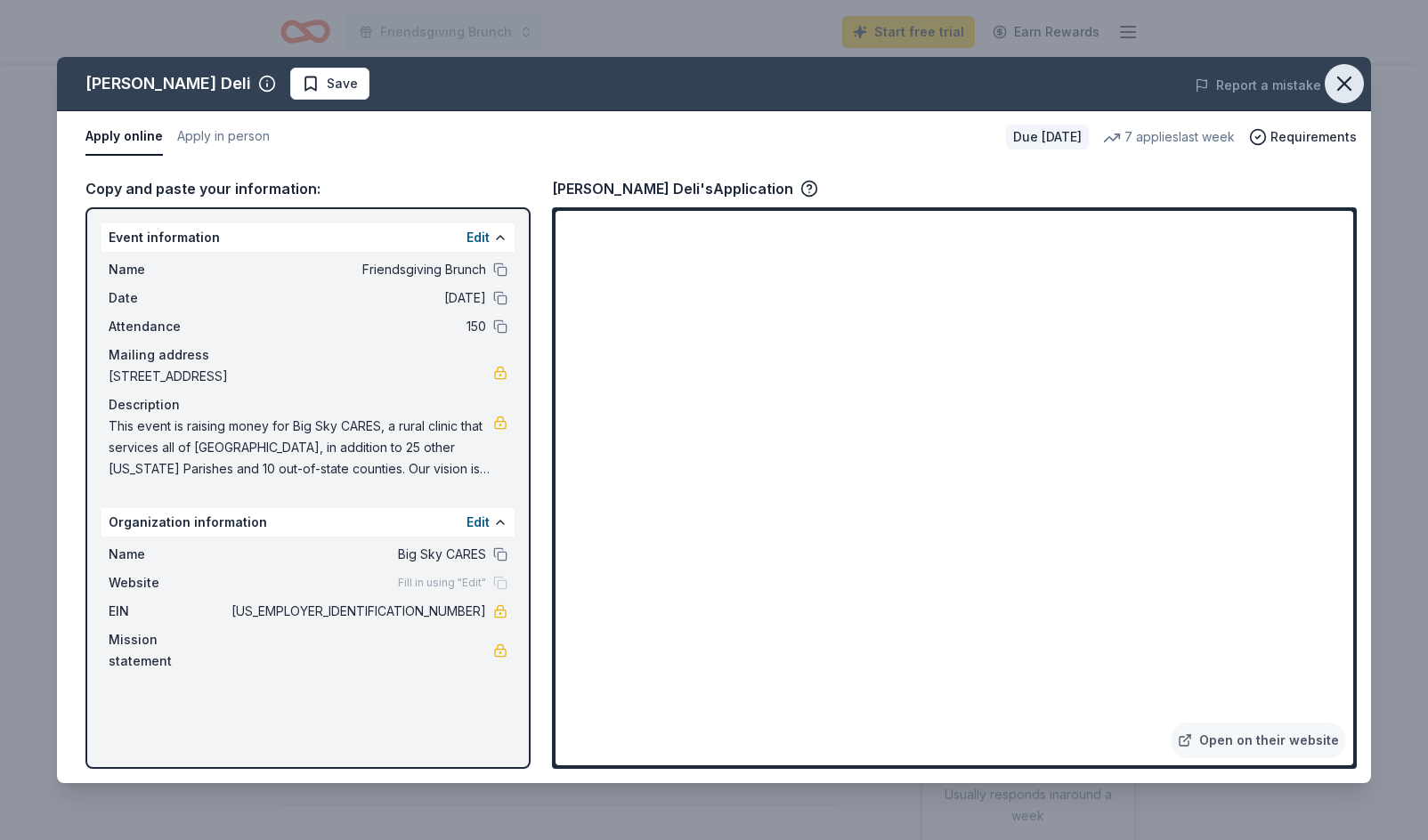
click at [1346, 85] on icon "button" at bounding box center [1343, 83] width 12 height 12
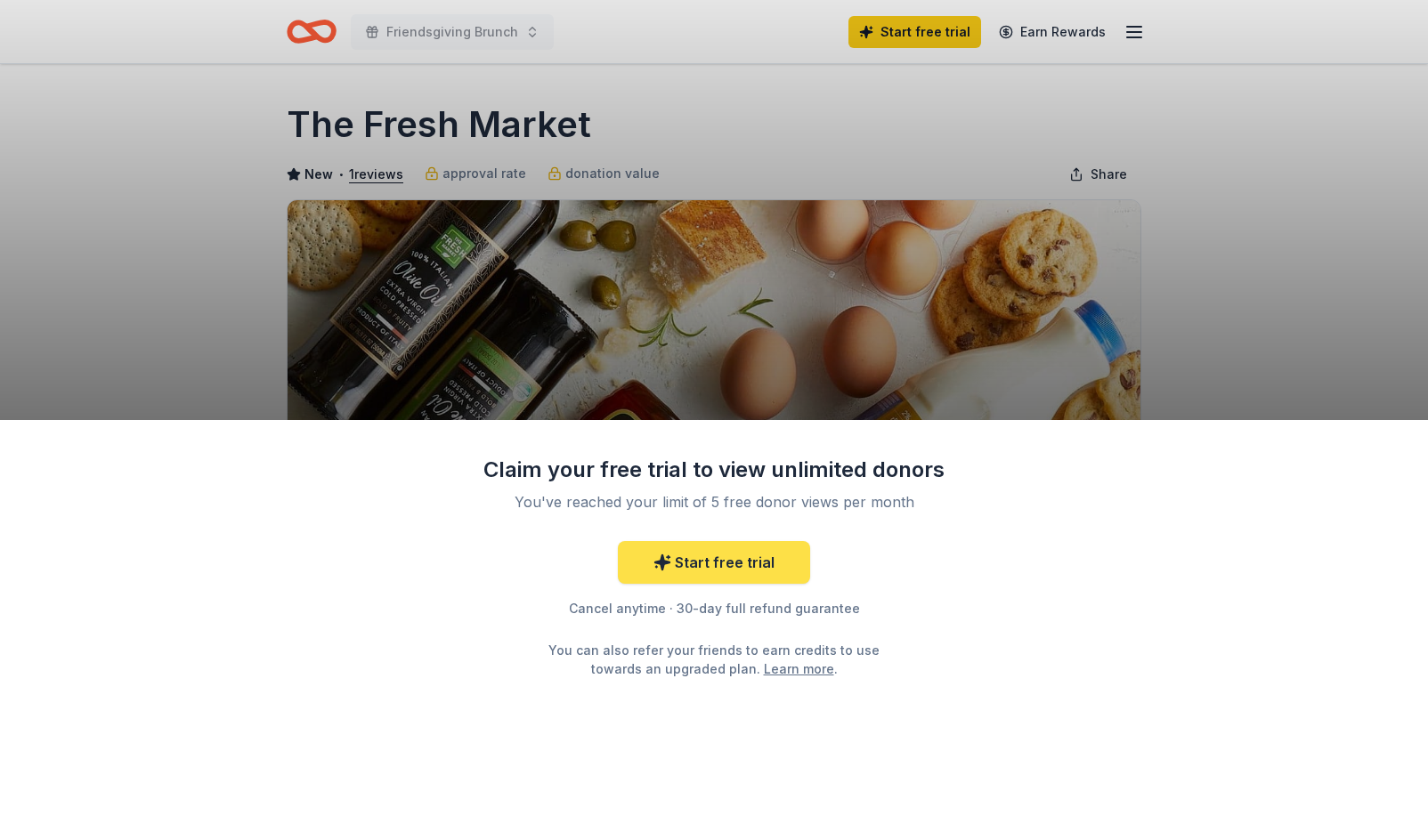
click at [743, 542] on link "Start free trial" at bounding box center [713, 562] width 192 height 43
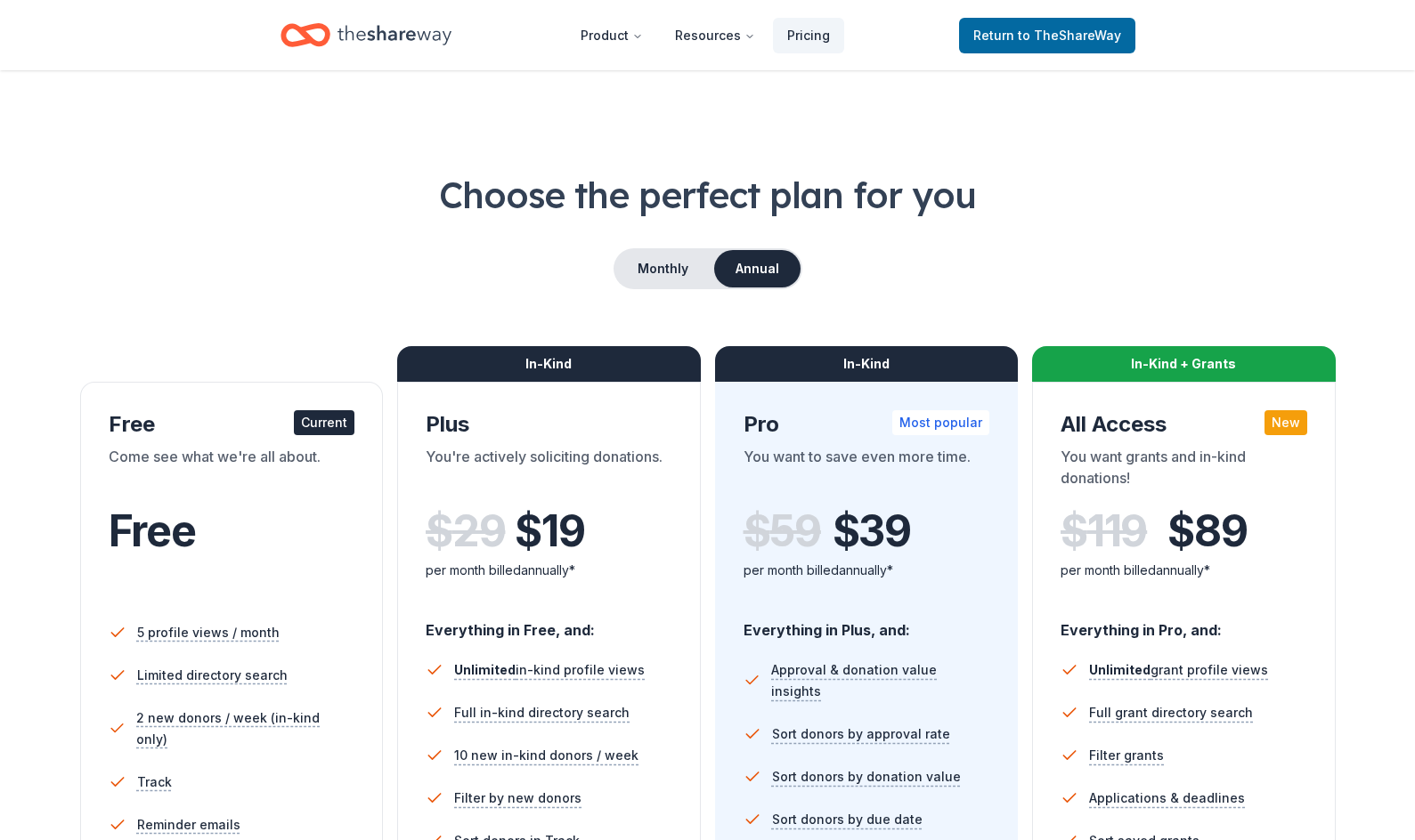
click at [295, 496] on div "Free" at bounding box center [232, 550] width 246 height 109
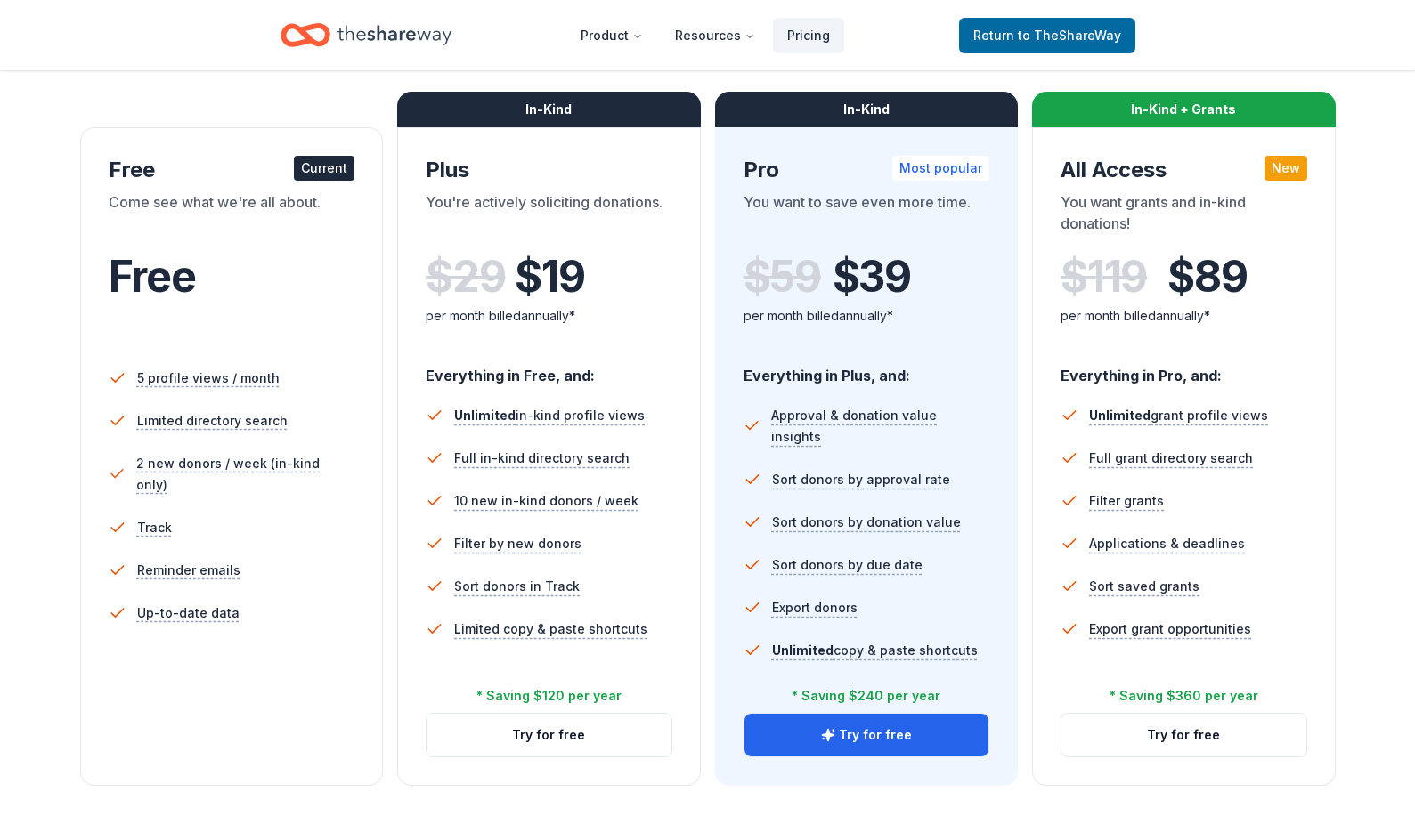
scroll to position [249, 0]
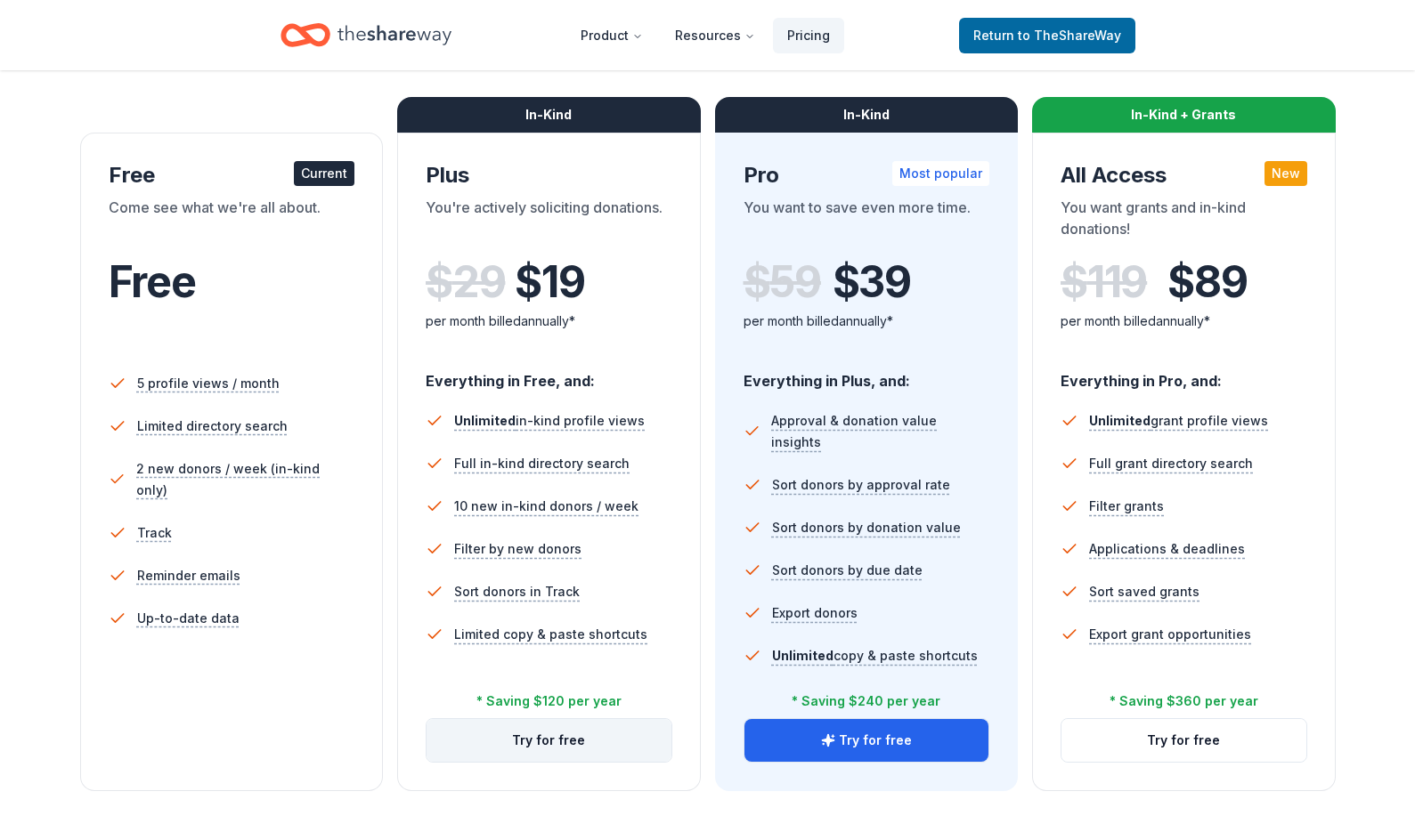
click at [608, 746] on button "Try for free" at bounding box center [549, 740] width 244 height 43
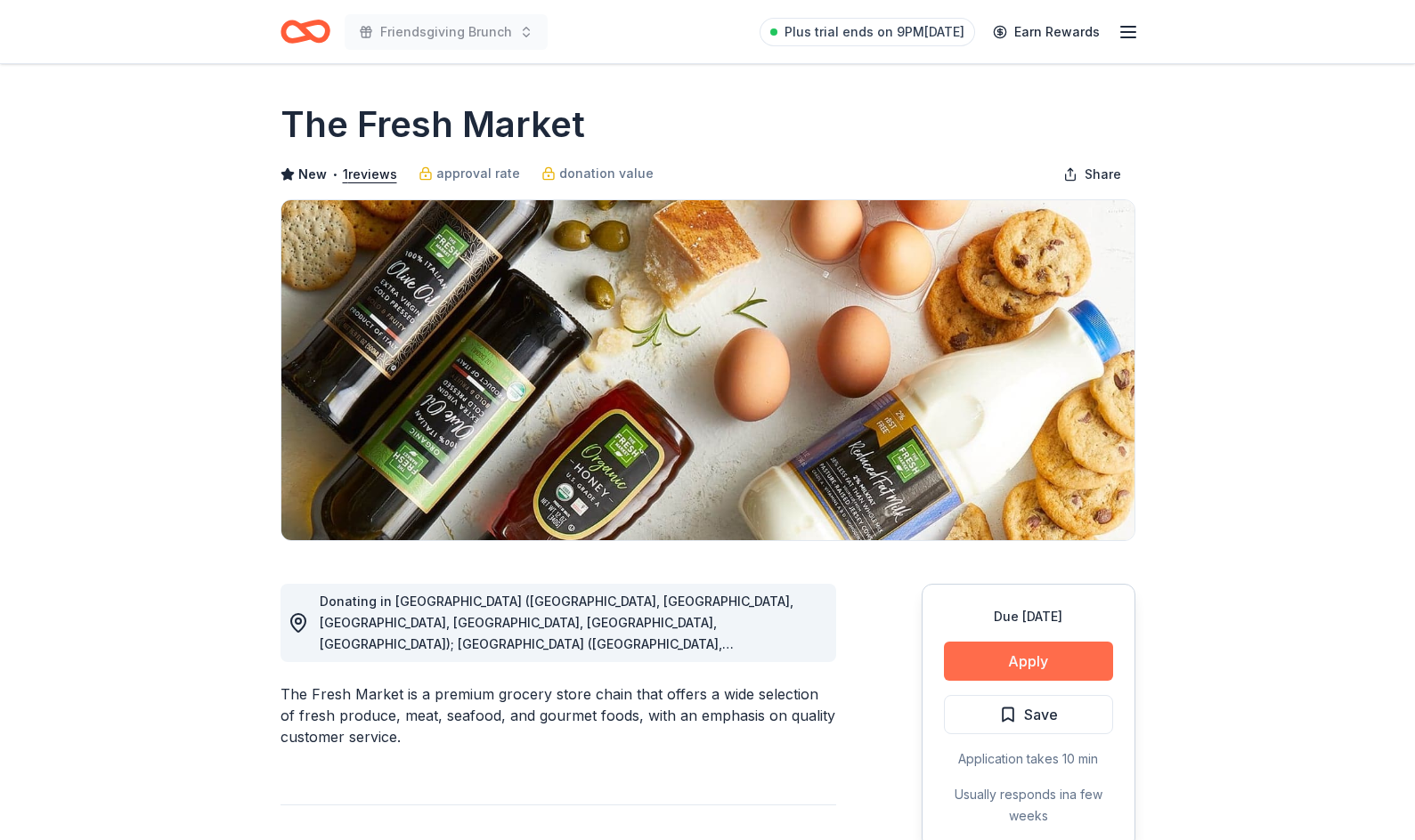
click at [1025, 668] on button "Apply" at bounding box center [1027, 661] width 169 height 39
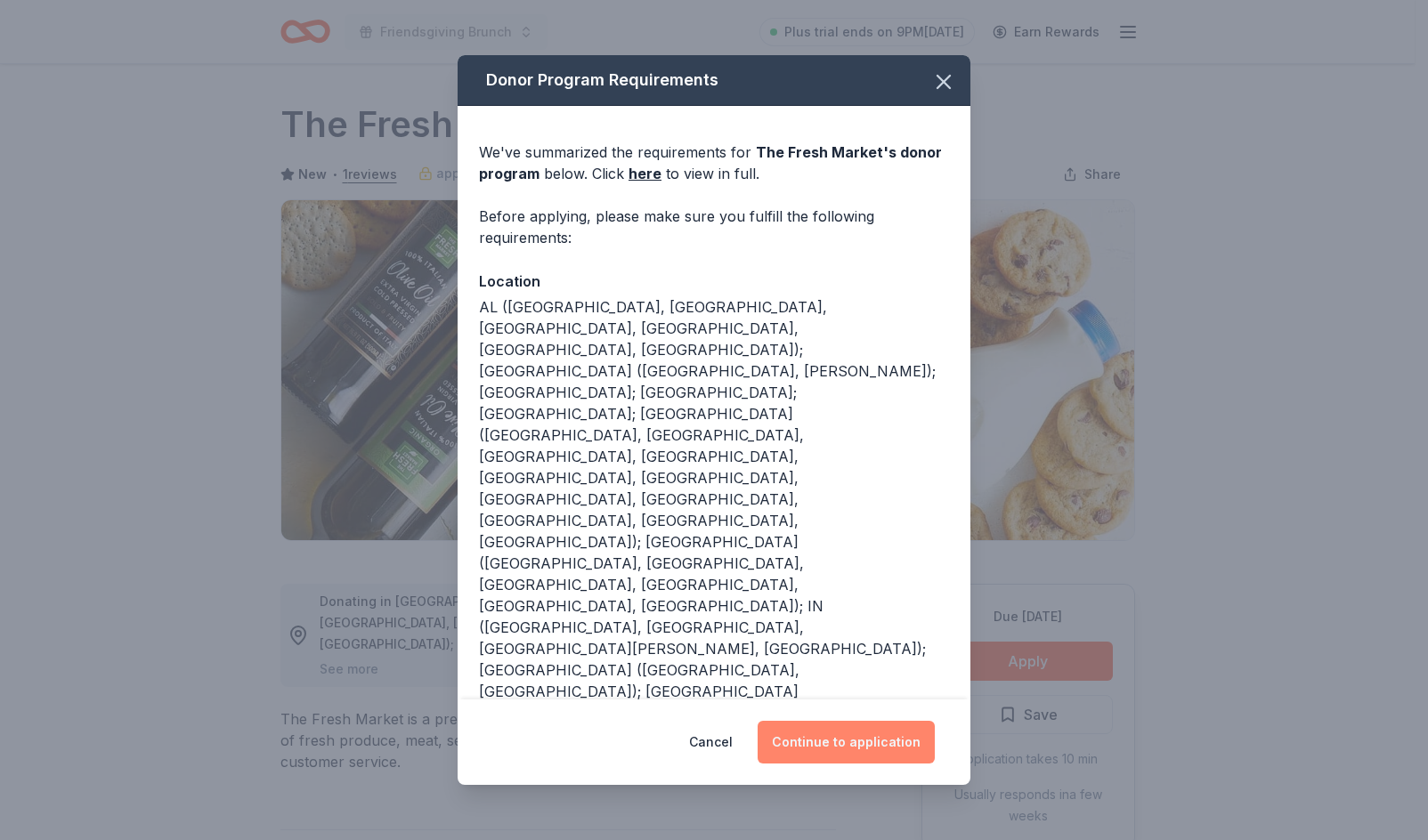
click at [826, 739] on button "Continue to application" at bounding box center [846, 742] width 178 height 43
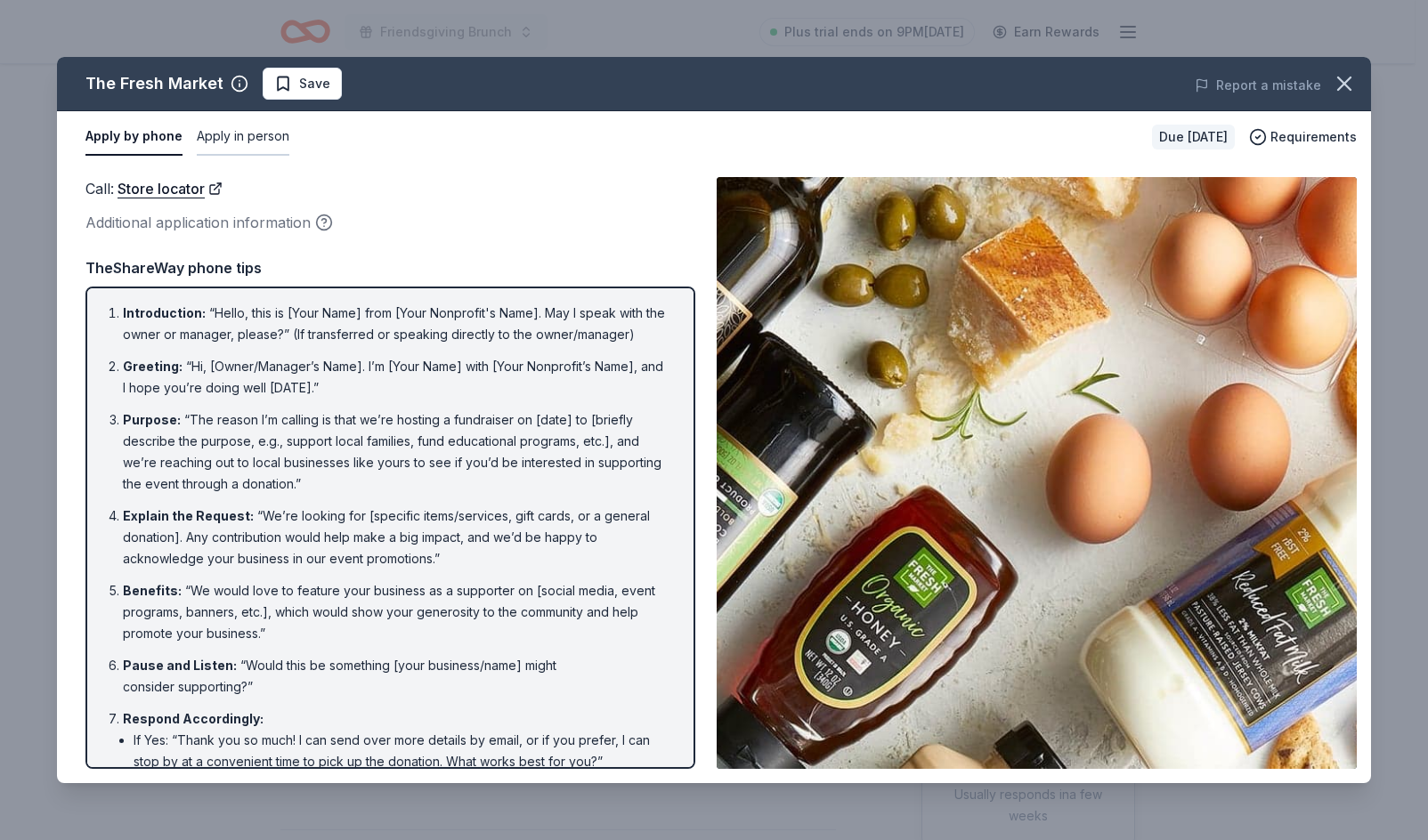
click at [239, 130] on button "Apply in person" at bounding box center [242, 136] width 93 height 37
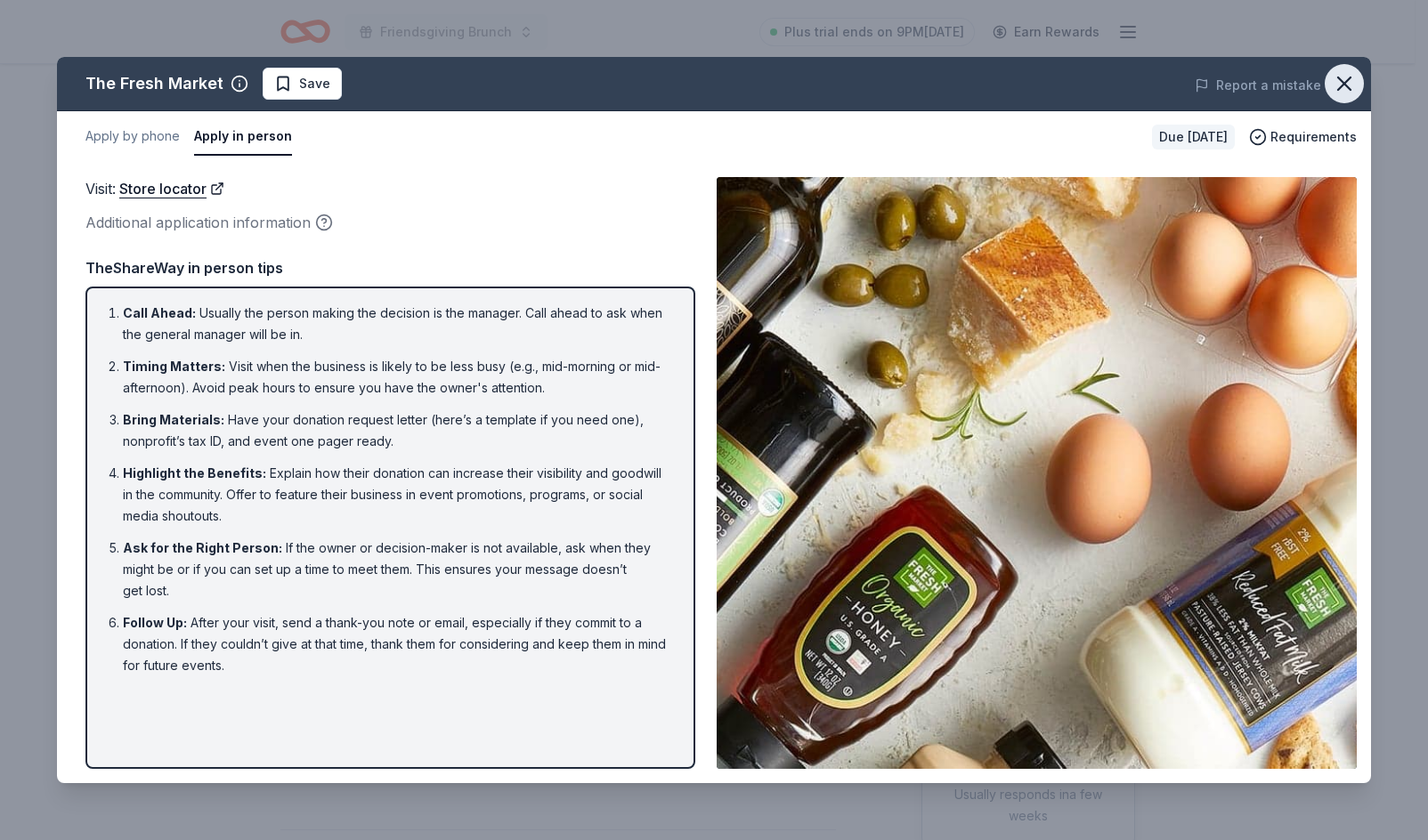
click at [1346, 81] on icon "button" at bounding box center [1343, 83] width 12 height 12
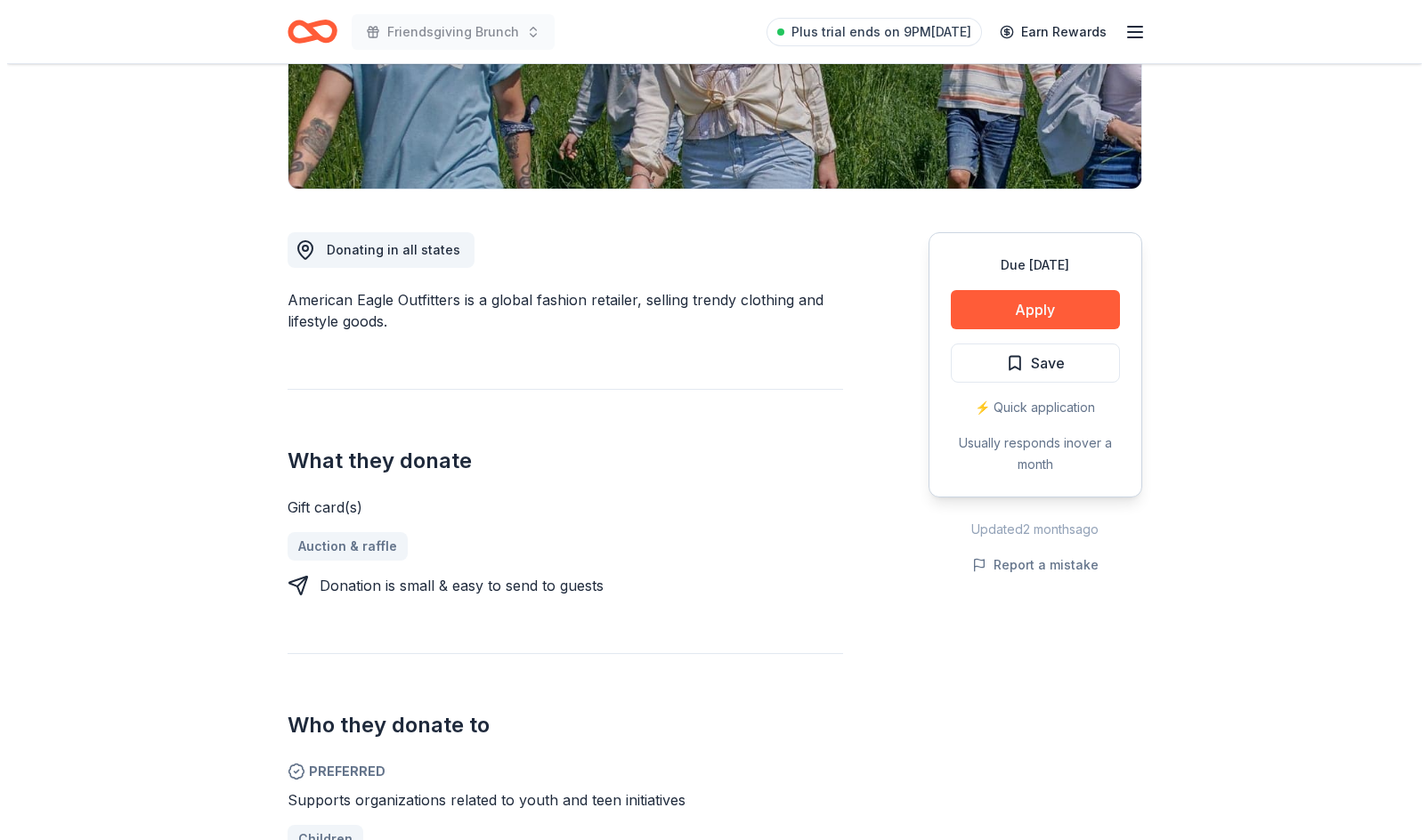
scroll to position [332, 0]
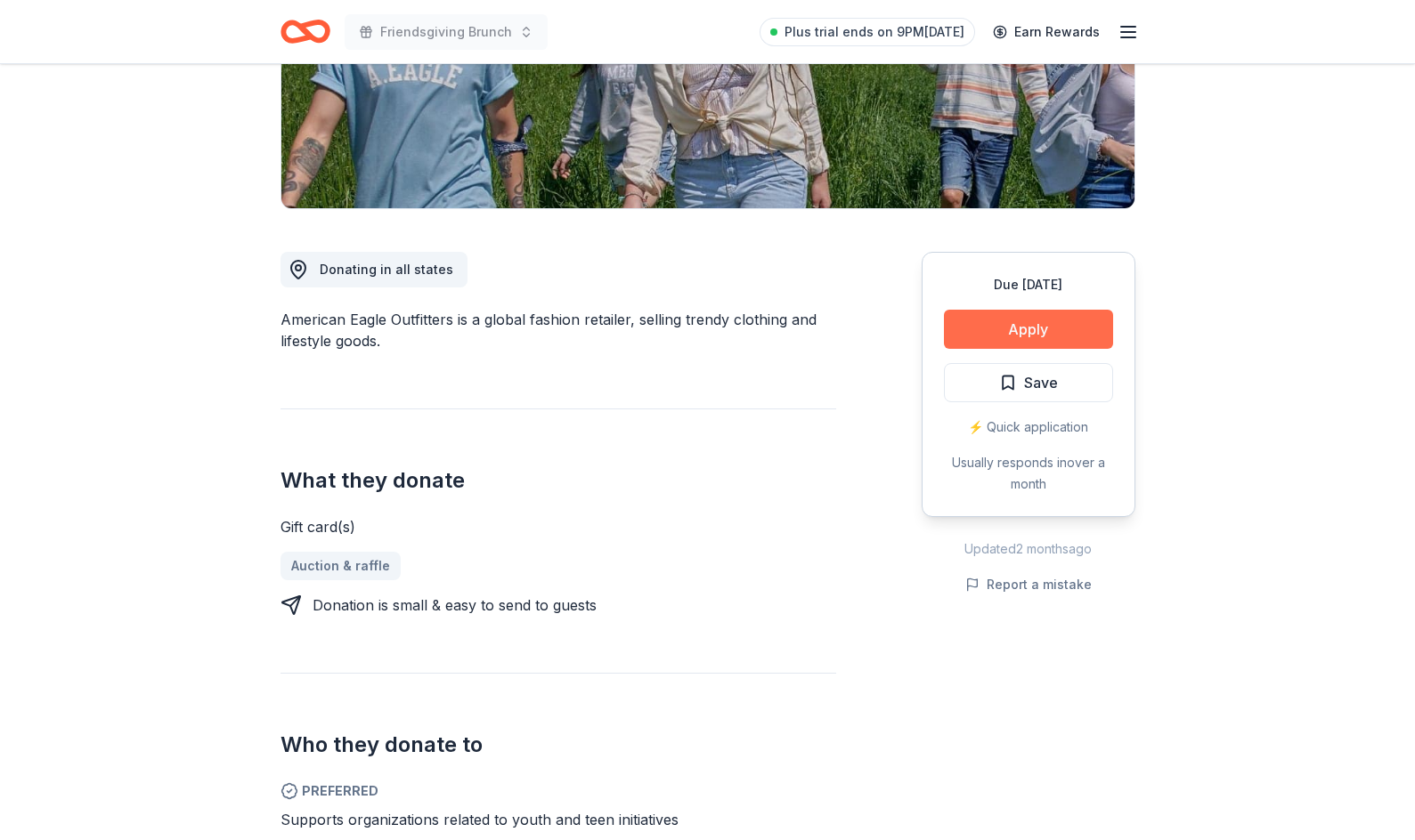
click at [1060, 316] on button "Apply" at bounding box center [1027, 328] width 169 height 39
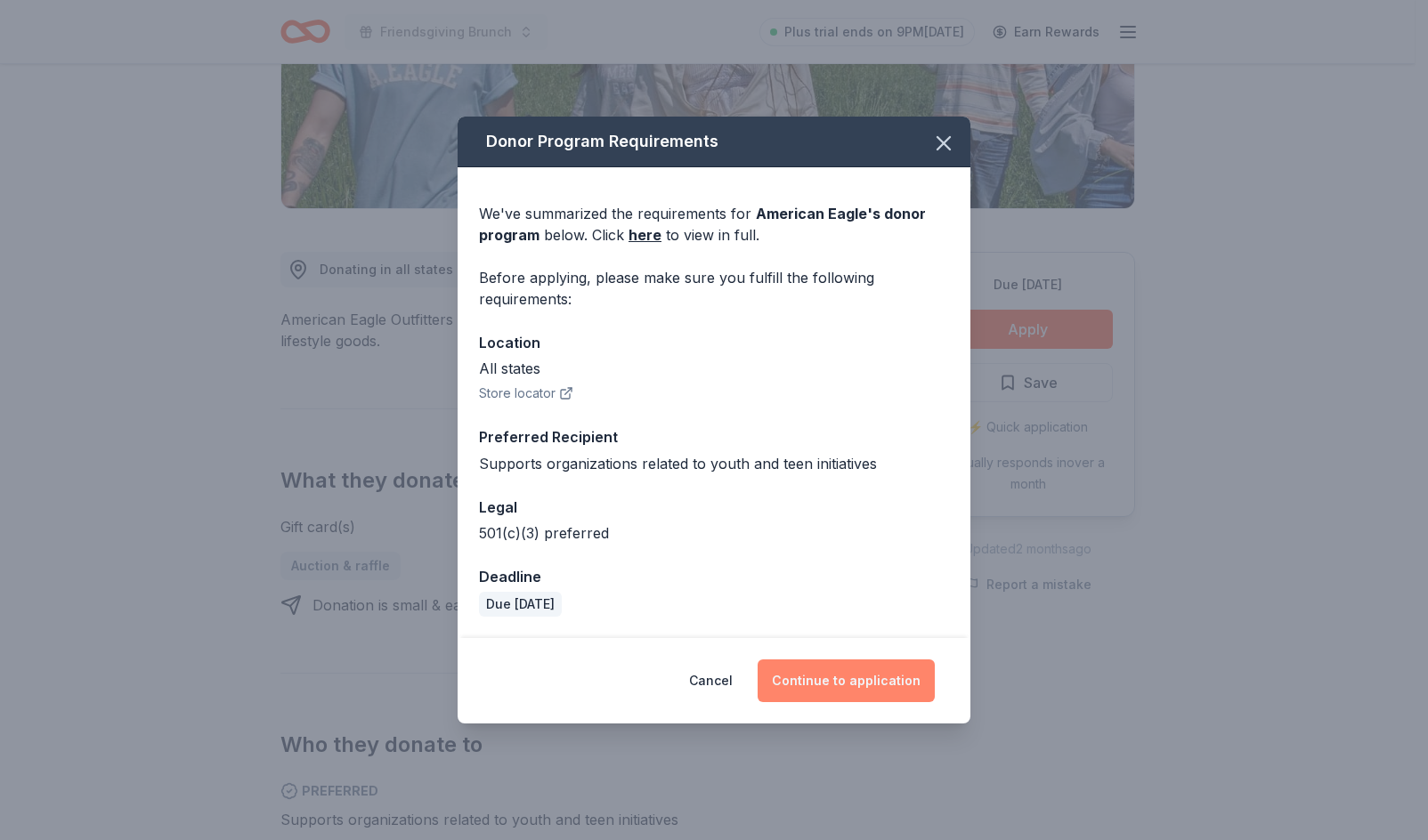
click at [794, 679] on button "Continue to application" at bounding box center [846, 681] width 178 height 43
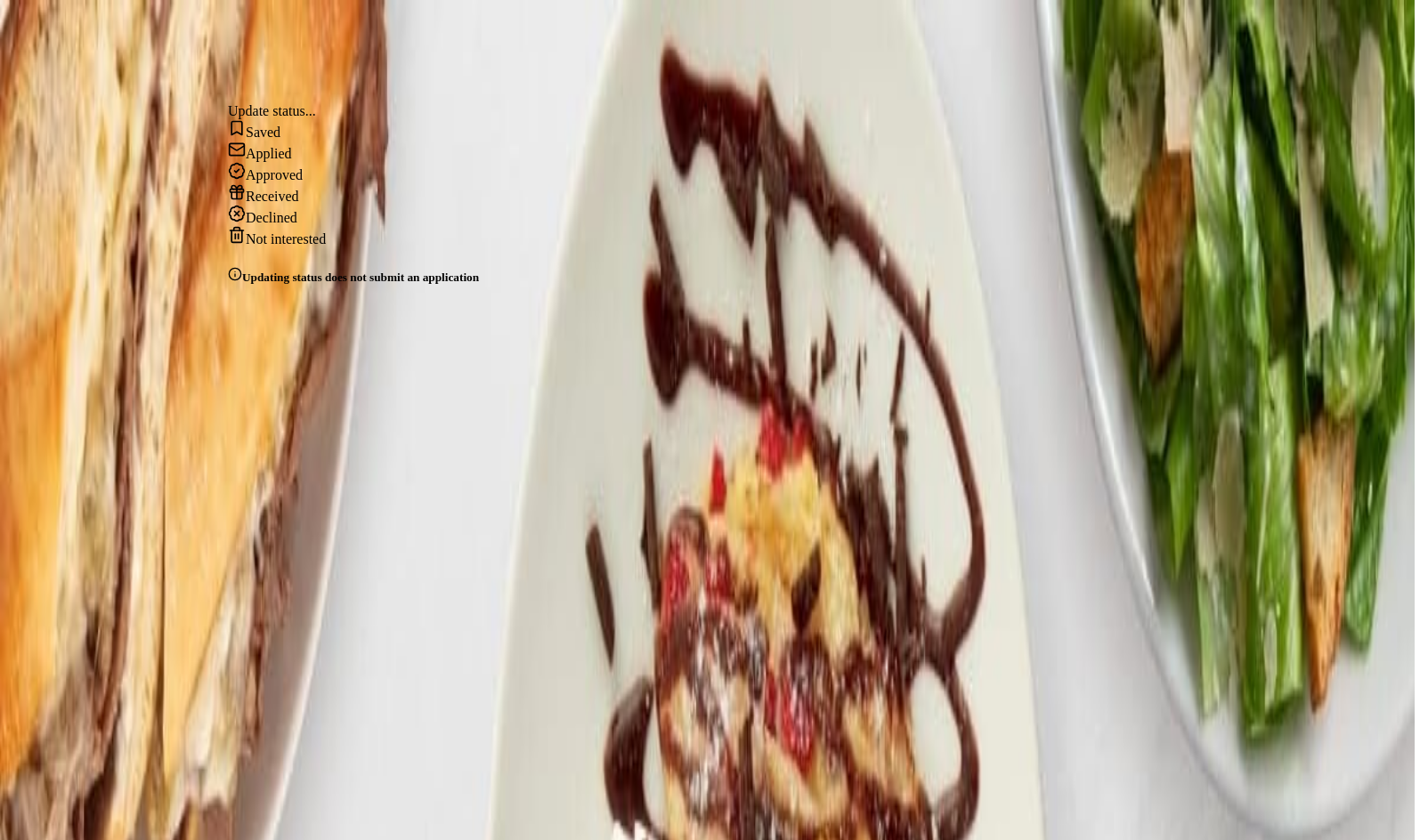
click at [282, 162] on div "Applied" at bounding box center [353, 151] width 251 height 21
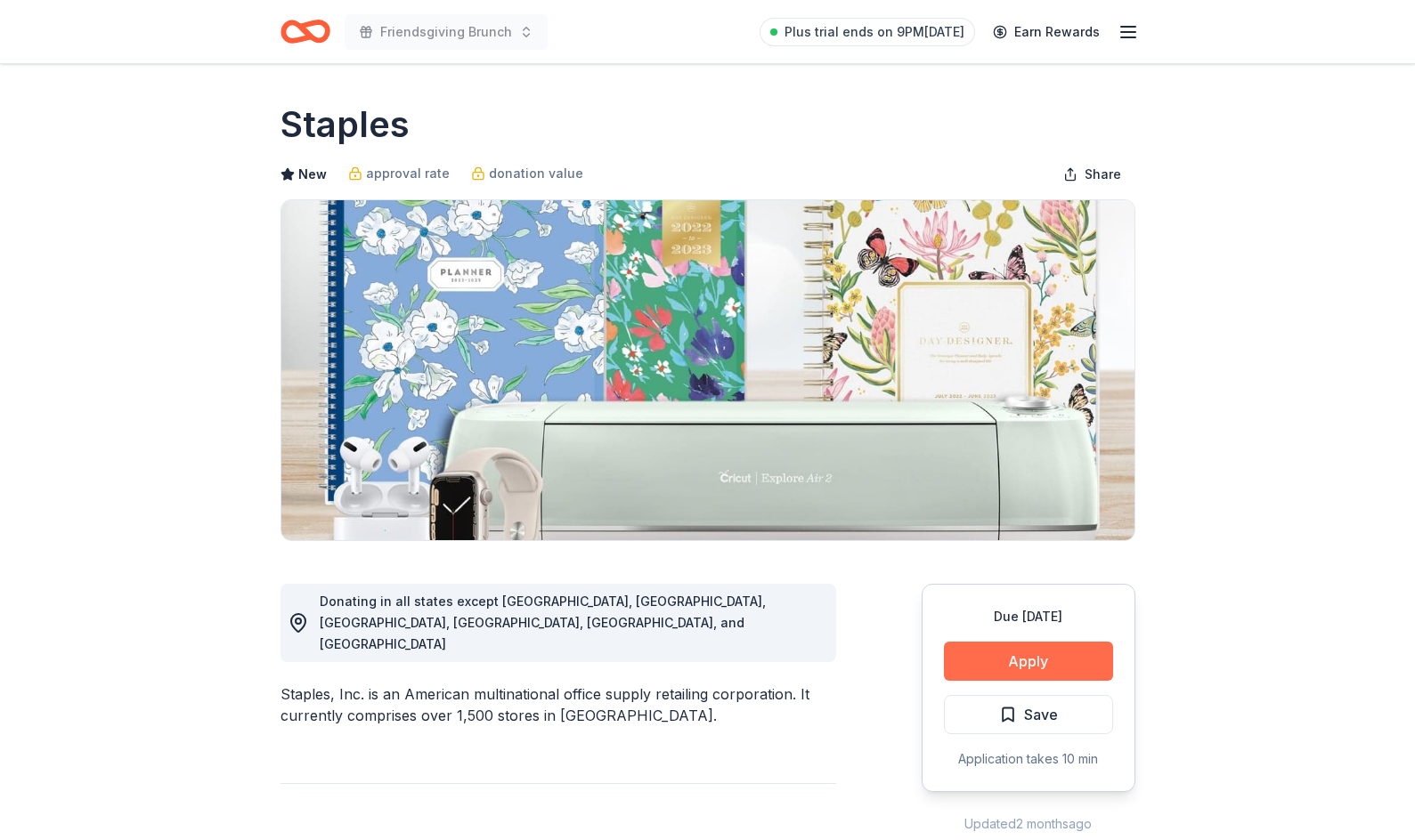
click at [1002, 655] on button "Apply" at bounding box center [1027, 661] width 169 height 39
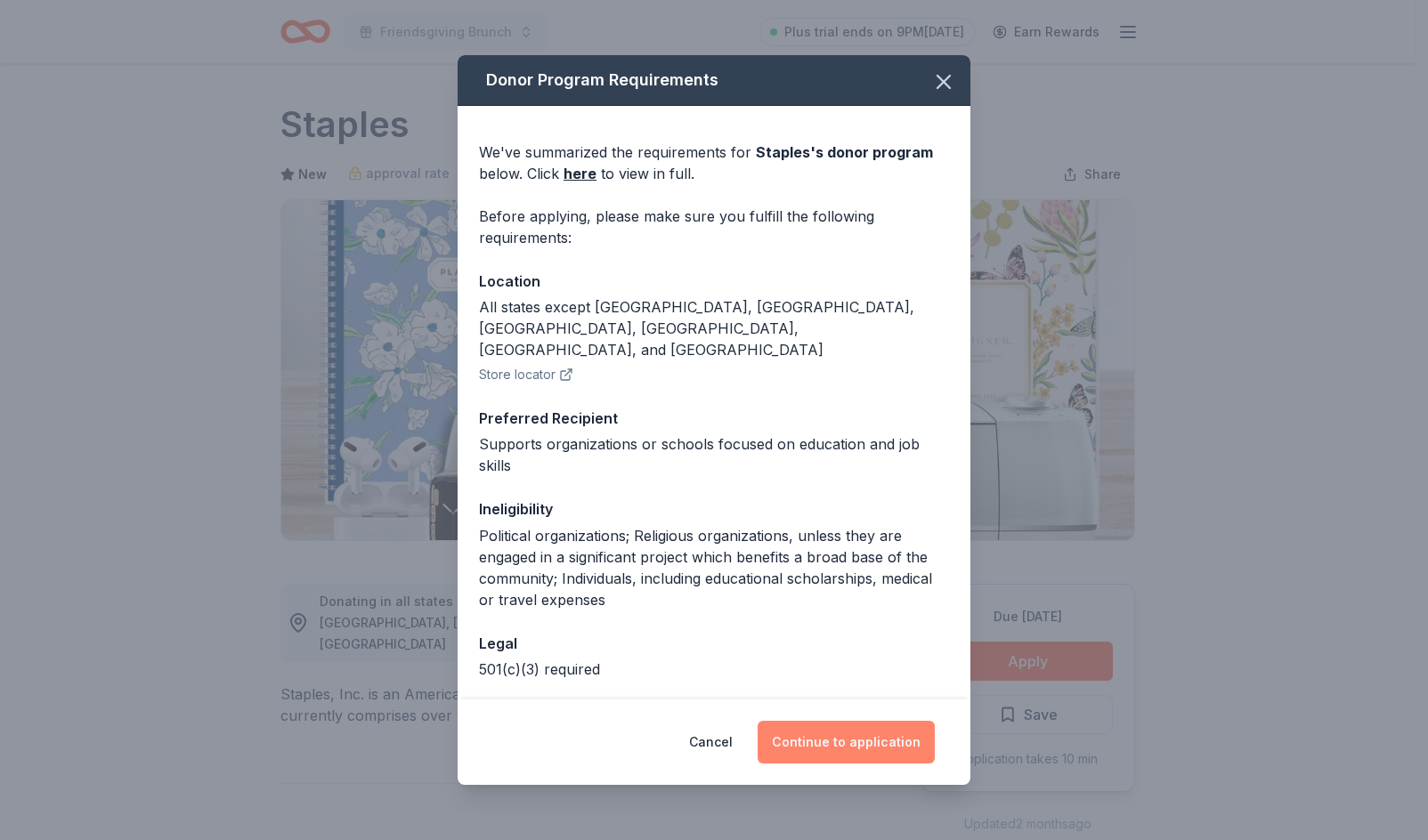
click at [909, 740] on button "Continue to application" at bounding box center [846, 742] width 178 height 43
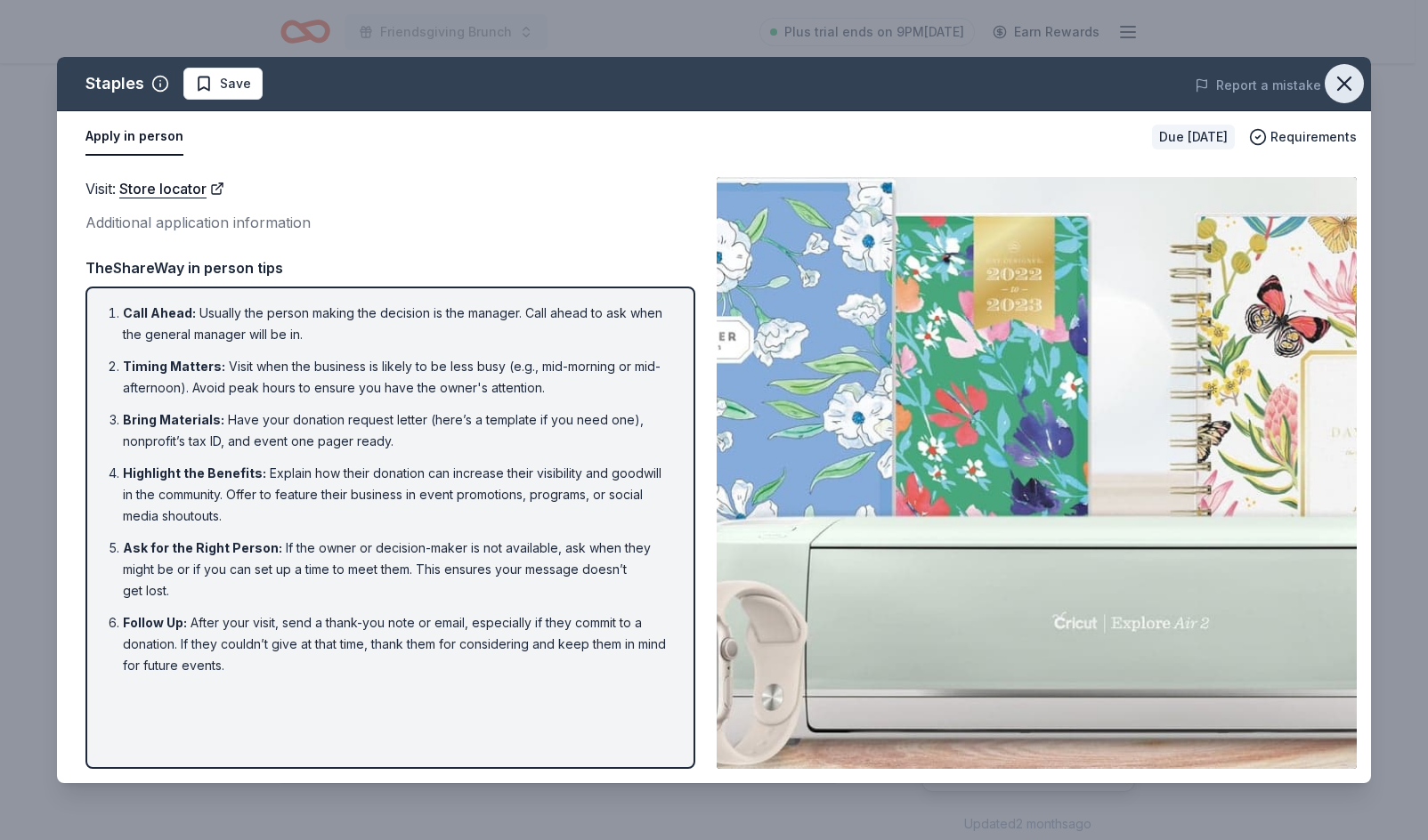
click at [1329, 76] on button "button" at bounding box center [1343, 83] width 39 height 39
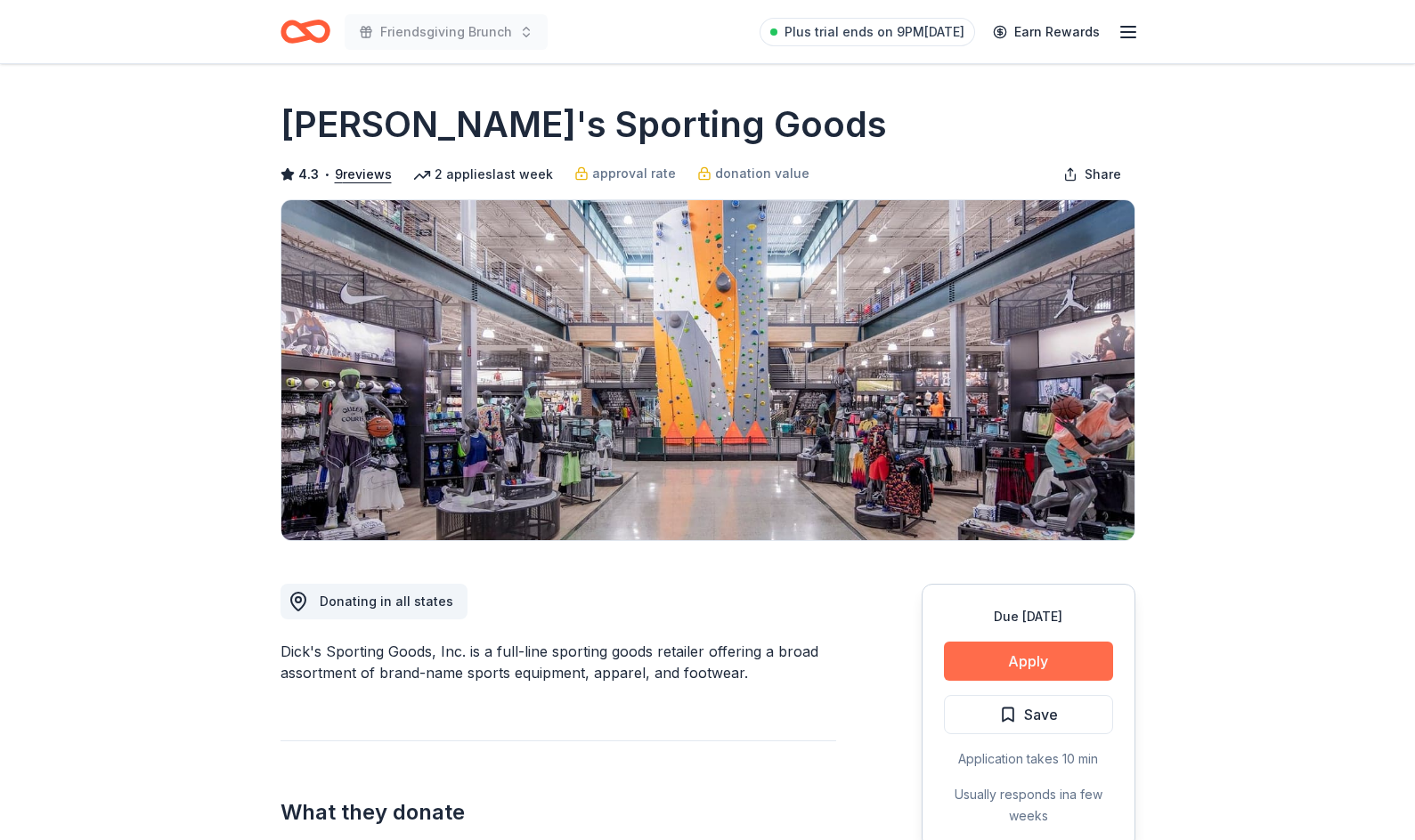
click at [973, 644] on button "Apply" at bounding box center [1027, 661] width 169 height 39
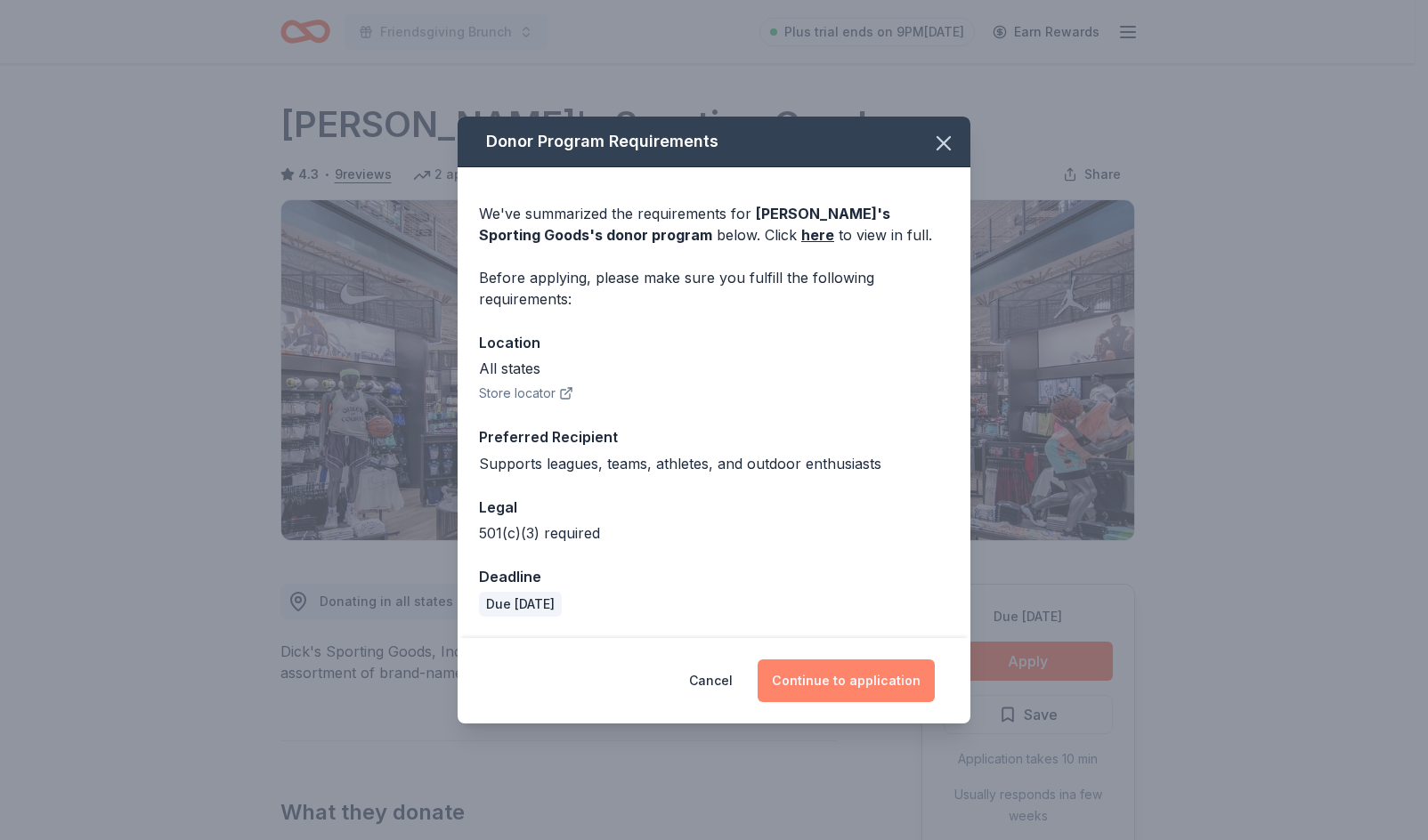
click at [800, 675] on button "Continue to application" at bounding box center [846, 681] width 178 height 43
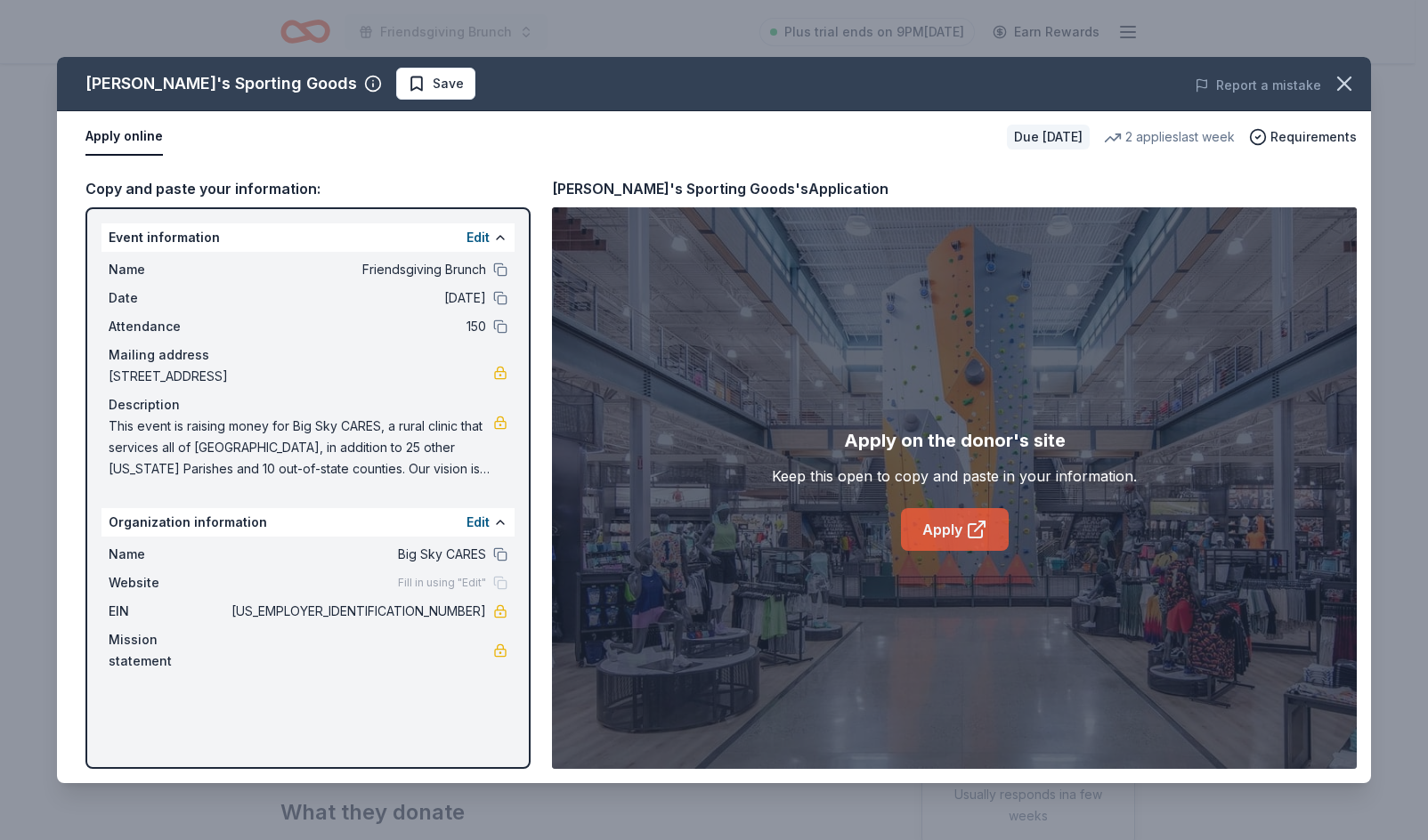
click at [972, 540] on link "Apply" at bounding box center [955, 529] width 108 height 43
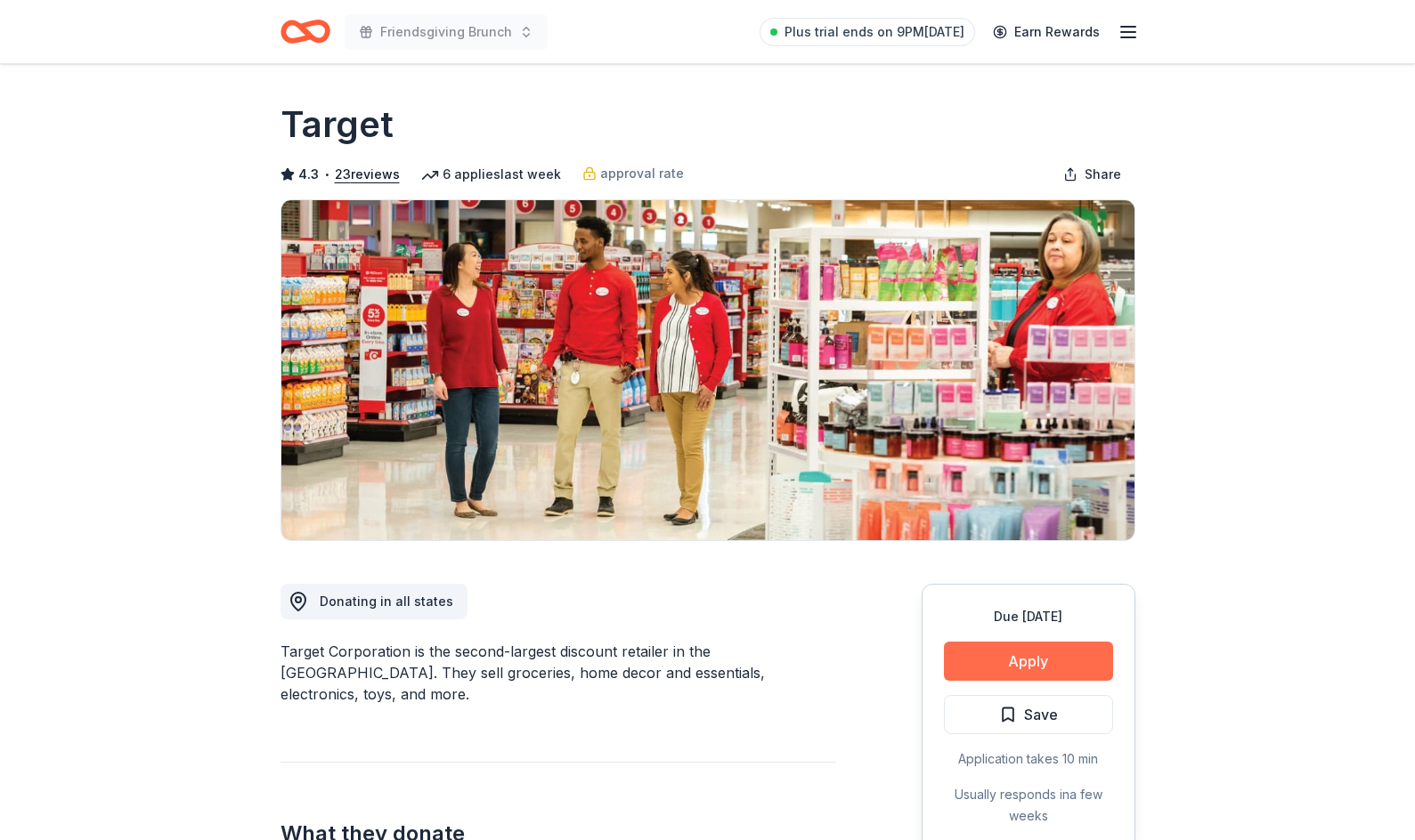
click at [980, 645] on button "Apply" at bounding box center [1027, 661] width 169 height 39
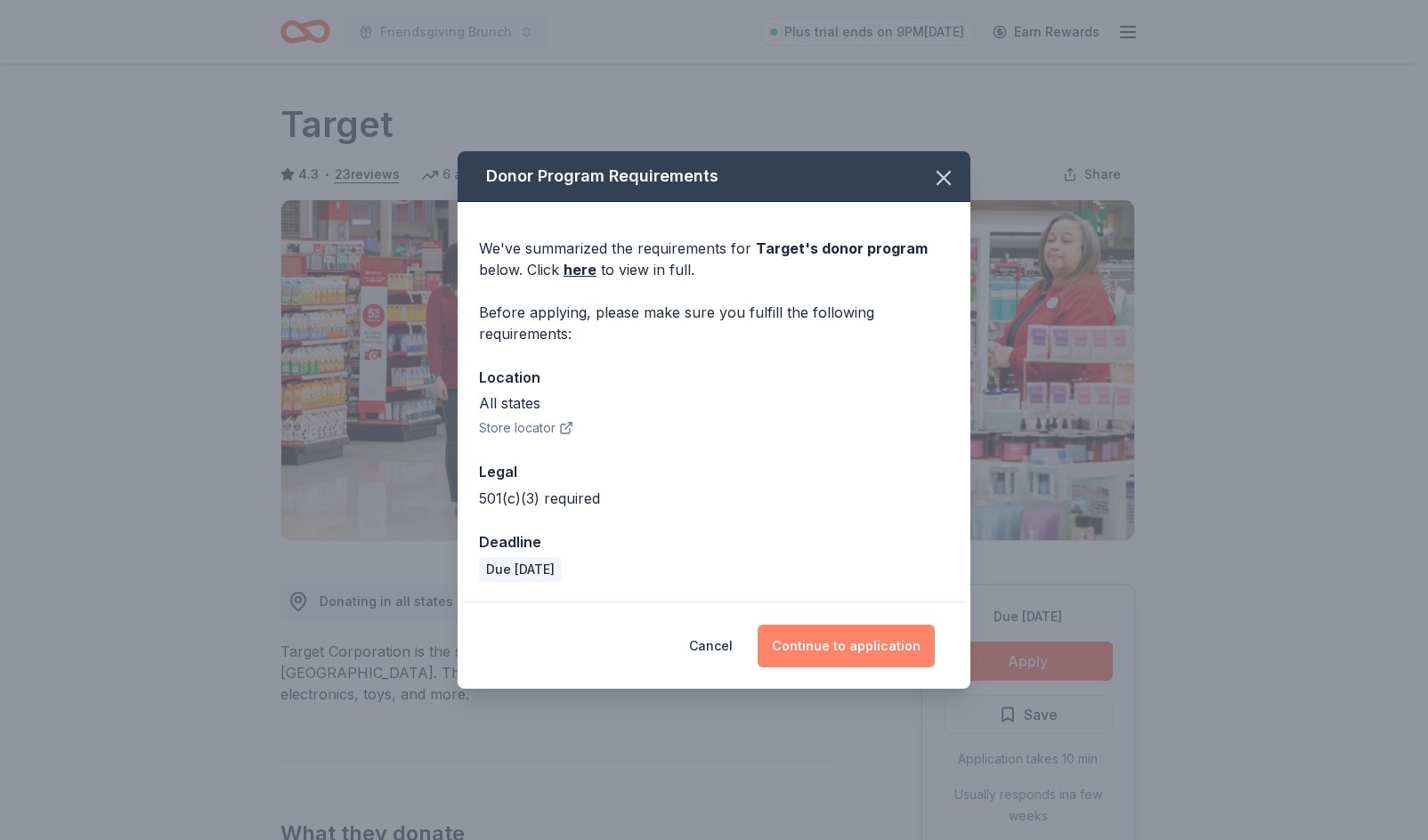
click at [803, 657] on button "Continue to application" at bounding box center [846, 646] width 178 height 43
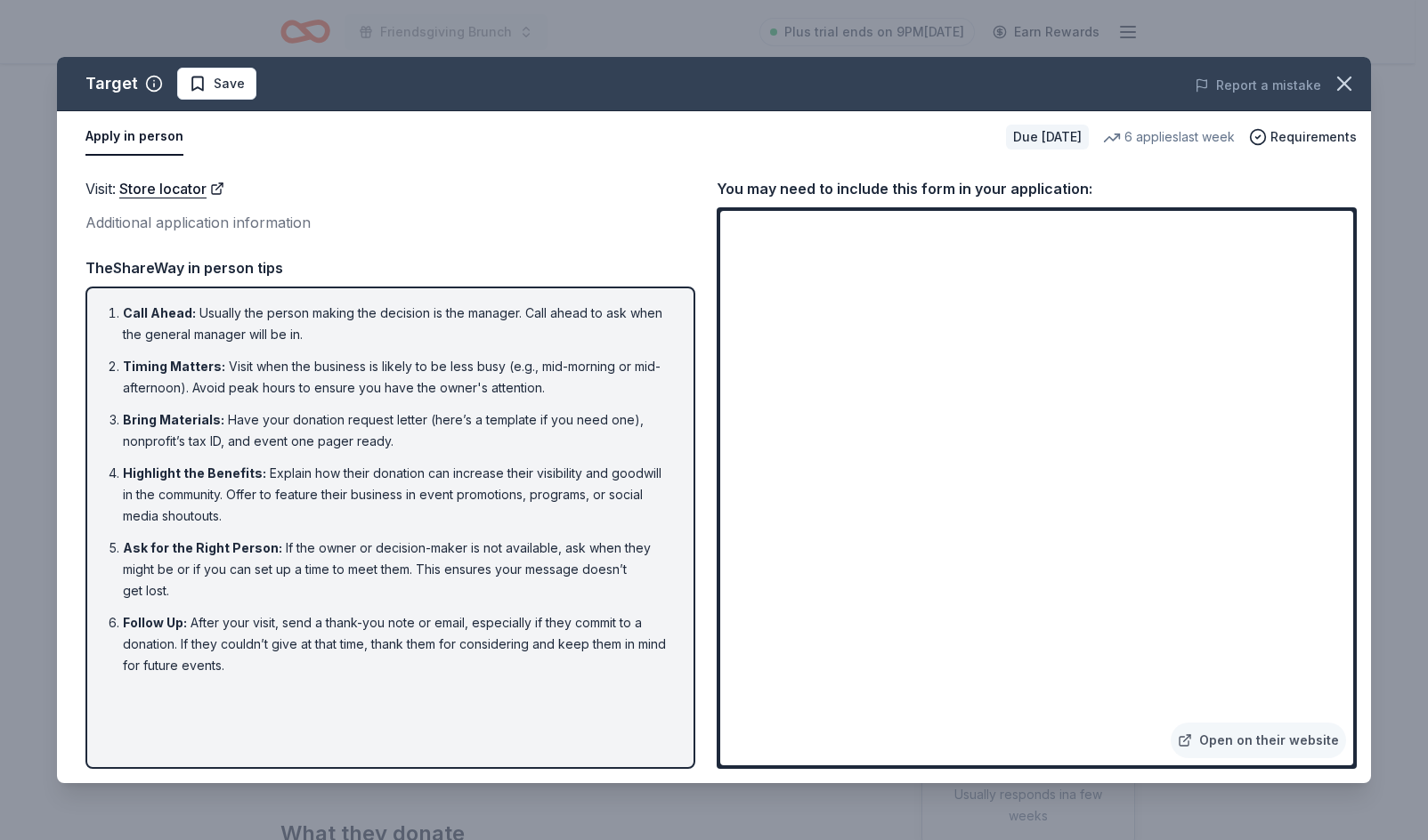
click at [171, 31] on div "Target Save Report a mistake Apply in person Due in 61 days 6 applies last week…" at bounding box center [714, 420] width 1428 height 840
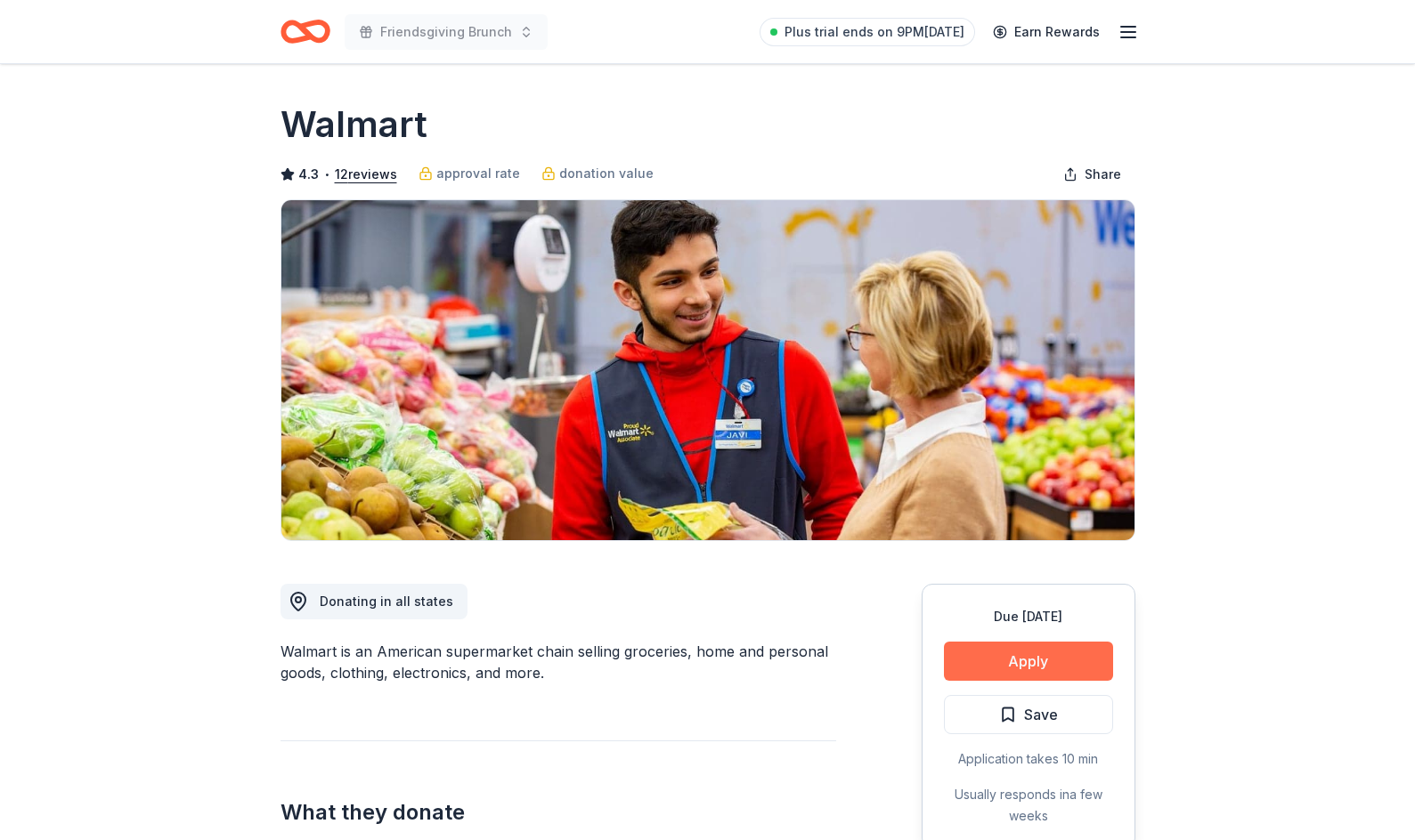
click at [1062, 652] on button "Apply" at bounding box center [1027, 661] width 169 height 39
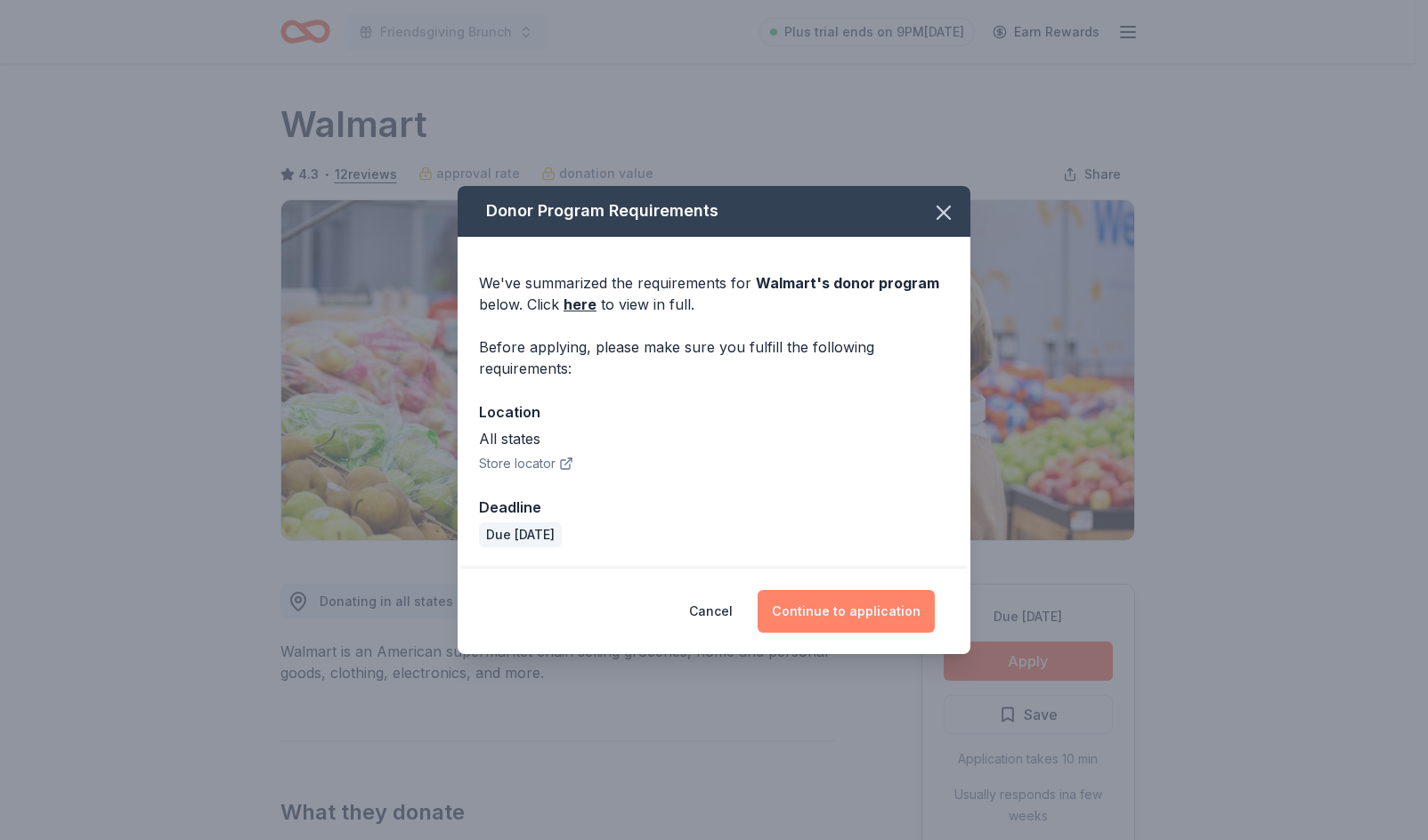
click at [829, 607] on button "Continue to application" at bounding box center [846, 611] width 178 height 43
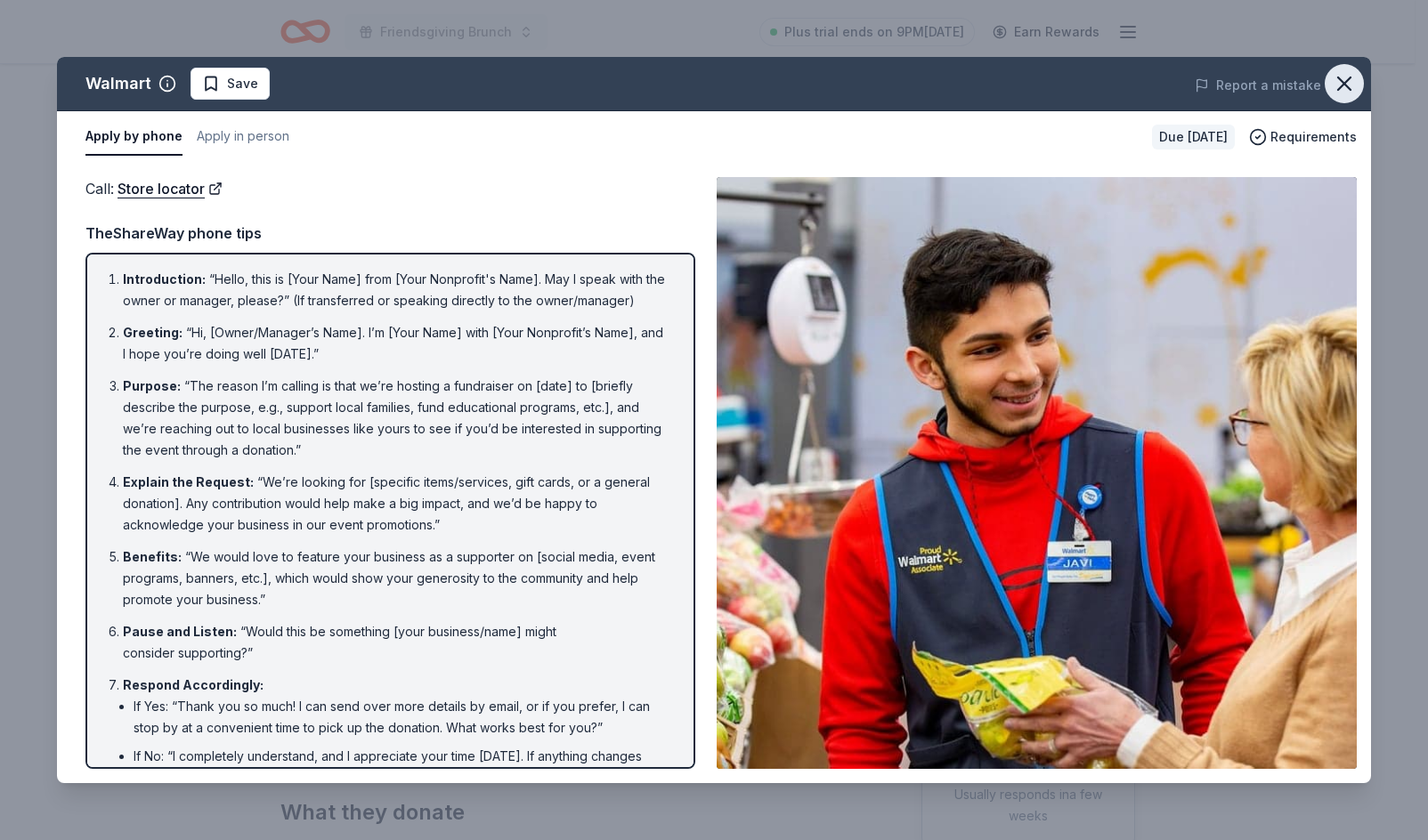
click at [1338, 79] on icon "button" at bounding box center [1343, 83] width 12 height 12
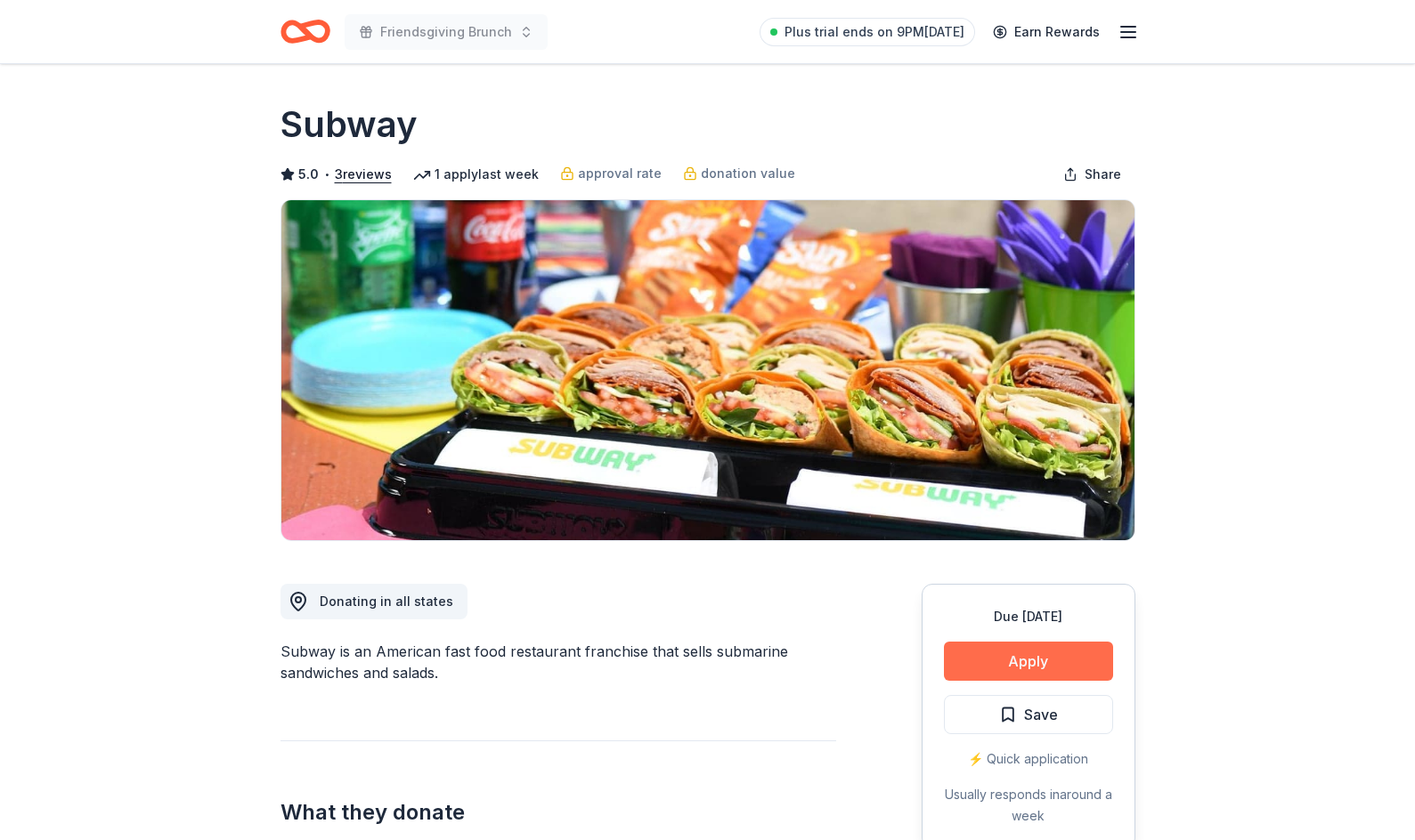
click at [1065, 650] on button "Apply" at bounding box center [1027, 661] width 169 height 39
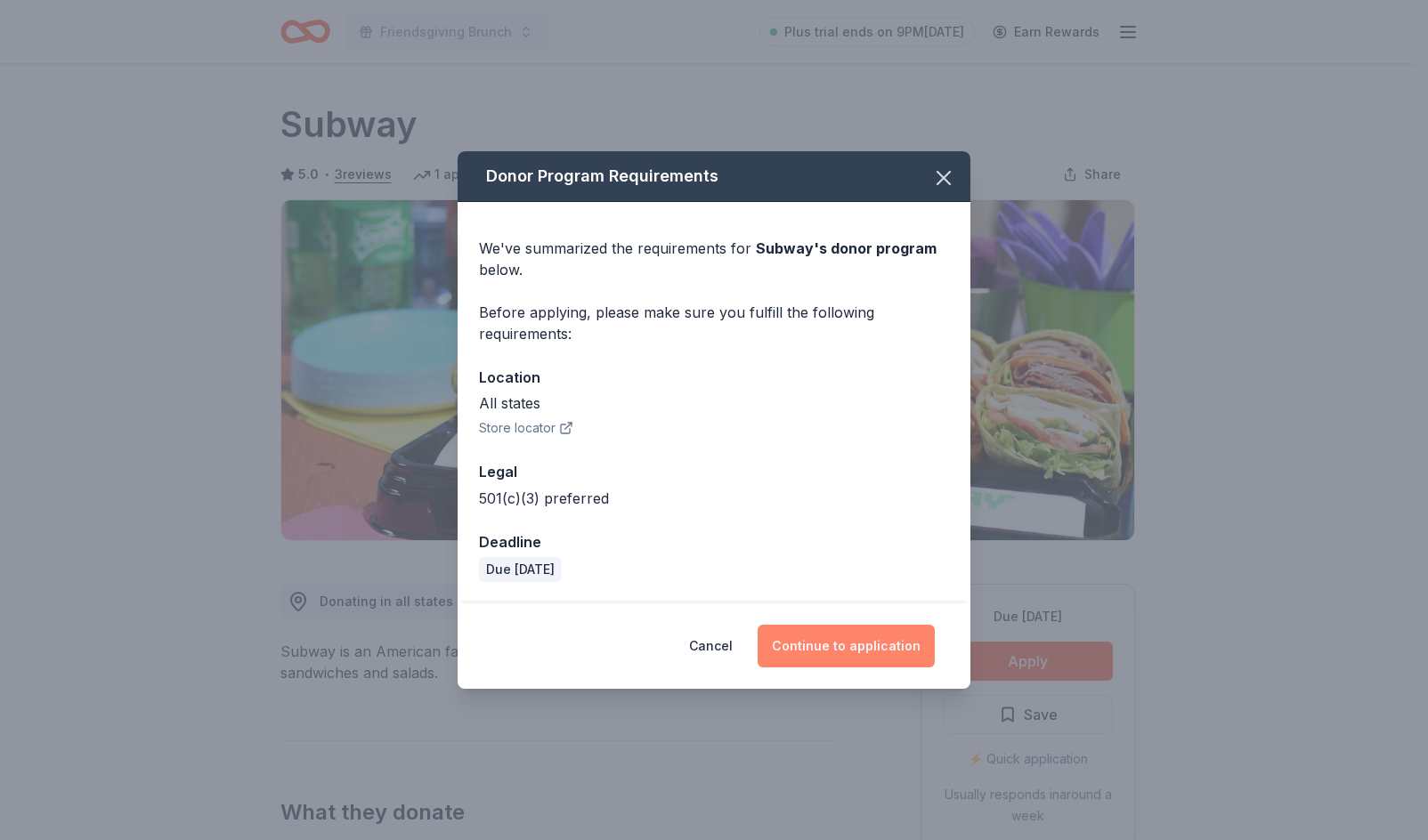
click at [889, 638] on button "Continue to application" at bounding box center [846, 646] width 178 height 43
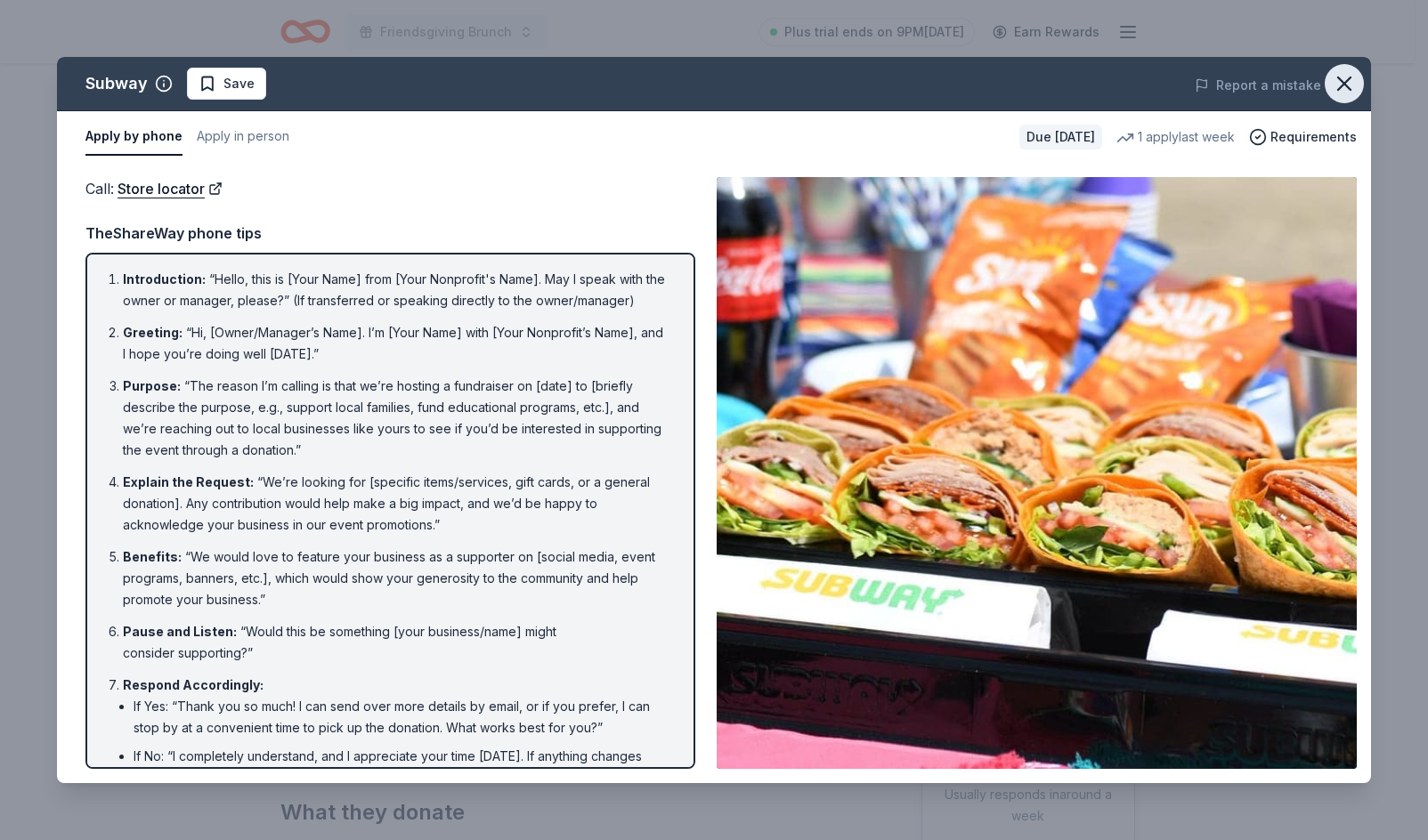
click at [1348, 77] on icon "button" at bounding box center [1344, 84] width 25 height 25
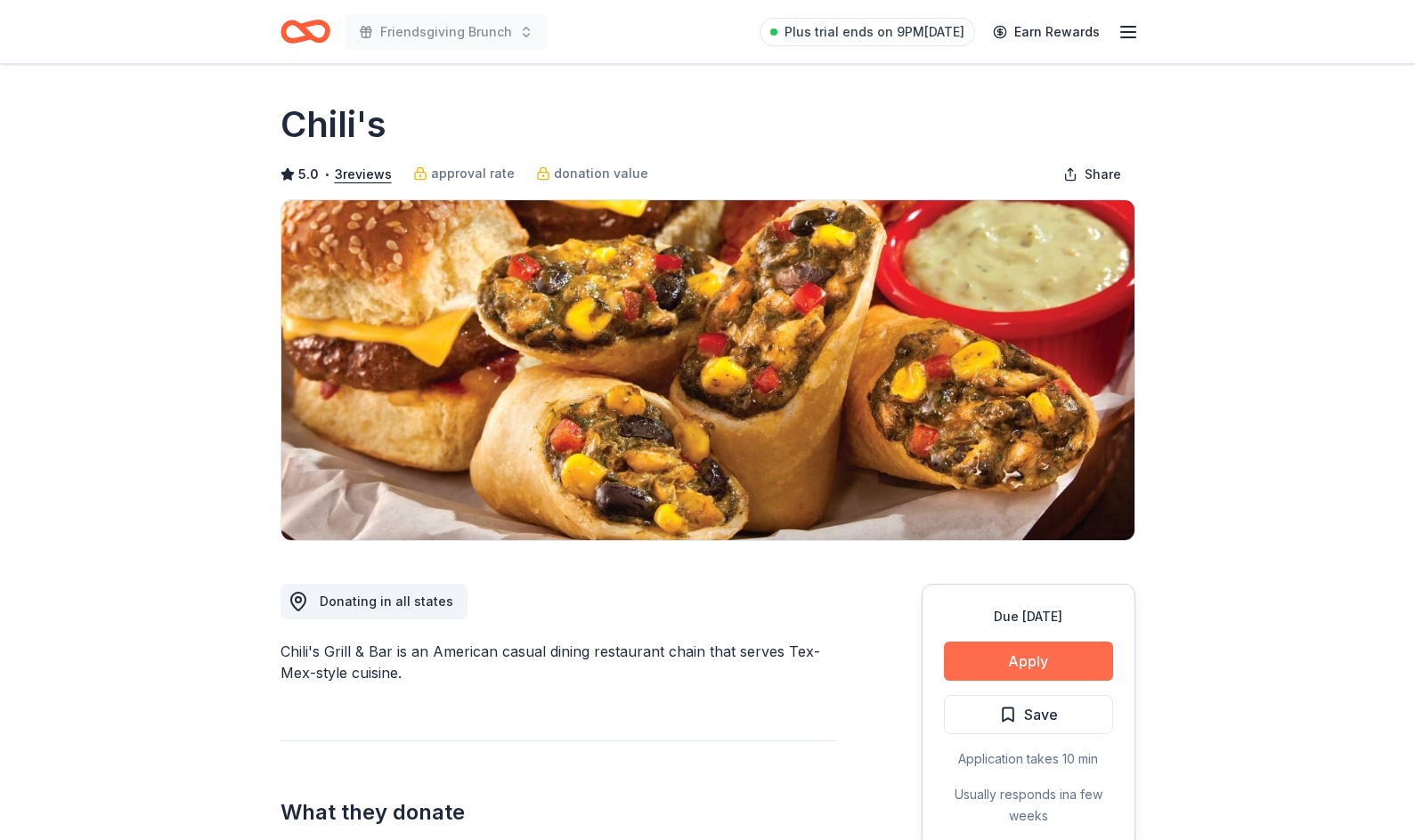
click at [983, 654] on button "Apply" at bounding box center [1027, 661] width 169 height 39
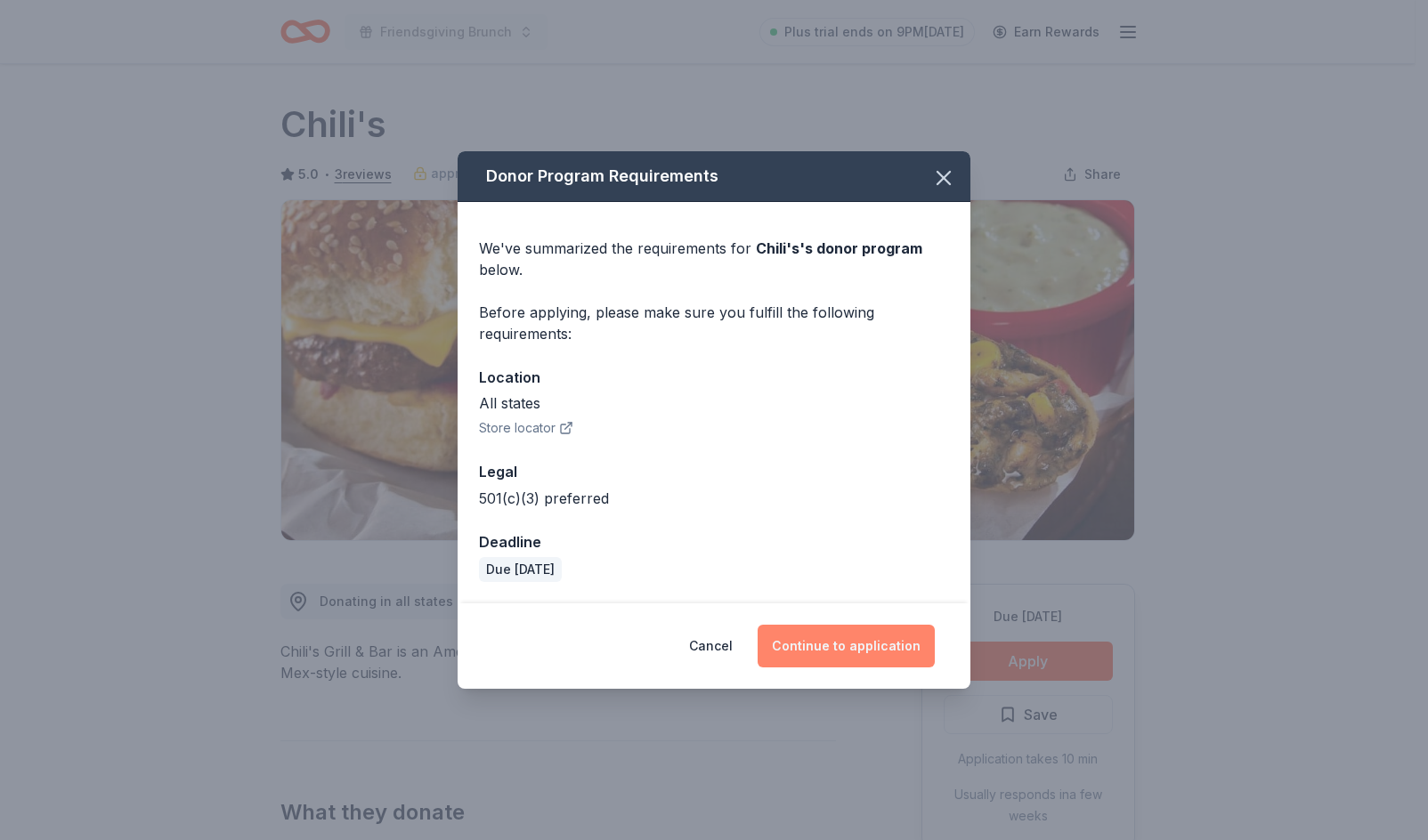
click at [851, 645] on button "Continue to application" at bounding box center [846, 646] width 178 height 43
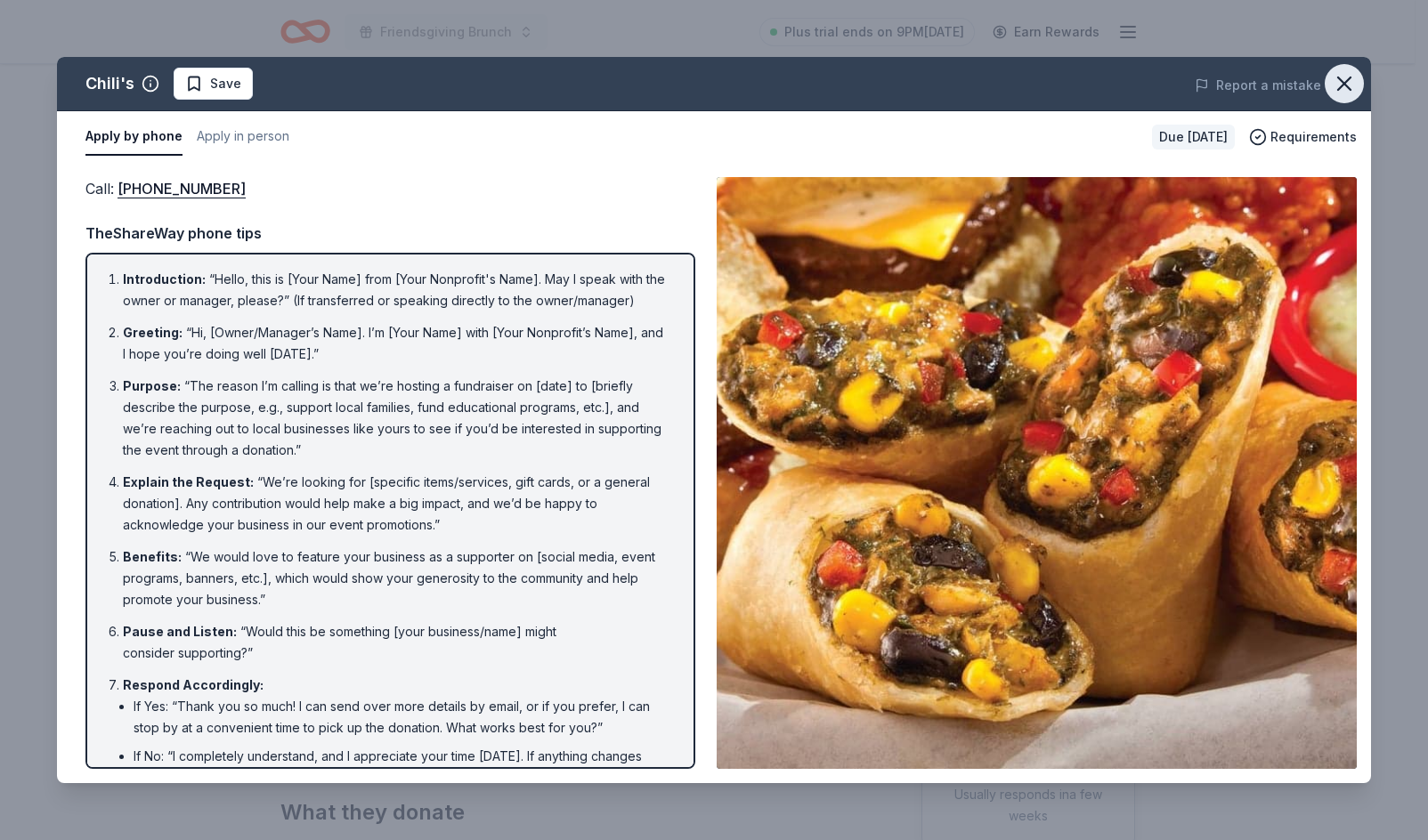
click at [1345, 78] on icon "button" at bounding box center [1344, 84] width 25 height 25
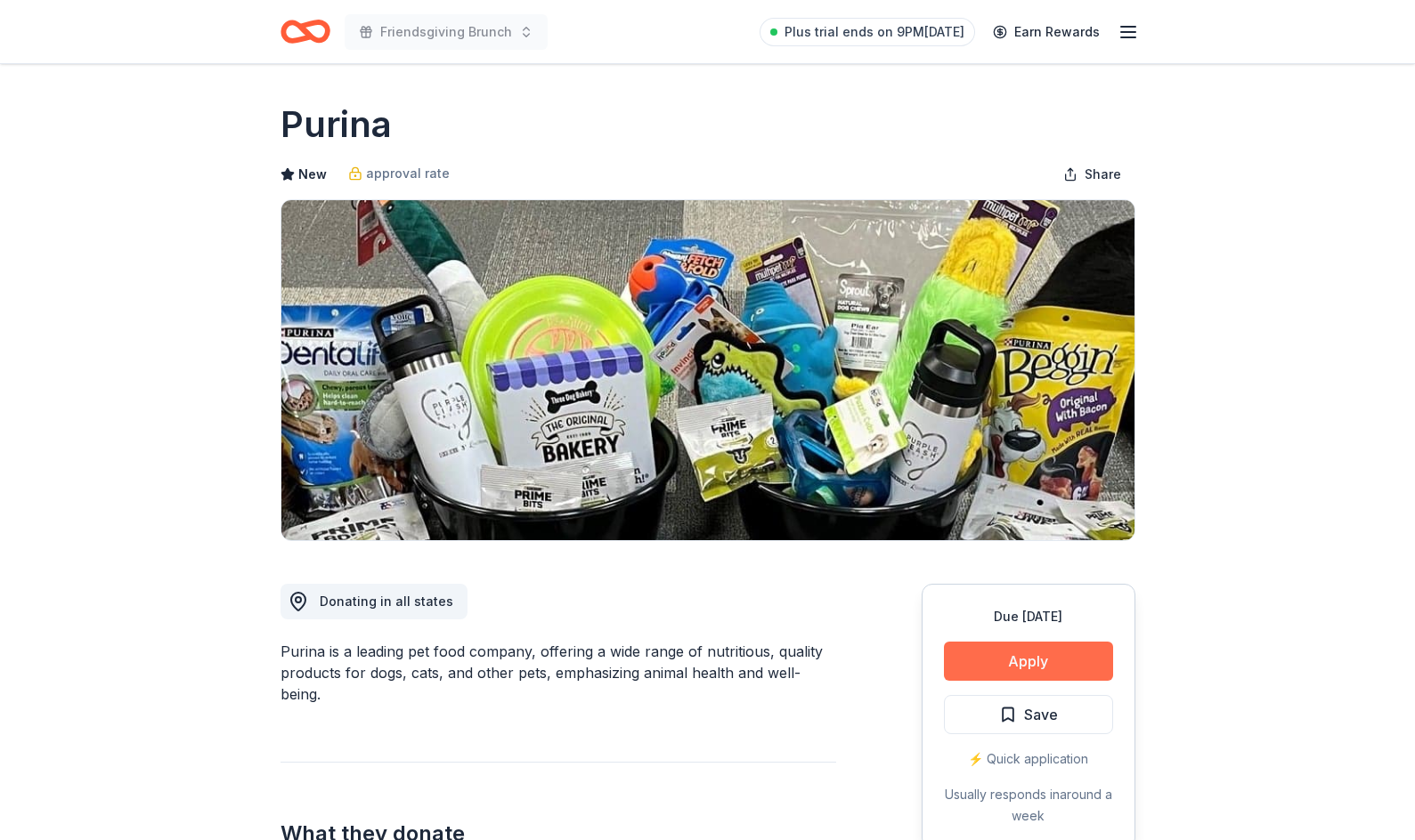
click at [1090, 676] on button "Apply" at bounding box center [1027, 661] width 169 height 39
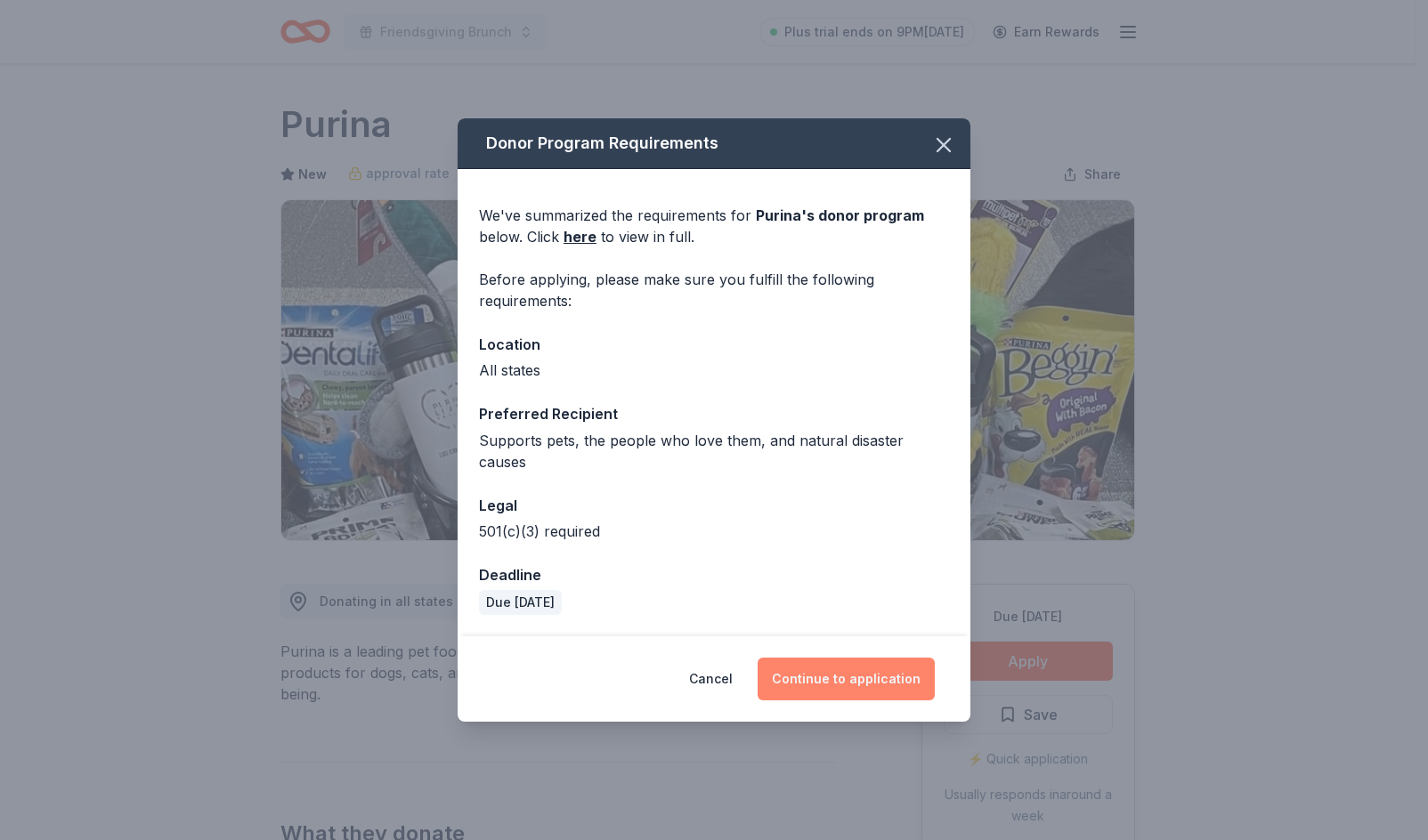
click at [831, 674] on button "Continue to application" at bounding box center [846, 679] width 178 height 43
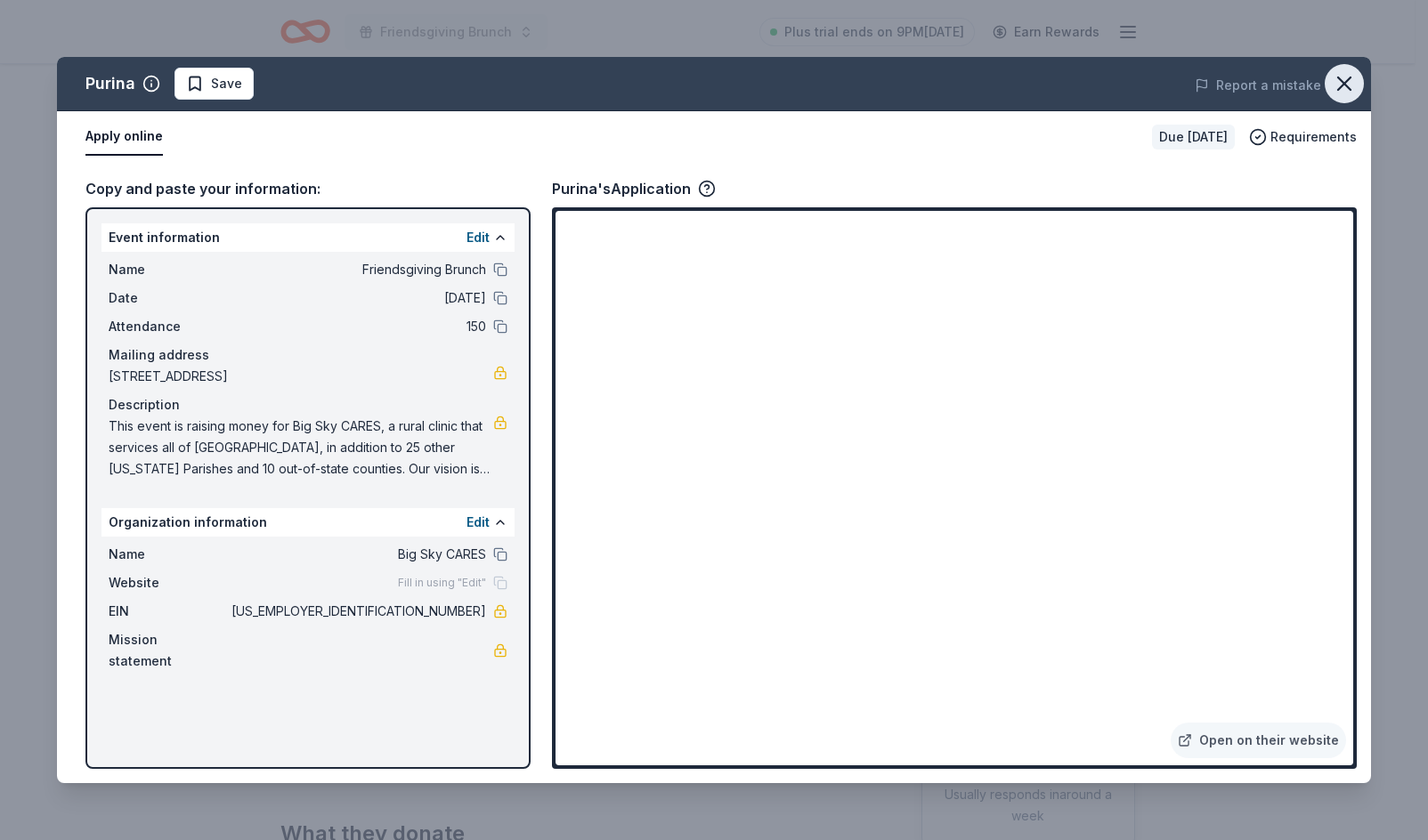
click at [1330, 91] on button "button" at bounding box center [1343, 83] width 39 height 39
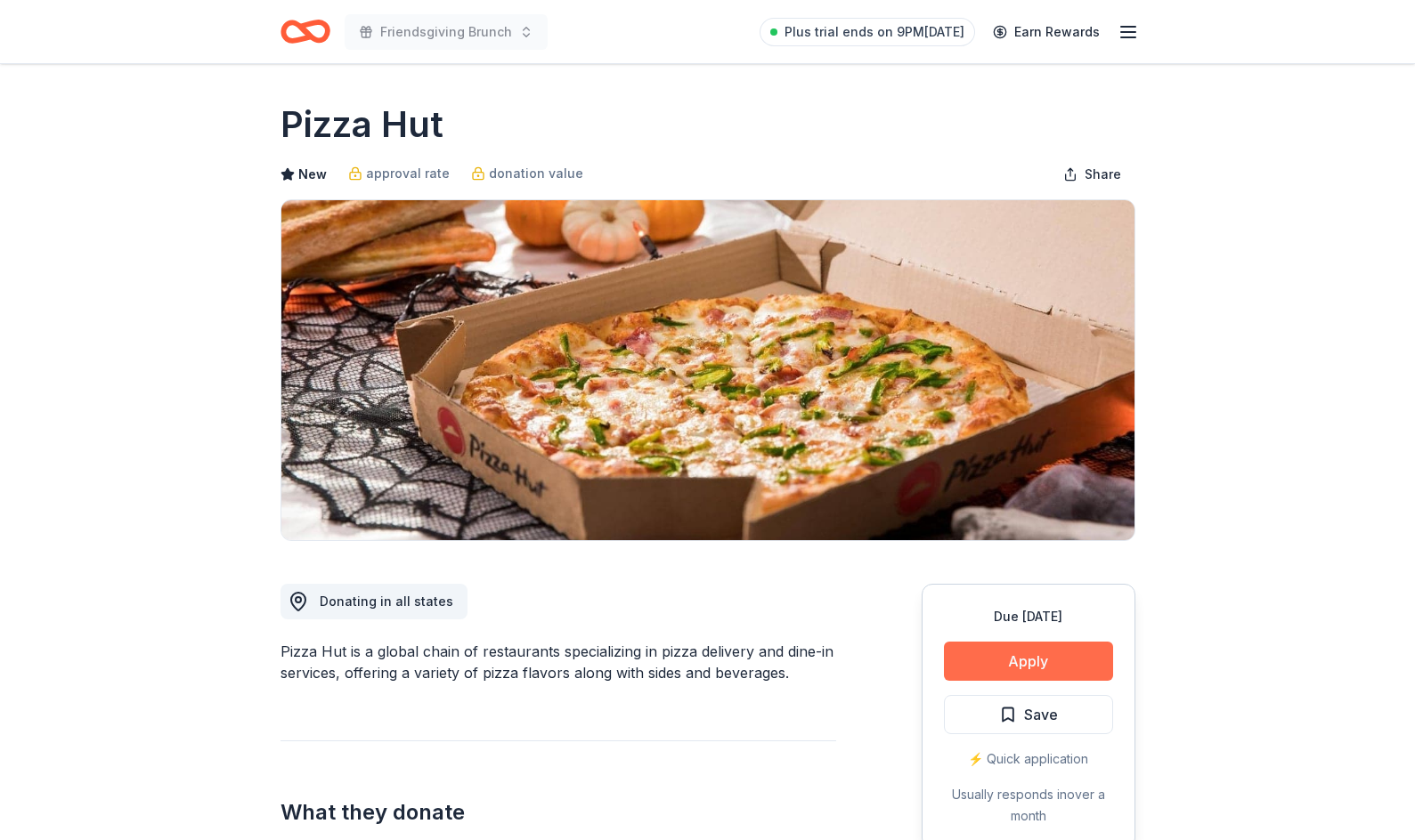
click at [998, 665] on button "Apply" at bounding box center [1027, 661] width 169 height 39
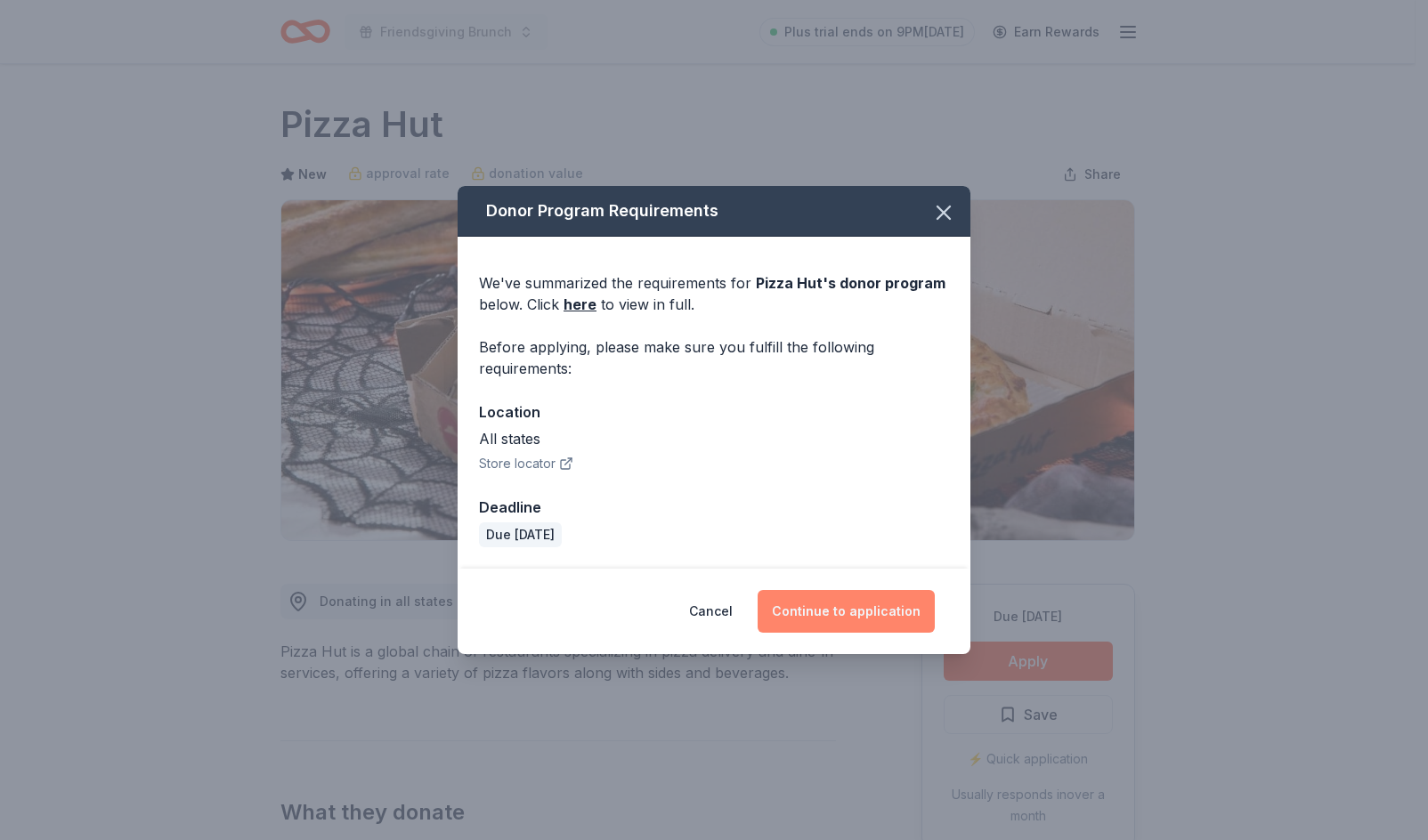
click at [907, 618] on button "Continue to application" at bounding box center [846, 611] width 178 height 43
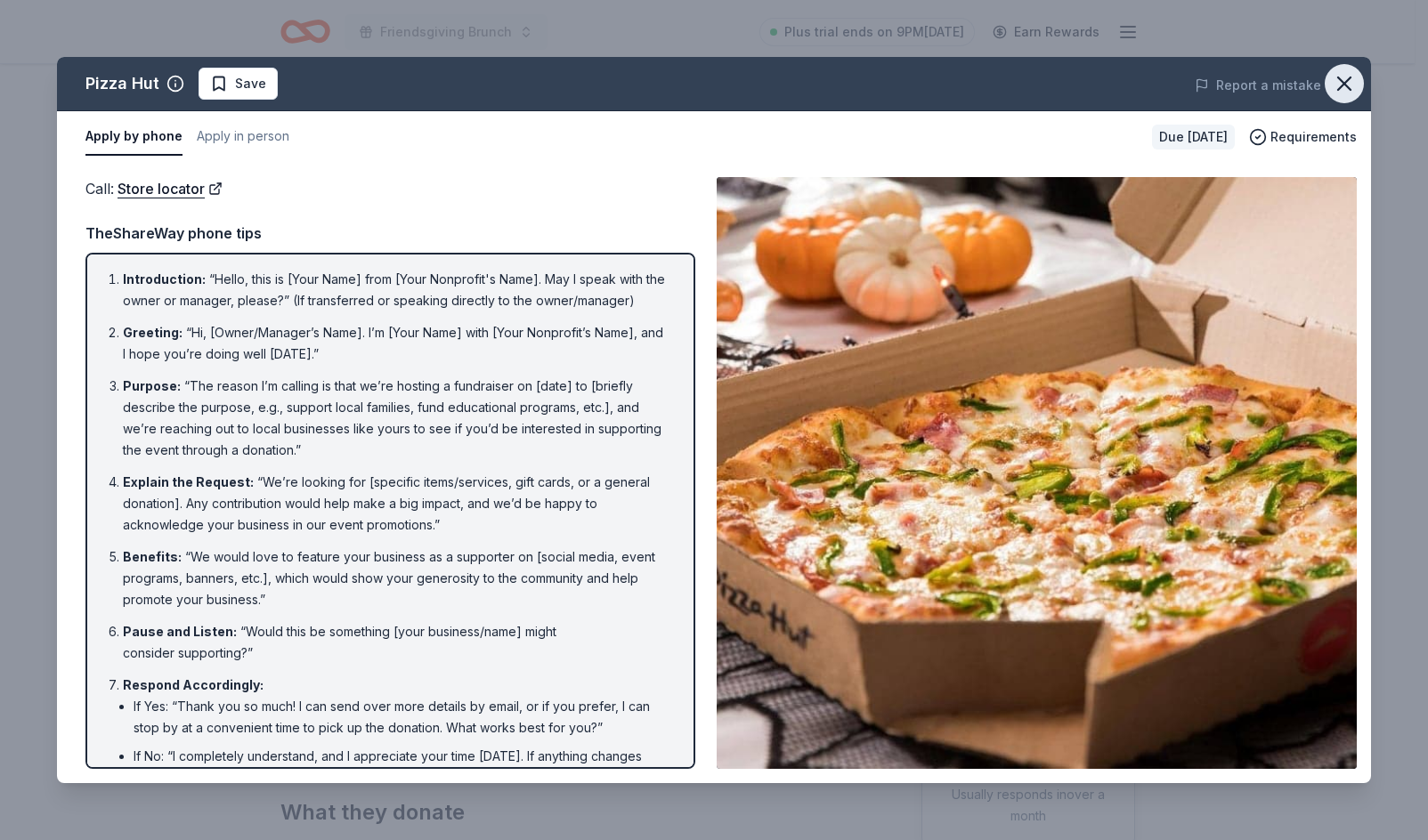
click at [1348, 88] on icon "button" at bounding box center [1344, 84] width 25 height 25
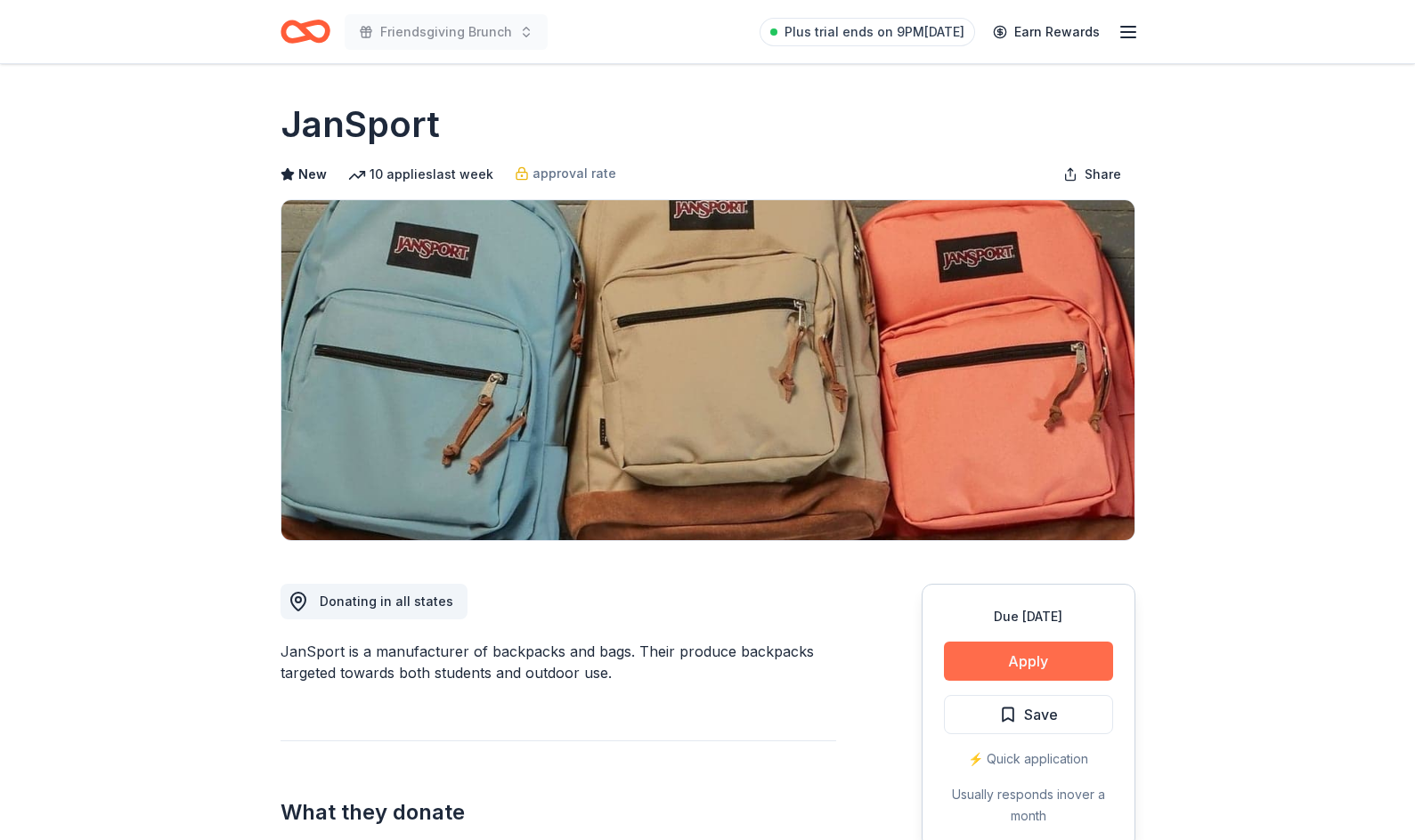
click at [1034, 659] on button "Apply" at bounding box center [1027, 661] width 169 height 39
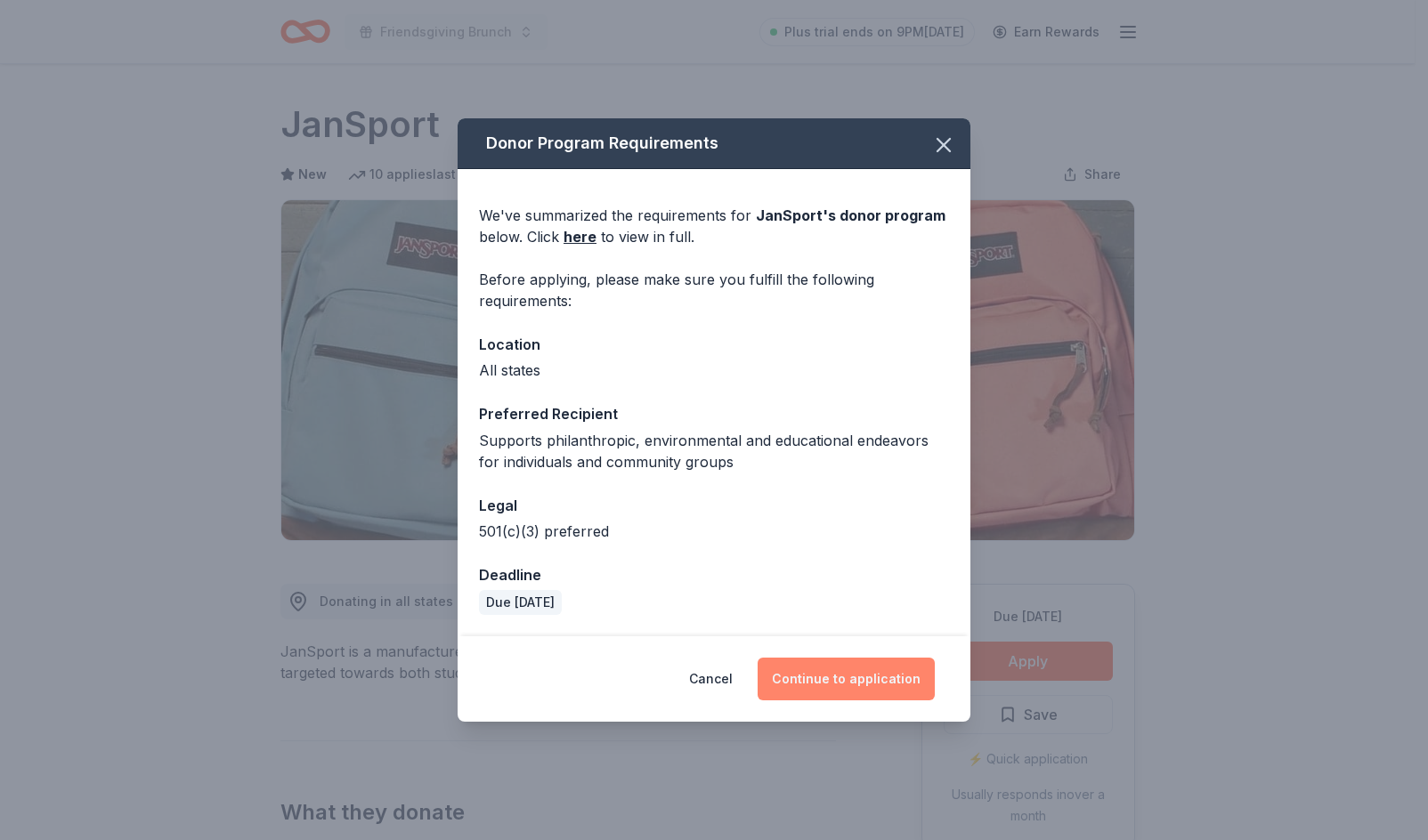
click at [889, 683] on button "Continue to application" at bounding box center [846, 679] width 178 height 43
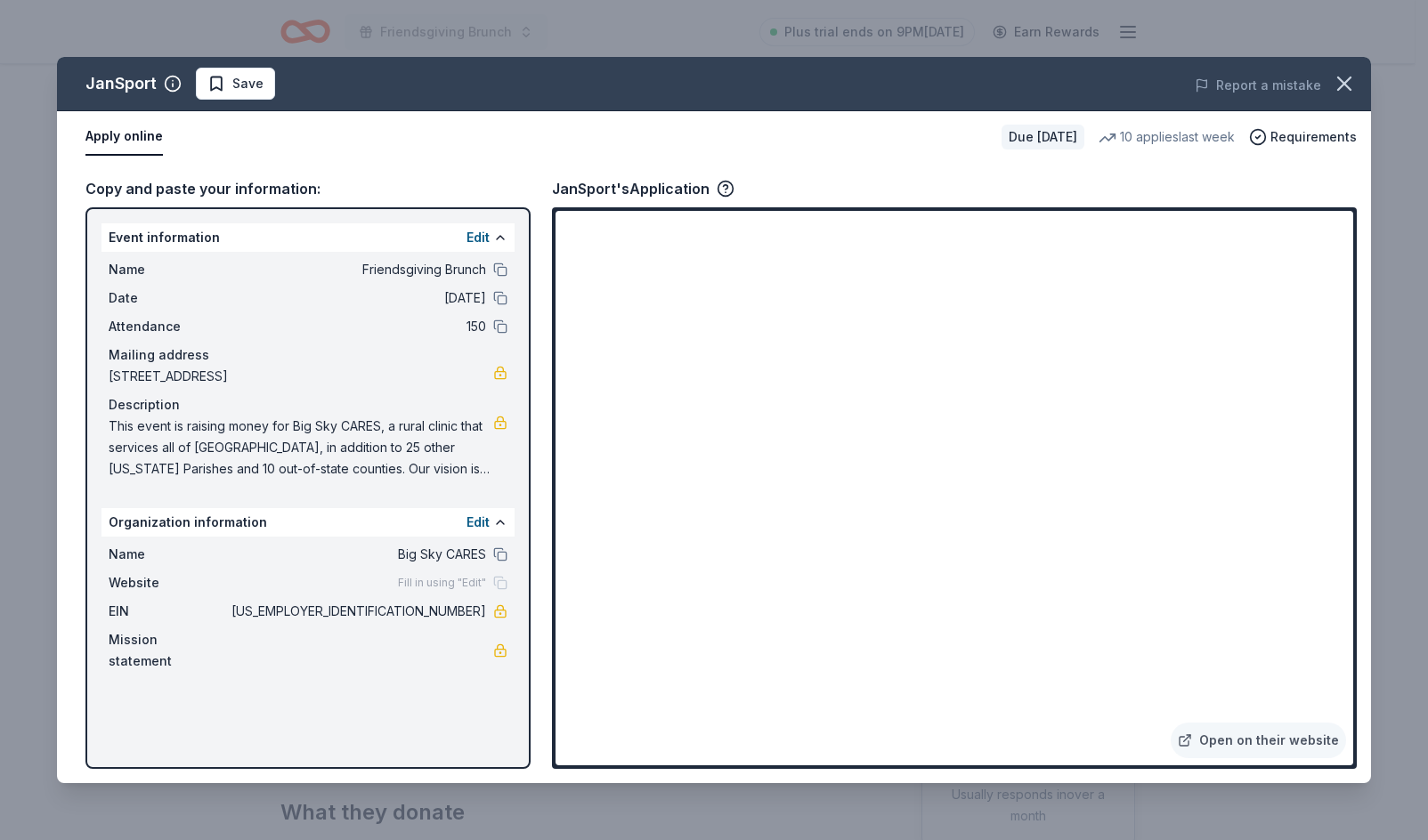
click at [1139, 801] on div "JanSport Save Report a mistake Apply online Due [DATE] 10 applies last week Req…" at bounding box center [714, 420] width 1428 height 840
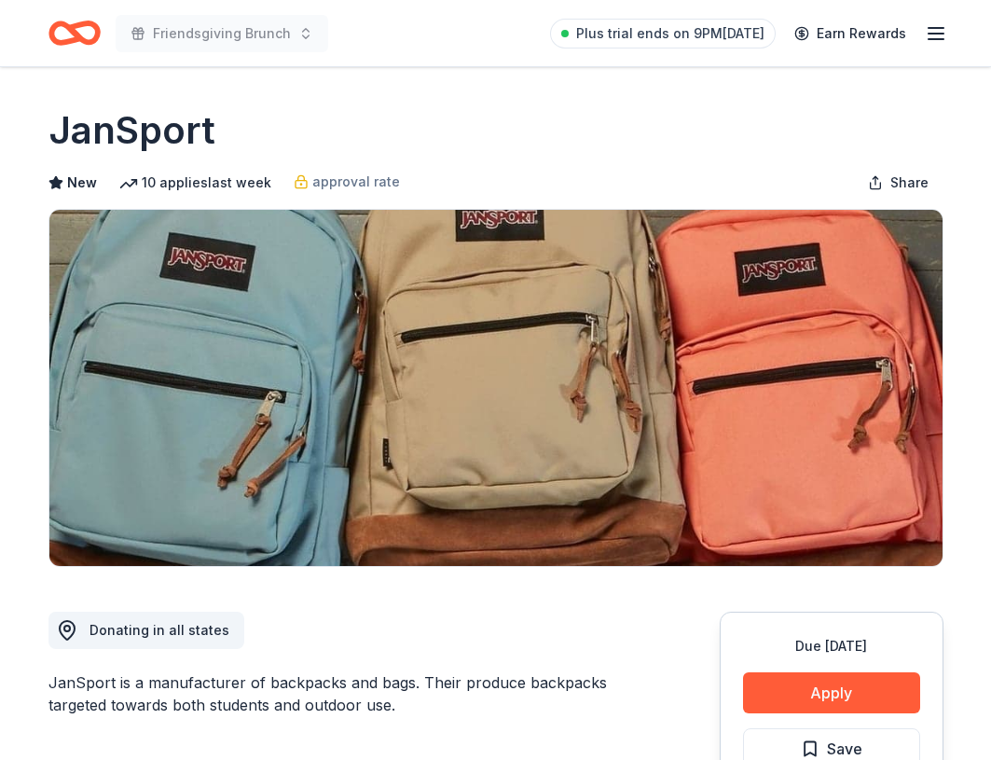
drag, startPoint x: 967, startPoint y: 644, endPoint x: 901, endPoint y: 665, distance: 69.3
click at [877, 690] on button "Apply" at bounding box center [831, 692] width 177 height 41
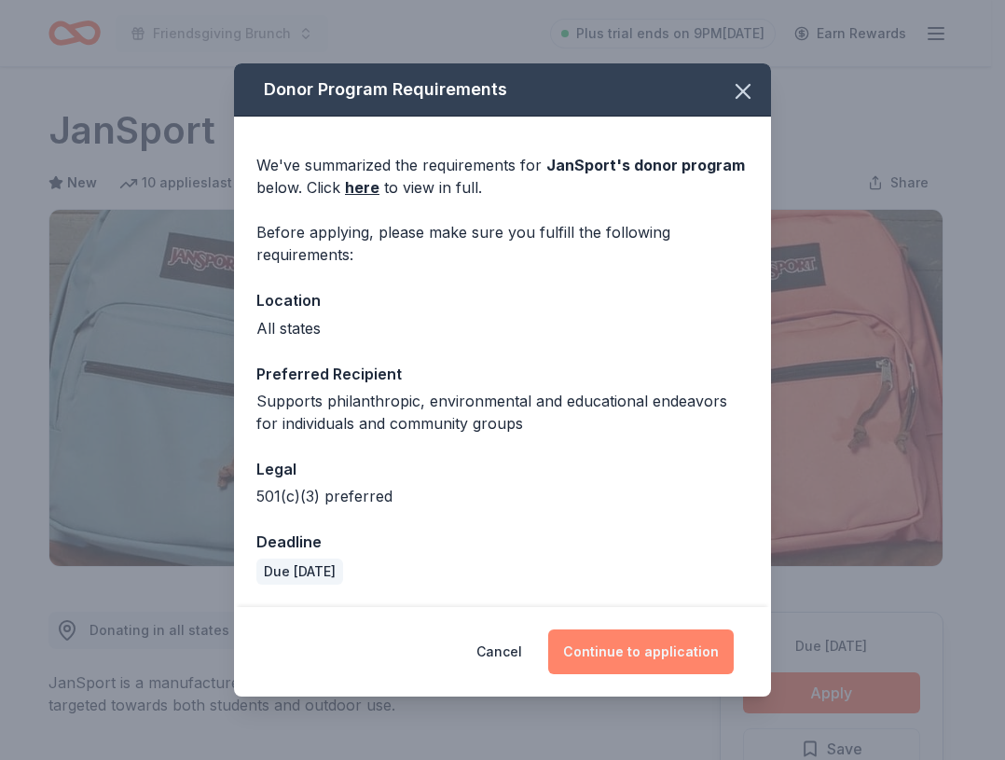
click at [673, 645] on button "Continue to application" at bounding box center [641, 651] width 186 height 45
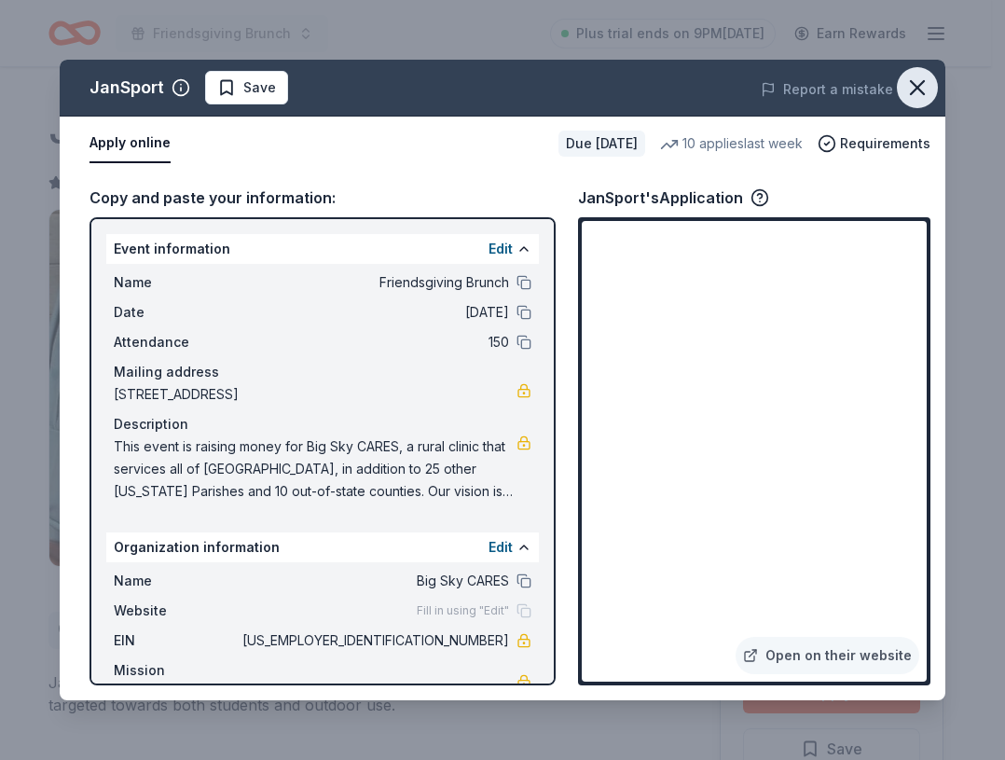
click at [908, 100] on icon "button" at bounding box center [917, 88] width 26 height 26
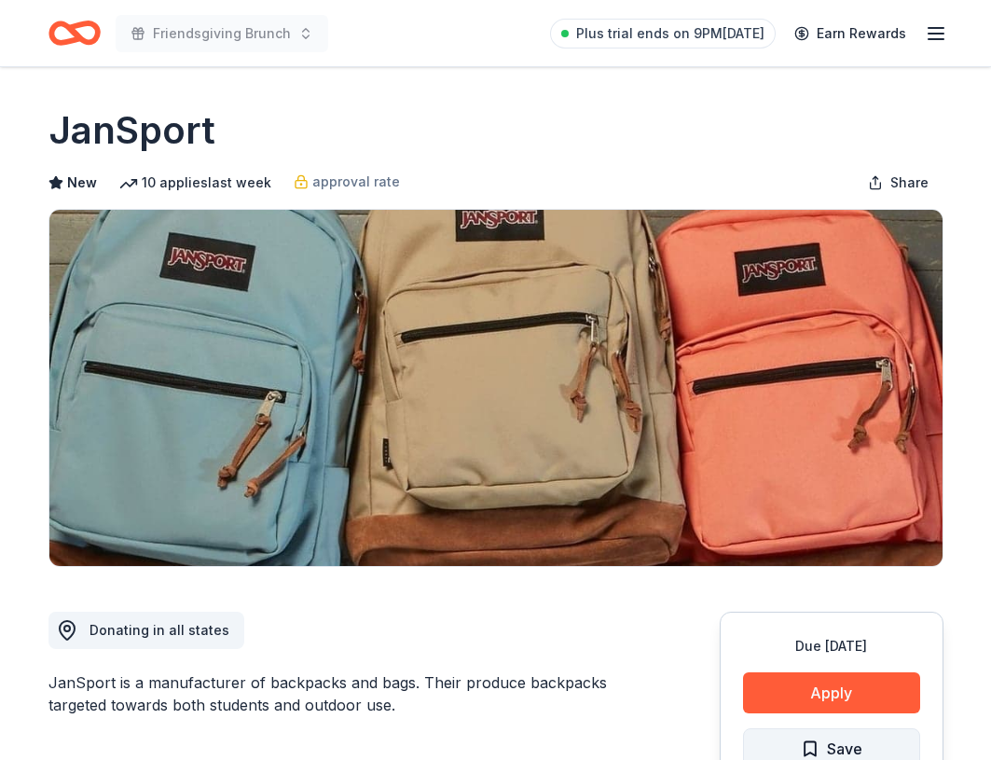
click at [828, 740] on span "Save" at bounding box center [844, 749] width 35 height 24
click at [819, 743] on html "Friendsgiving Brunch Plus trial ends on 9PM, 8/23 Earn Rewards Due in 61 days S…" at bounding box center [495, 380] width 991 height 760
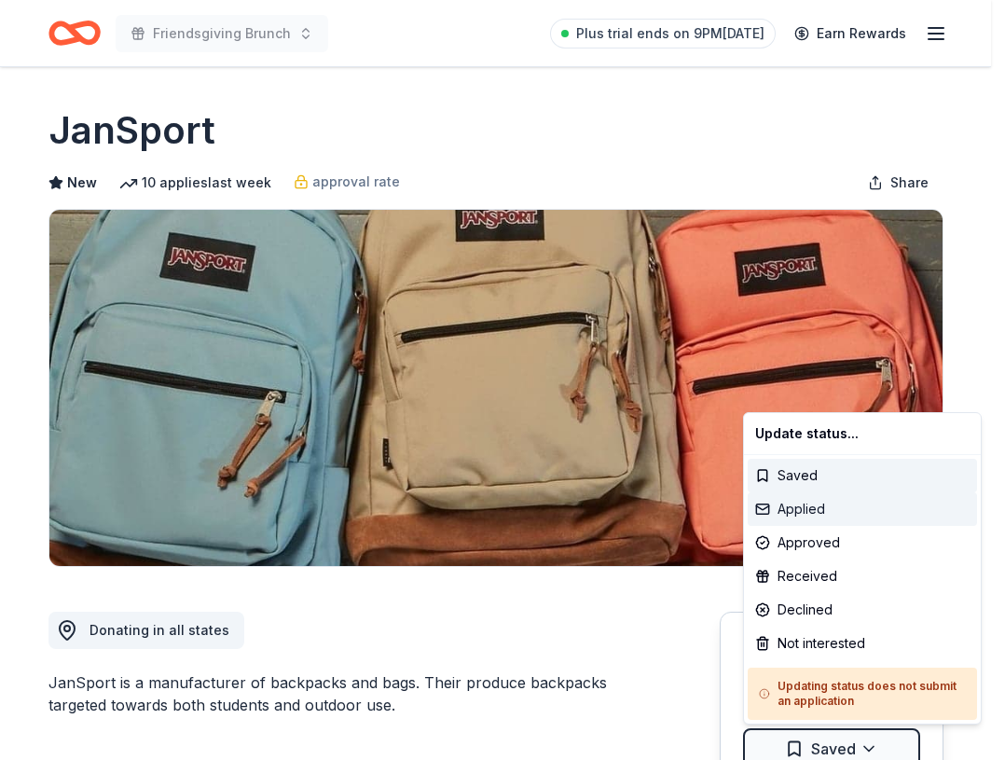
click at [860, 509] on div "Applied" at bounding box center [862, 509] width 229 height 34
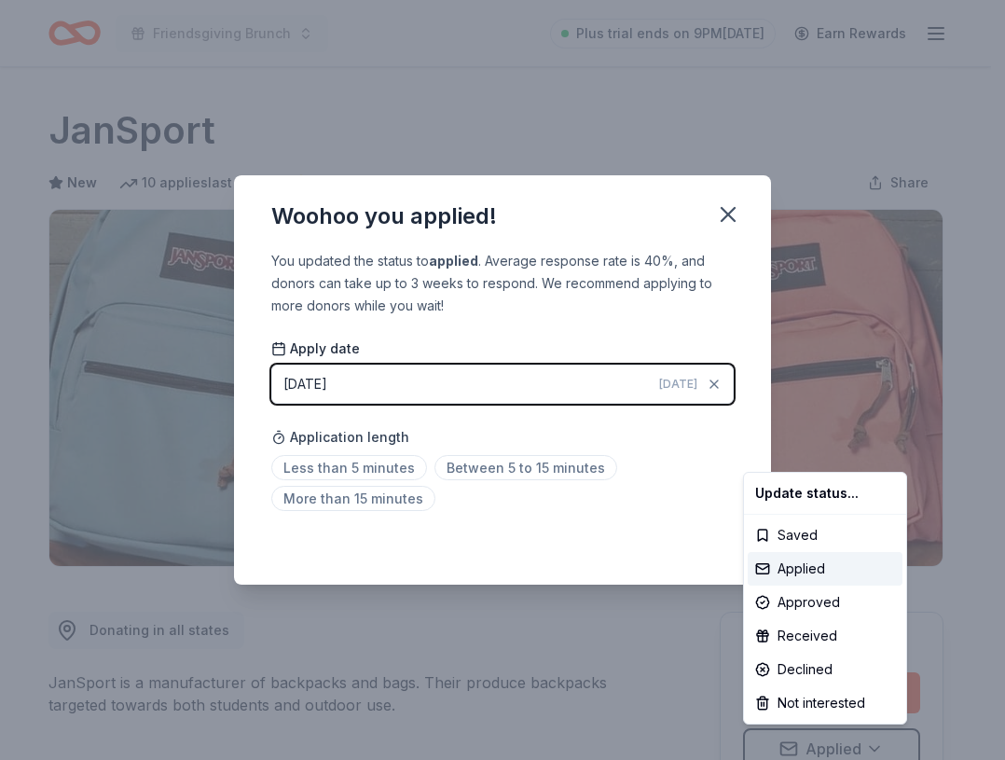
click at [501, 473] on html "Friendsgiving Brunch Plus trial ends on 9PM, 8/23 Earn Rewards Due in 61 days S…" at bounding box center [502, 380] width 1005 height 760
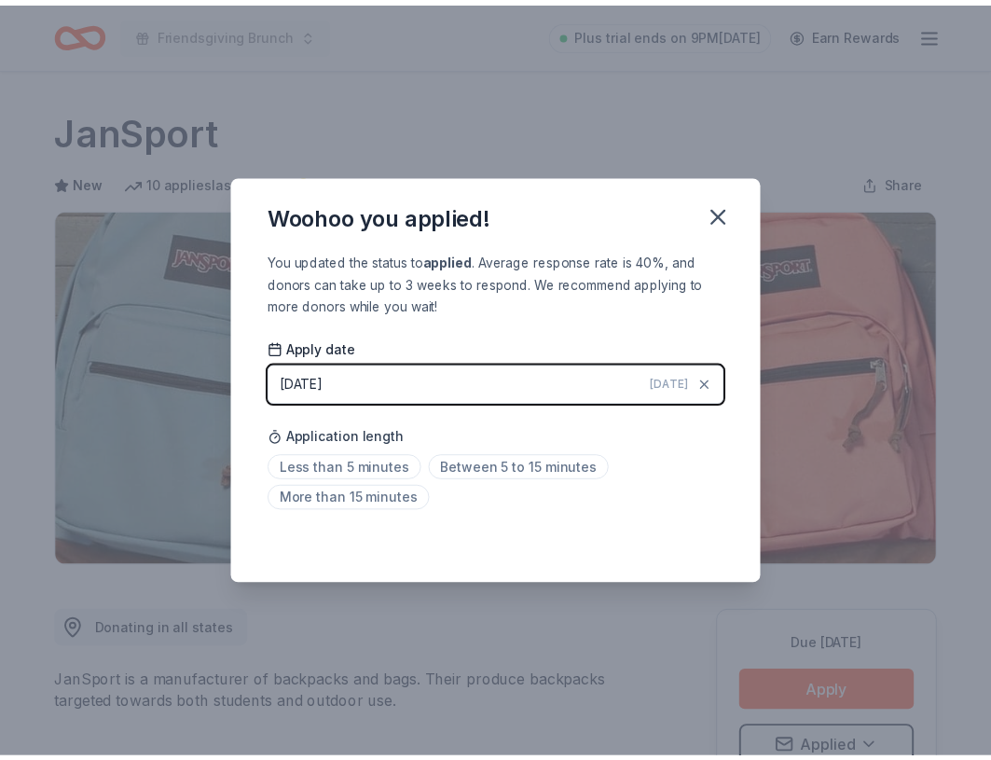
scroll to position [9, 0]
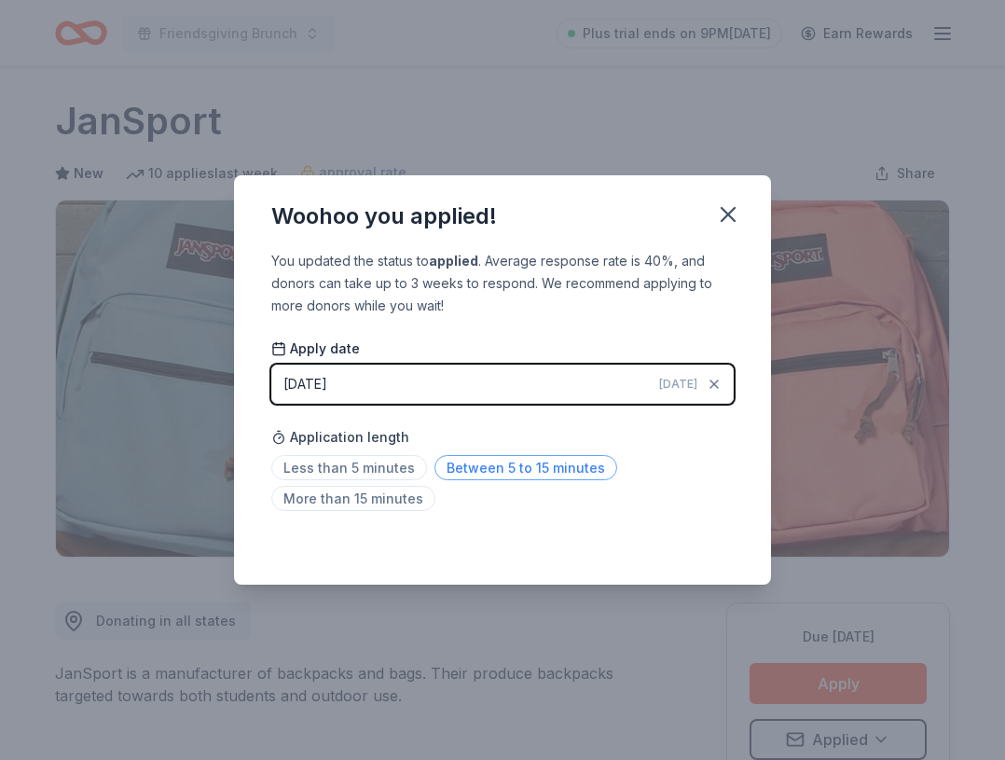
click at [536, 466] on span "Between 5 to 15 minutes" at bounding box center [526, 467] width 183 height 25
click at [724, 226] on icon "button" at bounding box center [728, 214] width 26 height 26
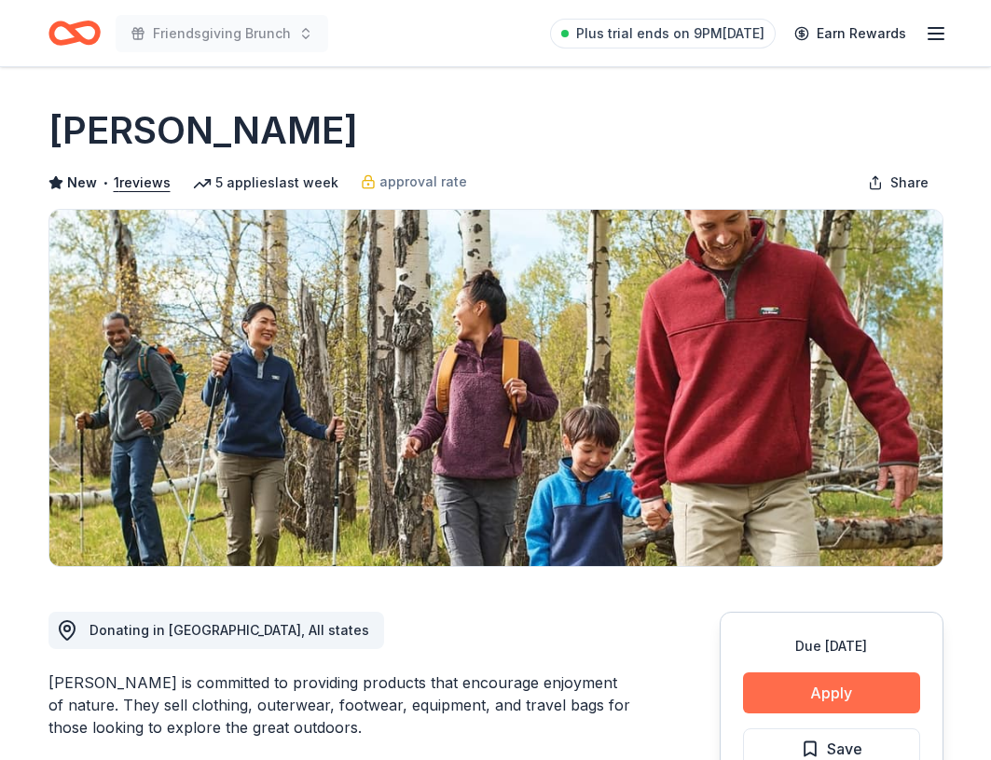
click at [788, 688] on button "Apply" at bounding box center [831, 692] width 177 height 41
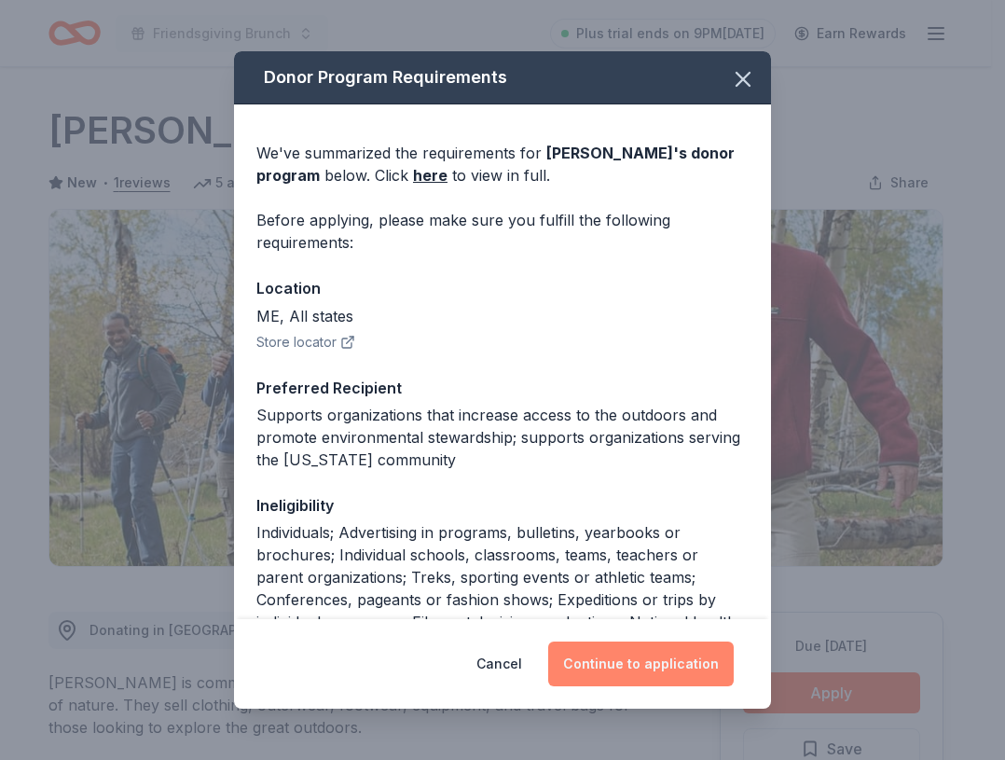
click at [710, 670] on button "Continue to application" at bounding box center [641, 664] width 186 height 45
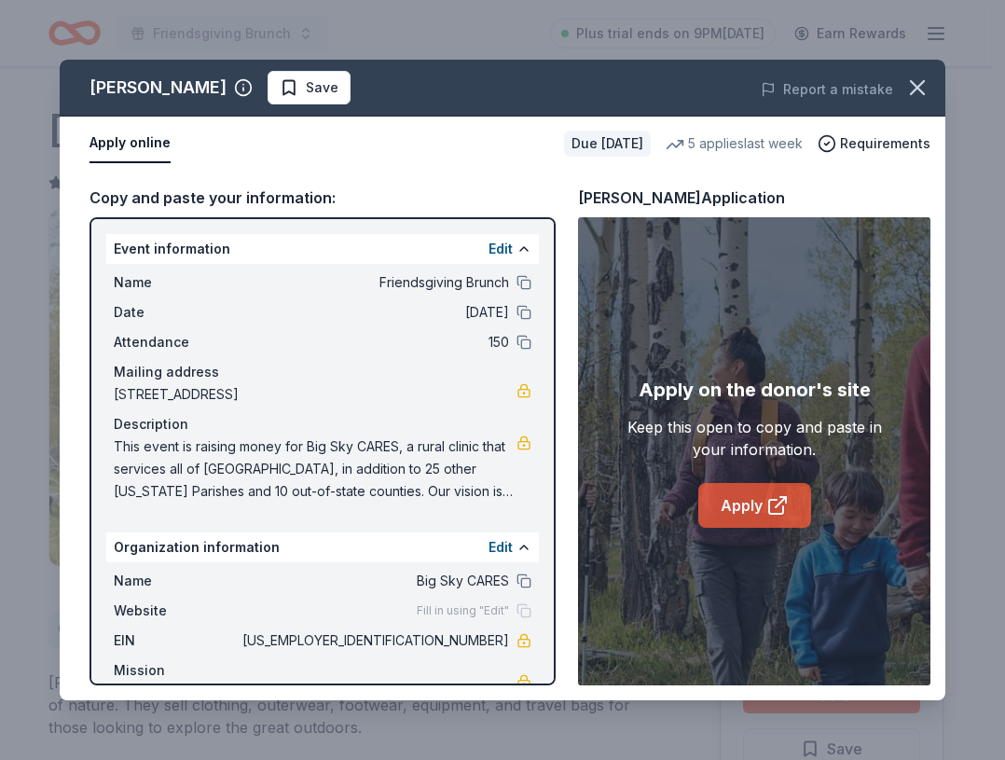
click at [761, 500] on link "Apply" at bounding box center [754, 505] width 113 height 45
click at [914, 76] on icon "button" at bounding box center [917, 88] width 26 height 26
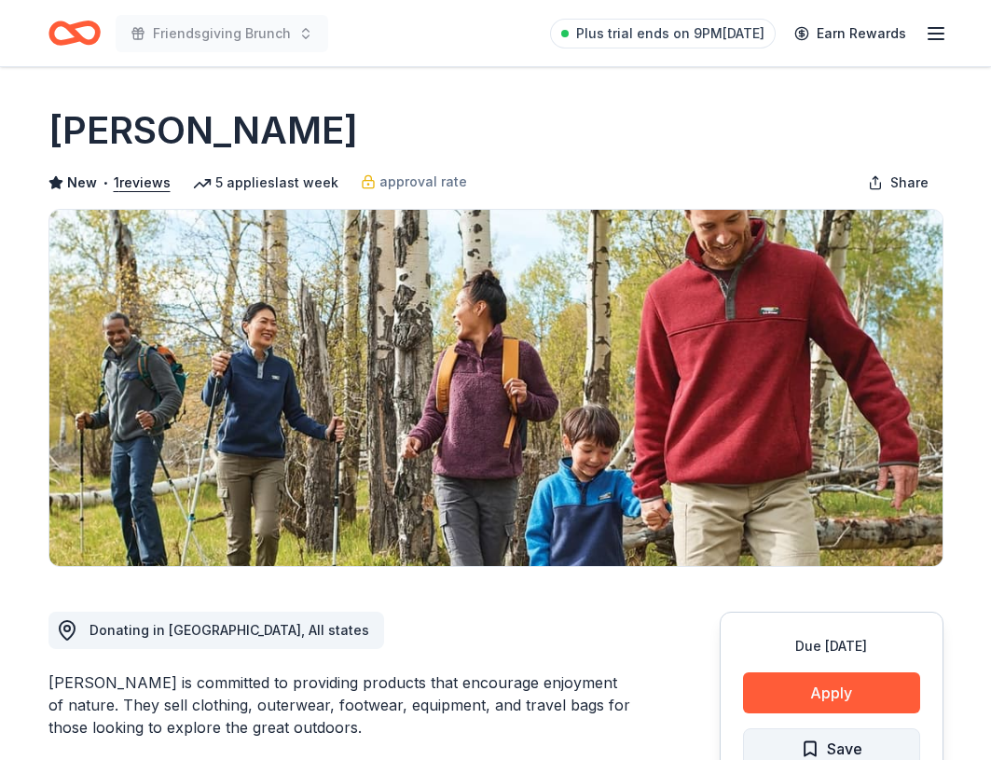
click at [867, 747] on button "Save" at bounding box center [831, 748] width 177 height 41
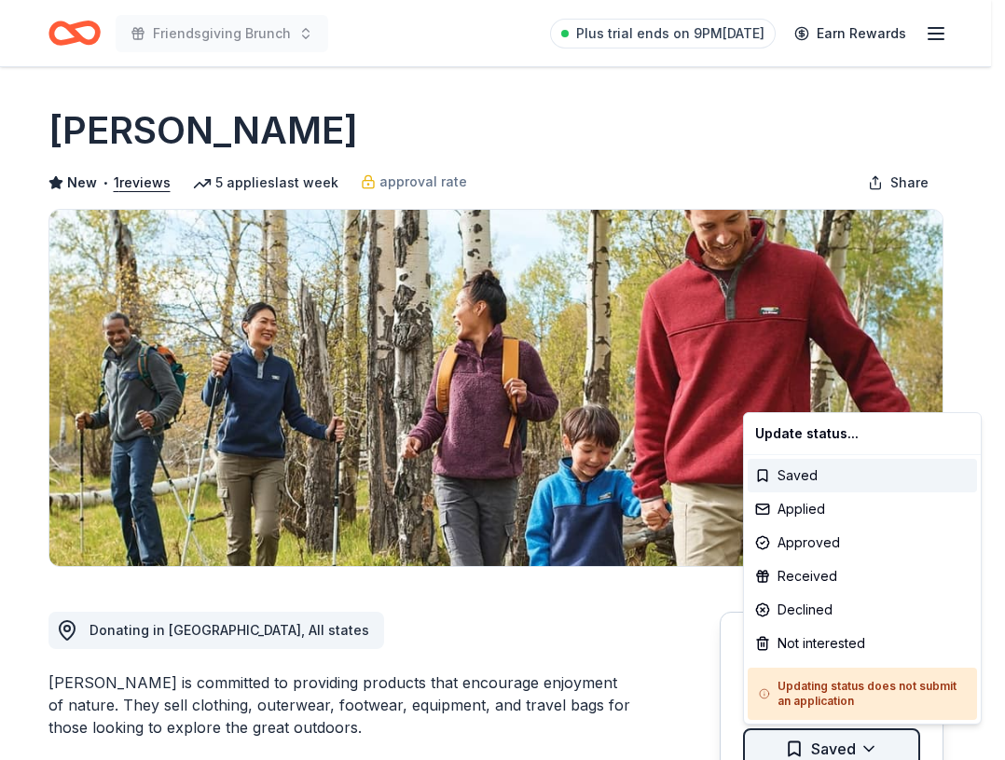
click at [848, 739] on html "Friendsgiving Brunch Plus trial ends on 9PM, 8/23 Earn Rewards Due in 35 days S…" at bounding box center [502, 380] width 1005 height 760
click at [829, 504] on div "Applied" at bounding box center [862, 509] width 229 height 34
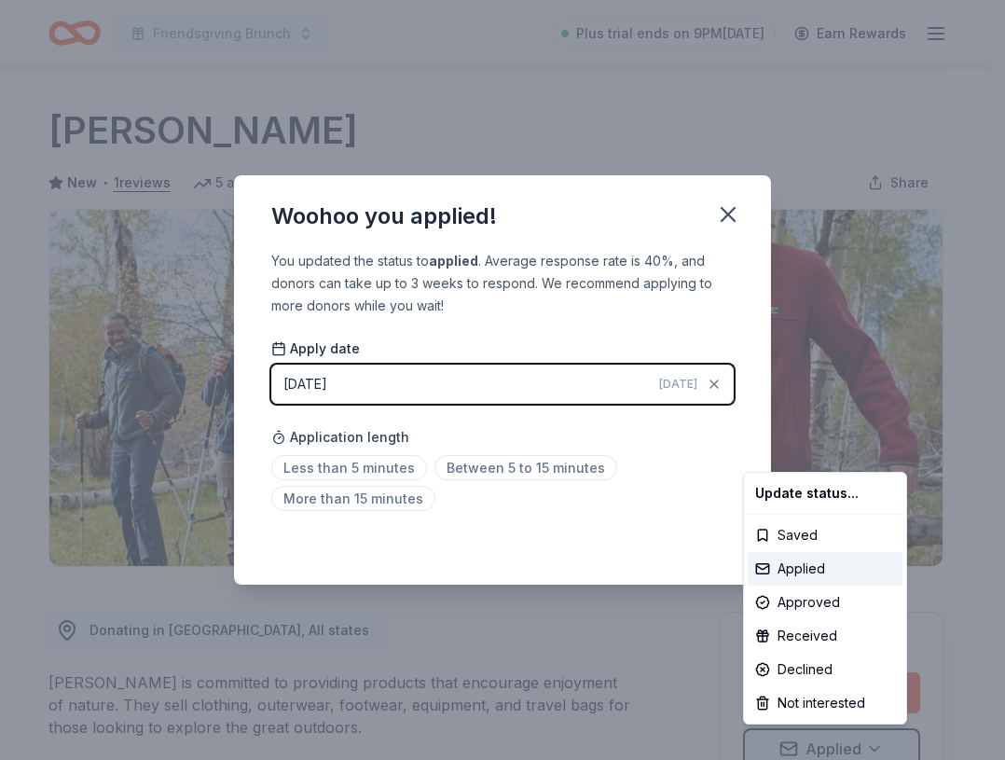
click at [462, 468] on html "Friendsgiving Brunch Plus trial ends on 9PM, 8/23 Earn Rewards Due in 35 days S…" at bounding box center [502, 380] width 1005 height 760
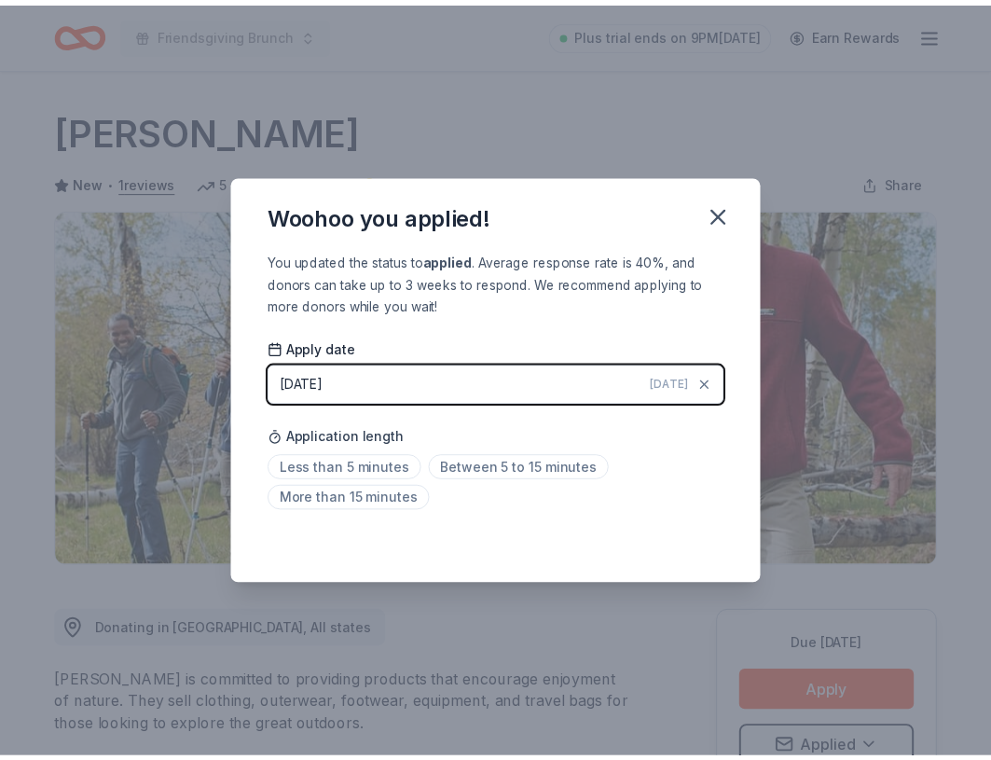
scroll to position [9, 0]
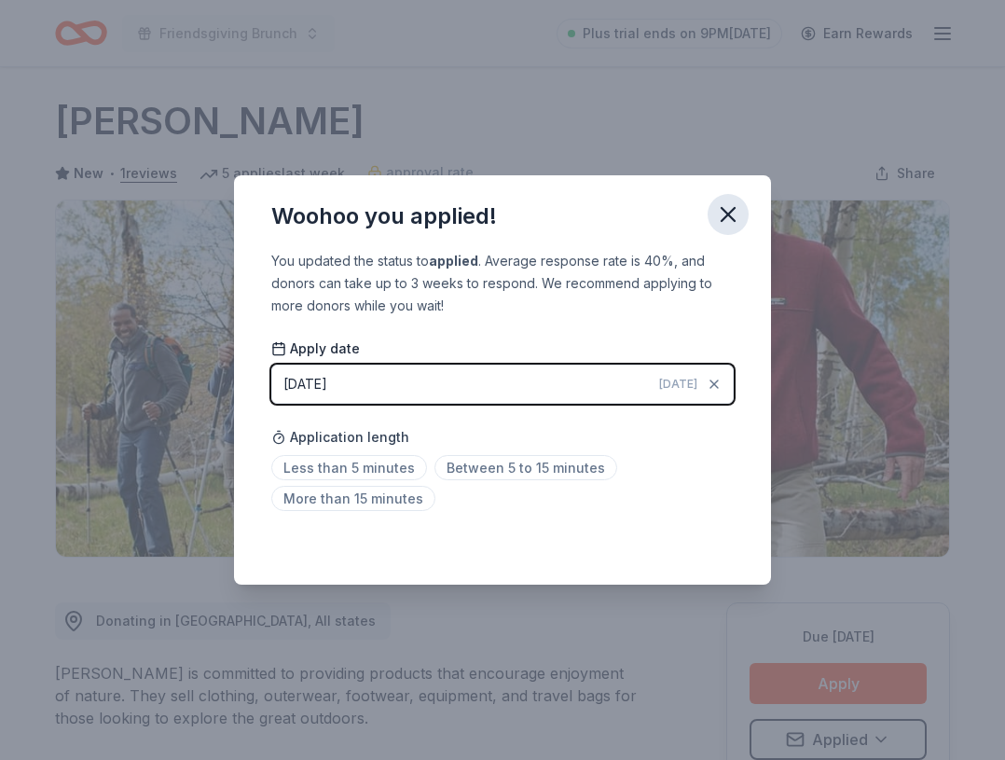
click at [725, 215] on icon "button" at bounding box center [728, 214] width 13 height 13
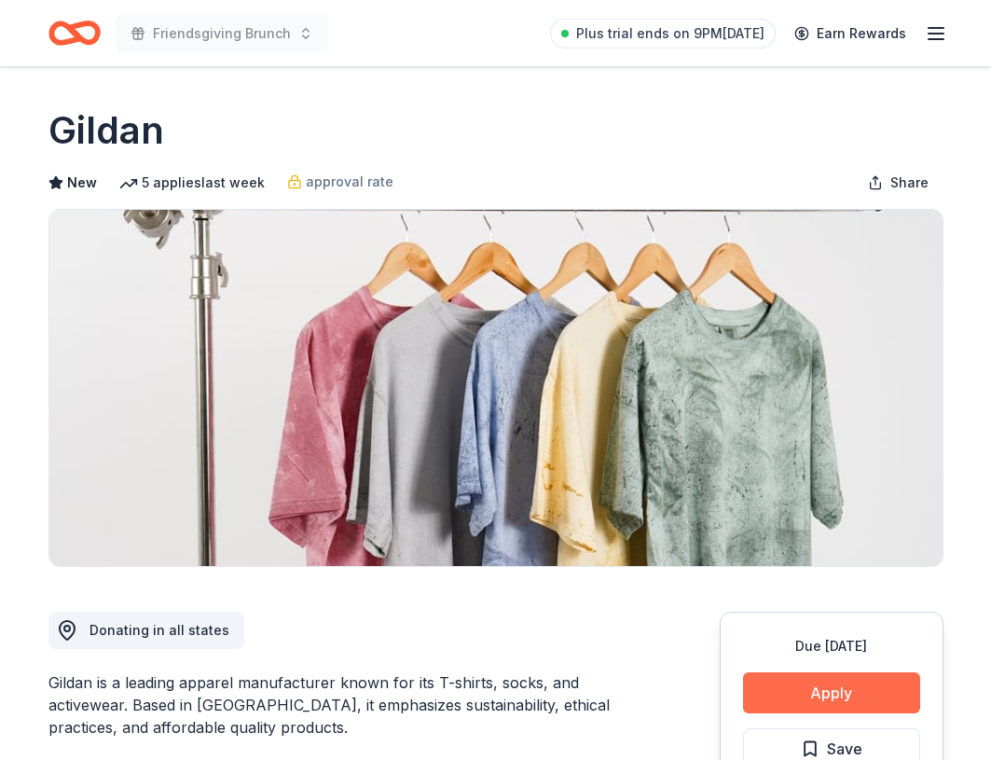
click at [755, 675] on button "Apply" at bounding box center [831, 692] width 177 height 41
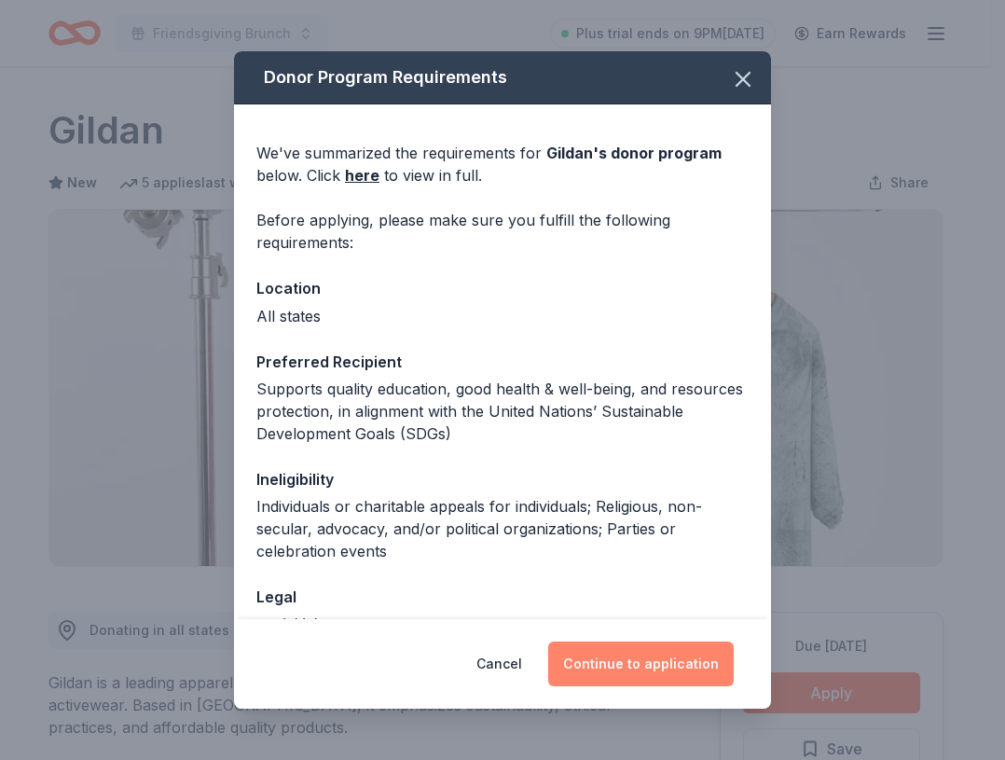
click at [646, 642] on button "Continue to application" at bounding box center [641, 664] width 186 height 45
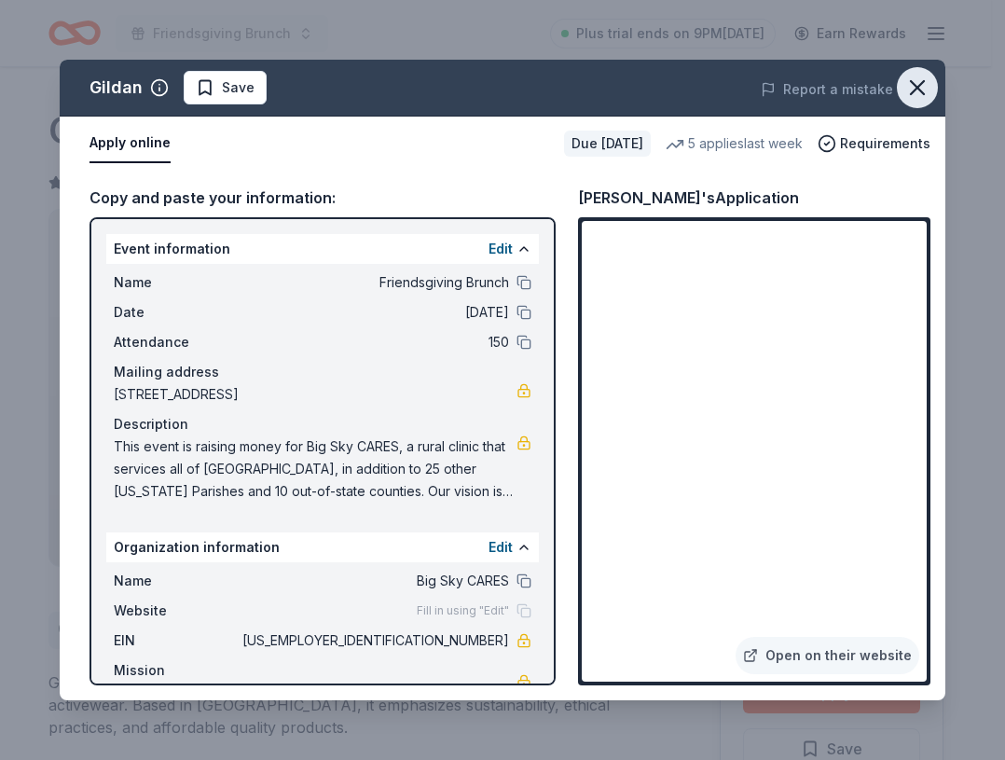
click at [908, 88] on icon "button" at bounding box center [917, 88] width 26 height 26
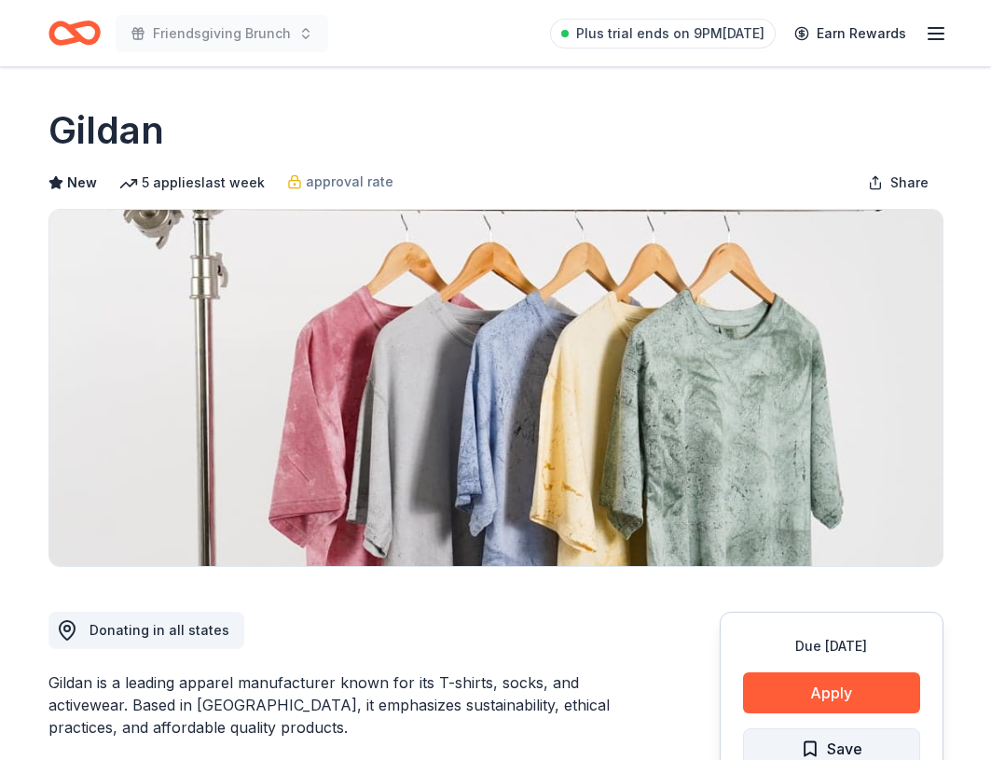
click at [830, 750] on span "Save" at bounding box center [844, 749] width 35 height 24
click at [844, 754] on html "Friendsgiving Brunch Plus trial ends on 9PM, 8/23 Earn Rewards Due in 35 days S…" at bounding box center [495, 380] width 991 height 760
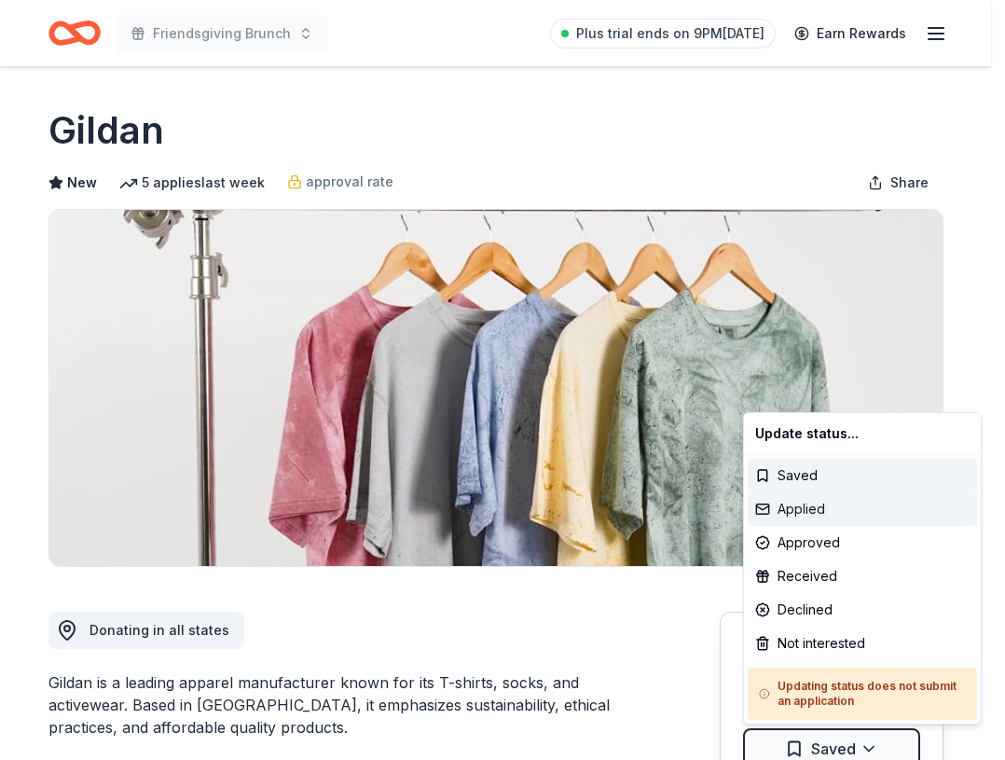
click at [838, 492] on div "Applied" at bounding box center [862, 509] width 229 height 34
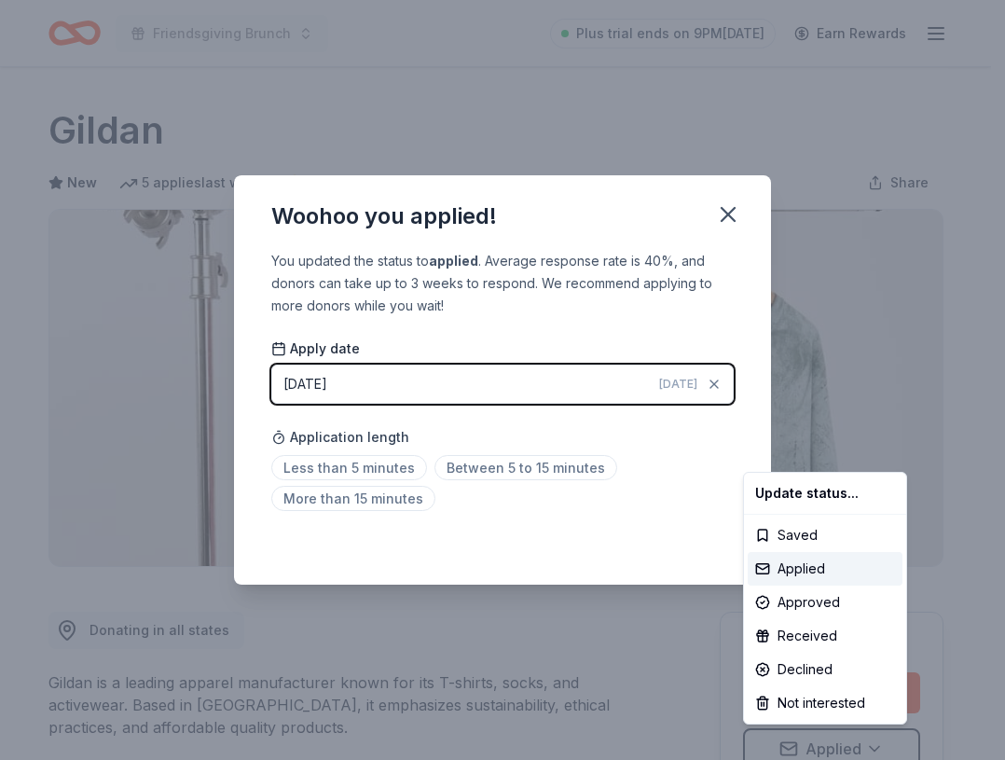
click at [391, 498] on html "Friendsgiving Brunch Plus trial ends on 9PM, 8/23 Earn Rewards Due in 35 days S…" at bounding box center [502, 380] width 1005 height 760
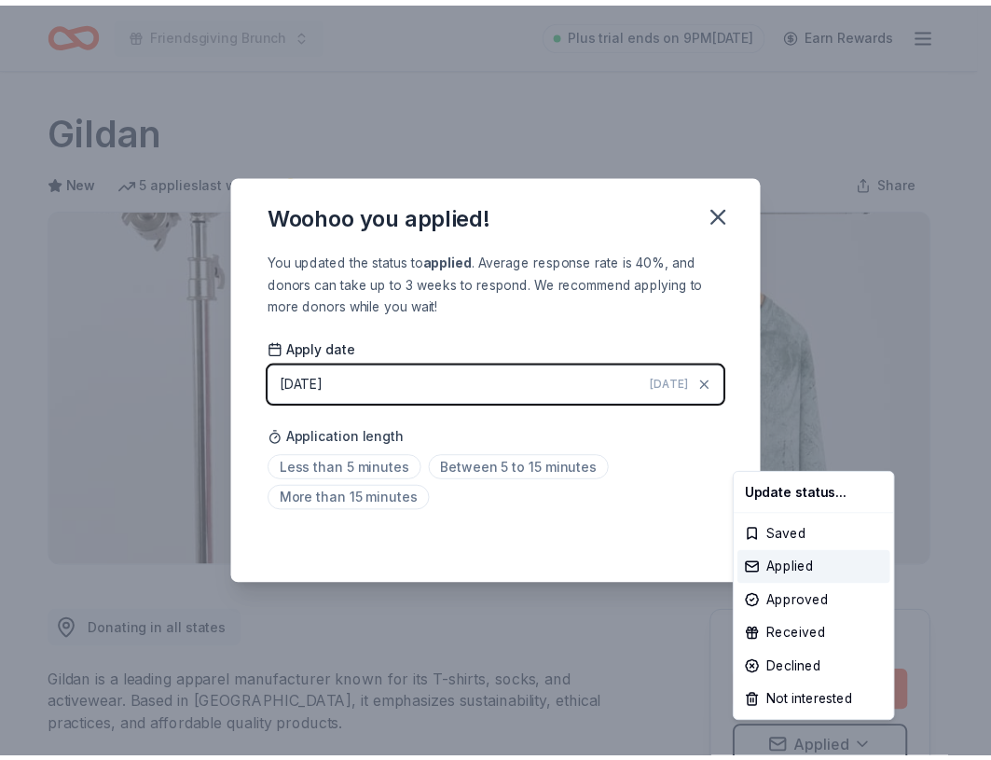
scroll to position [9, 0]
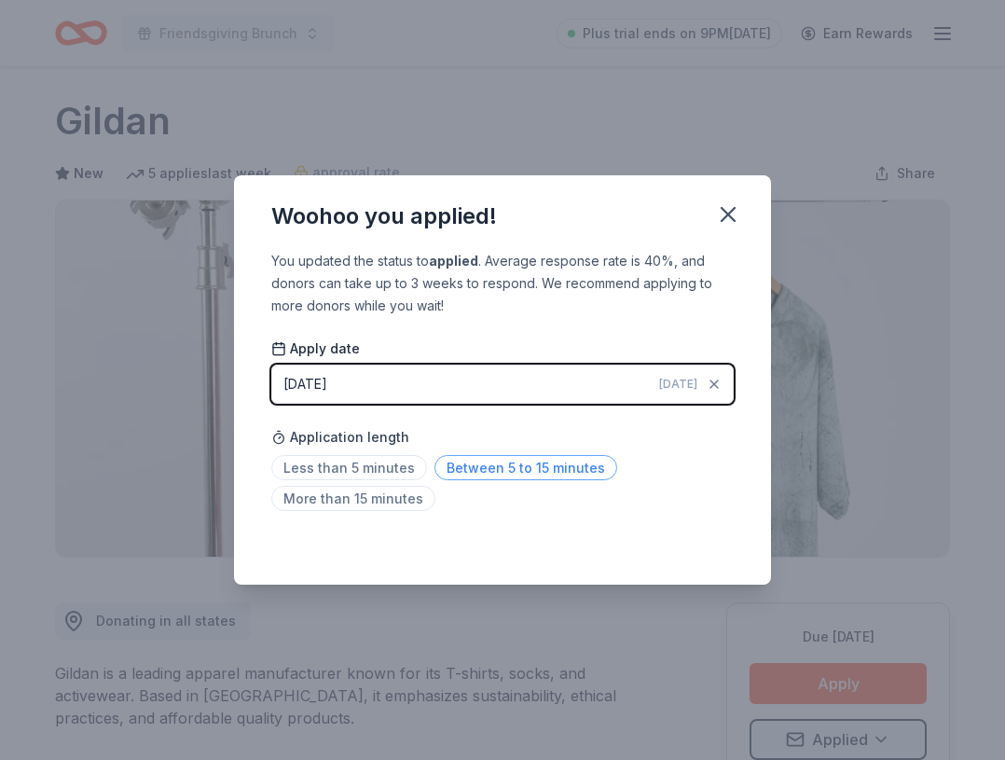
click at [520, 461] on span "Between 5 to 15 minutes" at bounding box center [526, 467] width 183 height 25
click at [724, 213] on icon "button" at bounding box center [728, 214] width 26 height 26
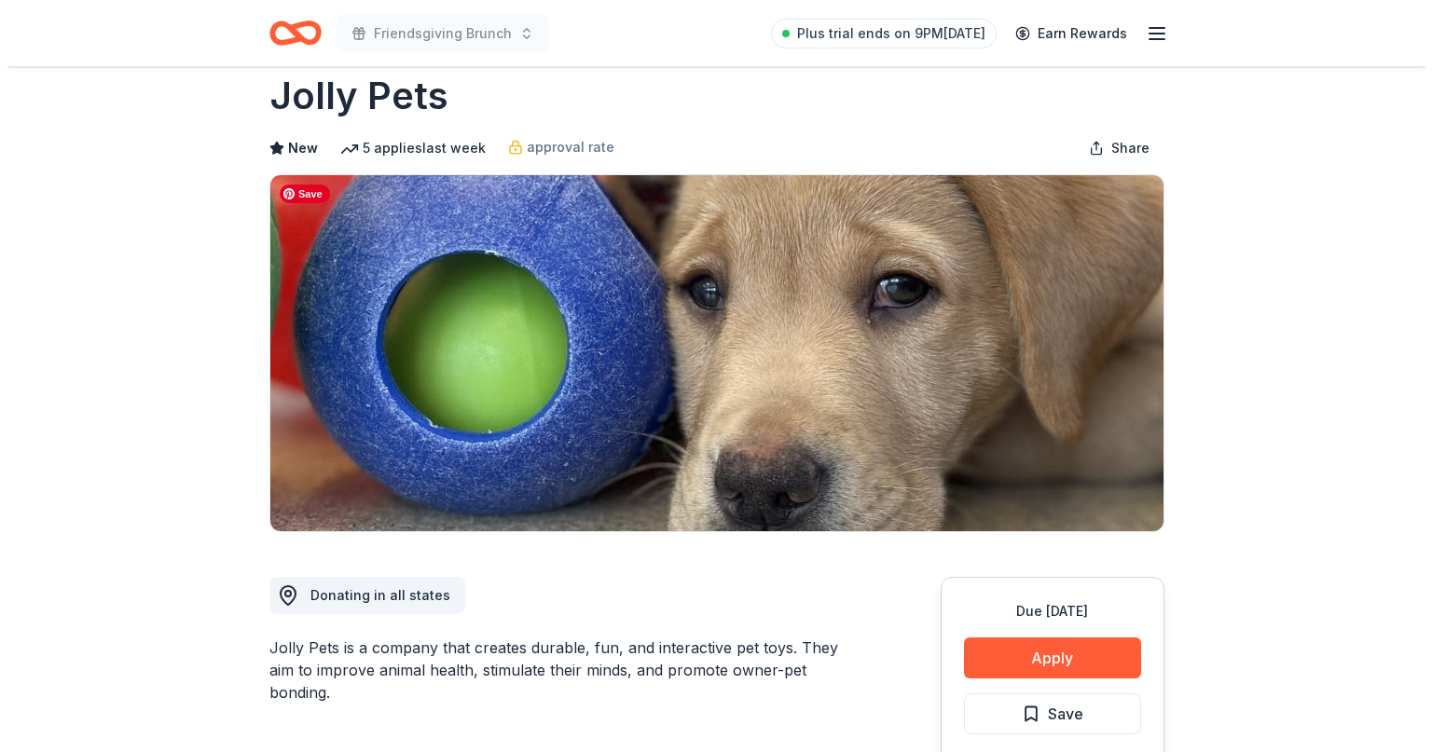
scroll to position [37, 0]
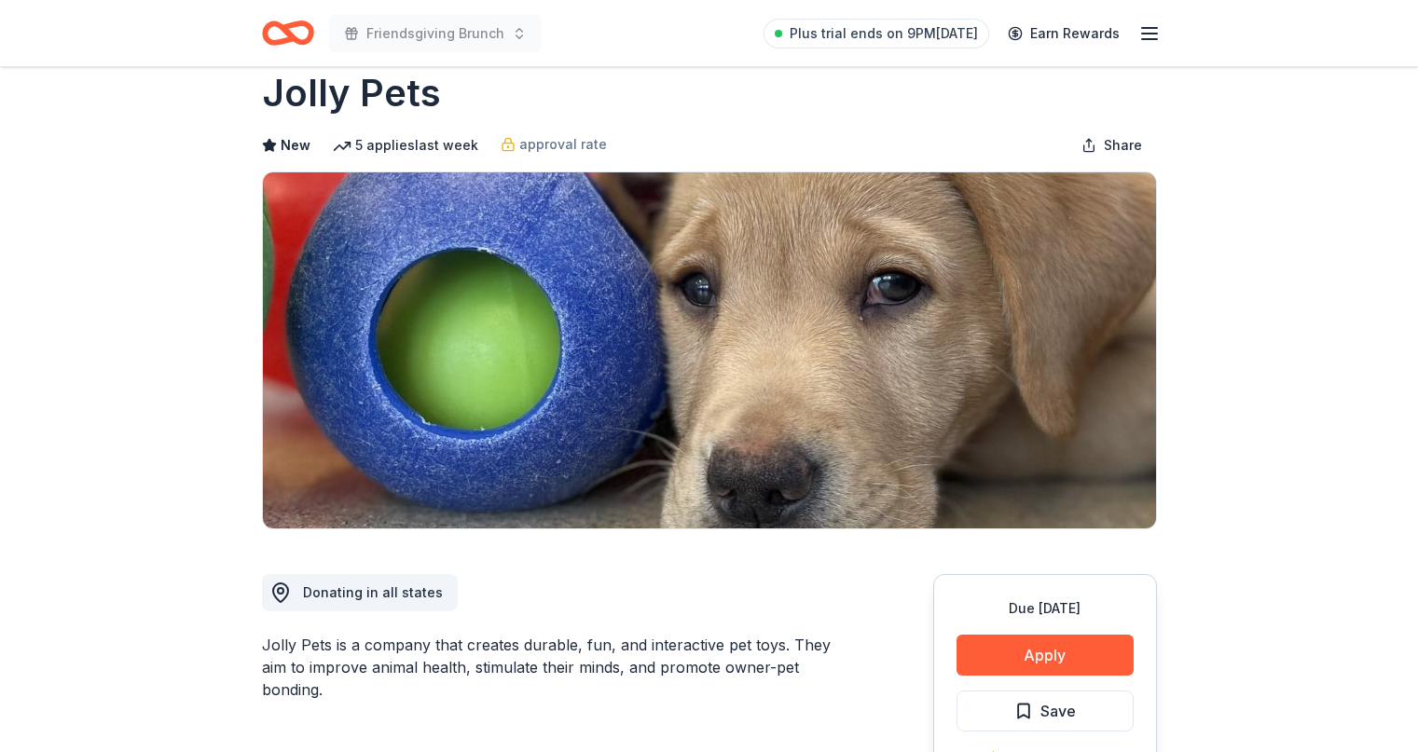
click at [1023, 677] on div "Due [DATE] Apply Save ⚡️ Quick application Usually responds in over a month" at bounding box center [1045, 713] width 224 height 278
click at [1031, 665] on button "Apply" at bounding box center [1045, 655] width 177 height 41
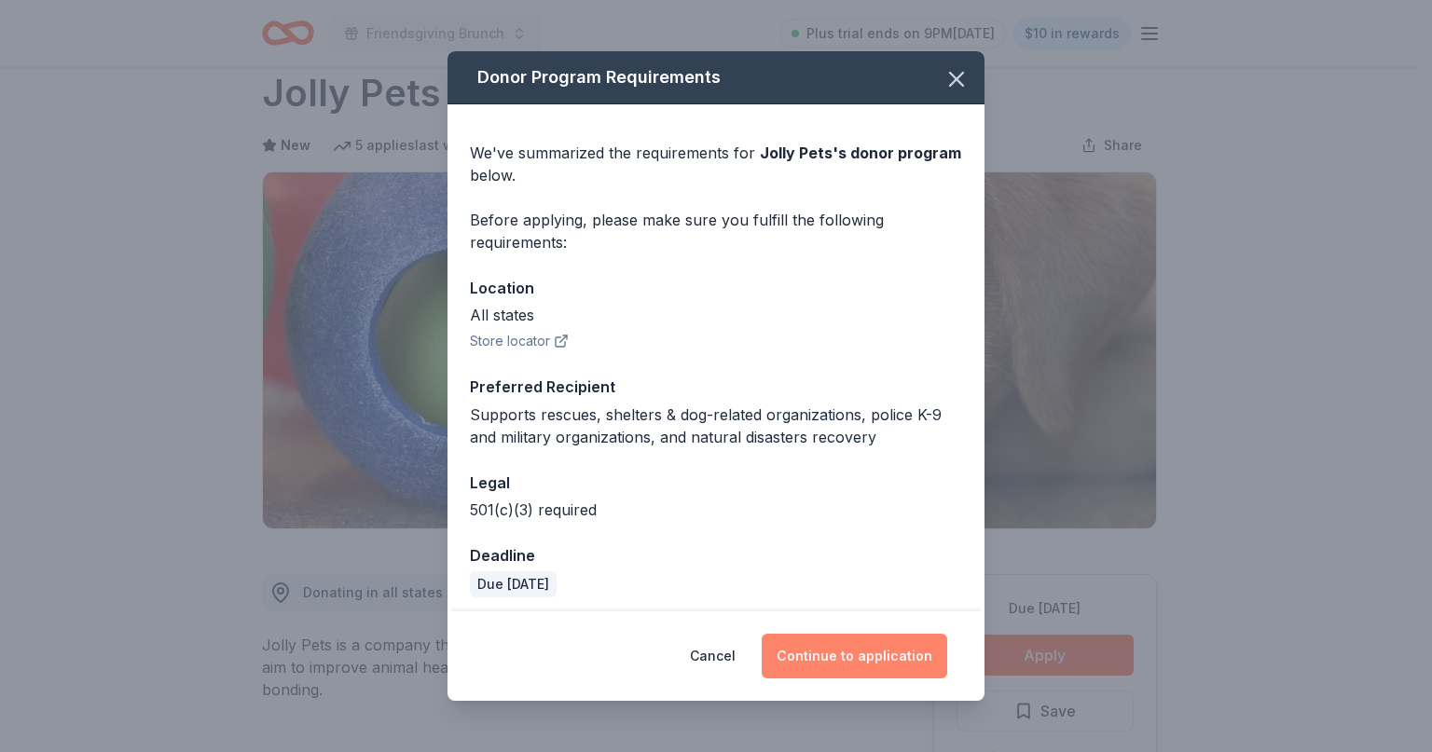
click at [886, 652] on button "Continue to application" at bounding box center [855, 656] width 186 height 45
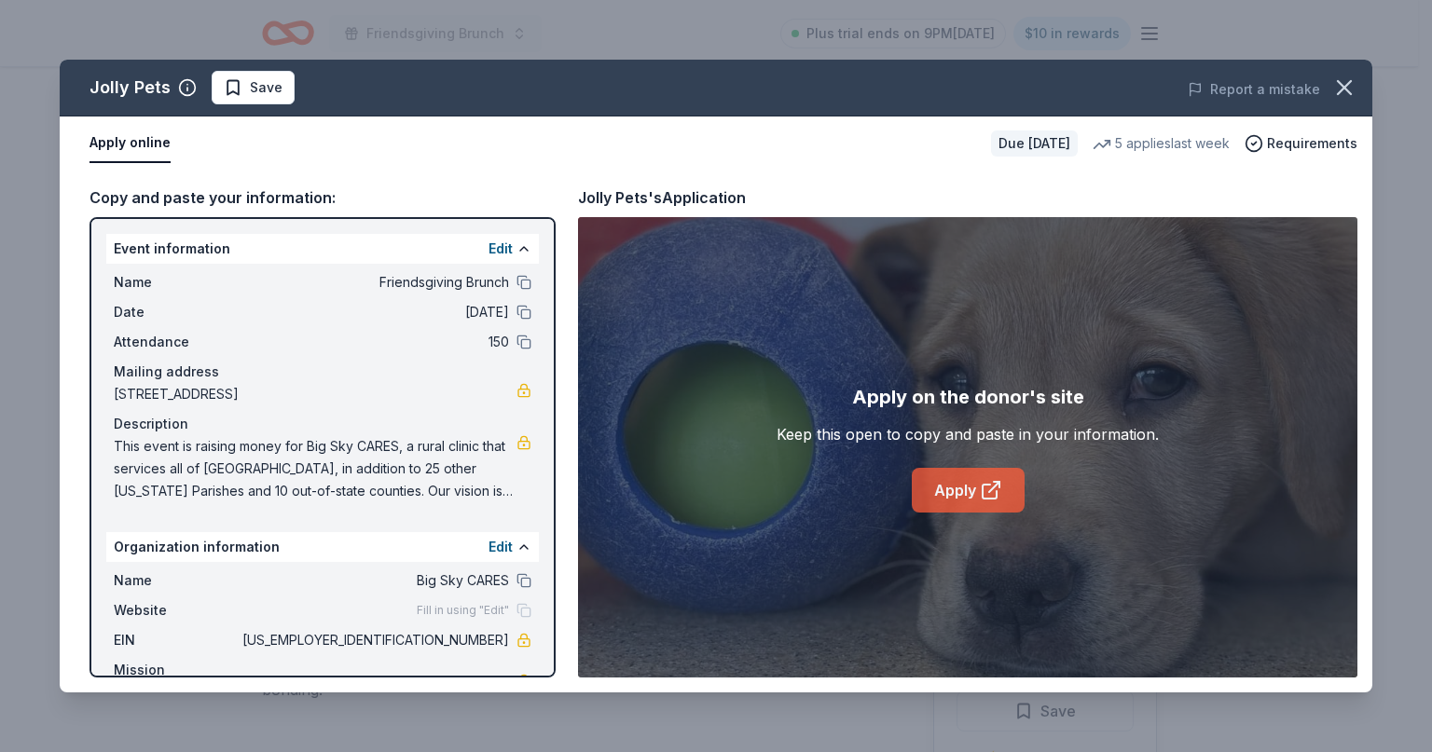
click at [968, 490] on link "Apply" at bounding box center [968, 490] width 113 height 45
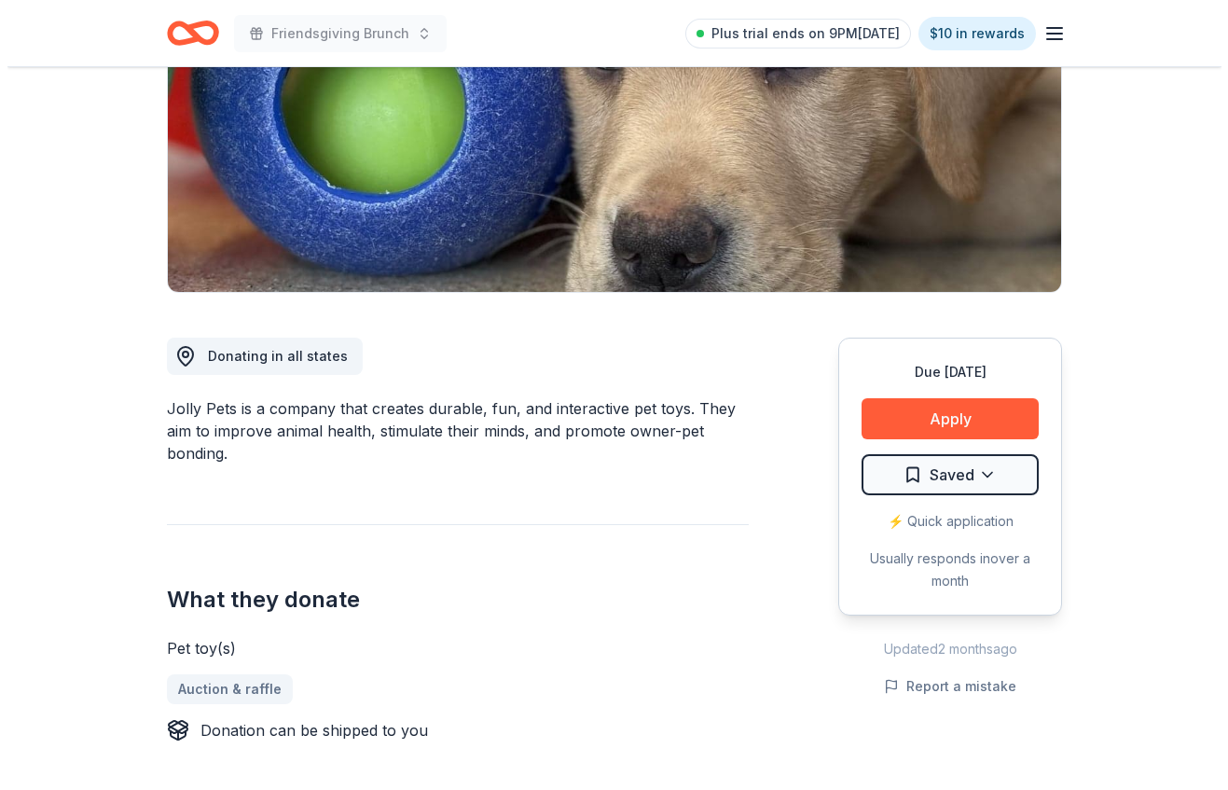
scroll to position [290, 0]
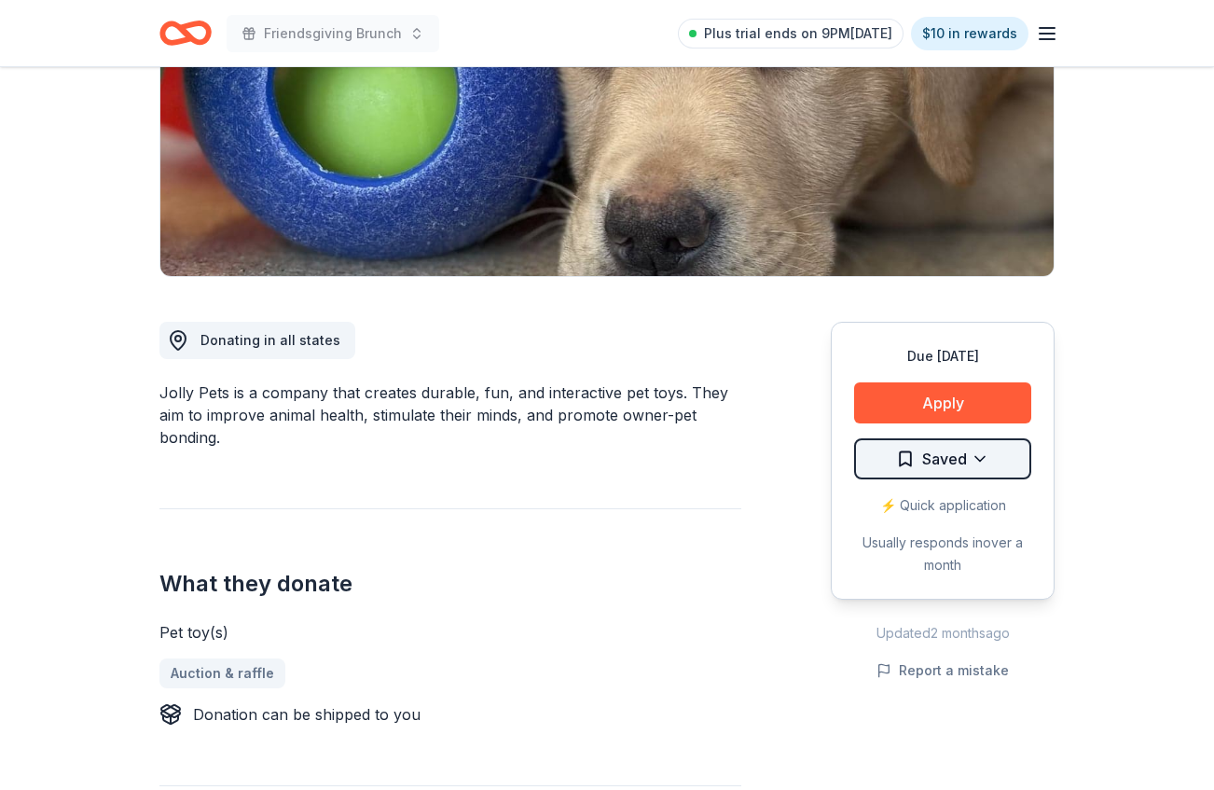
click at [996, 453] on html "Friendsgiving Brunch Plus trial ends on 9PM[DATE] $10 in rewards Due [DATE] Sha…" at bounding box center [607, 105] width 1214 height 790
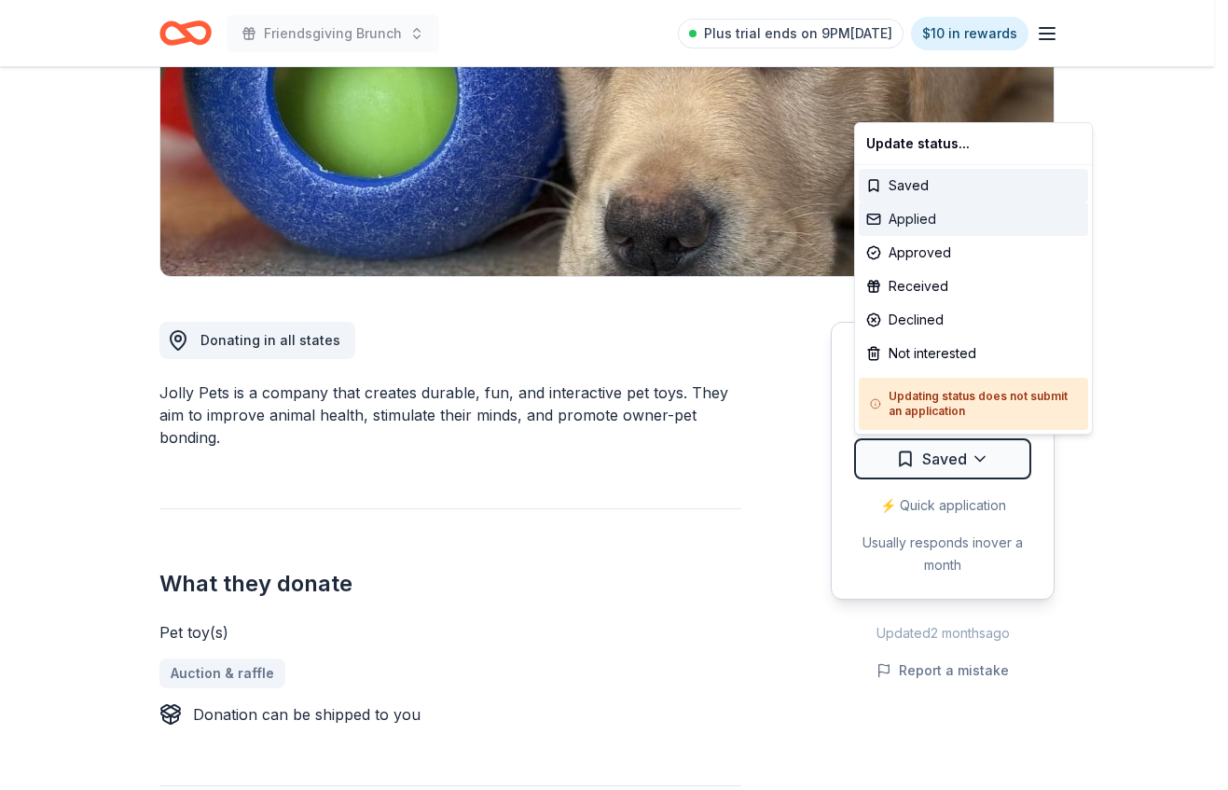
click at [958, 220] on div "Applied" at bounding box center [973, 219] width 229 height 34
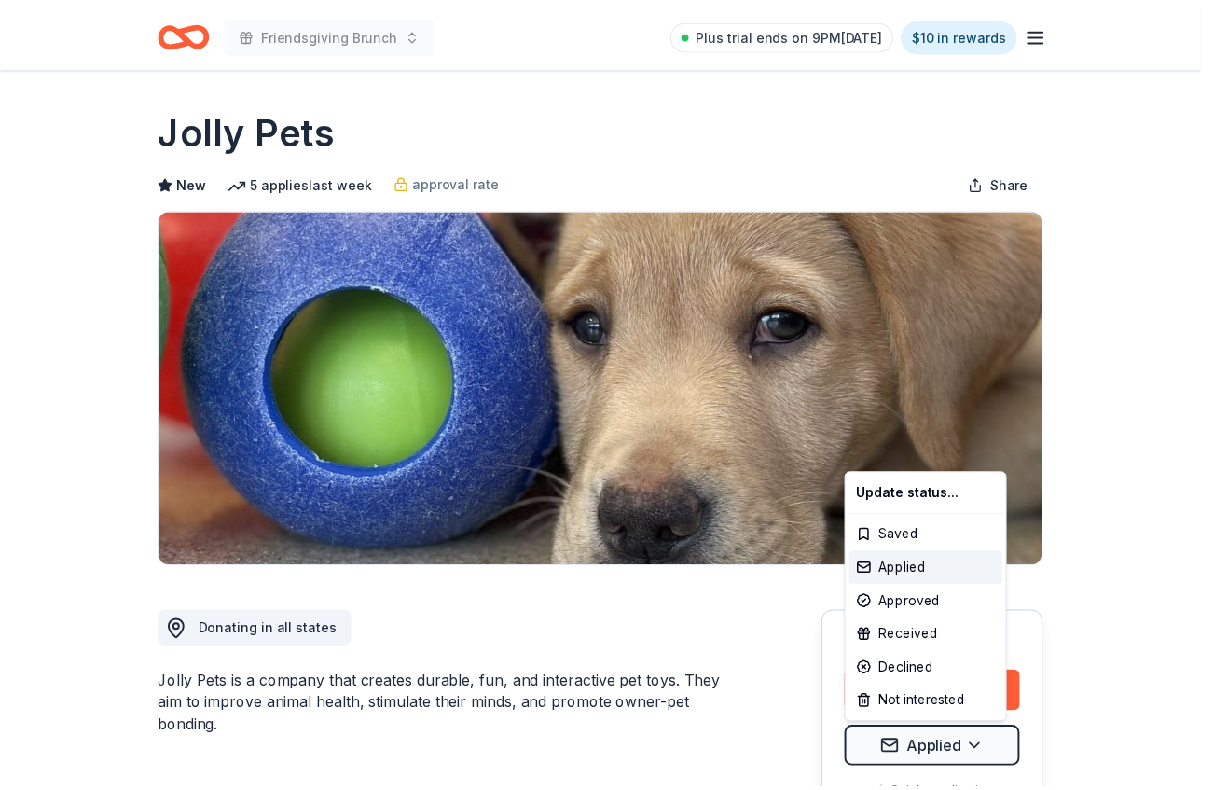
scroll to position [0, 0]
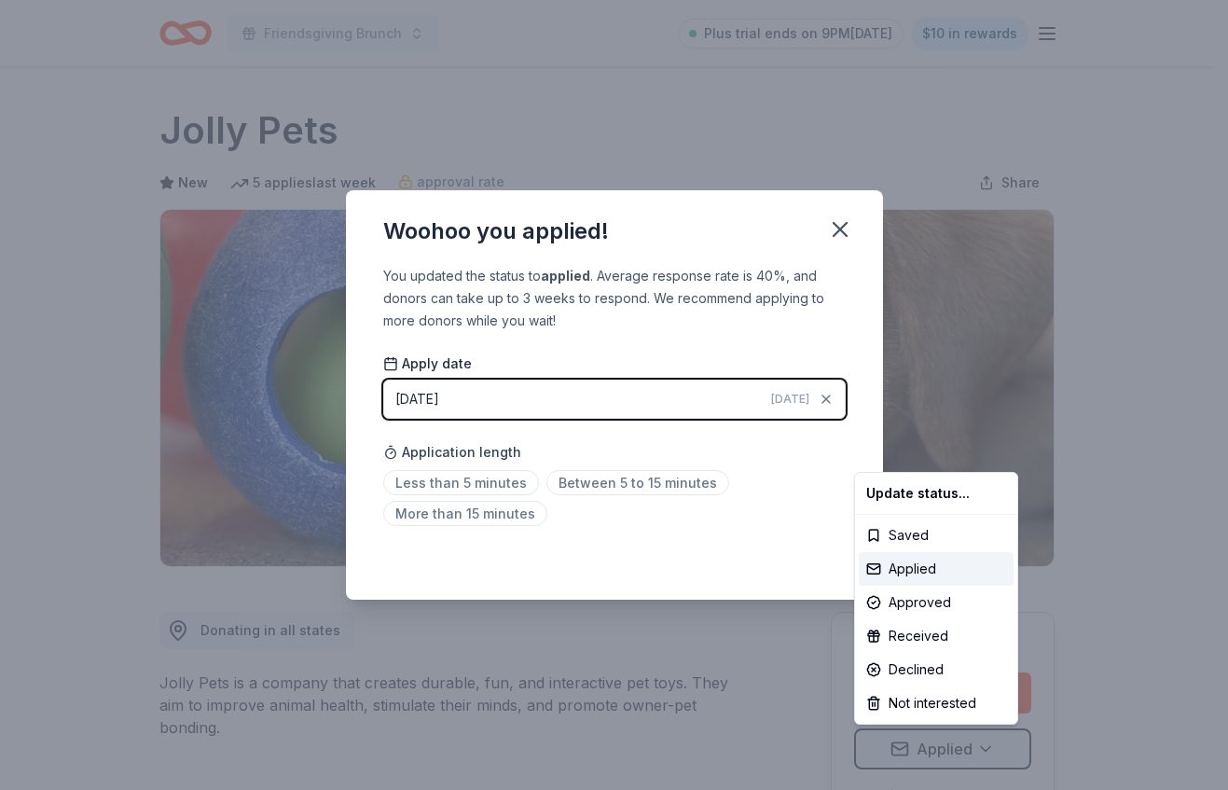
click at [760, 551] on html "Friendsgiving Brunch Plus trial ends on 9PM[DATE] $10 in rewards Due [DATE] Sha…" at bounding box center [614, 395] width 1228 height 790
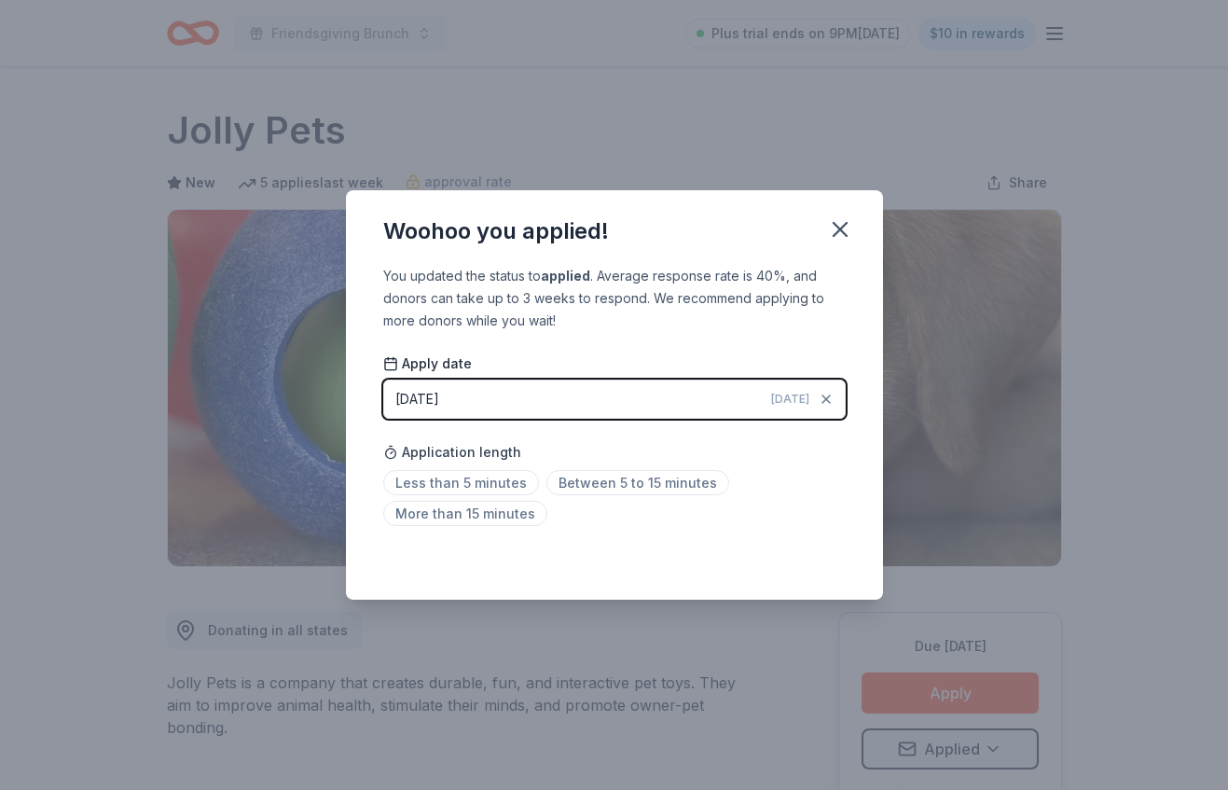
click at [807, 400] on span "[DATE]" at bounding box center [790, 399] width 38 height 15
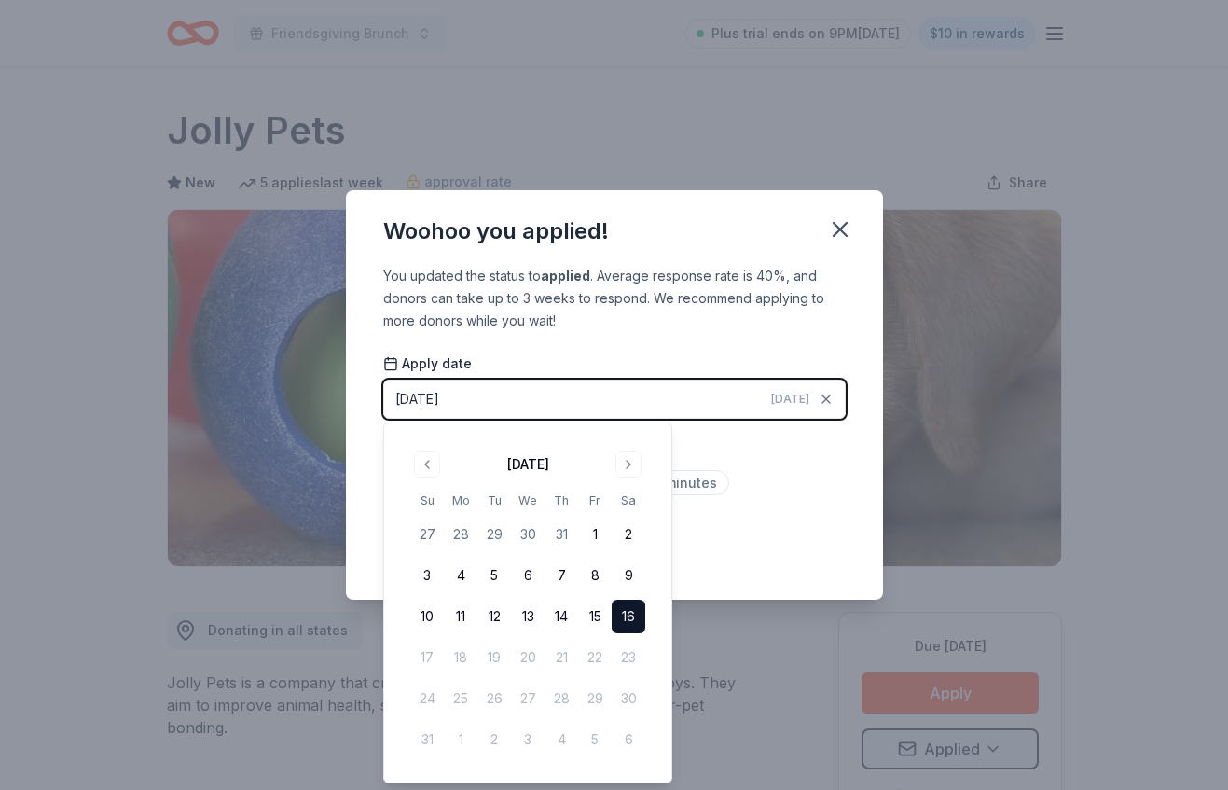
click at [782, 462] on div "Application length Less than 5 minutes Between 5 to 15 minutes More than 15 min…" at bounding box center [614, 483] width 462 height 99
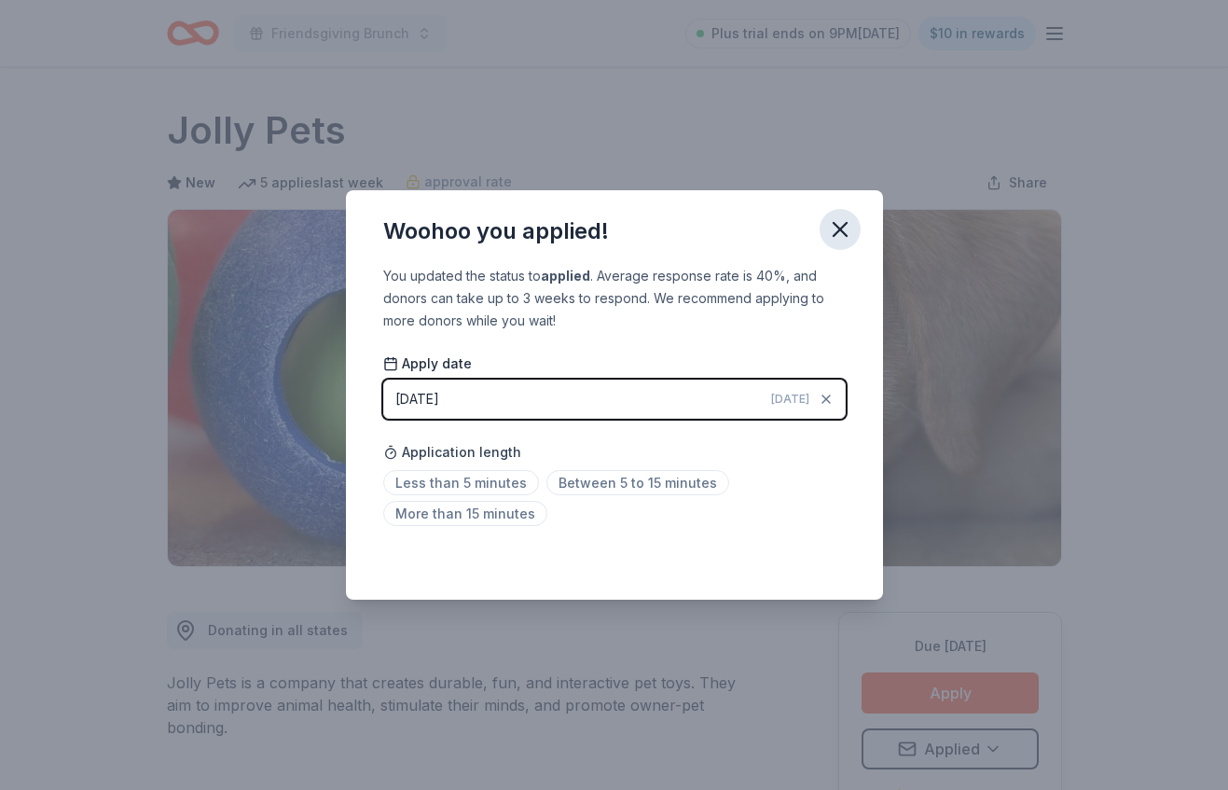
click at [844, 231] on icon "button" at bounding box center [840, 229] width 26 height 26
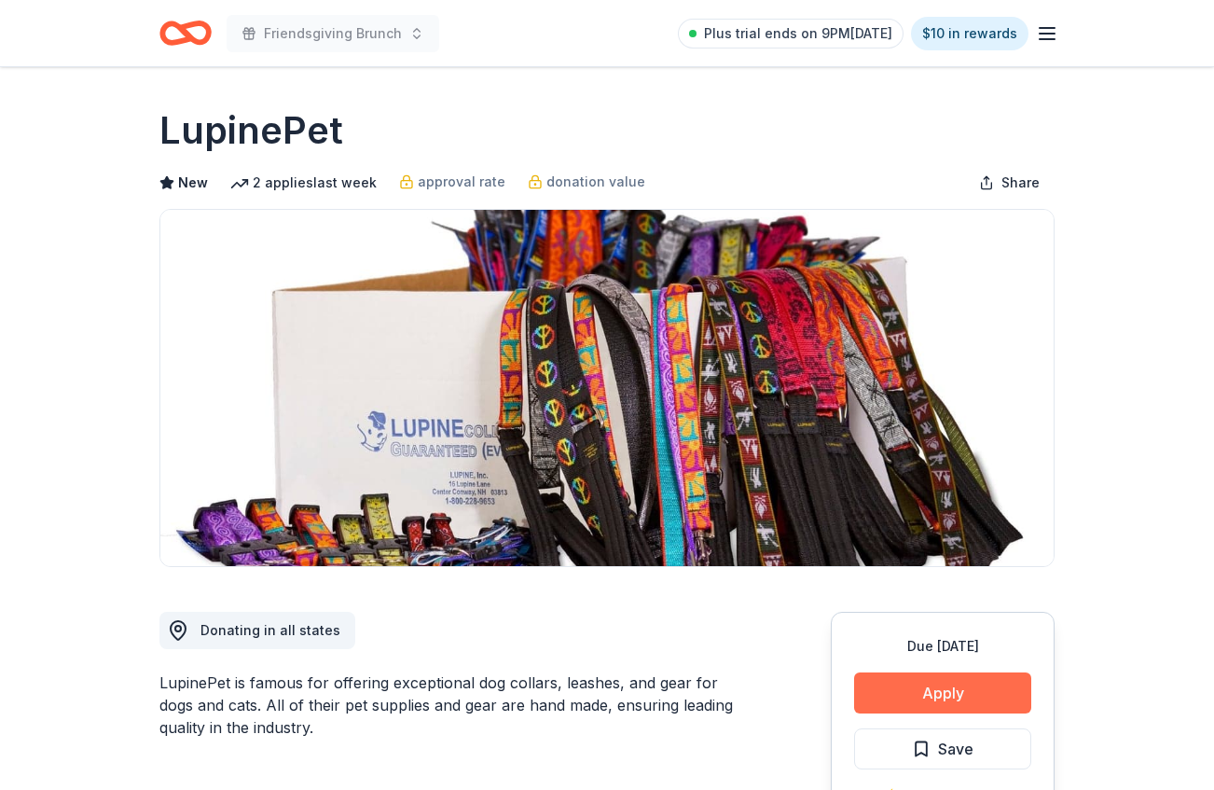
click at [967, 685] on button "Apply" at bounding box center [942, 692] width 177 height 41
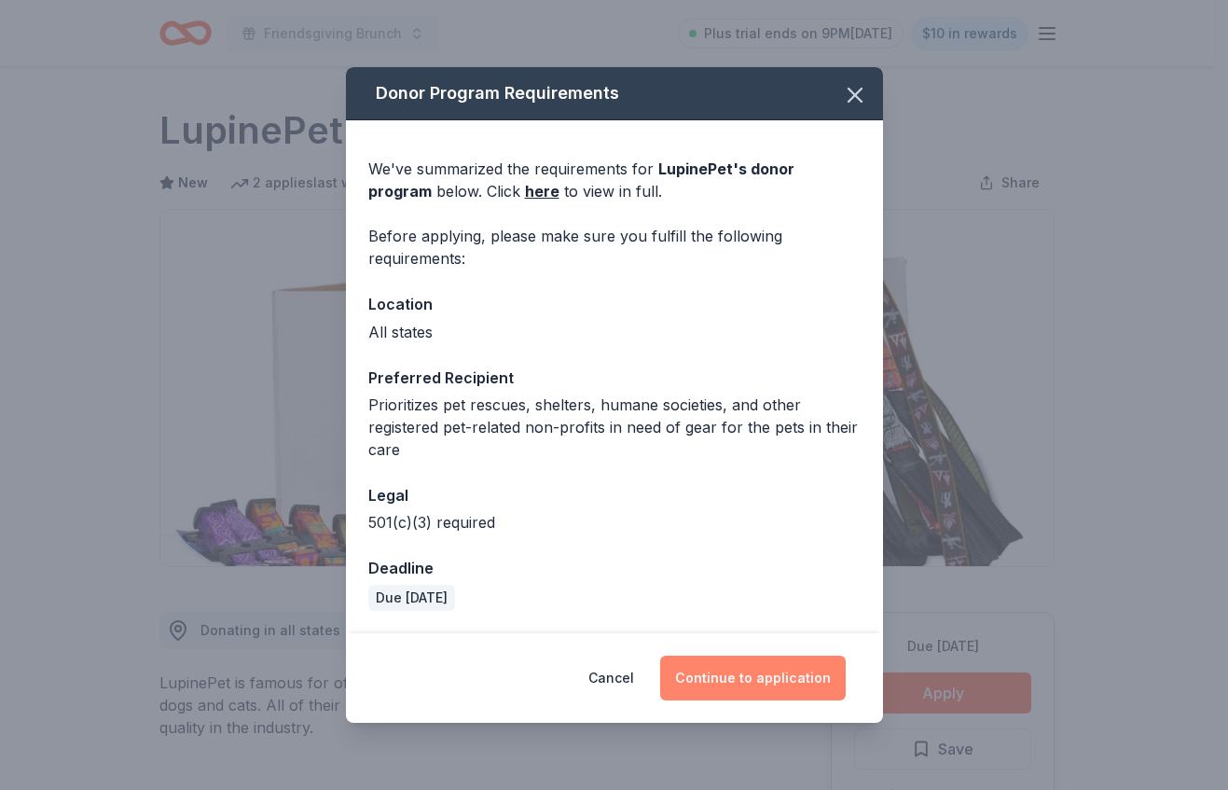
click at [767, 671] on button "Continue to application" at bounding box center [753, 677] width 186 height 45
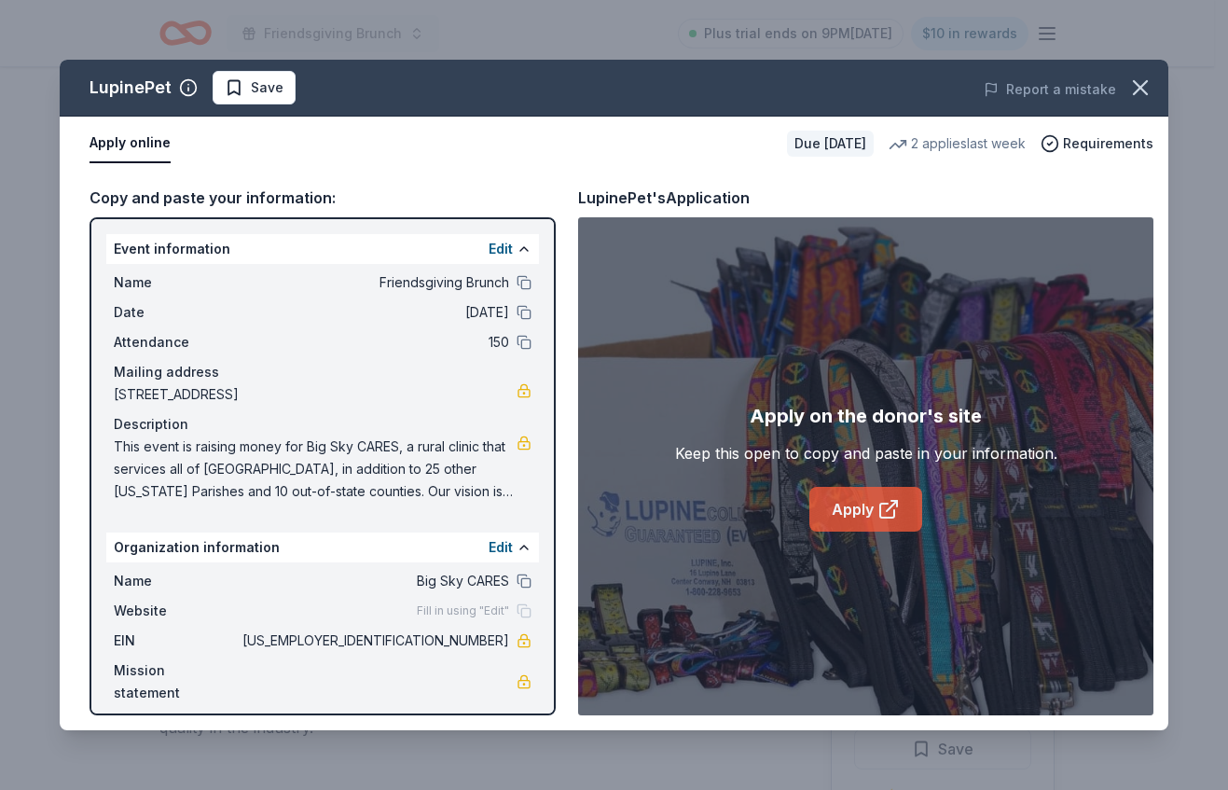
click at [880, 504] on icon at bounding box center [887, 511] width 14 height 14
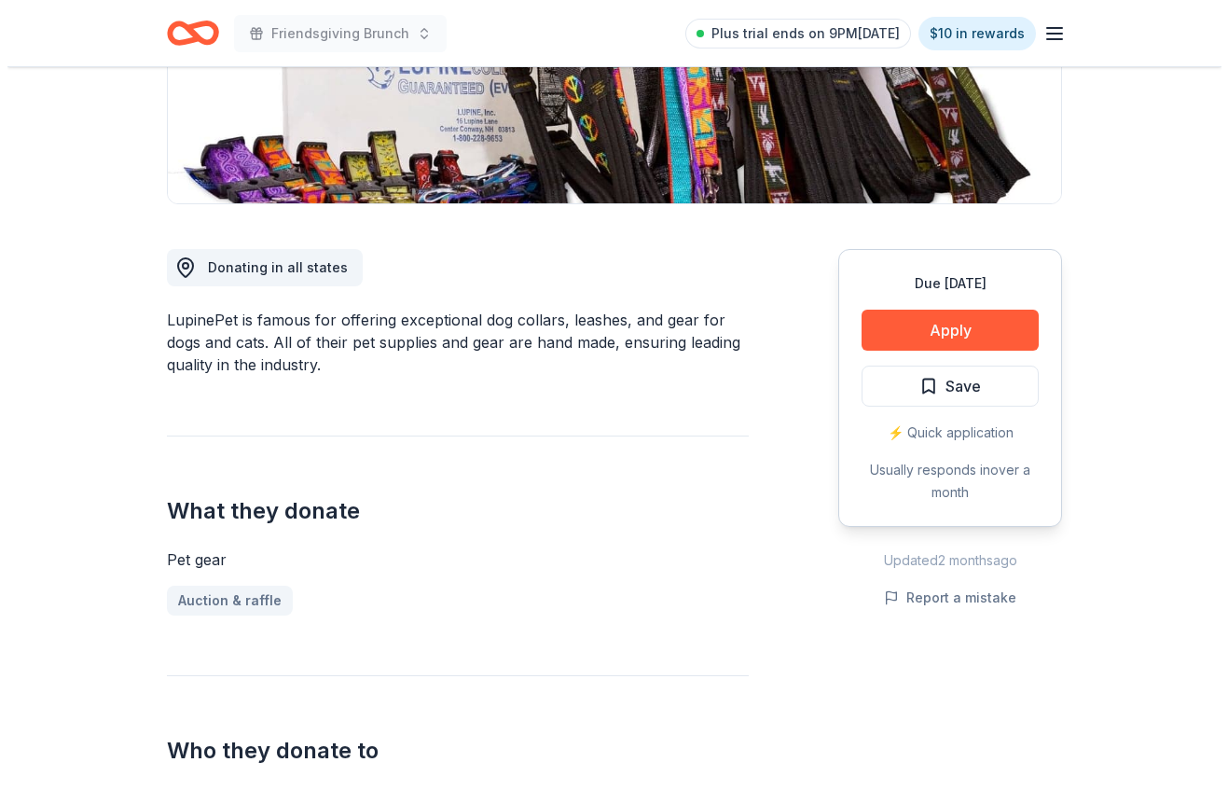
scroll to position [381, 0]
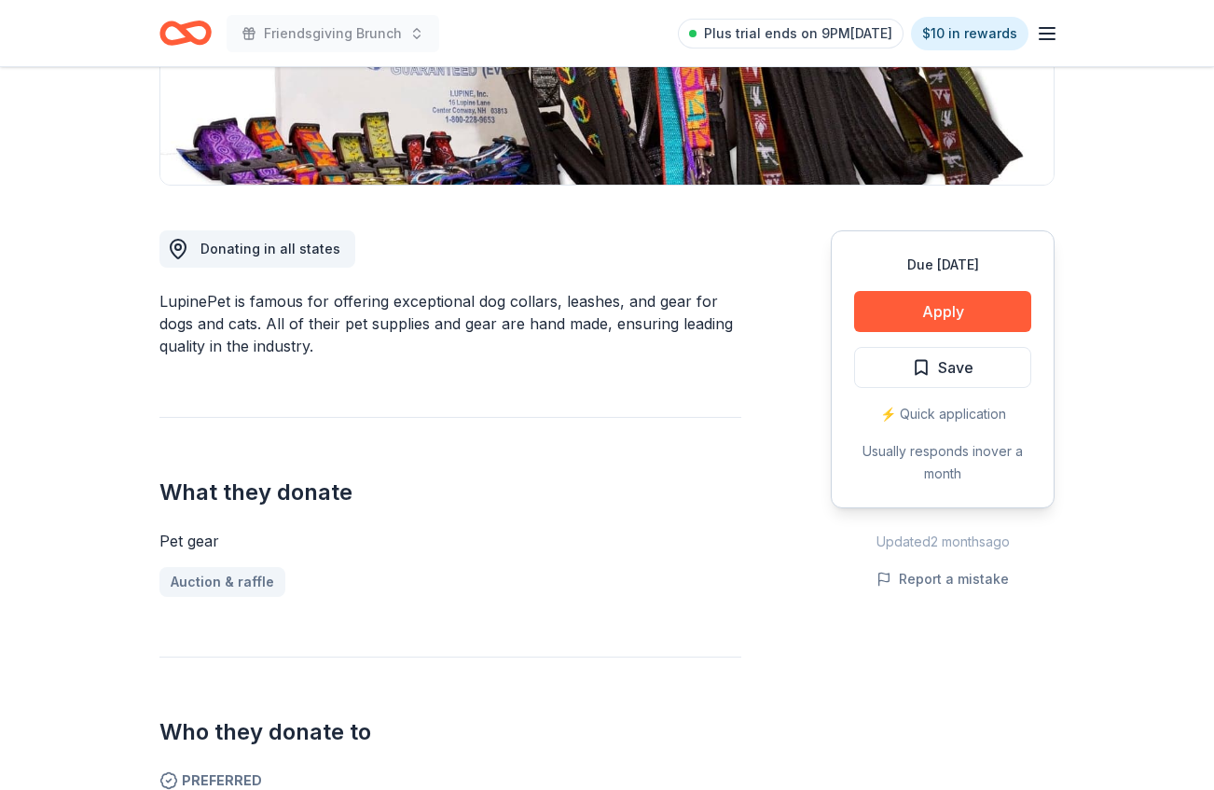
click at [969, 363] on span "Save" at bounding box center [955, 367] width 35 height 24
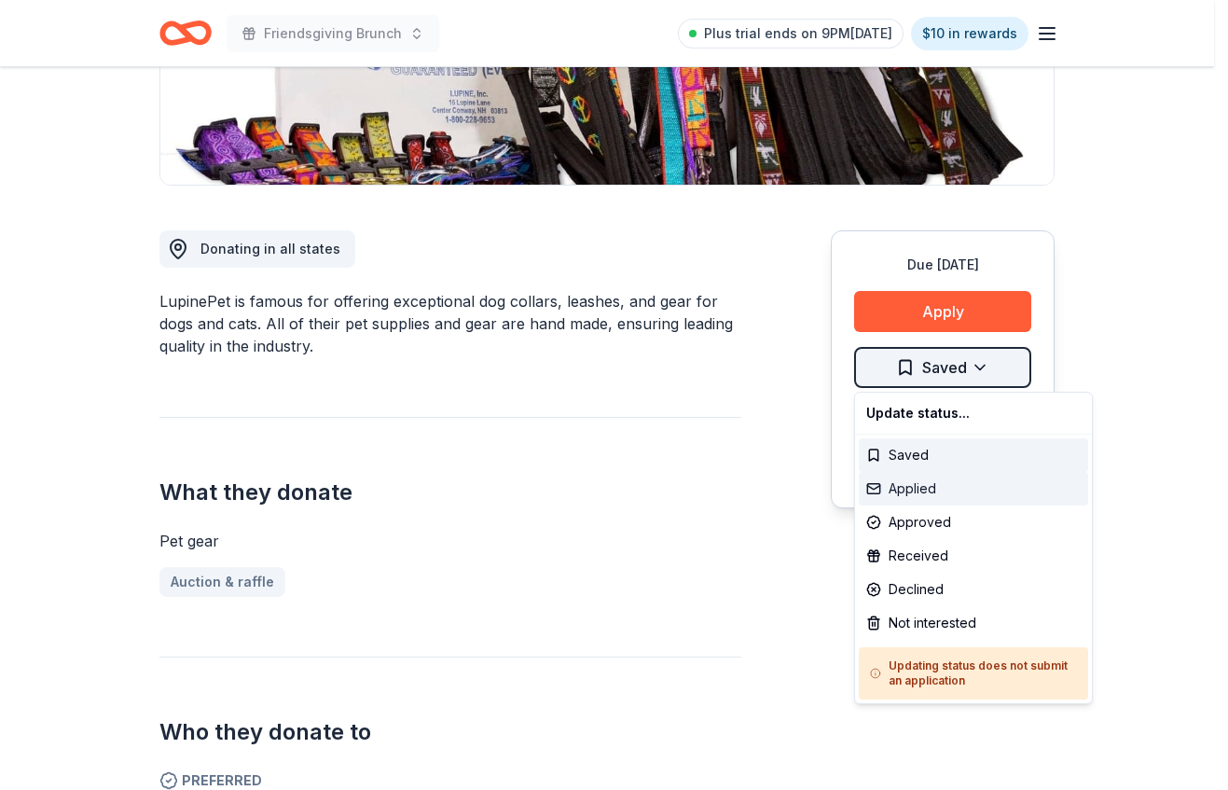
click at [937, 408] on body "Friendsgiving Brunch Plus trial ends on 9PM[DATE] $10 in rewards Due [DATE] Sha…" at bounding box center [607, 14] width 1214 height 790
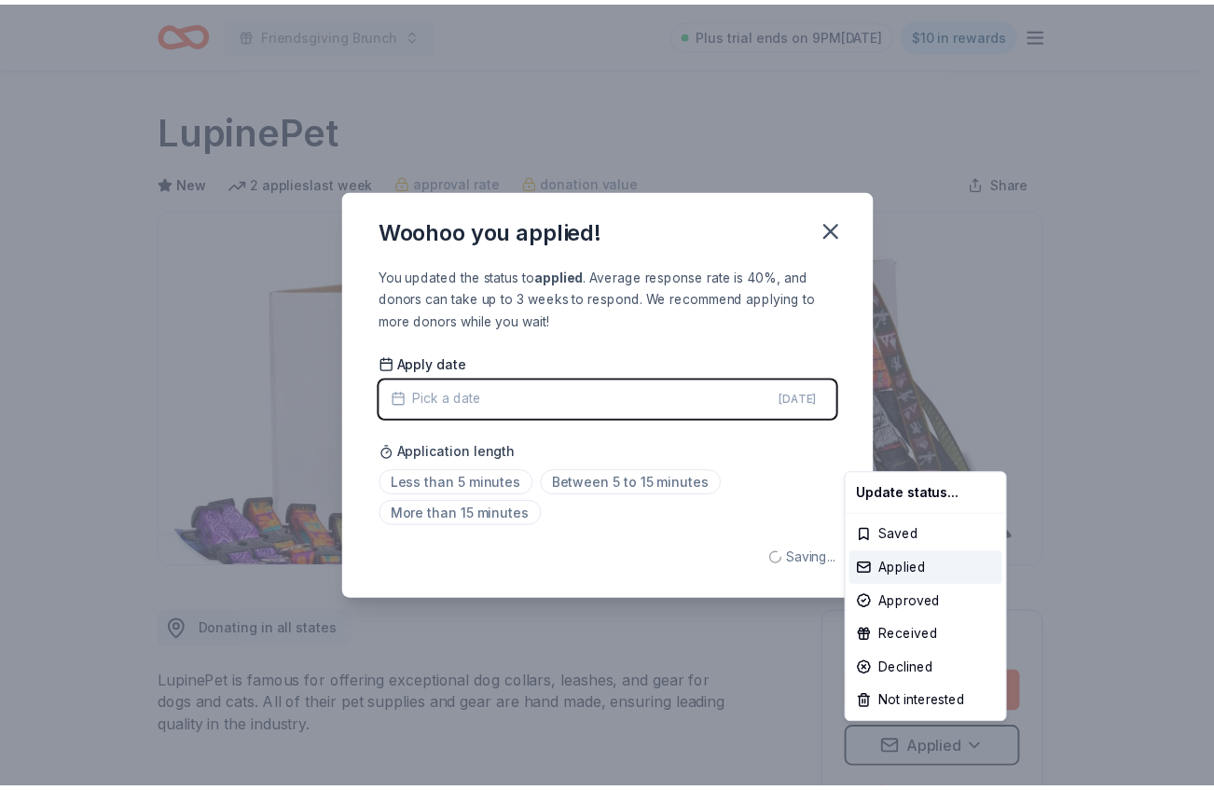
scroll to position [0, 0]
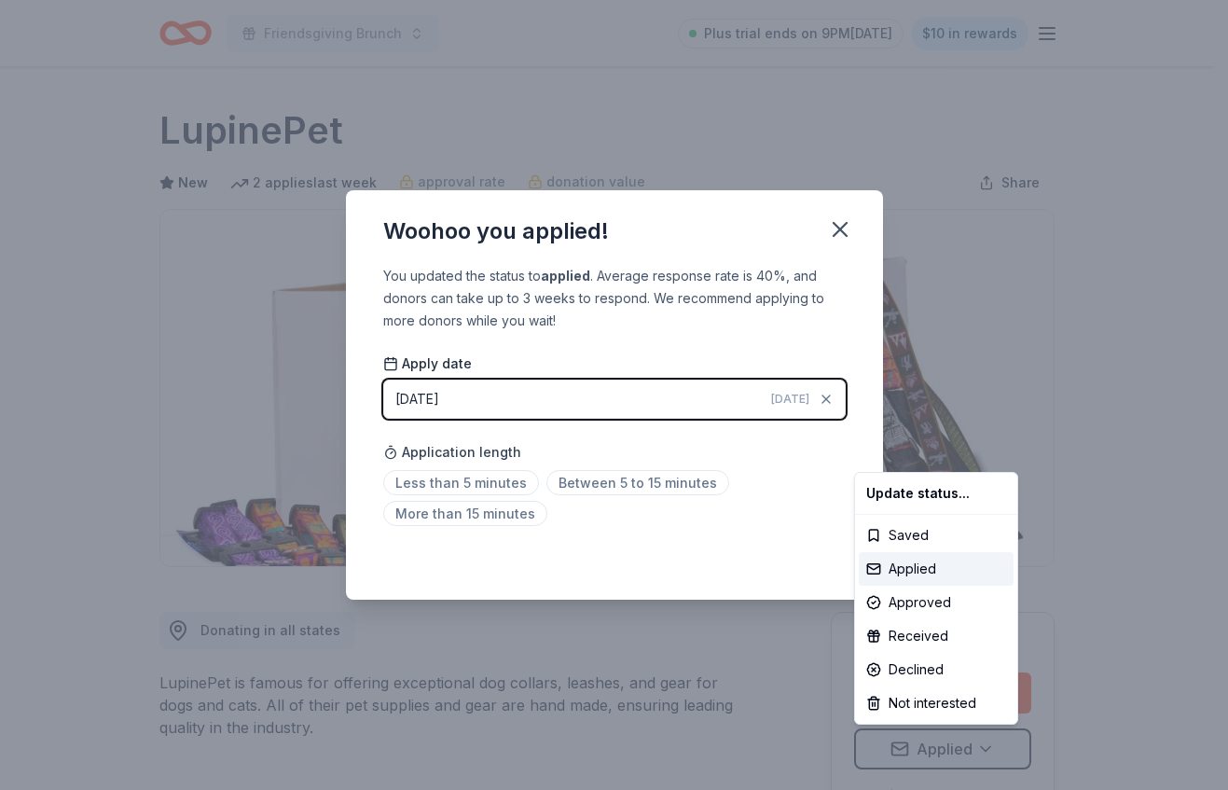
click at [798, 475] on html "Friendsgiving Brunch Plus trial ends on 9PM[DATE] $10 in rewards Due [DATE] Sha…" at bounding box center [614, 395] width 1228 height 790
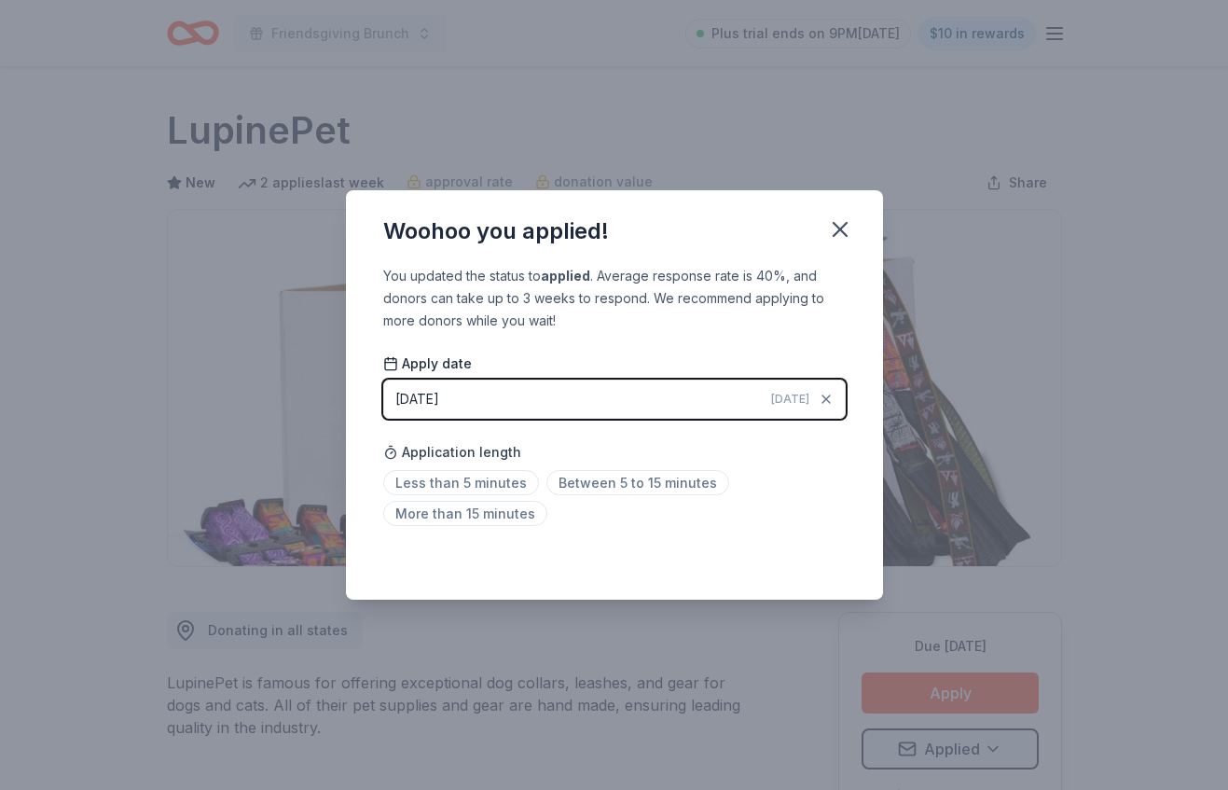
drag, startPoint x: 797, startPoint y: 468, endPoint x: 814, endPoint y: 456, distance: 20.7
click at [799, 467] on div "Application length Less than 5 minutes Between 5 to 15 minutes More than 15 min…" at bounding box center [614, 483] width 462 height 99
click at [861, 224] on div "Woohoo you applied!" at bounding box center [614, 227] width 537 height 75
click at [841, 226] on icon "button" at bounding box center [840, 229] width 26 height 26
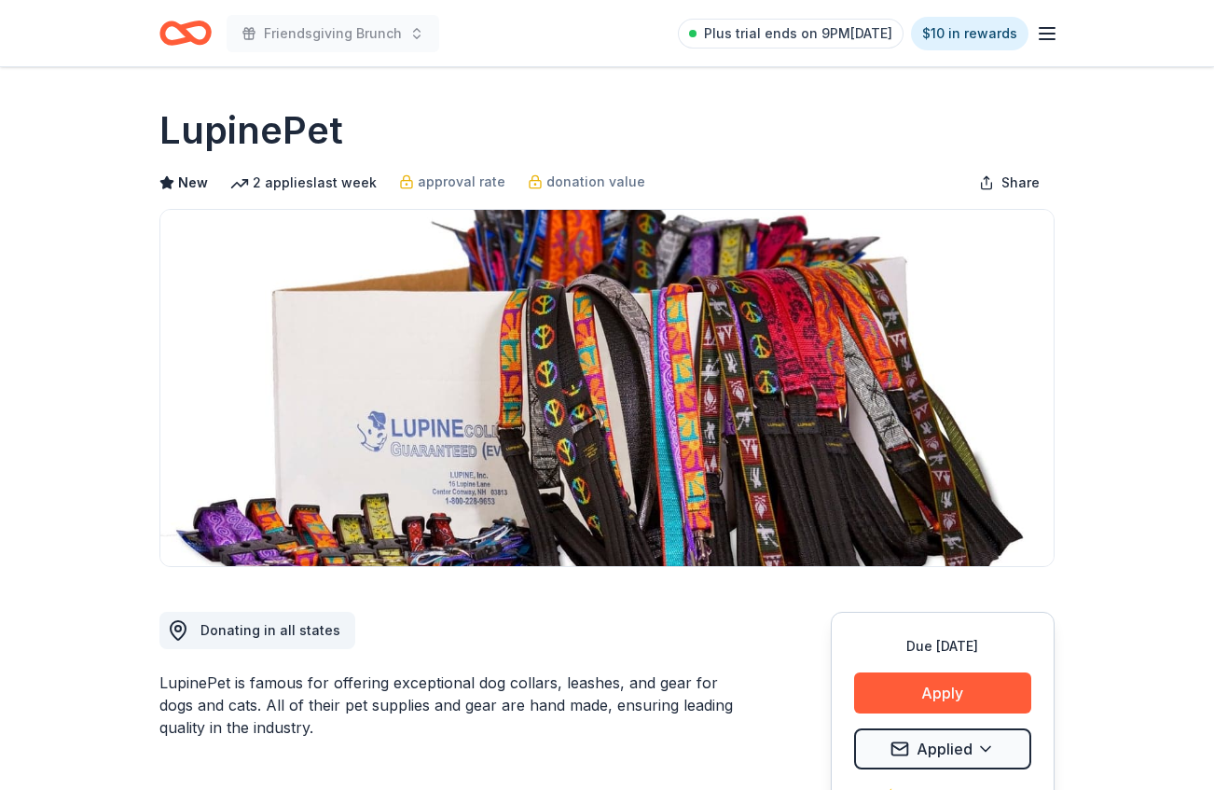
click at [521, 118] on div "LupinePet" at bounding box center [606, 130] width 895 height 52
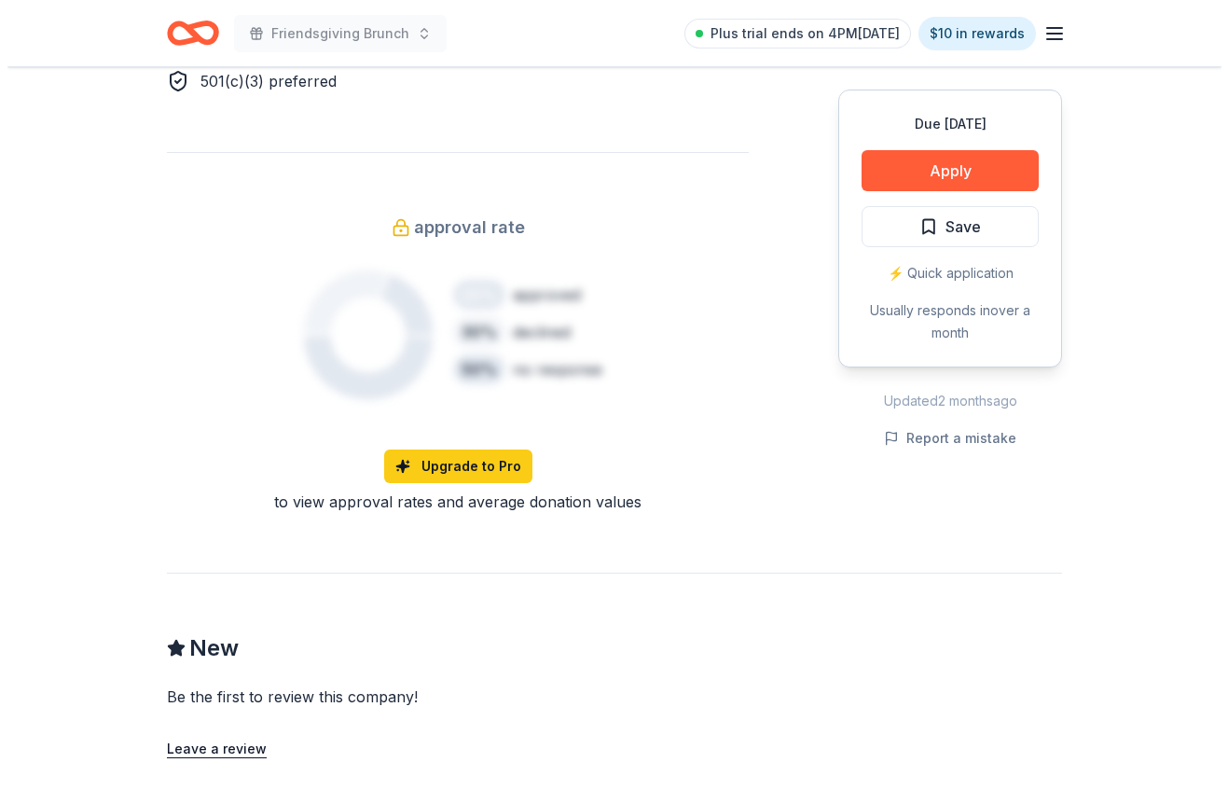
scroll to position [1265, 0]
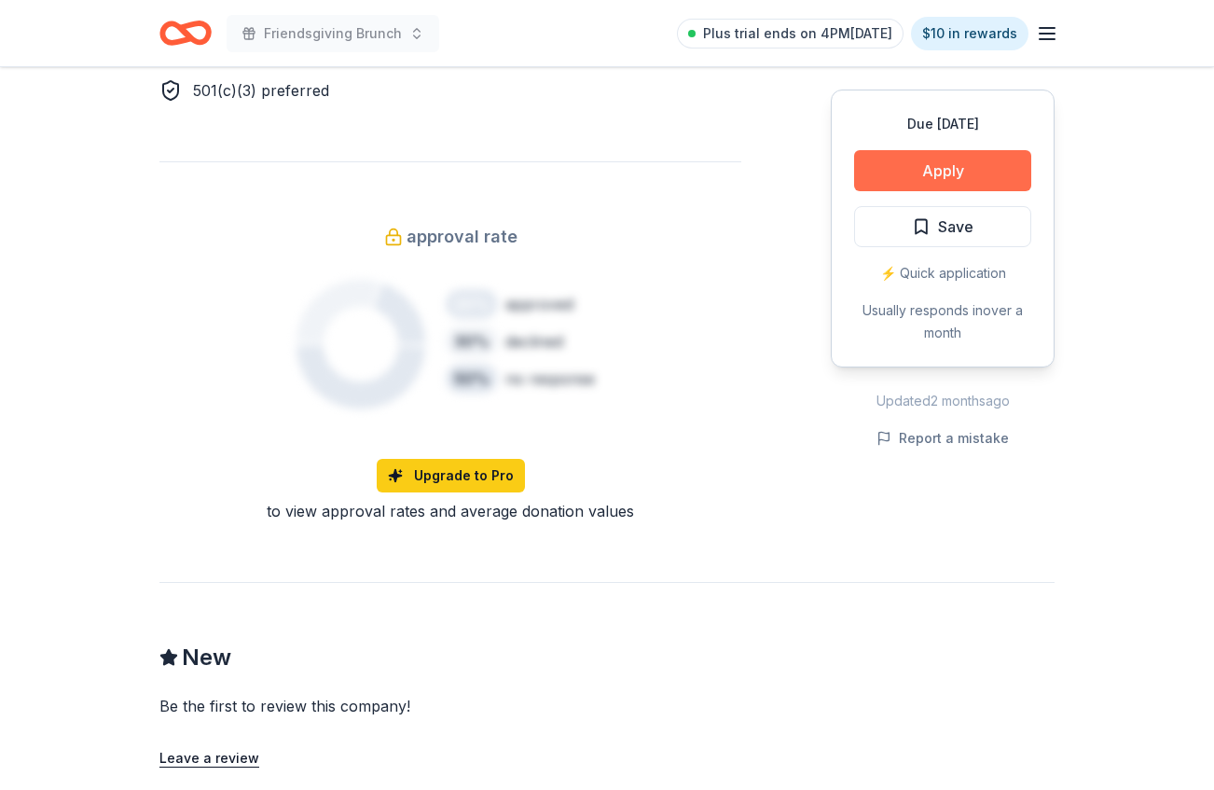
click at [967, 168] on button "Apply" at bounding box center [942, 170] width 177 height 41
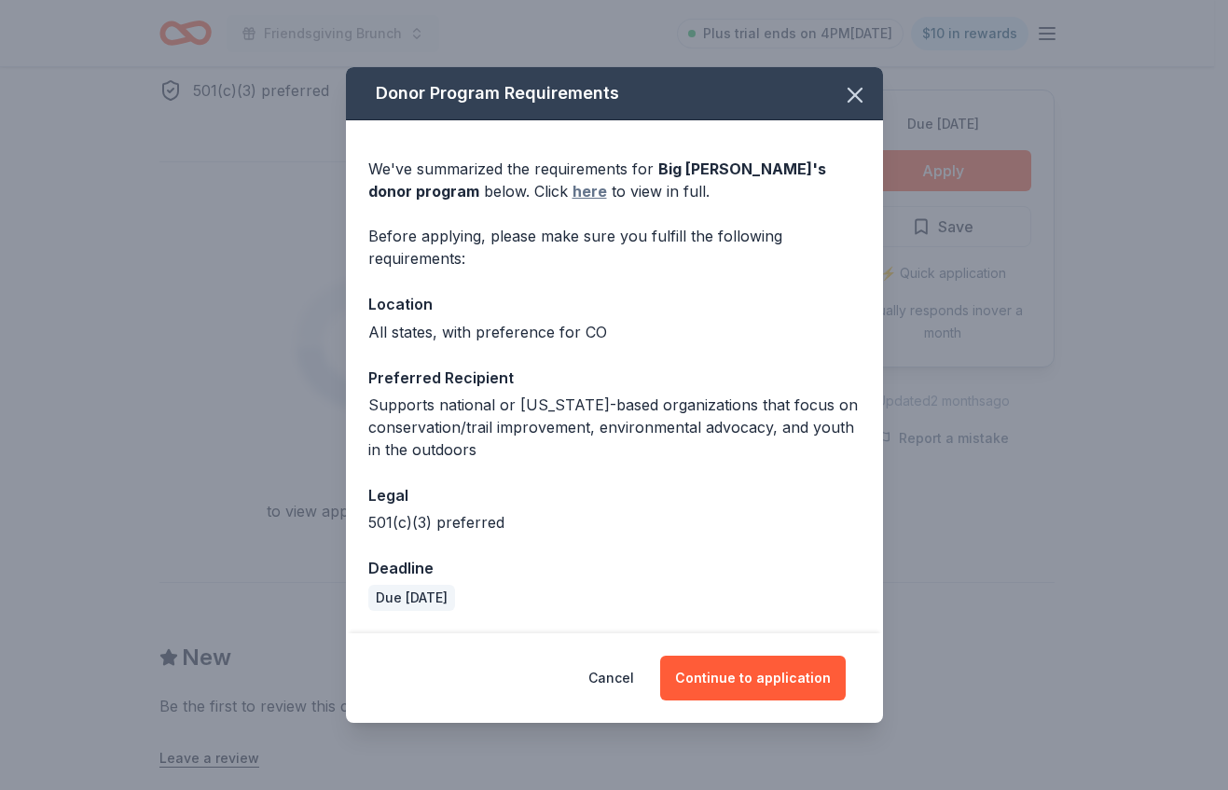
click at [573, 191] on link "here" at bounding box center [590, 191] width 34 height 22
click at [859, 93] on icon "button" at bounding box center [855, 95] width 26 height 26
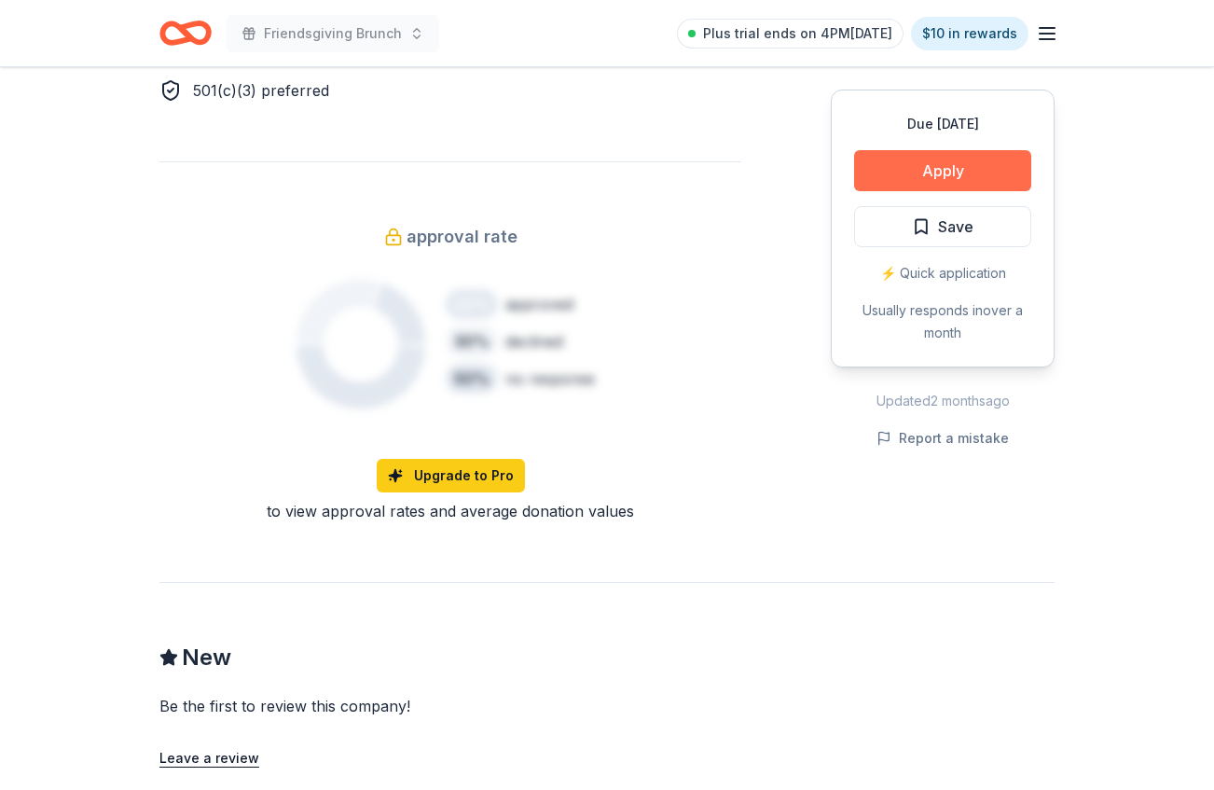
click at [959, 172] on button "Apply" at bounding box center [942, 170] width 177 height 41
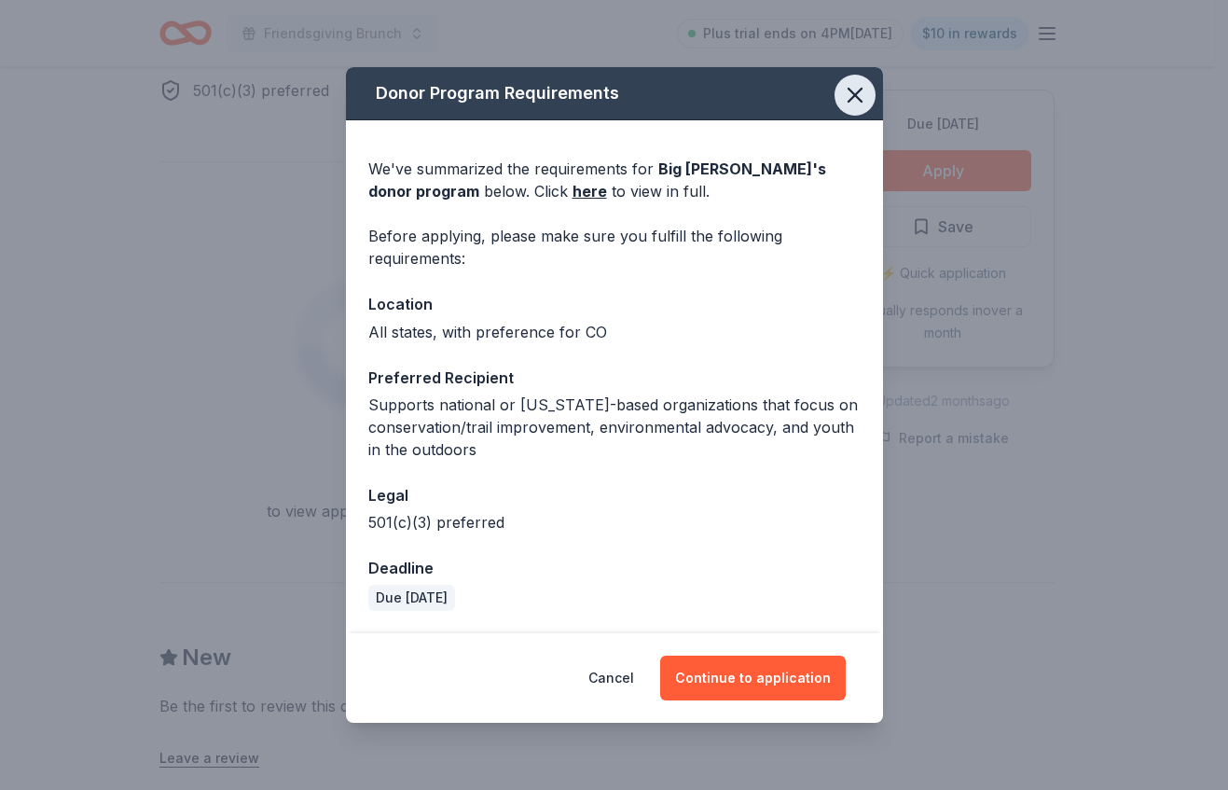
click at [848, 103] on icon "button" at bounding box center [855, 95] width 26 height 26
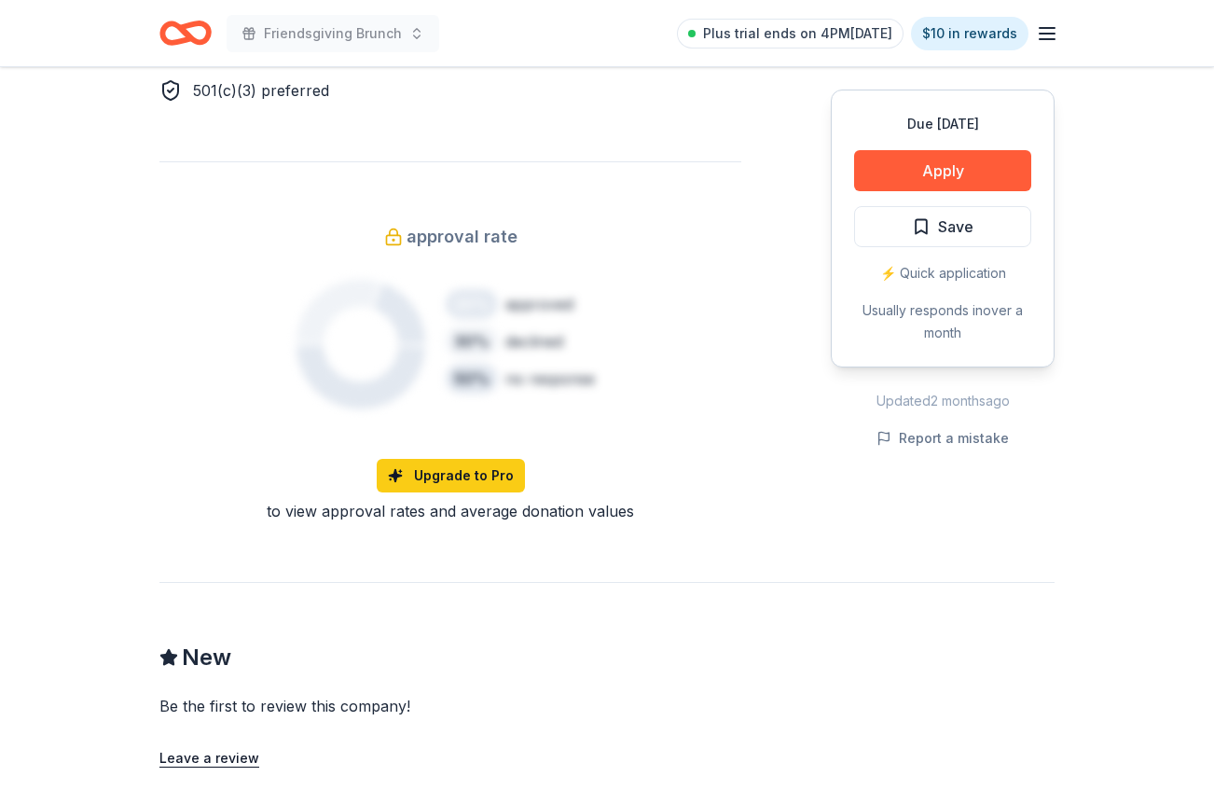
click at [945, 226] on span "Save" at bounding box center [955, 226] width 35 height 24
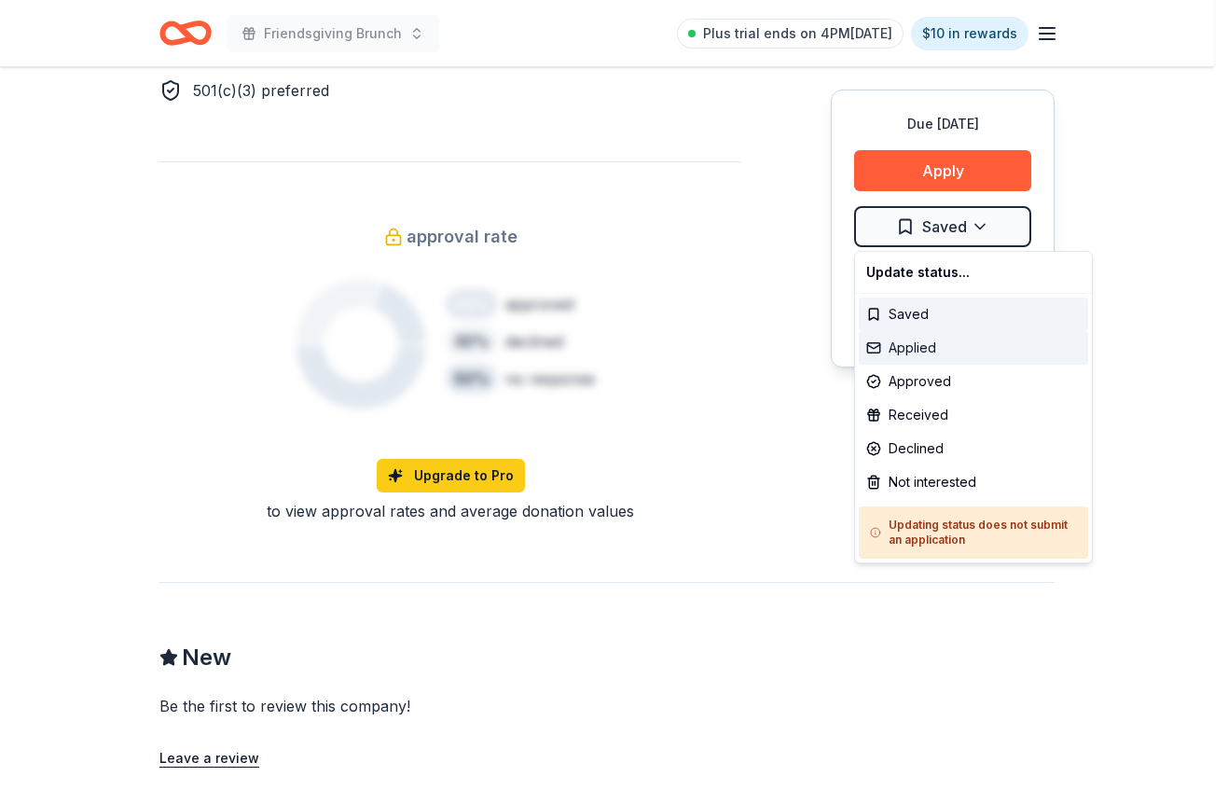
click at [920, 345] on div "Applied" at bounding box center [973, 348] width 229 height 34
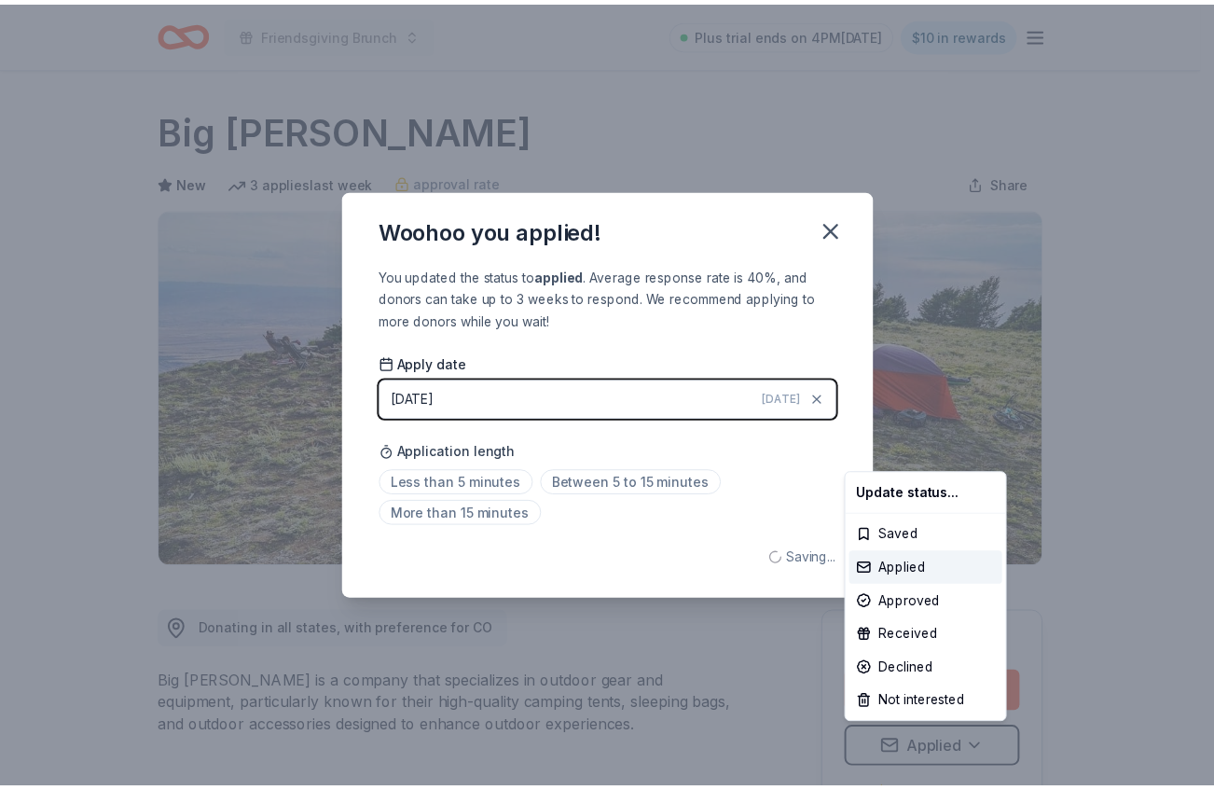
scroll to position [0, 0]
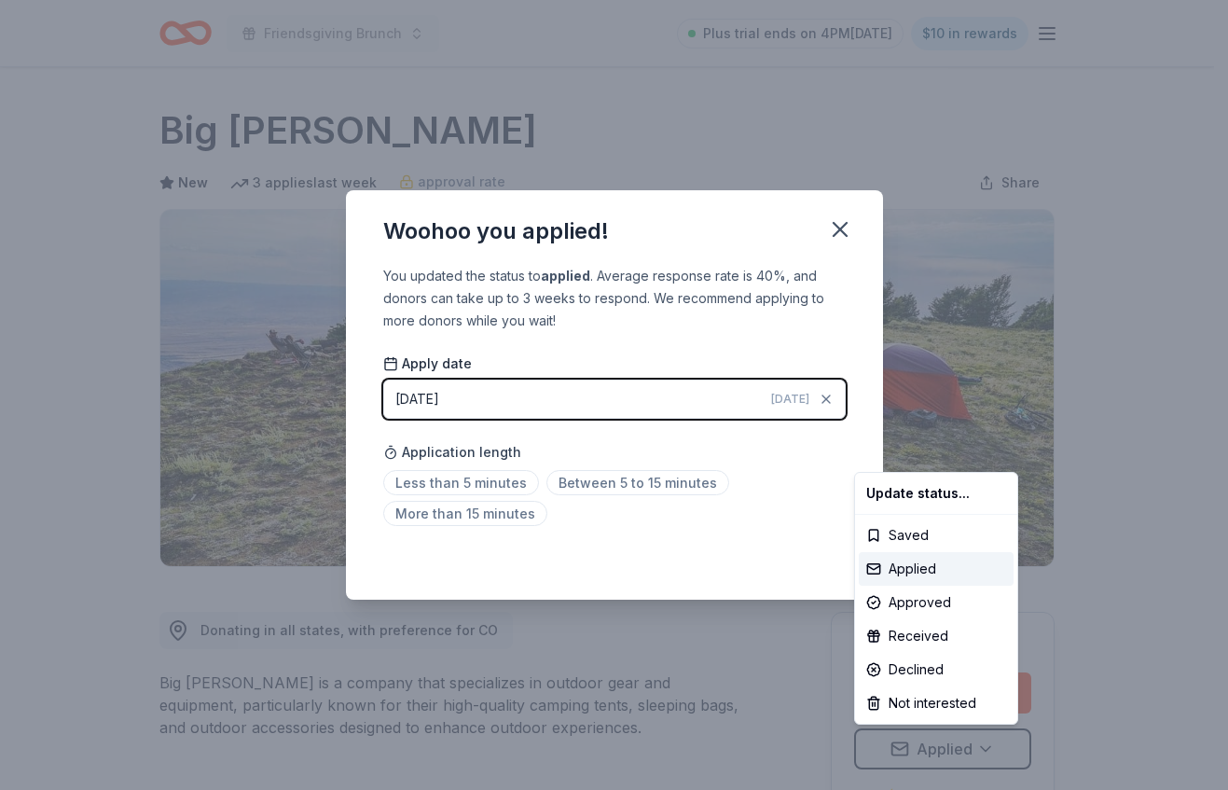
drag, startPoint x: 835, startPoint y: 272, endPoint x: 848, endPoint y: 255, distance: 21.5
click at [840, 270] on html "Friendsgiving Brunch Plus trial ends on 4PM[DATE] $10 in rewards Due [DATE] Sha…" at bounding box center [614, 395] width 1228 height 790
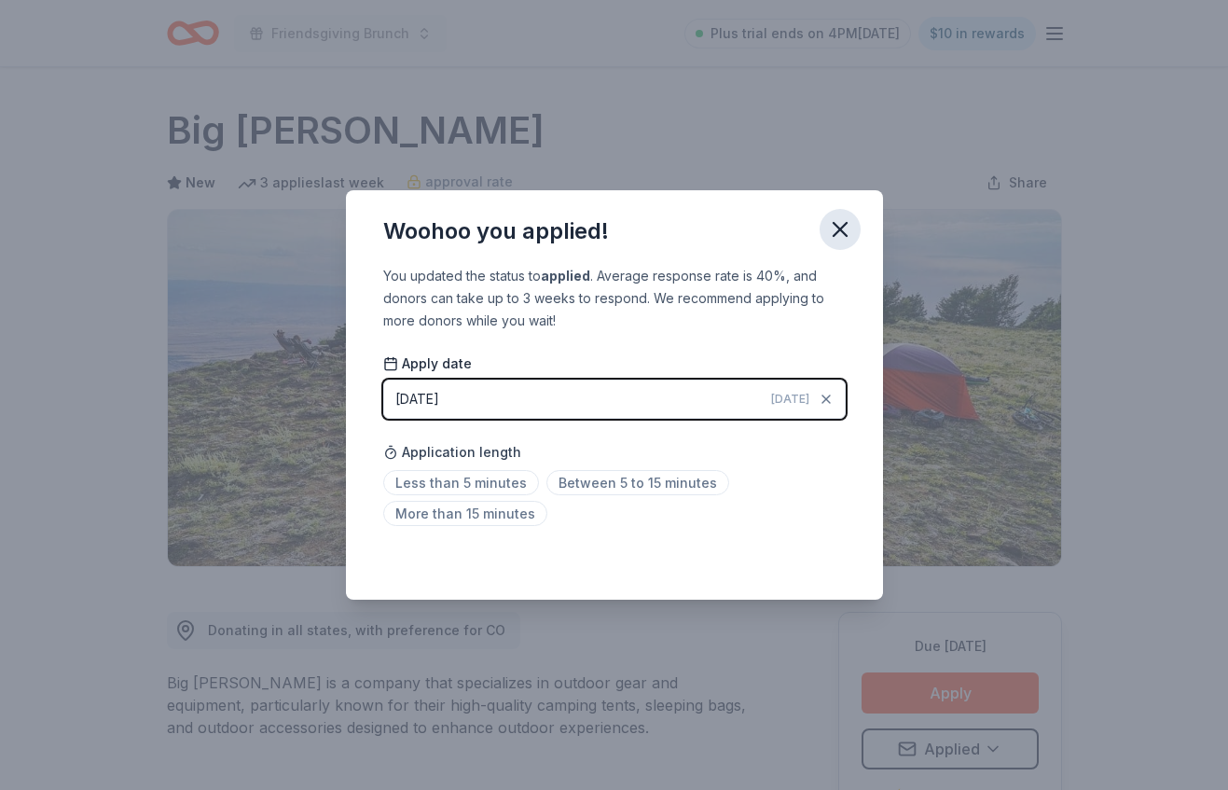
click at [839, 226] on icon "button" at bounding box center [840, 229] width 26 height 26
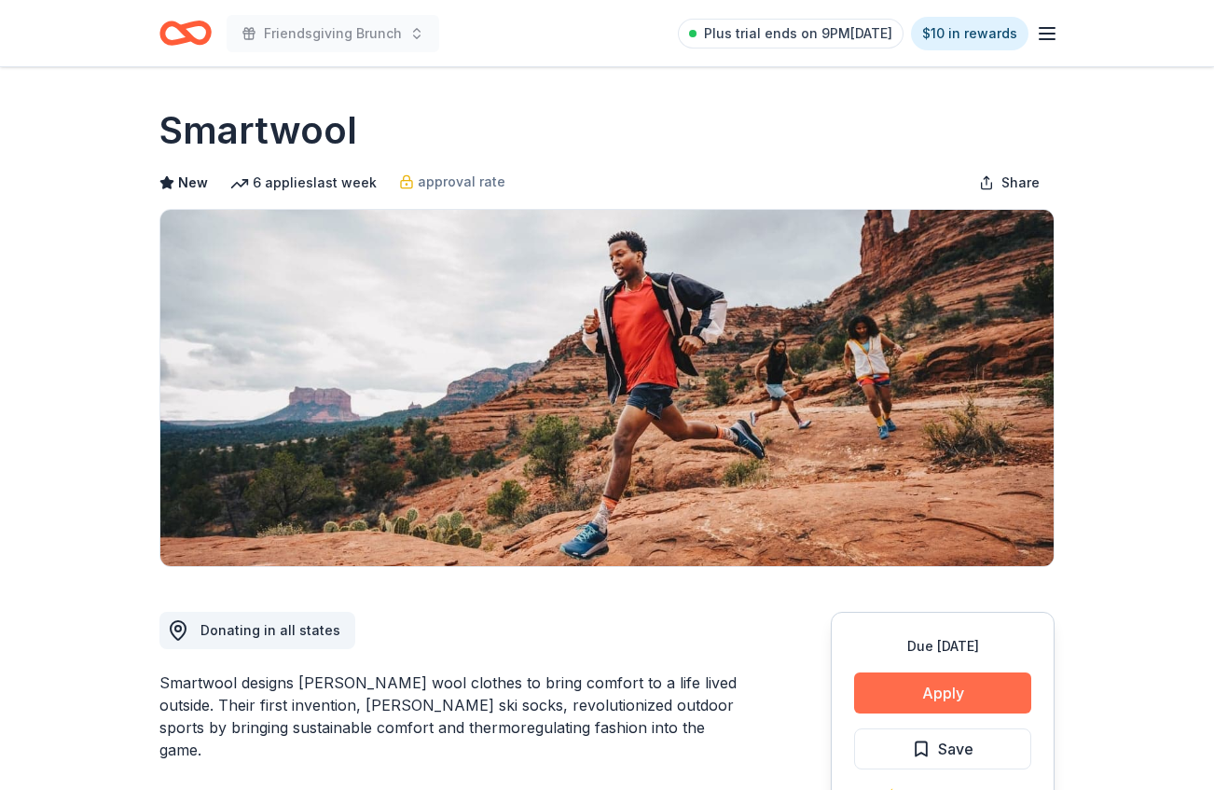
click at [959, 693] on button "Apply" at bounding box center [942, 692] width 177 height 41
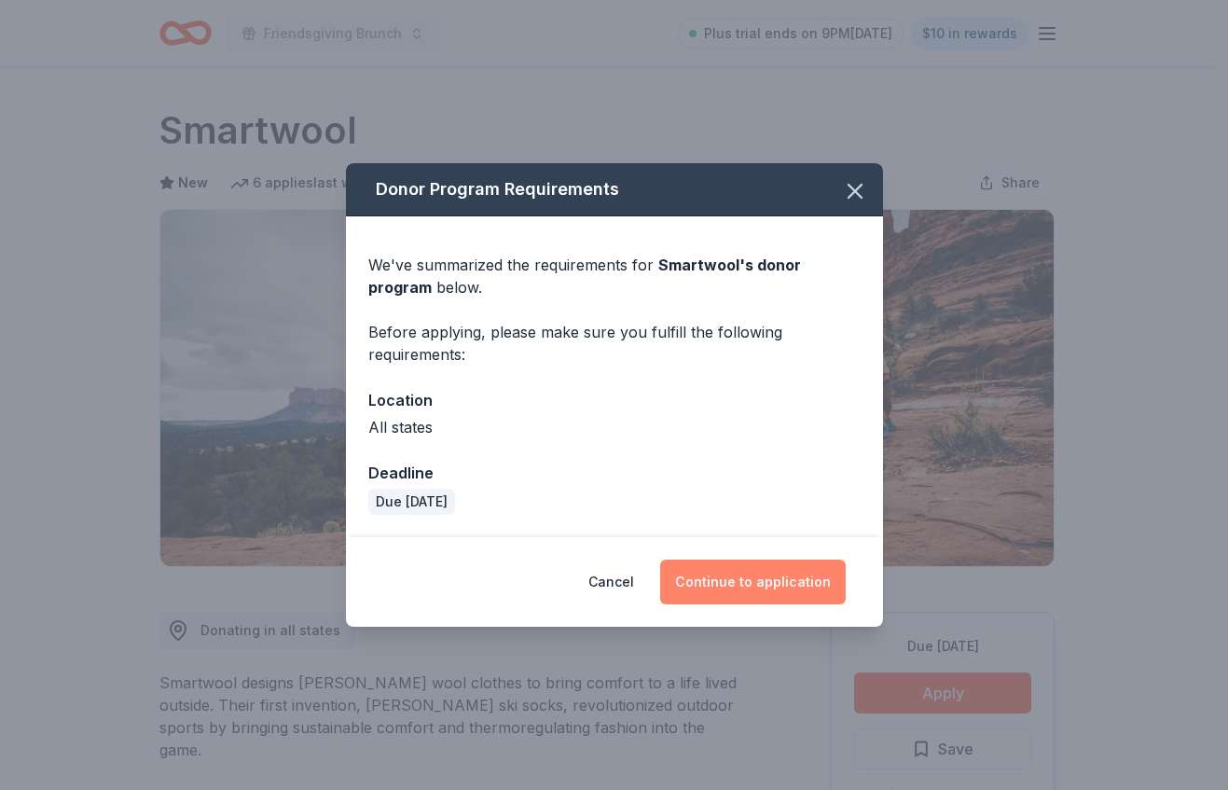
click at [744, 580] on button "Continue to application" at bounding box center [753, 581] width 186 height 45
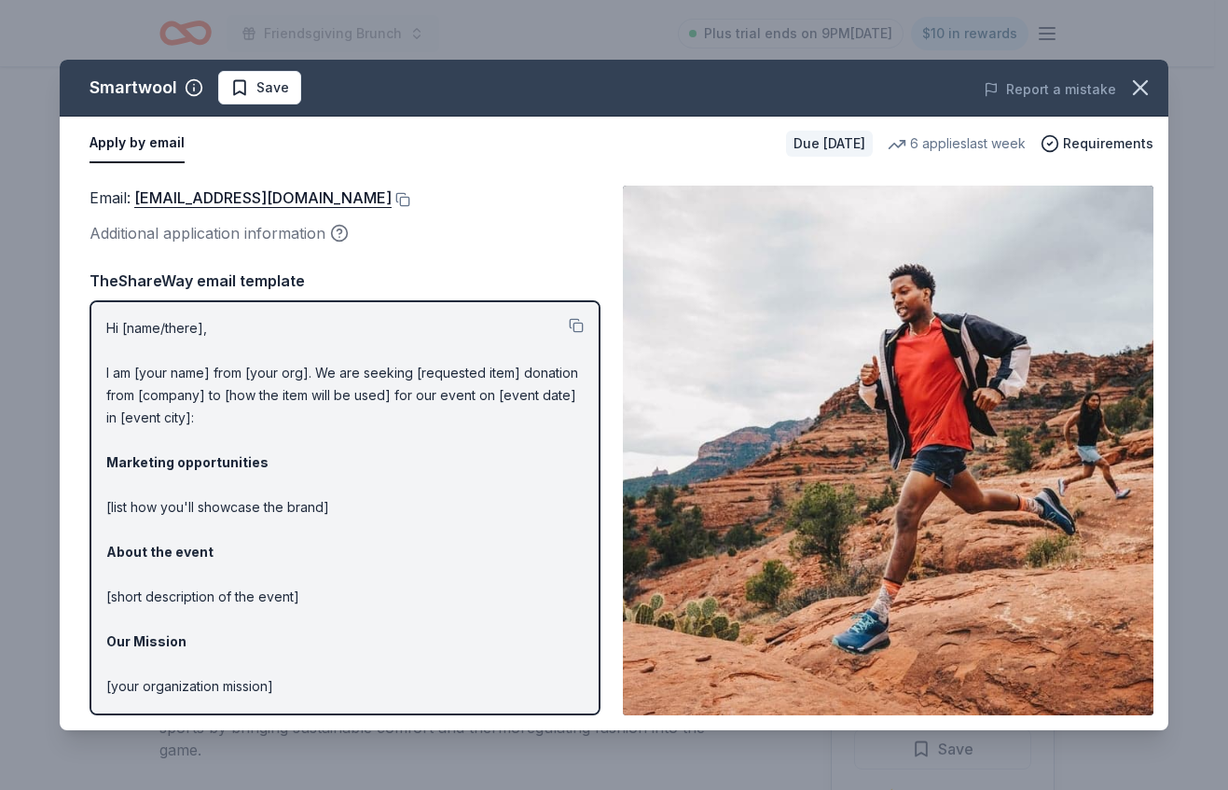
drag, startPoint x: 99, startPoint y: 324, endPoint x: 248, endPoint y: 427, distance: 181.6
click at [264, 476] on div "Hi [name/there], I am [your name] from [your org]. We are seeking [requested it…" at bounding box center [345, 507] width 511 height 415
click at [122, 323] on p "Hi [name/there], I am [your name] from [your org]. We are seeking [requested it…" at bounding box center [344, 563] width 477 height 492
drag, startPoint x: 131, startPoint y: 324, endPoint x: 232, endPoint y: 338, distance: 101.8
click at [232, 338] on p "Hi [name/there], I am [your name] from [your org]. We are seeking [requested it…" at bounding box center [344, 563] width 477 height 492
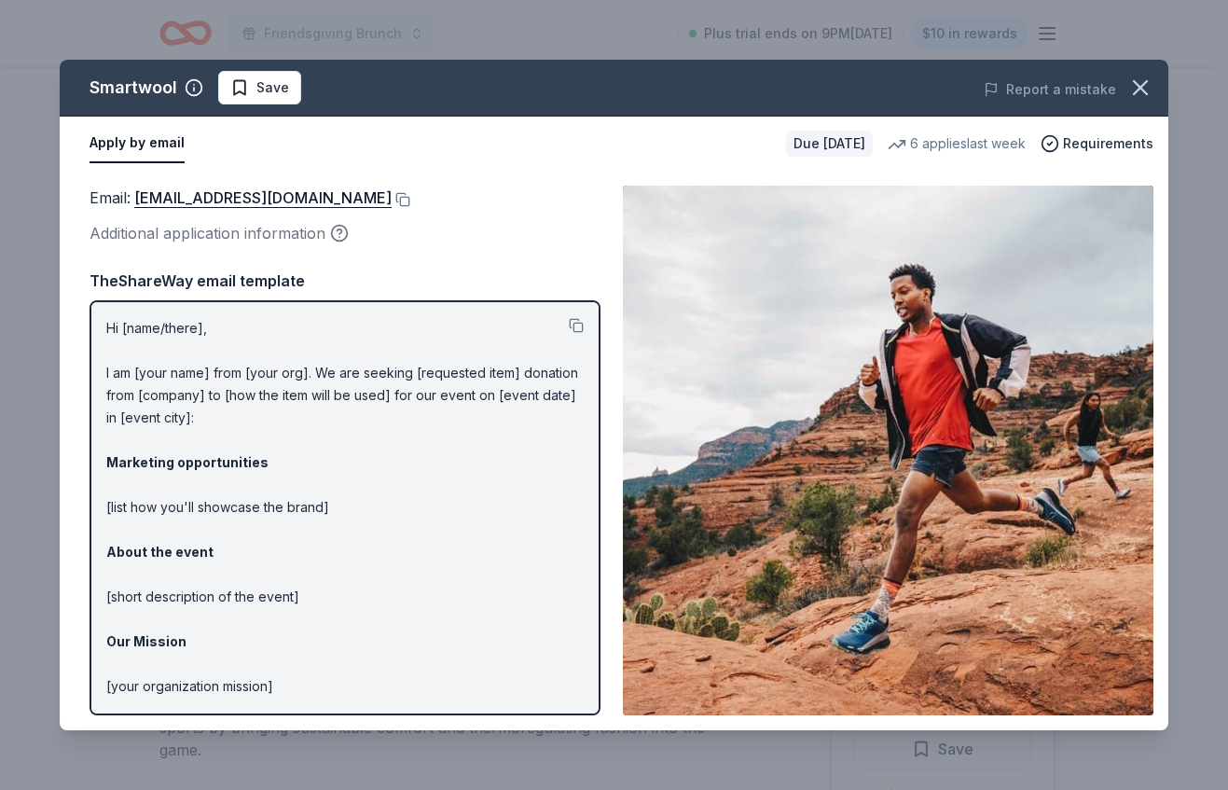
click at [569, 321] on button at bounding box center [576, 325] width 15 height 15
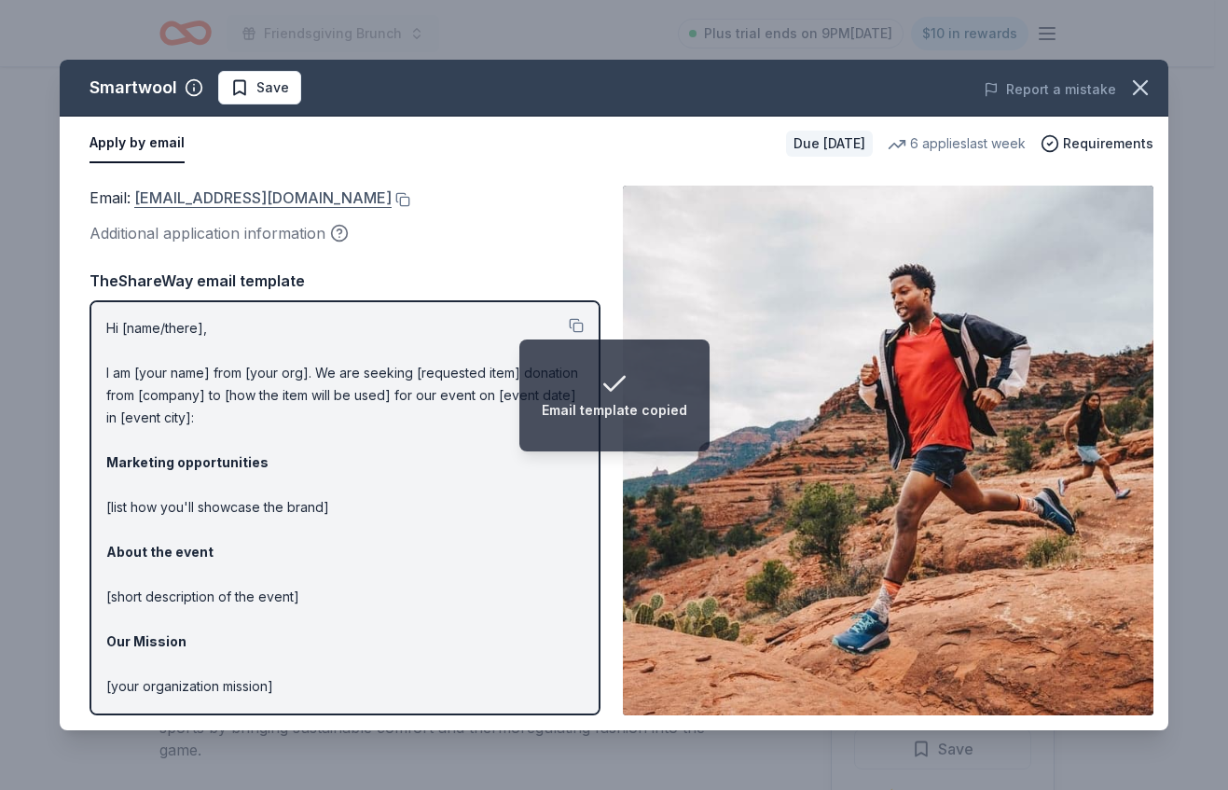
click at [295, 199] on link "customerservice@smartwool.com" at bounding box center [262, 198] width 257 height 24
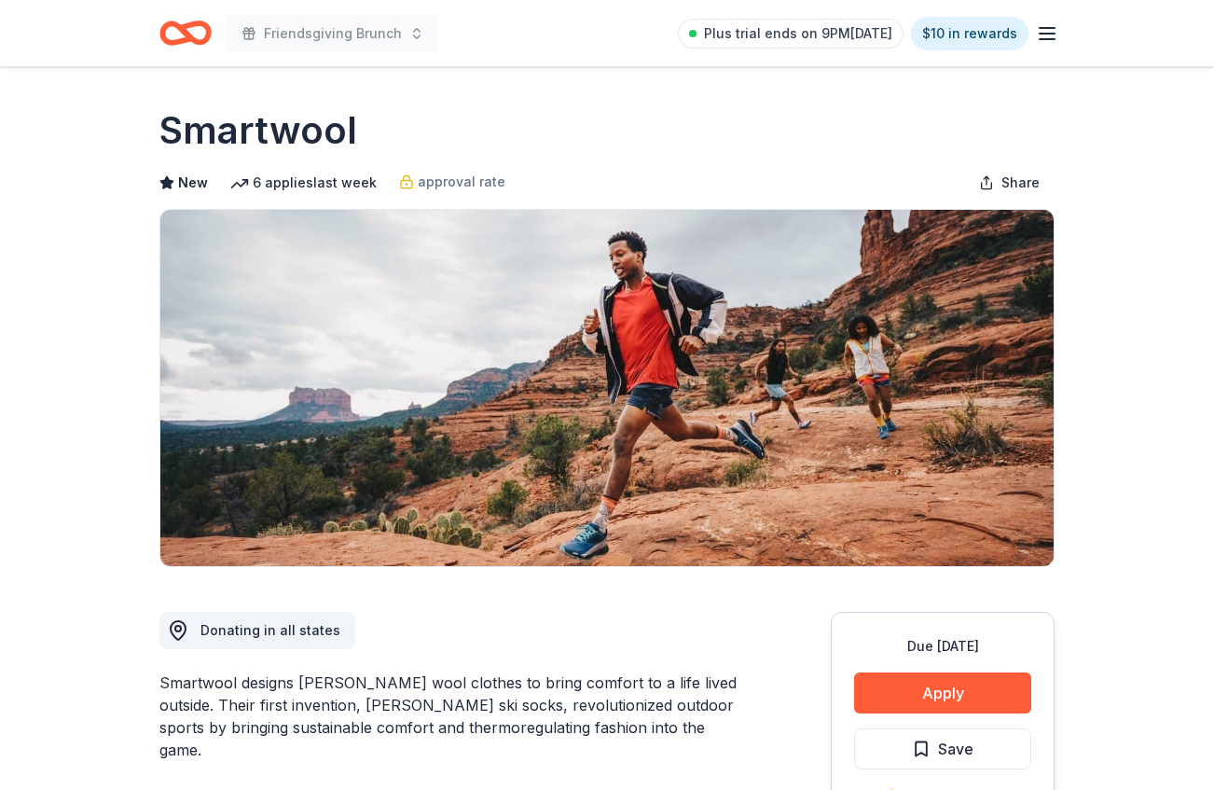
click at [959, 741] on span "Save" at bounding box center [955, 749] width 35 height 24
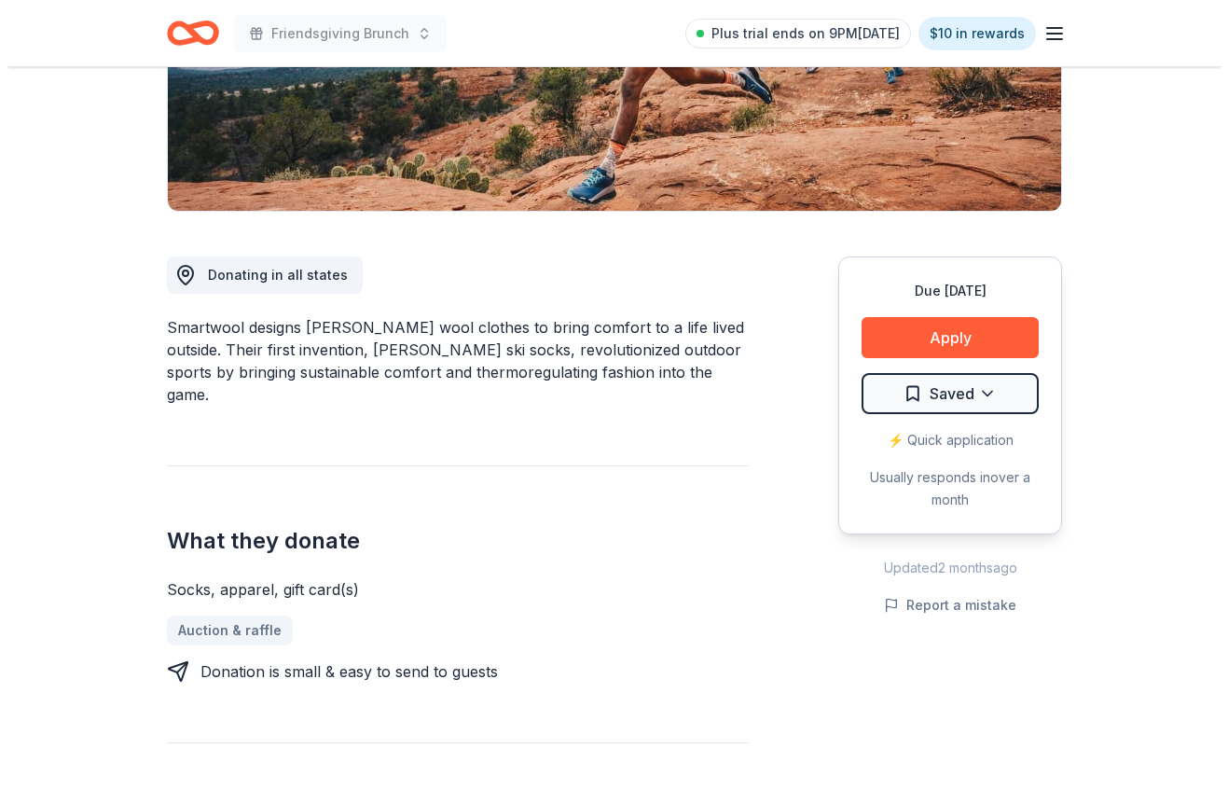
scroll to position [405, 0]
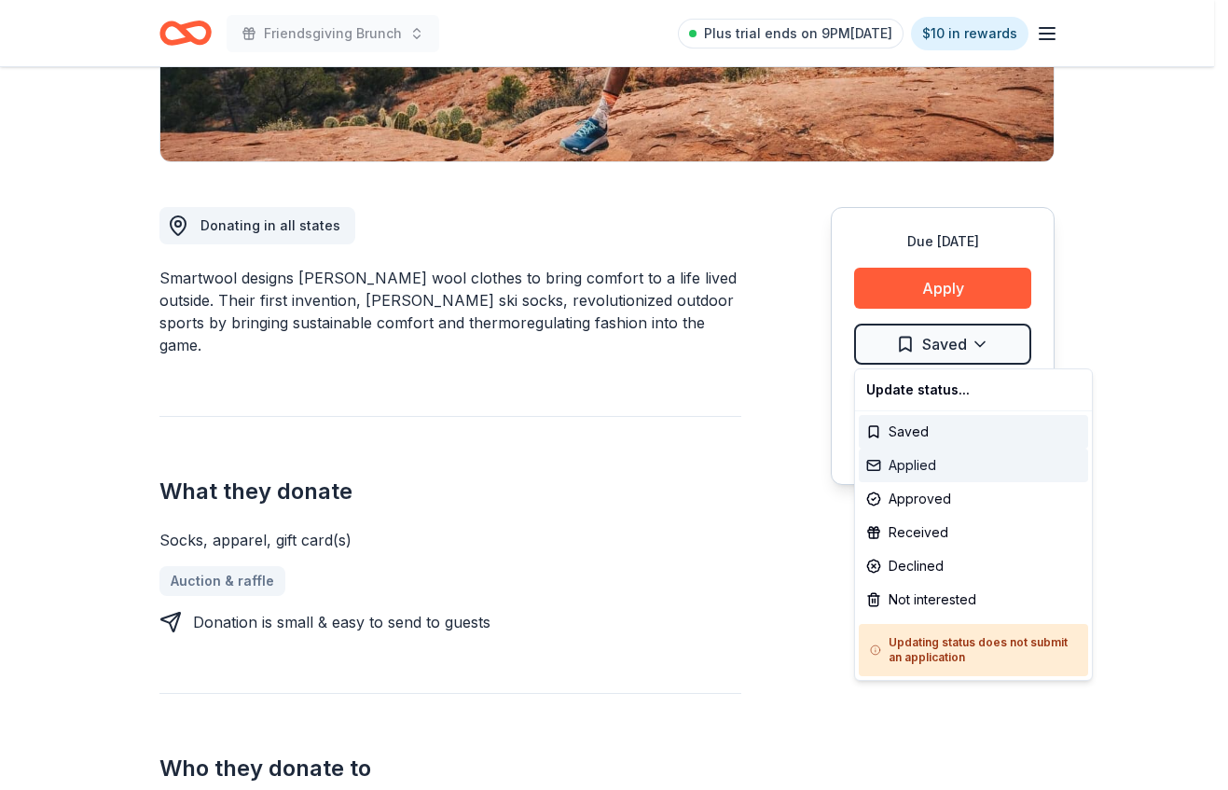
click at [952, 467] on div "Applied" at bounding box center [973, 465] width 229 height 34
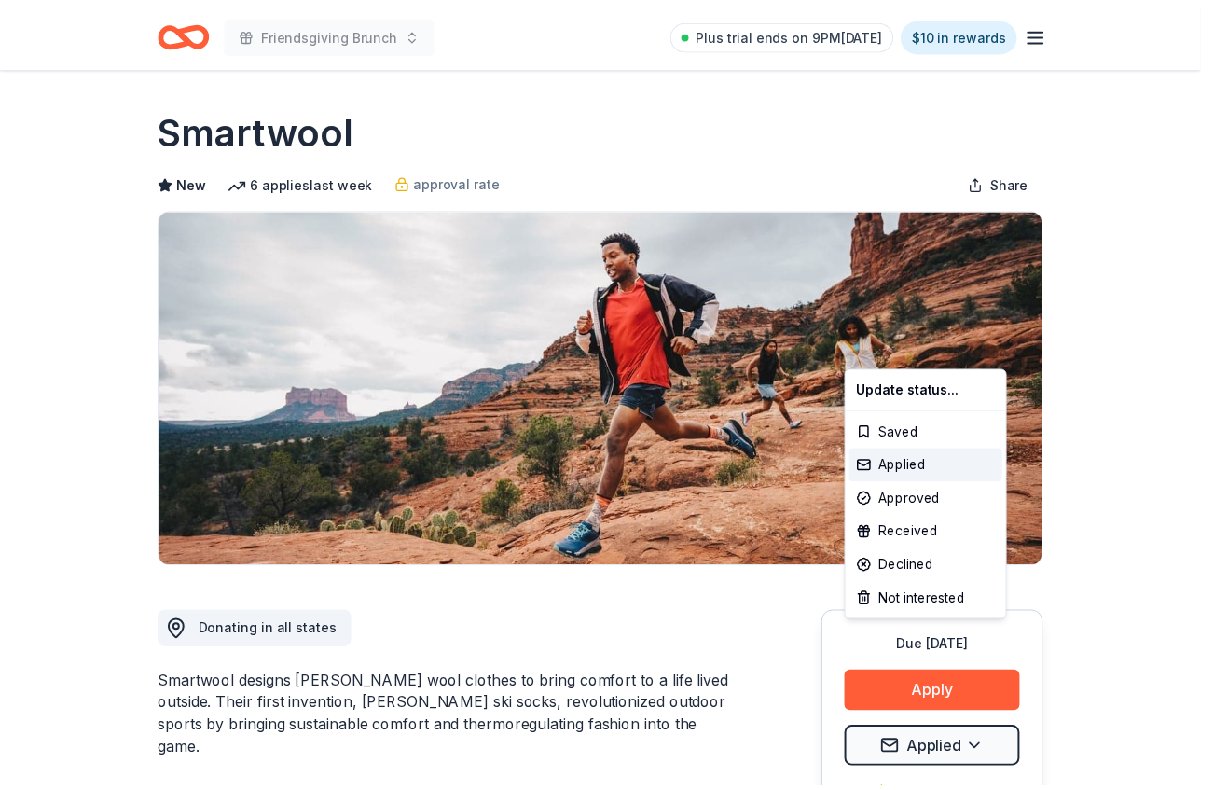
scroll to position [0, 0]
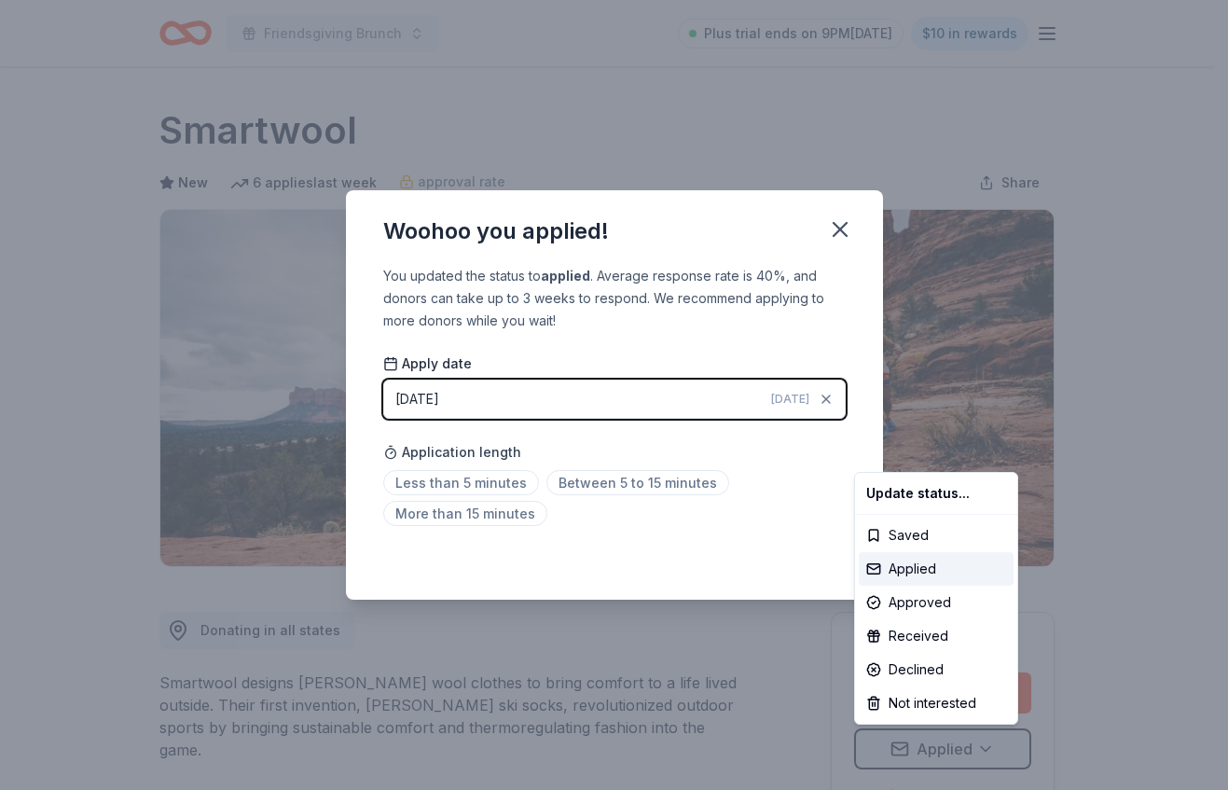
drag, startPoint x: 775, startPoint y: 527, endPoint x: 809, endPoint y: 503, distance: 42.2
click at [778, 527] on html "Friendsgiving Brunch Plus trial ends on 9PM[DATE] $10 in rewards Due [DATE] Sha…" at bounding box center [614, 395] width 1228 height 790
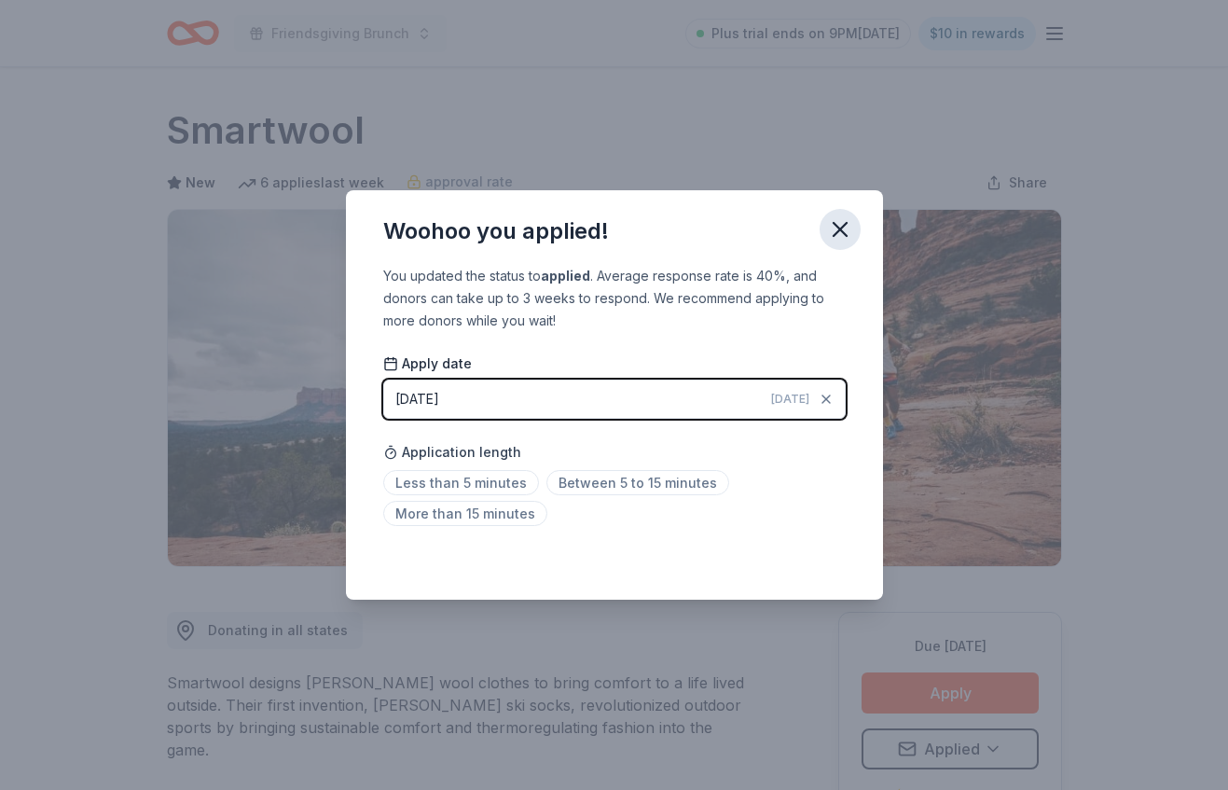
drag, startPoint x: 835, startPoint y: 228, endPoint x: 848, endPoint y: 219, distance: 14.7
click at [835, 227] on icon "button" at bounding box center [840, 229] width 26 height 26
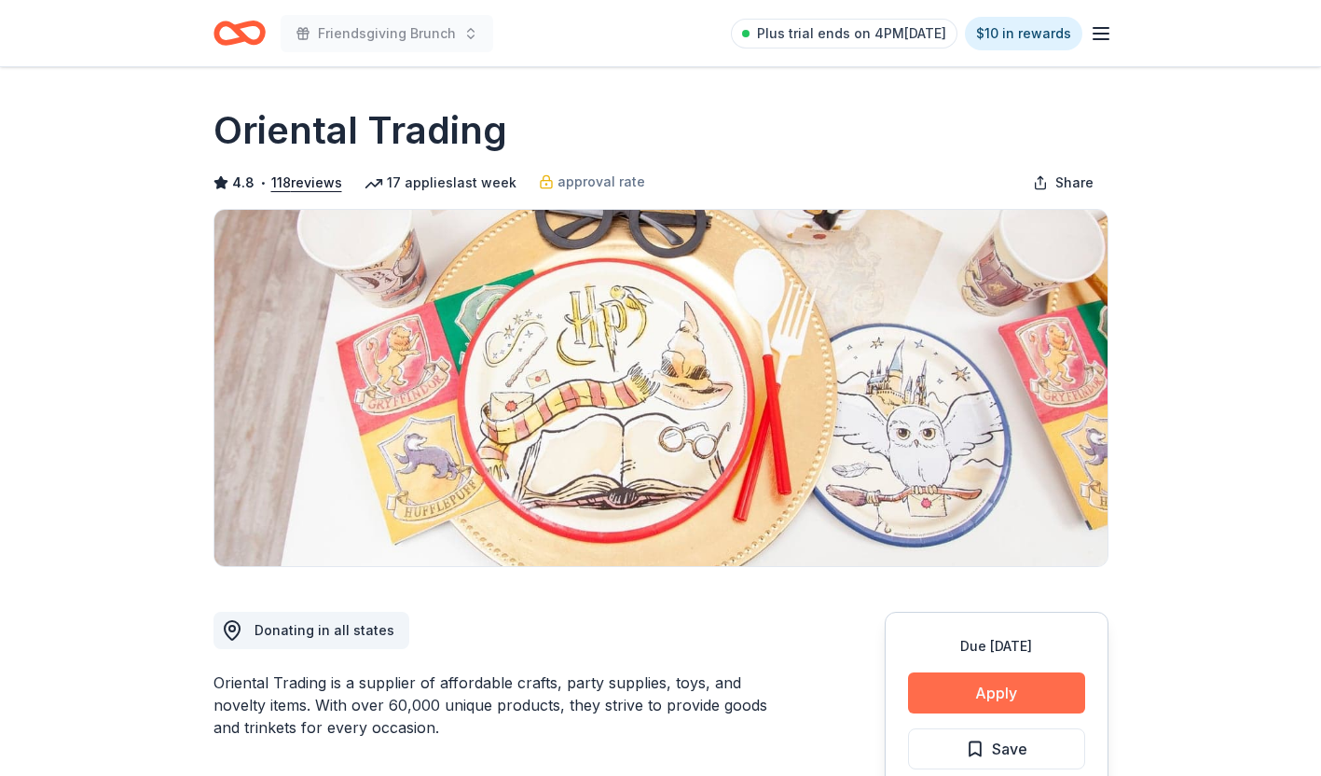
click at [1016, 697] on button "Apply" at bounding box center [996, 692] width 177 height 41
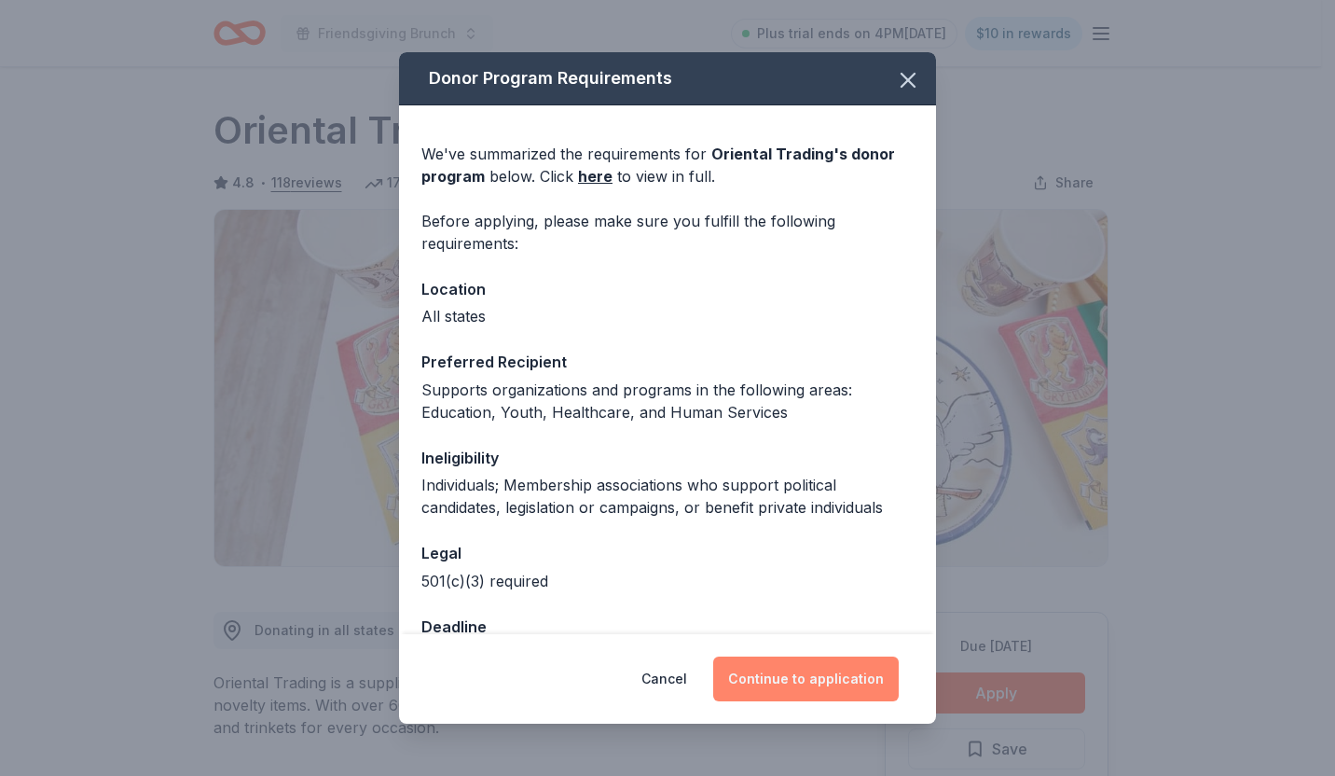
click at [827, 681] on button "Continue to application" at bounding box center [806, 678] width 186 height 45
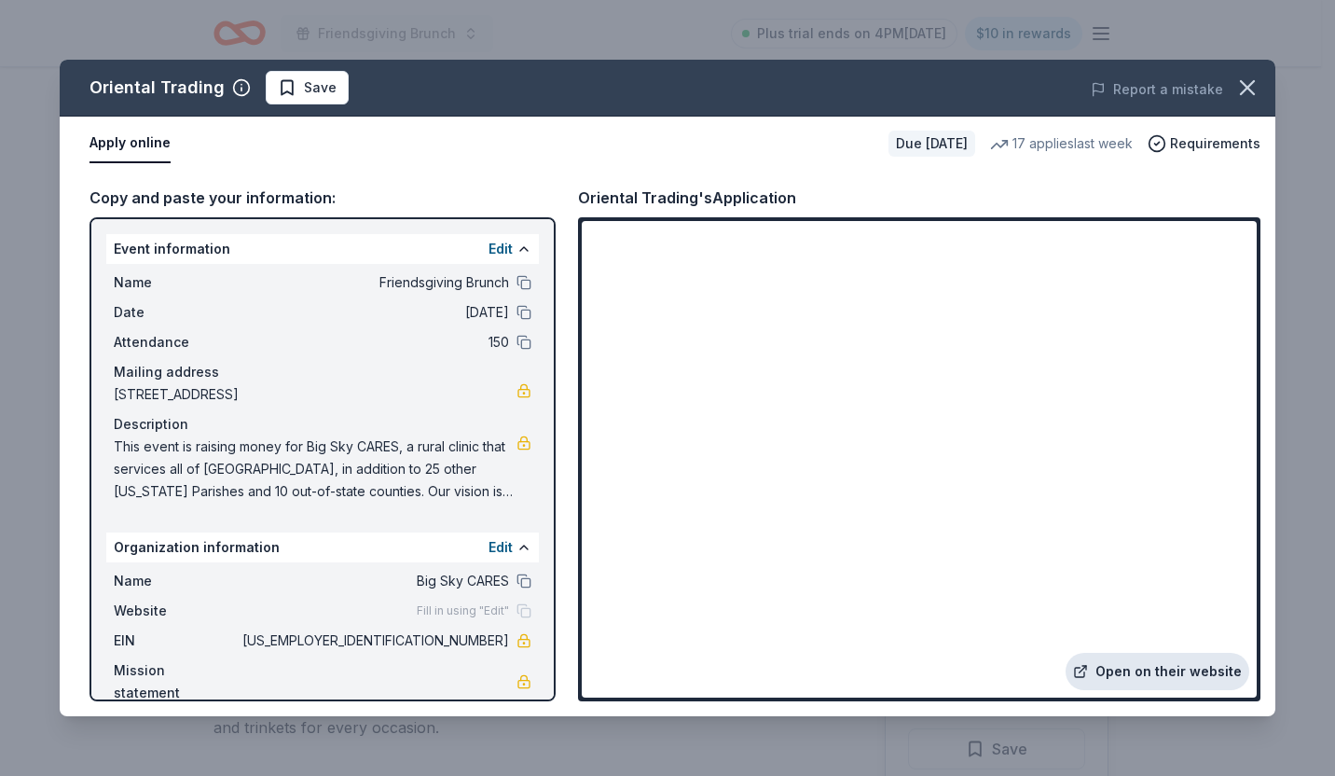
click at [1166, 669] on link "Open on their website" at bounding box center [1158, 671] width 184 height 37
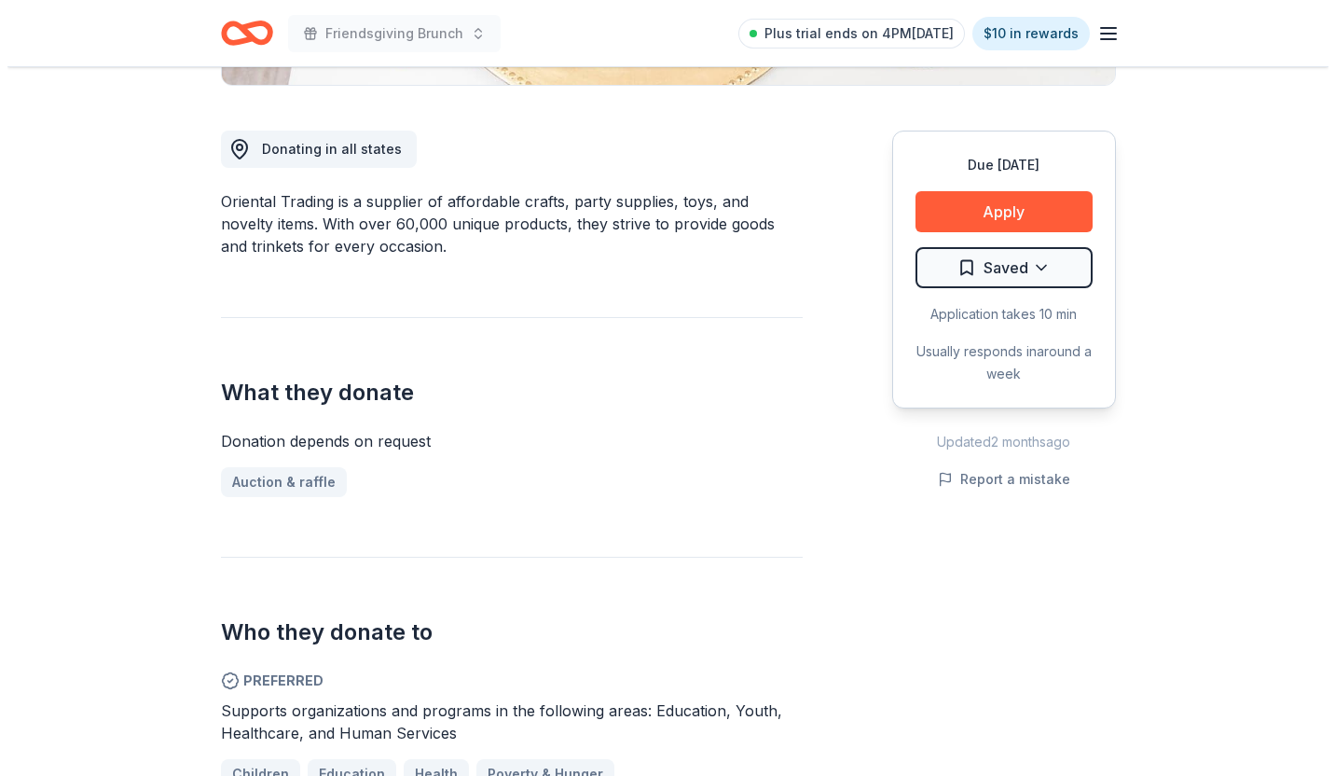
scroll to position [485, 0]
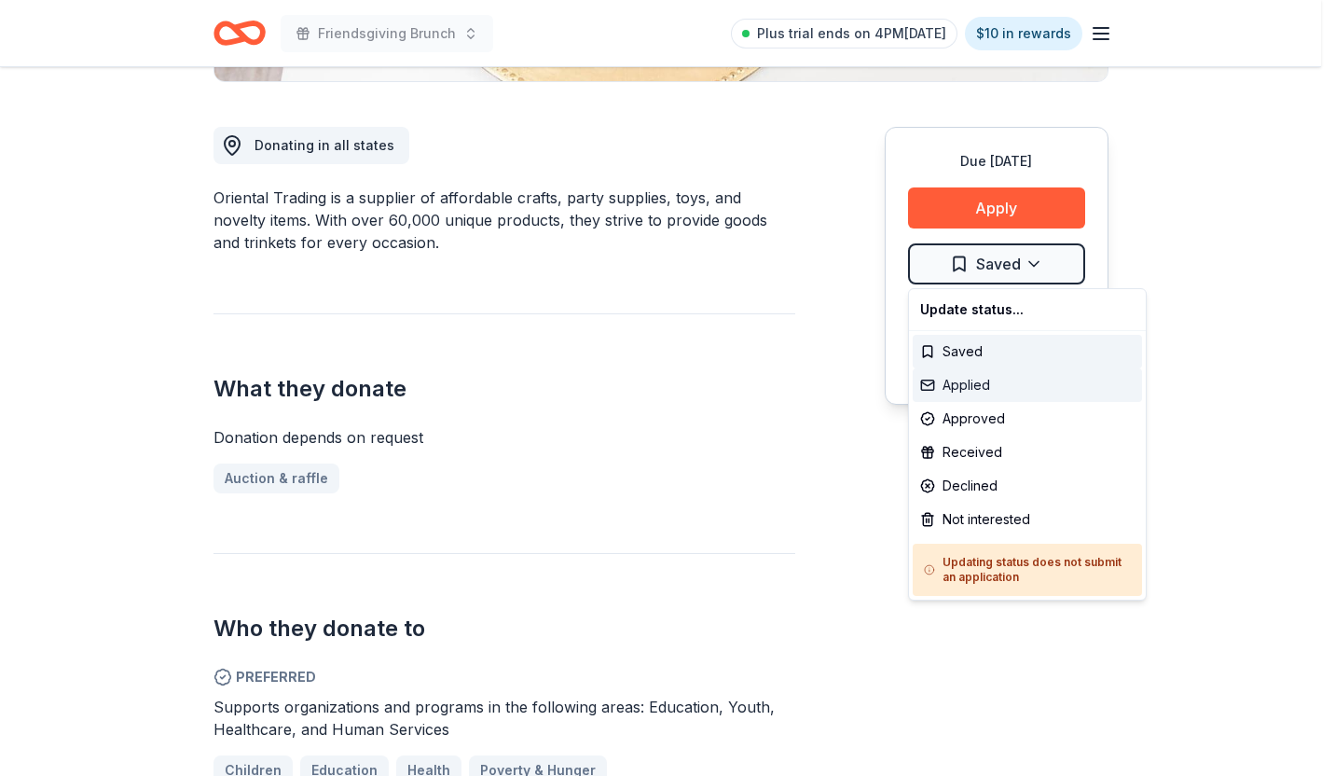
click at [991, 388] on div "Applied" at bounding box center [1027, 385] width 229 height 34
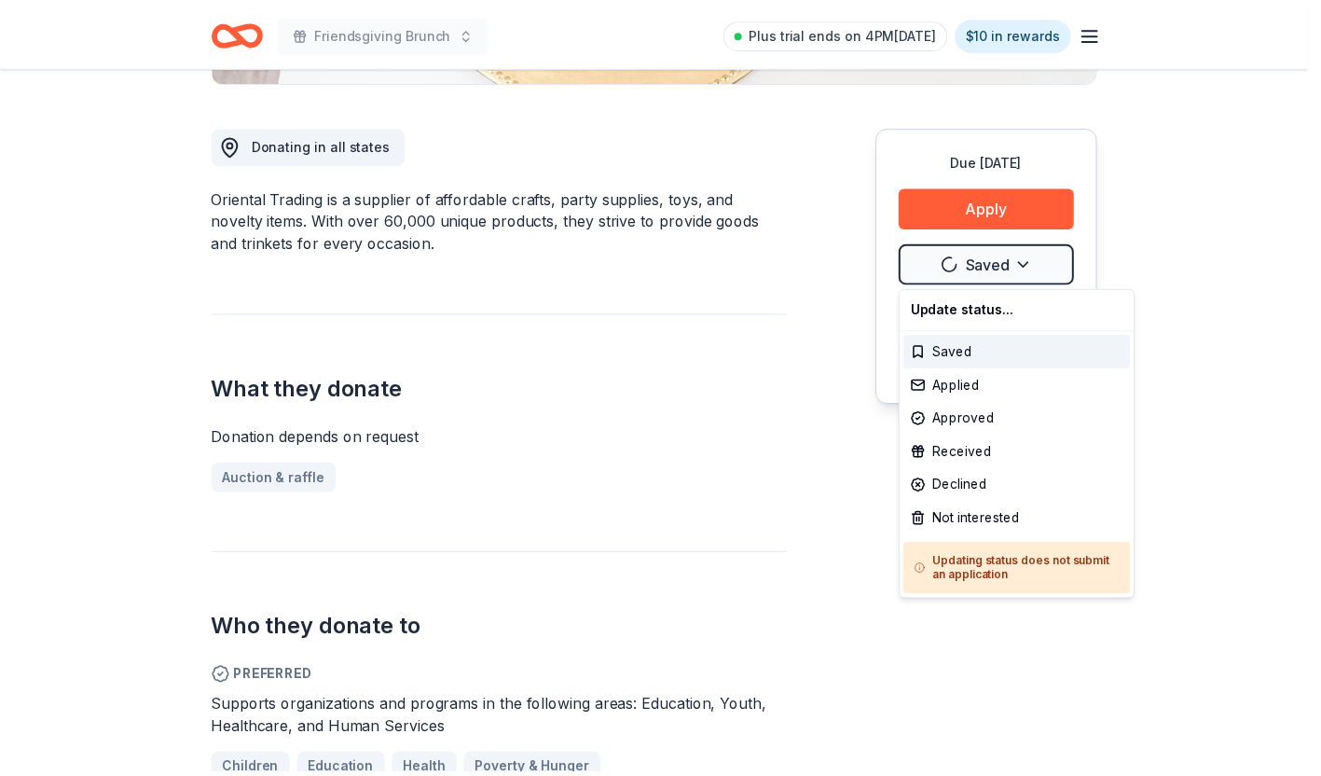
scroll to position [0, 0]
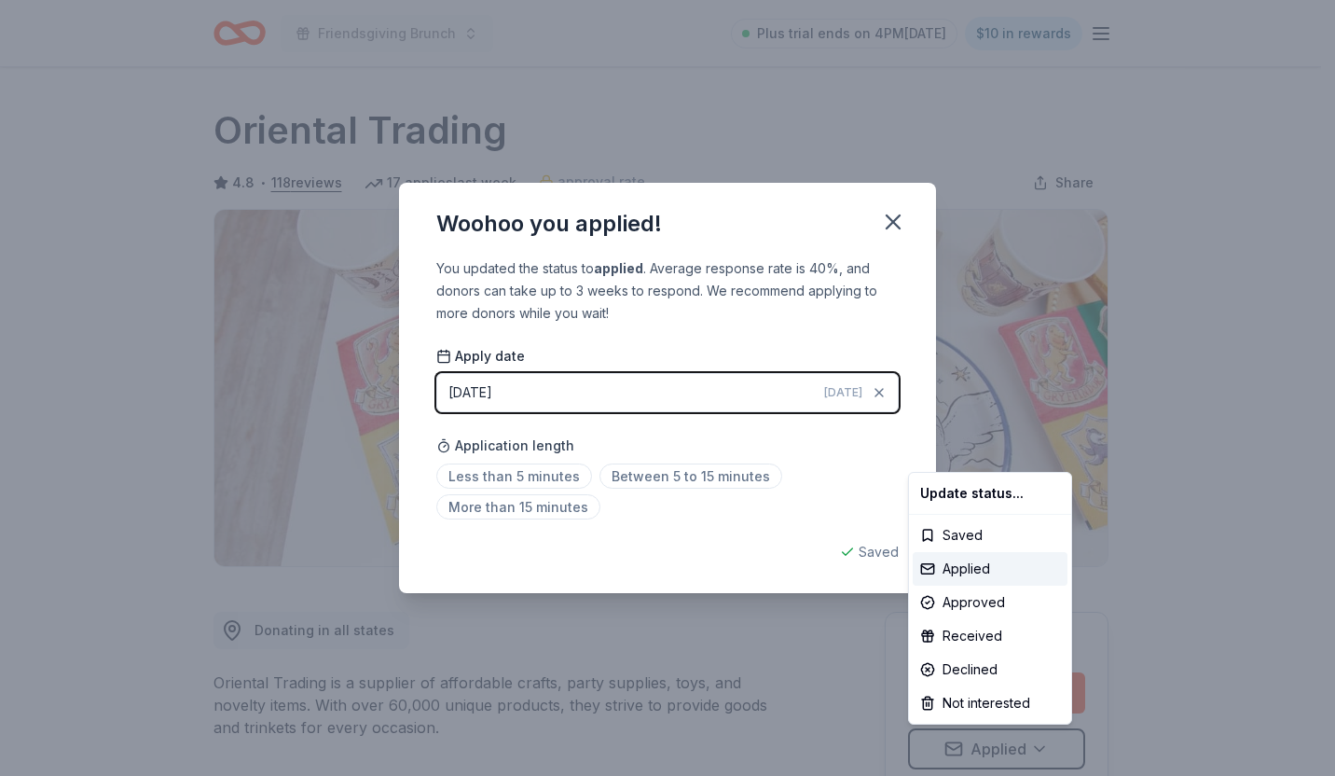
click at [876, 455] on html "Friendsgiving Brunch Plus trial ends on 4PM[DATE] $10 in rewards Due [DATE] Sha…" at bounding box center [667, 388] width 1335 height 776
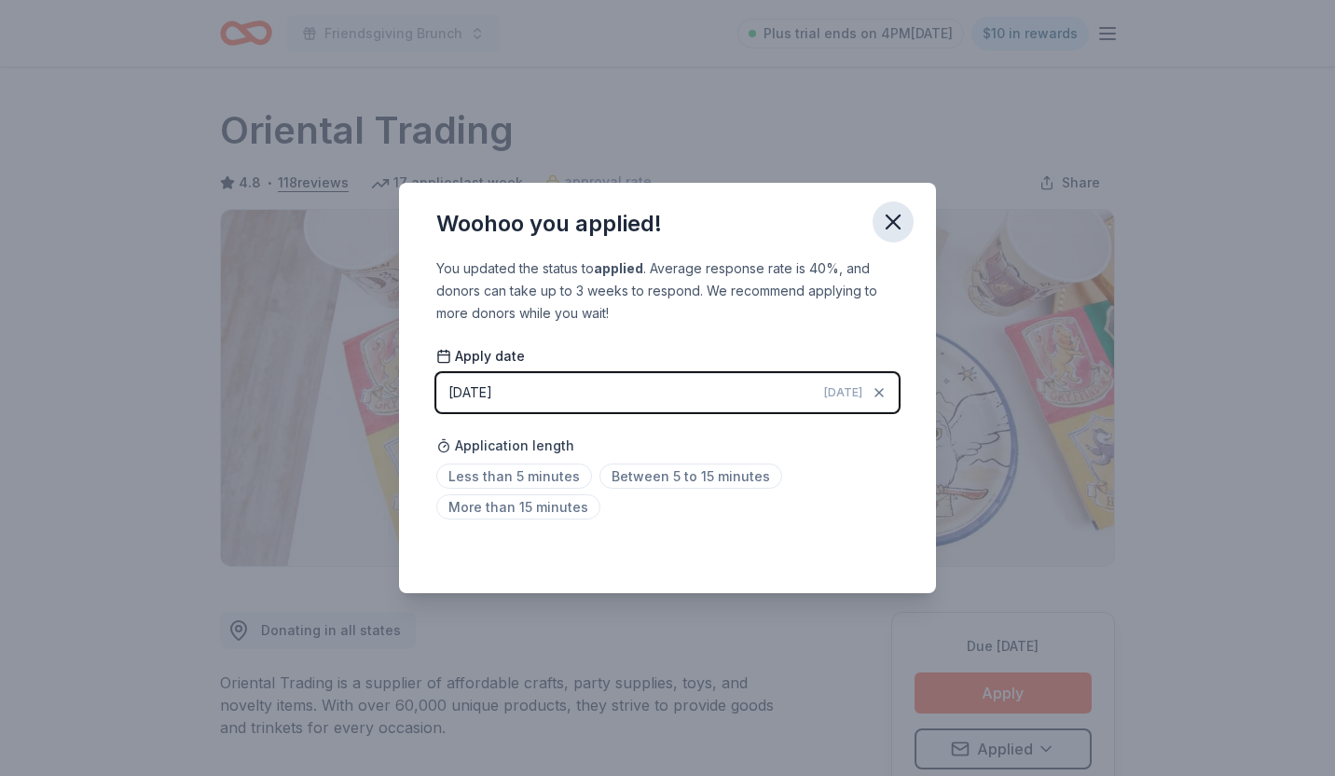
click at [902, 222] on icon "button" at bounding box center [893, 222] width 26 height 26
